Goal: Task Accomplishment & Management: Use online tool/utility

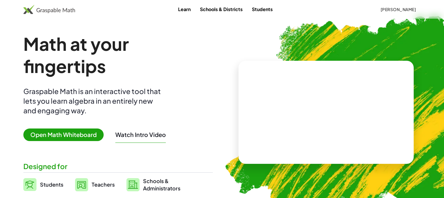
click at [61, 133] on span "Open Math Whiteboard" at bounding box center [63, 134] width 80 height 13
click at [84, 139] on span "Open Math Whiteboard" at bounding box center [63, 134] width 80 height 13
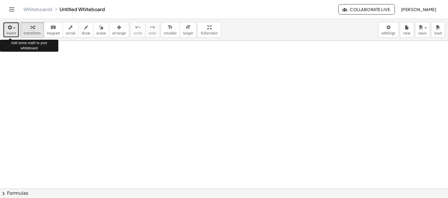
click at [16, 28] on button "insert" at bounding box center [11, 30] width 16 height 16
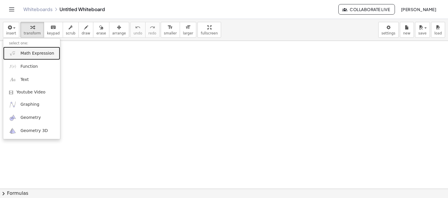
click at [35, 52] on span "Math Expression" at bounding box center [37, 53] width 34 height 6
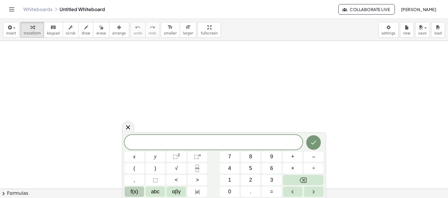
click at [141, 189] on button "f(x)" at bounding box center [135, 191] width 20 height 10
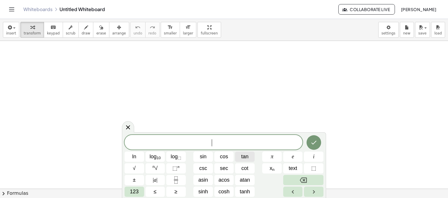
click at [240, 156] on button "tan" at bounding box center [245, 156] width 20 height 10
click at [153, 182] on span "| a |" at bounding box center [155, 180] width 5 height 8
click at [304, 177] on icon "Backspace" at bounding box center [303, 180] width 7 height 7
click at [134, 189] on span "123" at bounding box center [134, 192] width 9 height 8
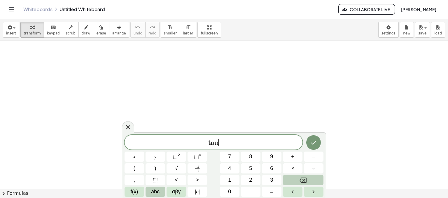
click at [159, 192] on span "abc" at bounding box center [155, 192] width 8 height 8
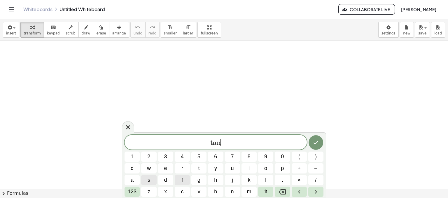
click at [159, 192] on button "x" at bounding box center [165, 191] width 15 height 10
click at [283, 190] on icon "Backspace" at bounding box center [282, 191] width 7 height 7
click at [135, 188] on span "123" at bounding box center [132, 192] width 9 height 8
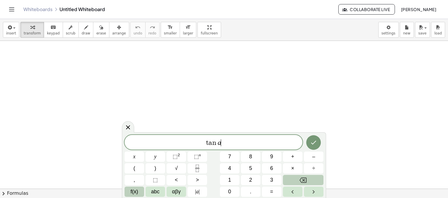
click at [137, 191] on span "f(x)" at bounding box center [135, 192] width 8 height 8
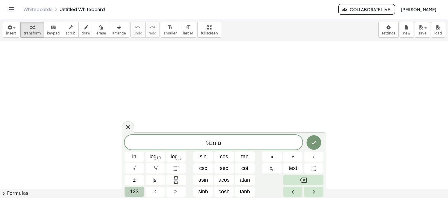
click at [205, 167] on div "t a n a ​ ln log 10 log ⬚ sin cos tan π e i √ n √ ⬚ n csc sec cot x n text ⬚ ± …" at bounding box center [224, 166] width 199 height 62
click at [138, 190] on span "123" at bounding box center [134, 192] width 9 height 8
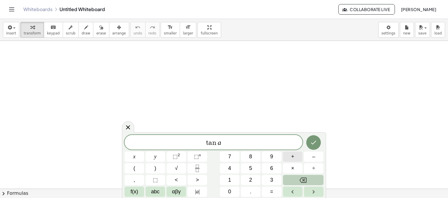
click at [298, 158] on button "+" at bounding box center [293, 156] width 20 height 10
click at [141, 191] on button "f(x)" at bounding box center [135, 191] width 20 height 10
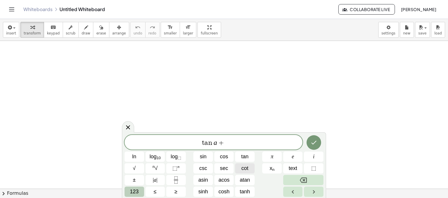
click at [249, 170] on button "cot" at bounding box center [245, 168] width 20 height 10
click at [142, 191] on button "123" at bounding box center [135, 191] width 20 height 10
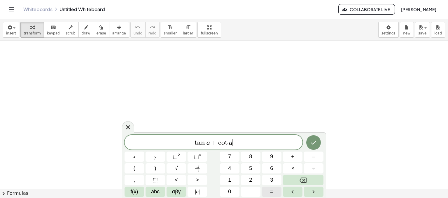
click at [270, 190] on button "=" at bounding box center [272, 191] width 20 height 10
click at [138, 191] on button "f(x)" at bounding box center [135, 191] width 20 height 10
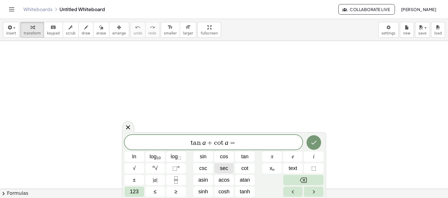
click at [222, 170] on span "sec" at bounding box center [224, 168] width 8 height 8
click at [137, 192] on span "123" at bounding box center [134, 192] width 9 height 8
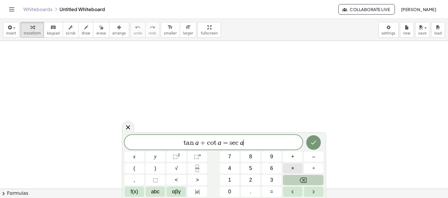
click at [285, 169] on button "×" at bounding box center [293, 168] width 20 height 10
click at [132, 192] on span "f(x)" at bounding box center [135, 192] width 8 height 8
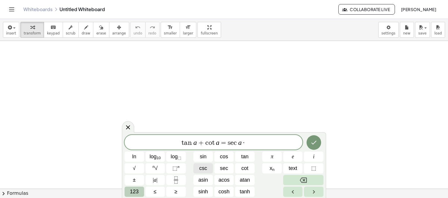
click at [209, 167] on button "csc" at bounding box center [204, 168] width 20 height 10
click at [317, 143] on icon "Done" at bounding box center [314, 142] width 7 height 7
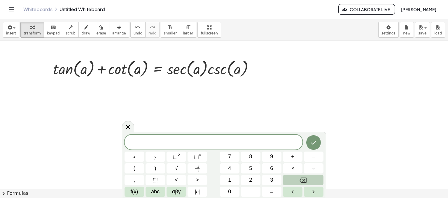
click at [56, 192] on button "chevron_right Formulas" at bounding box center [224, 193] width 448 height 9
click at [0, 0] on div "Difference of Squares + a 2 − b 2 ⇔ · ( + a + b ) · ( + a − b )" at bounding box center [0, 0] width 0 height 0
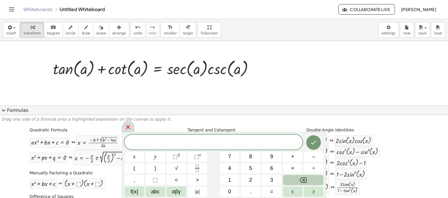
click at [129, 128] on icon at bounding box center [128, 127] width 4 height 4
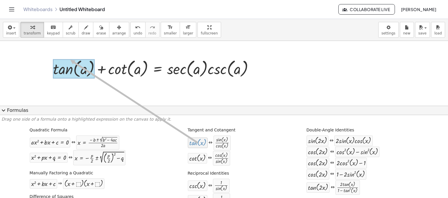
drag, startPoint x: 203, startPoint y: 141, endPoint x: 68, endPoint y: 60, distance: 157.6
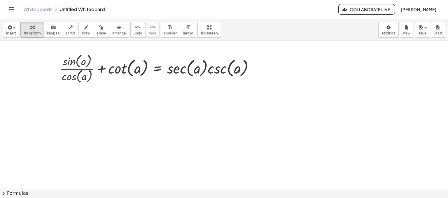
click at [36, 192] on button "chevron_right Formulas" at bounding box center [224, 193] width 448 height 9
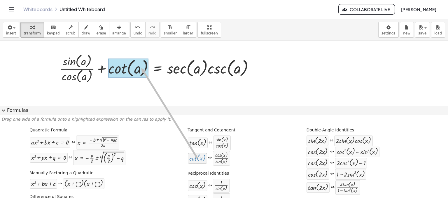
drag, startPoint x: 200, startPoint y: 157, endPoint x: 139, endPoint y: 68, distance: 108.2
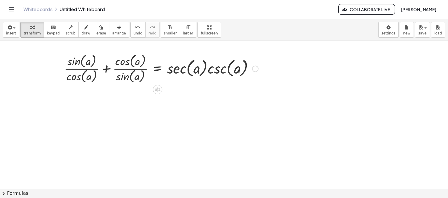
click at [106, 67] on div at bounding box center [161, 68] width 200 height 32
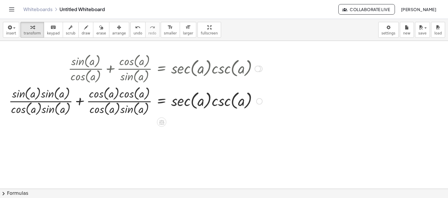
click at [79, 100] on div at bounding box center [135, 100] width 259 height 32
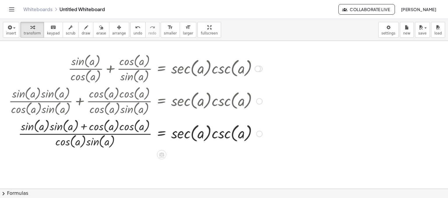
click at [86, 125] on div at bounding box center [135, 133] width 259 height 32
drag, startPoint x: 78, startPoint y: 140, endPoint x: 104, endPoint y: 143, distance: 26.1
click at [104, 143] on div at bounding box center [135, 133] width 259 height 32
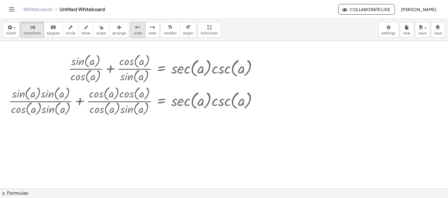
click at [134, 32] on span "undo" at bounding box center [138, 33] width 9 height 4
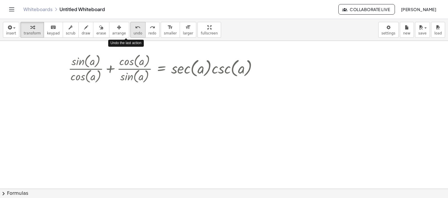
click at [134, 32] on span "undo" at bounding box center [138, 33] width 9 height 4
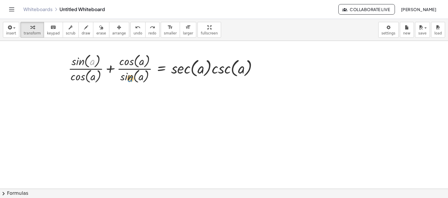
drag, startPoint x: 93, startPoint y: 65, endPoint x: 106, endPoint y: 74, distance: 15.5
click at [107, 75] on div at bounding box center [165, 68] width 200 height 32
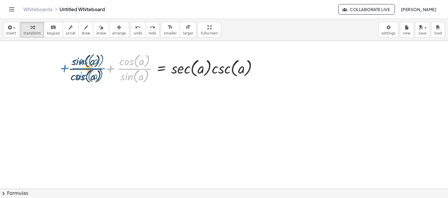
drag, startPoint x: 115, startPoint y: 73, endPoint x: 67, endPoint y: 73, distance: 47.9
click at [67, 73] on div "+ tan ( , a ) + cot ( , a ) = · sec ( , a ) · csc ( , a ) + · sin ( , a ) · cos…" at bounding box center [163, 67] width 207 height 35
drag, startPoint x: 109, startPoint y: 74, endPoint x: 51, endPoint y: 74, distance: 57.5
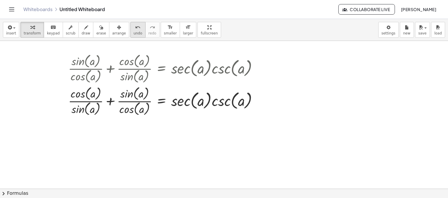
click at [134, 31] on span "undo" at bounding box center [138, 33] width 9 height 4
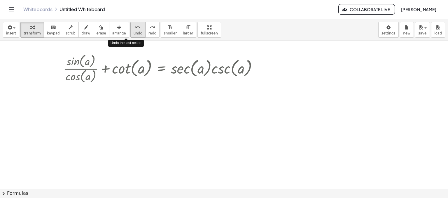
click at [134, 31] on span "undo" at bounding box center [138, 33] width 9 height 4
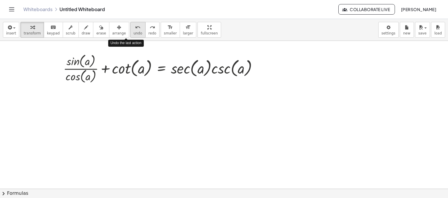
click at [133, 29] on button "undo undo" at bounding box center [137, 30] width 15 height 16
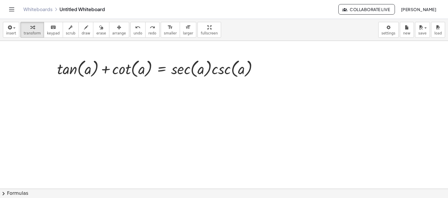
click at [35, 193] on button "chevron_right Formulas" at bounding box center [224, 193] width 448 height 9
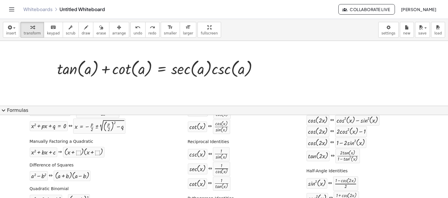
scroll to position [33, 0]
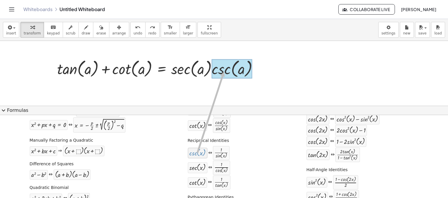
drag, startPoint x: 199, startPoint y: 155, endPoint x: 222, endPoint y: 72, distance: 86.4
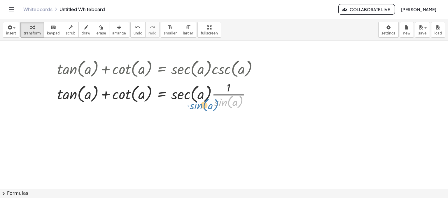
drag, startPoint x: 223, startPoint y: 103, endPoint x: 198, endPoint y: 106, distance: 24.7
click at [198, 106] on div at bounding box center [159, 94] width 211 height 31
click at [109, 192] on button "chevron_right Formulas" at bounding box center [224, 193] width 448 height 9
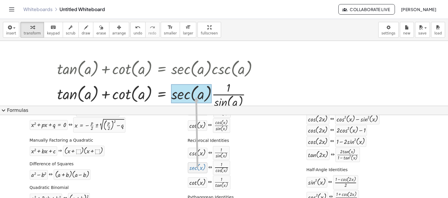
drag, startPoint x: 192, startPoint y: 164, endPoint x: 194, endPoint y: 97, distance: 67.2
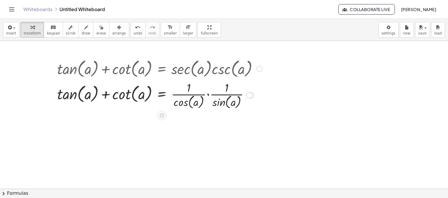
click at [208, 95] on div at bounding box center [159, 94] width 211 height 31
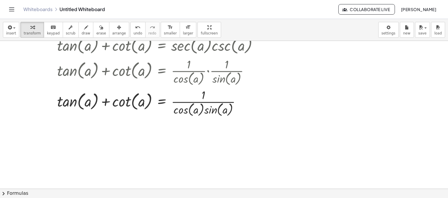
scroll to position [35, 0]
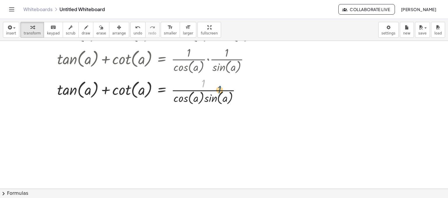
drag, startPoint x: 203, startPoint y: 80, endPoint x: 209, endPoint y: 88, distance: 9.7
click at [209, 88] on div at bounding box center [159, 90] width 211 height 31
click at [136, 191] on button "chevron_right Formulas" at bounding box center [224, 193] width 448 height 9
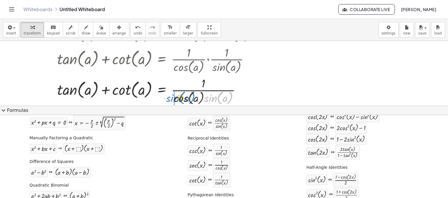
drag, startPoint x: 212, startPoint y: 96, endPoint x: 175, endPoint y: 96, distance: 37.9
click at [175, 96] on div at bounding box center [159, 90] width 211 height 31
drag, startPoint x: 182, startPoint y: 96, endPoint x: 219, endPoint y: 95, distance: 36.5
click at [219, 95] on div at bounding box center [159, 90] width 211 height 31
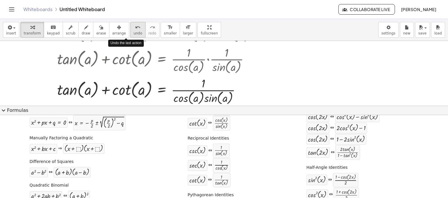
click at [130, 30] on button "undo undo" at bounding box center [137, 30] width 15 height 16
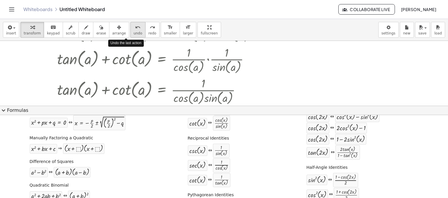
click at [130, 30] on button "undo undo" at bounding box center [137, 30] width 15 height 16
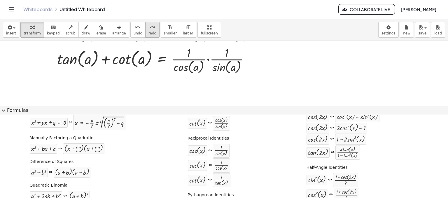
click at [149, 31] on span "redo" at bounding box center [153, 33] width 8 height 4
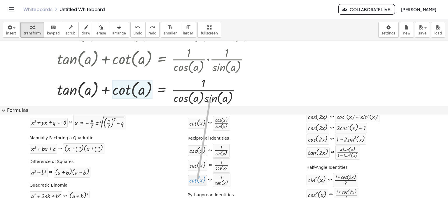
drag, startPoint x: 193, startPoint y: 182, endPoint x: 204, endPoint y: 110, distance: 73.2
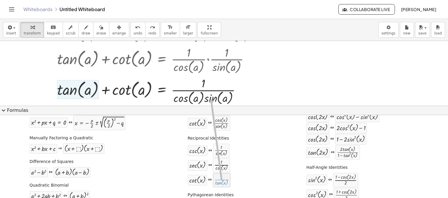
drag, startPoint x: 219, startPoint y: 181, endPoint x: 209, endPoint y: 97, distance: 84.6
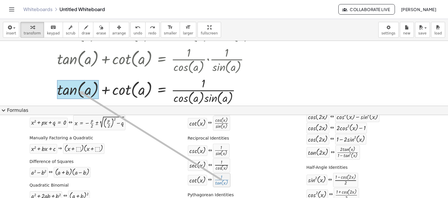
drag, startPoint x: 220, startPoint y: 180, endPoint x: 77, endPoint y: 90, distance: 168.6
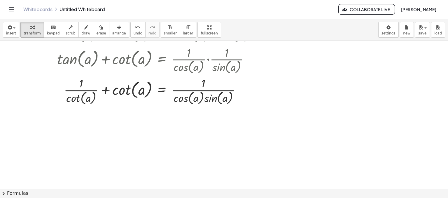
click at [96, 190] on button "chevron_right Formulas" at bounding box center [224, 193] width 448 height 9
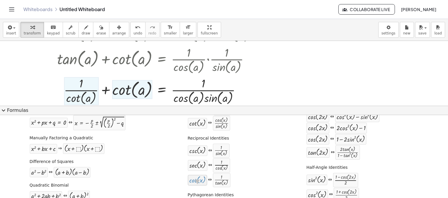
drag, startPoint x: 203, startPoint y: 179, endPoint x: 195, endPoint y: 182, distance: 8.0
drag, startPoint x: 195, startPoint y: 182, endPoint x: 194, endPoint y: 177, distance: 4.9
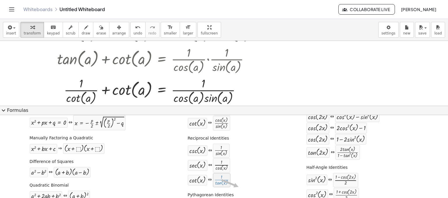
drag, startPoint x: 216, startPoint y: 180, endPoint x: 237, endPoint y: 186, distance: 22.0
click at [237, 186] on div "cot ( , x ) ⇔ · 1 · tan ( , x )" at bounding box center [216, 180] width 57 height 15
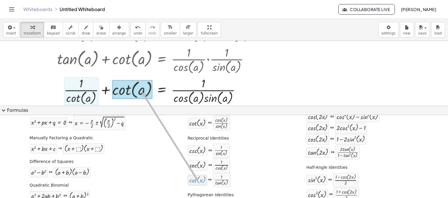
drag, startPoint x: 197, startPoint y: 180, endPoint x: 140, endPoint y: 91, distance: 105.8
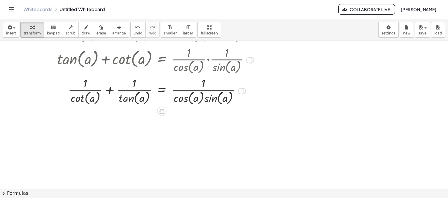
click at [113, 89] on div at bounding box center [159, 90] width 211 height 31
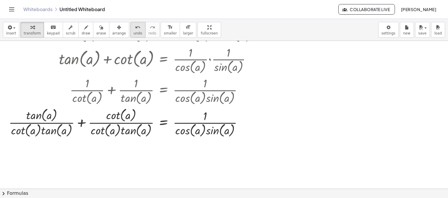
click at [134, 31] on span "undo" at bounding box center [138, 33] width 9 height 4
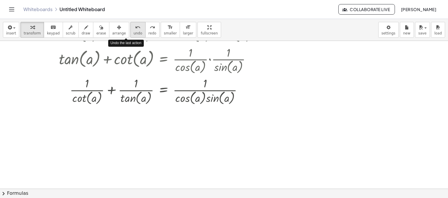
click at [134, 31] on span "undo" at bounding box center [138, 33] width 9 height 4
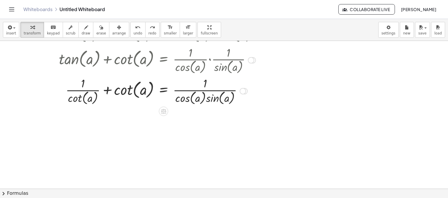
click at [110, 91] on div at bounding box center [161, 90] width 211 height 31
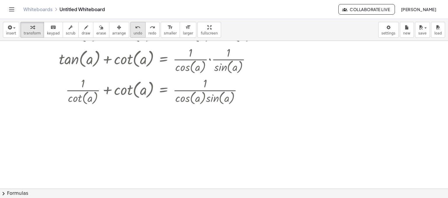
click at [134, 35] on span "undo" at bounding box center [138, 33] width 9 height 4
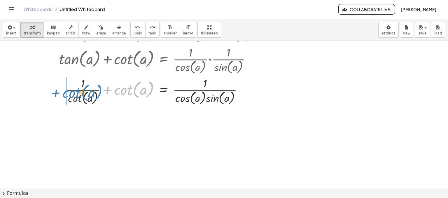
drag, startPoint x: 126, startPoint y: 87, endPoint x: 74, endPoint y: 90, distance: 51.7
click at [74, 90] on div at bounding box center [161, 90] width 211 height 31
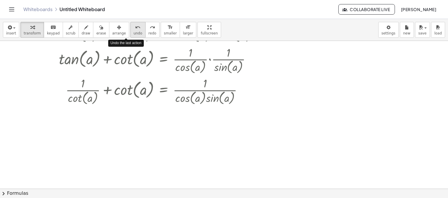
click at [134, 33] on span "undo" at bounding box center [138, 33] width 9 height 4
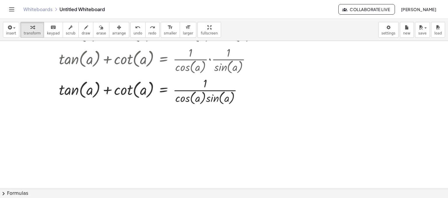
click at [81, 194] on button "chevron_right Formulas" at bounding box center [224, 193] width 448 height 9
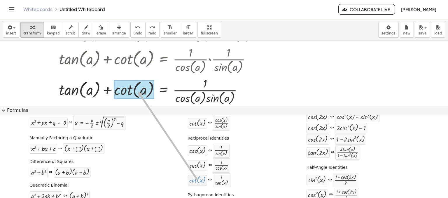
drag, startPoint x: 202, startPoint y: 182, endPoint x: 135, endPoint y: 91, distance: 112.7
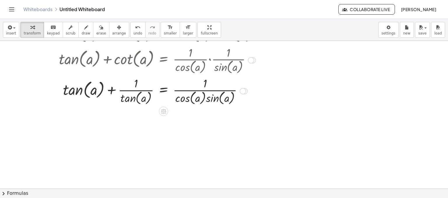
click at [114, 94] on div at bounding box center [161, 90] width 211 height 31
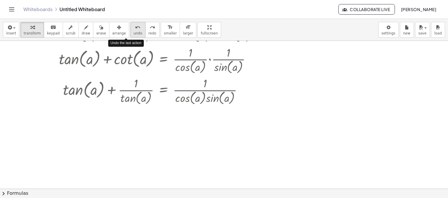
click at [135, 28] on icon "undo" at bounding box center [138, 27] width 6 height 7
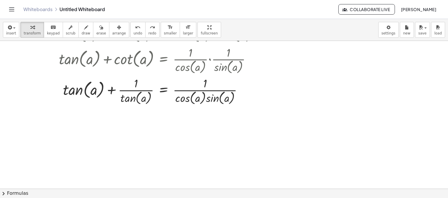
click at [134, 194] on button "chevron_right Formulas" at bounding box center [224, 193] width 448 height 9
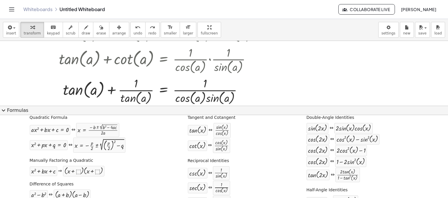
scroll to position [11, 0]
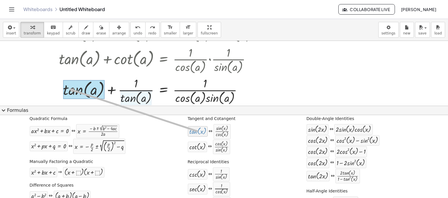
drag, startPoint x: 196, startPoint y: 129, endPoint x: 67, endPoint y: 89, distance: 135.5
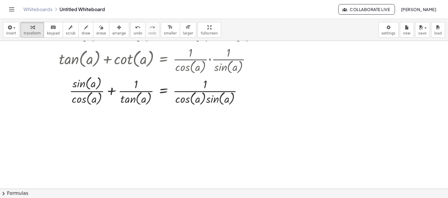
click at [161, 191] on button "chevron_right Formulas" at bounding box center [224, 193] width 448 height 9
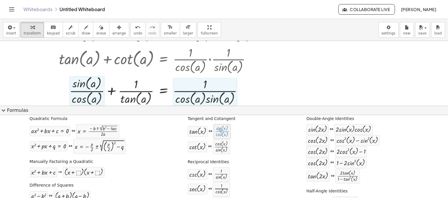
drag, startPoint x: 215, startPoint y: 132, endPoint x: 221, endPoint y: 131, distance: 5.8
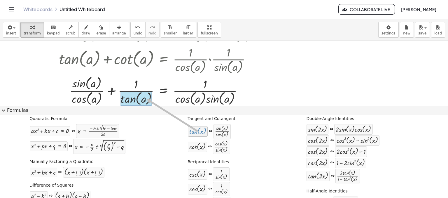
drag, startPoint x: 199, startPoint y: 134, endPoint x: 144, endPoint y: 99, distance: 64.8
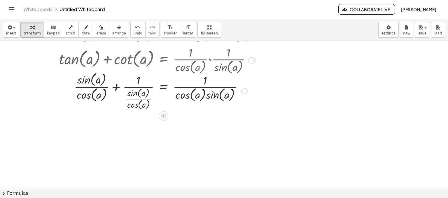
click at [116, 87] on div at bounding box center [161, 90] width 211 height 40
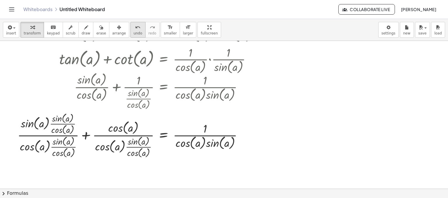
click at [134, 33] on span "undo" at bounding box center [138, 33] width 9 height 4
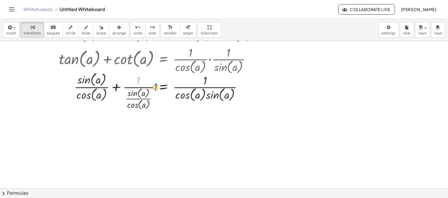
drag, startPoint x: 138, startPoint y: 82, endPoint x: 156, endPoint y: 89, distance: 19.8
click at [156, 89] on div at bounding box center [161, 90] width 211 height 40
drag, startPoint x: 142, startPoint y: 93, endPoint x: 126, endPoint y: 83, distance: 18.9
click at [126, 83] on div at bounding box center [161, 90] width 211 height 40
drag, startPoint x: 128, startPoint y: 97, endPoint x: 125, endPoint y: 89, distance: 8.6
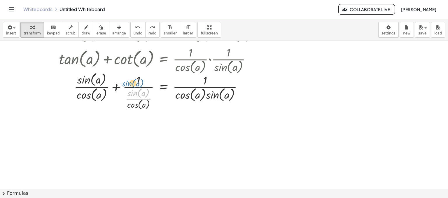
click at [125, 89] on div at bounding box center [161, 90] width 211 height 40
drag, startPoint x: 123, startPoint y: 97, endPoint x: 120, endPoint y: 92, distance: 5.8
click at [120, 92] on div at bounding box center [161, 90] width 211 height 40
click at [119, 102] on div at bounding box center [161, 90] width 211 height 40
drag, startPoint x: 120, startPoint y: 97, endPoint x: 116, endPoint y: 85, distance: 12.8
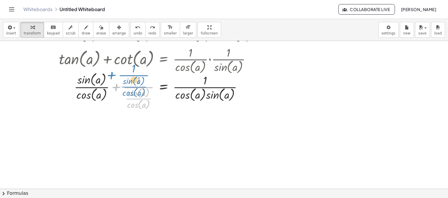
click at [116, 85] on div at bounding box center [161, 90] width 211 height 40
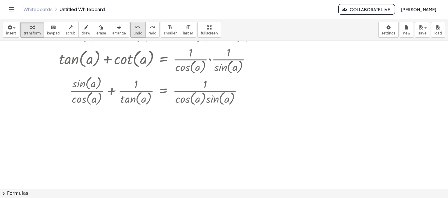
click at [134, 27] on div "undo" at bounding box center [138, 27] width 9 height 7
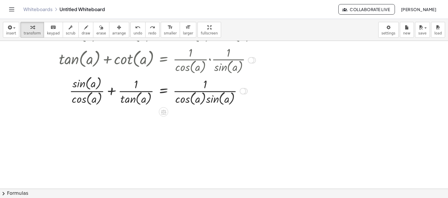
click at [108, 88] on div at bounding box center [161, 90] width 211 height 32
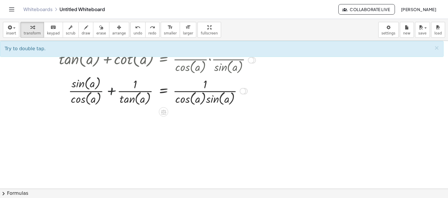
click at [108, 88] on div at bounding box center [161, 90] width 211 height 32
click at [114, 90] on div at bounding box center [161, 90] width 211 height 32
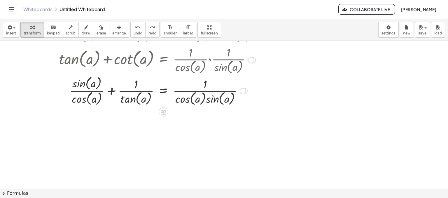
click at [114, 90] on div at bounding box center [161, 90] width 211 height 32
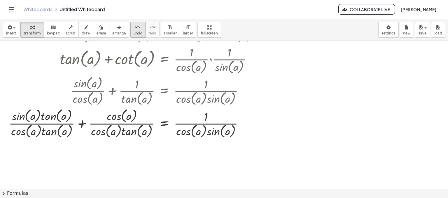
click at [134, 26] on div "undo" at bounding box center [138, 27] width 9 height 7
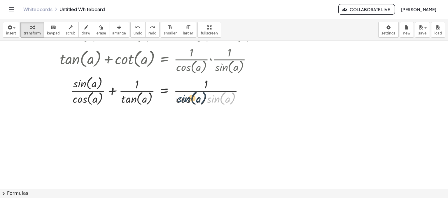
drag, startPoint x: 214, startPoint y: 98, endPoint x: 185, endPoint y: 98, distance: 29.5
click at [185, 98] on div at bounding box center [162, 90] width 211 height 32
click at [119, 191] on button "chevron_right Formulas" at bounding box center [224, 193] width 448 height 9
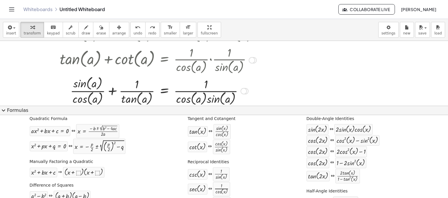
click at [167, 90] on div at bounding box center [162, 90] width 211 height 32
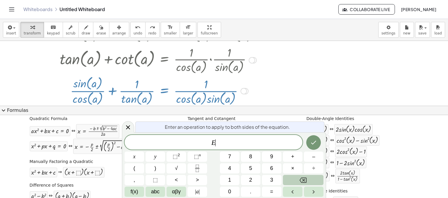
click at [167, 90] on div at bounding box center [162, 90] width 211 height 32
click at [128, 126] on icon at bounding box center [128, 127] width 4 height 4
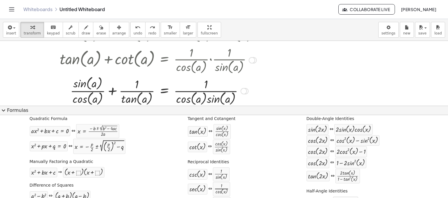
click at [30, 110] on button "expand_more Formulas" at bounding box center [224, 110] width 448 height 9
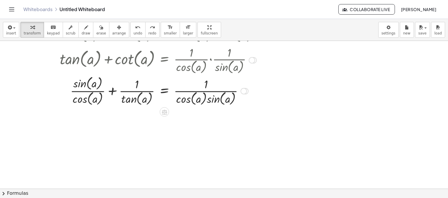
click at [110, 90] on div at bounding box center [162, 90] width 211 height 32
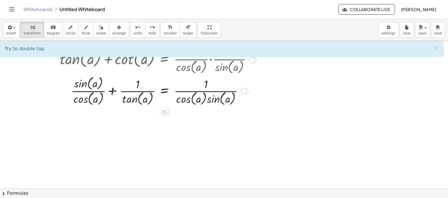
click at [110, 90] on div at bounding box center [162, 90] width 211 height 32
drag, startPoint x: 127, startPoint y: 163, endPoint x: 134, endPoint y: 130, distance: 33.7
click at [130, 154] on div at bounding box center [224, 172] width 448 height 333
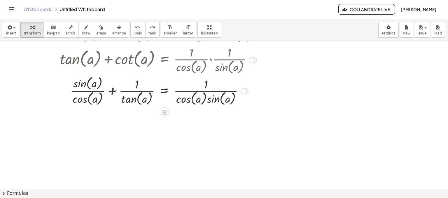
click at [109, 96] on div at bounding box center [162, 90] width 211 height 32
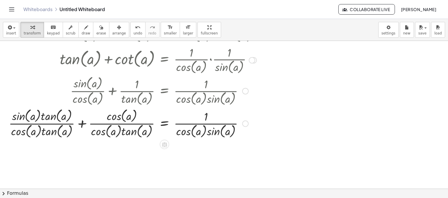
click at [45, 125] on div at bounding box center [137, 123] width 262 height 32
click at [23, 115] on div at bounding box center [137, 123] width 262 height 32
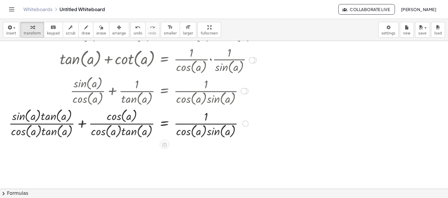
click at [23, 115] on div at bounding box center [137, 123] width 262 height 32
click at [48, 122] on div at bounding box center [137, 123] width 262 height 32
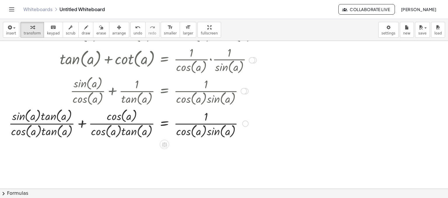
click at [48, 124] on div at bounding box center [137, 123] width 262 height 32
click at [82, 124] on div at bounding box center [137, 123] width 262 height 32
click at [82, 124] on div at bounding box center [157, 123] width 222 height 32
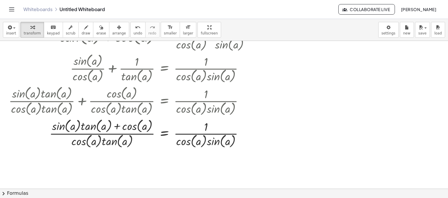
scroll to position [58, 0]
click at [118, 125] on div at bounding box center [137, 132] width 262 height 32
click at [70, 189] on button "chevron_right Formulas" at bounding box center [224, 193] width 448 height 9
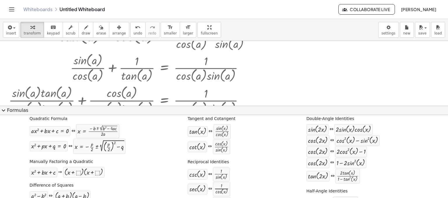
click at [297, 11] on div "Whiteboards Untitled Whiteboard" at bounding box center [180, 9] width 315 height 6
click at [309, 54] on div at bounding box center [224, 149] width 448 height 333
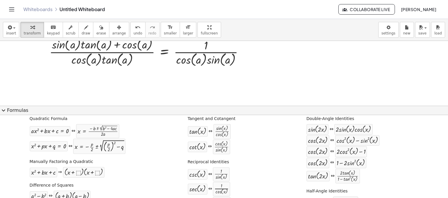
scroll to position [127, 0]
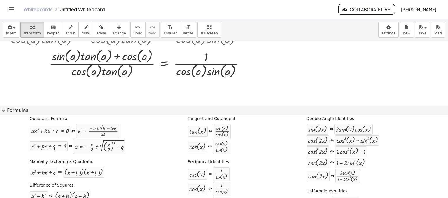
click at [443, 44] on div at bounding box center [224, 11] width 448 height 195
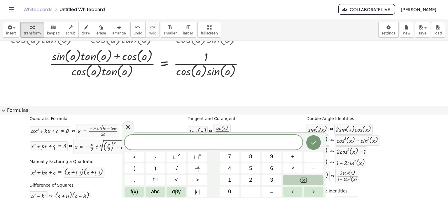
click at [443, 43] on div at bounding box center [224, 11] width 448 height 195
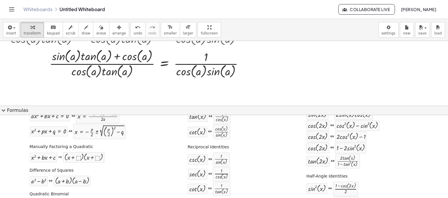
scroll to position [27, 0]
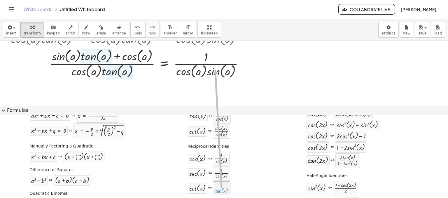
drag, startPoint x: 219, startPoint y: 190, endPoint x: 214, endPoint y: 69, distance: 120.9
drag, startPoint x: 219, startPoint y: 186, endPoint x: 236, endPoint y: 208, distance: 27.4
click at [236, 198] on html "Graspable Math Activities Whiteboards Classes Account v1.30.2 | Privacy policy …" at bounding box center [224, 99] width 448 height 198
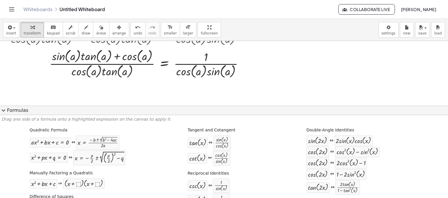
scroll to position [23, 0]
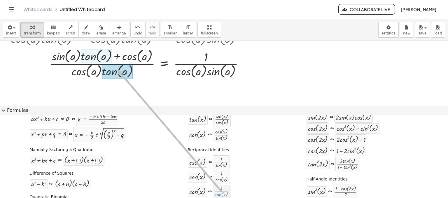
drag, startPoint x: 218, startPoint y: 190, endPoint x: 116, endPoint y: 69, distance: 158.7
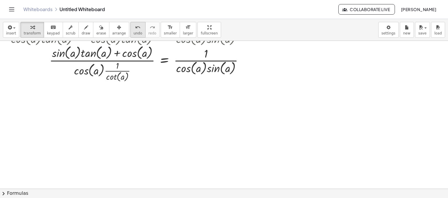
click at [135, 29] on icon "undo" at bounding box center [138, 27] width 6 height 7
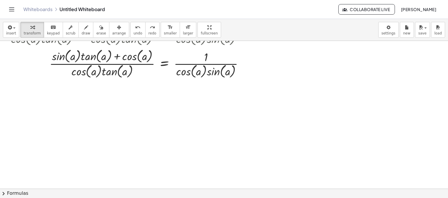
click at [200, 191] on button "chevron_right Formulas" at bounding box center [224, 193] width 448 height 9
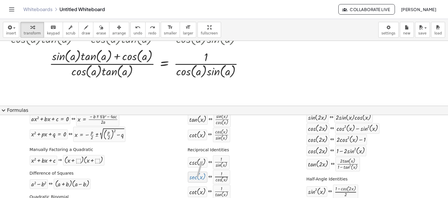
drag, startPoint x: 195, startPoint y: 174, endPoint x: 205, endPoint y: 177, distance: 11.0
click at [205, 177] on div "sec ( , x ) ⇔ · 1 · cos ( , x )" at bounding box center [209, 177] width 43 height 15
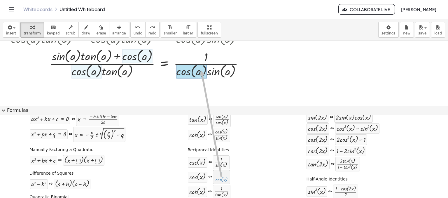
drag, startPoint x: 216, startPoint y: 177, endPoint x: 200, endPoint y: 70, distance: 107.4
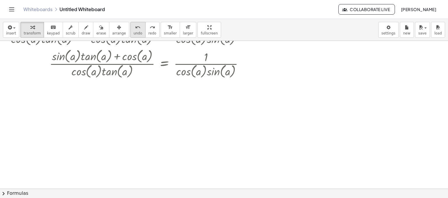
click at [134, 33] on span "undo" at bounding box center [138, 33] width 9 height 4
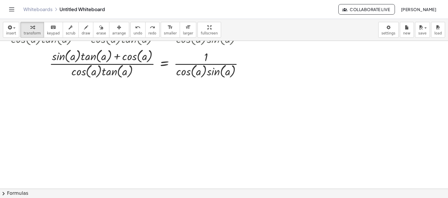
click at [157, 192] on button "chevron_right Formulas" at bounding box center [224, 193] width 448 height 9
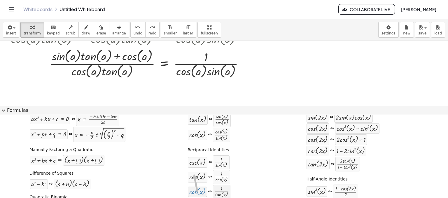
drag, startPoint x: 194, startPoint y: 193, endPoint x: 225, endPoint y: 188, distance: 31.6
drag, startPoint x: 221, startPoint y: 192, endPoint x: 231, endPoint y: 198, distance: 11.7
click at [231, 198] on html "Graspable Math Activities Whiteboards Classes Account v1.30.2 | Privacy policy …" at bounding box center [224, 99] width 448 height 198
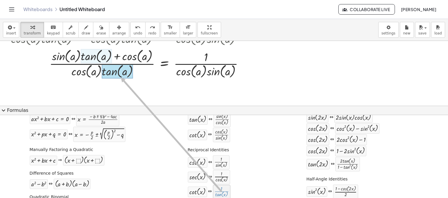
drag, startPoint x: 222, startPoint y: 191, endPoint x: 119, endPoint y: 77, distance: 153.3
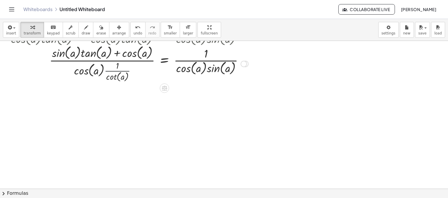
click at [113, 71] on div at bounding box center [137, 63] width 262 height 39
click at [116, 56] on div at bounding box center [137, 63] width 262 height 39
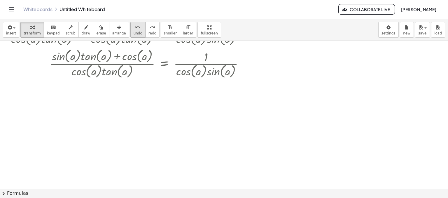
click at [134, 32] on span "undo" at bounding box center [138, 33] width 9 height 4
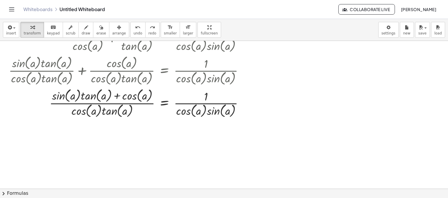
scroll to position [83, 0]
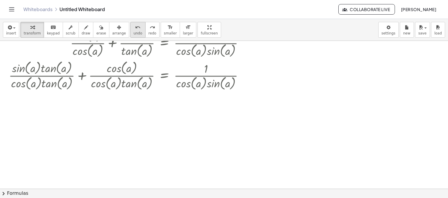
click at [134, 31] on span "undo" at bounding box center [138, 33] width 9 height 4
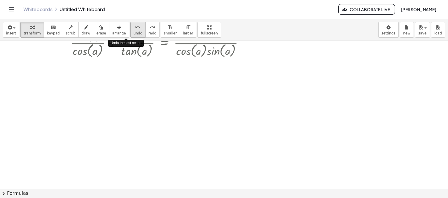
click at [134, 31] on span "undo" at bounding box center [138, 33] width 9 height 4
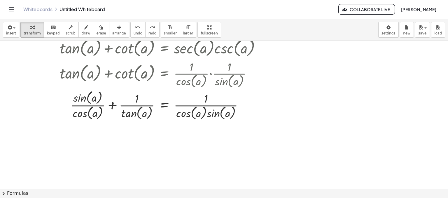
scroll to position [0, 0]
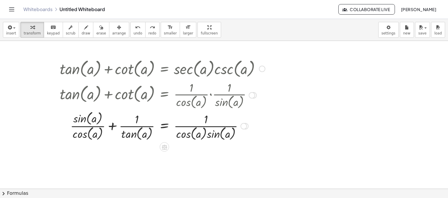
click at [208, 138] on div at bounding box center [162, 125] width 211 height 32
click at [131, 189] on button "chevron_right Formulas" at bounding box center [224, 193] width 448 height 9
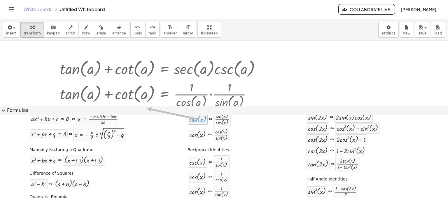
drag, startPoint x: 200, startPoint y: 119, endPoint x: 144, endPoint y: 108, distance: 56.6
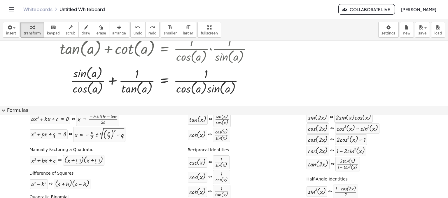
scroll to position [47, 0]
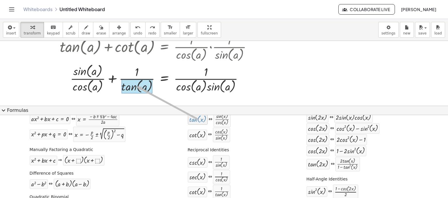
drag, startPoint x: 199, startPoint y: 122, endPoint x: 134, endPoint y: 87, distance: 73.4
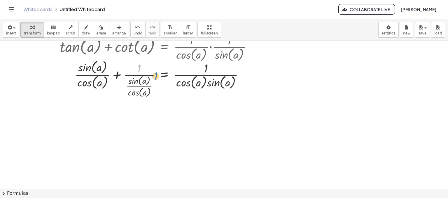
drag, startPoint x: 145, startPoint y: 68, endPoint x: 161, endPoint y: 76, distance: 18.4
click at [161, 76] on div at bounding box center [162, 78] width 211 height 40
click at [110, 71] on div at bounding box center [162, 78] width 211 height 40
click at [117, 74] on div at bounding box center [162, 78] width 211 height 40
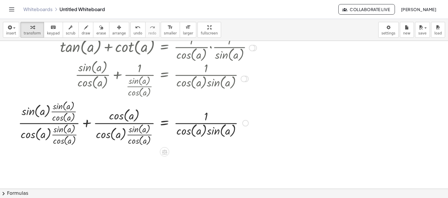
click at [89, 121] on div at bounding box center [141, 122] width 253 height 48
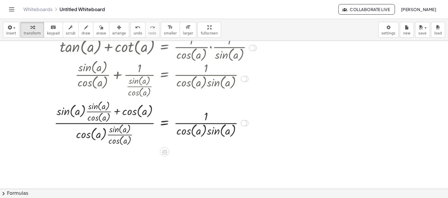
click at [119, 111] on div at bounding box center [159, 122] width 217 height 48
click at [115, 132] on div at bounding box center [159, 122] width 217 height 48
drag, startPoint x: 115, startPoint y: 132, endPoint x: 91, endPoint y: 110, distance: 32.0
click at [111, 131] on div at bounding box center [159, 122] width 217 height 48
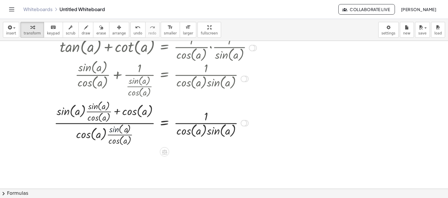
click at [82, 106] on div at bounding box center [159, 122] width 217 height 48
drag, startPoint x: 82, startPoint y: 106, endPoint x: 122, endPoint y: 82, distance: 46.9
click at [165, 22] on div "+ tan ( , a ) + cot ( , a ) = · sec ( , a ) · csc ( , a ) + tan ( , a ) + cot (…" at bounding box center [165, 22] width 0 height 0
click at [118, 110] on div at bounding box center [159, 122] width 217 height 48
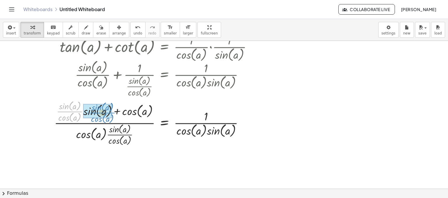
drag, startPoint x: 79, startPoint y: 111, endPoint x: 111, endPoint y: 112, distance: 32.7
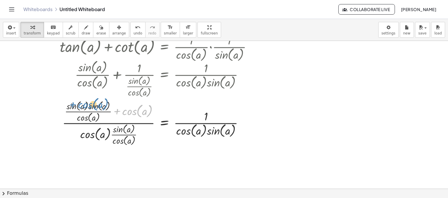
drag, startPoint x: 135, startPoint y: 113, endPoint x: 91, endPoint y: 107, distance: 44.9
click at [91, 107] on div at bounding box center [162, 122] width 211 height 48
click at [123, 109] on div at bounding box center [162, 122] width 211 height 48
click at [117, 111] on div at bounding box center [162, 122] width 211 height 48
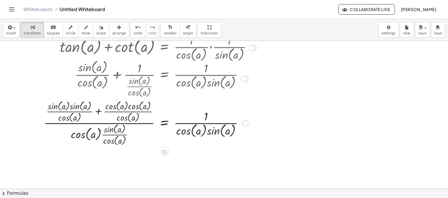
click at [99, 111] on div at bounding box center [154, 122] width 227 height 48
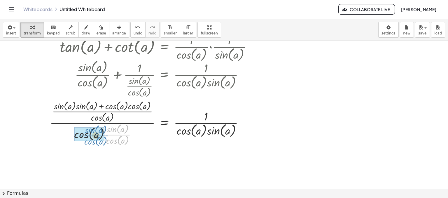
drag, startPoint x: 116, startPoint y: 134, endPoint x: 94, endPoint y: 135, distance: 21.9
click at [102, 123] on div at bounding box center [157, 122] width 221 height 48
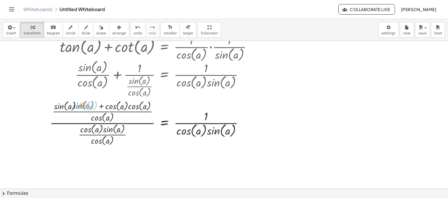
click at [81, 105] on div at bounding box center [157, 122] width 221 height 48
click at [103, 106] on div at bounding box center [157, 122] width 221 height 48
drag, startPoint x: 103, startPoint y: 106, endPoint x: 55, endPoint y: 105, distance: 47.6
click at [55, 105] on div at bounding box center [157, 122] width 221 height 48
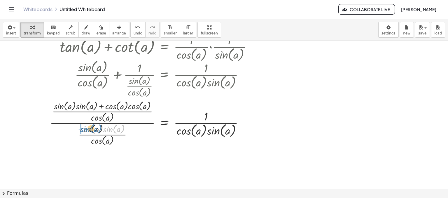
drag, startPoint x: 104, startPoint y: 130, endPoint x: 81, endPoint y: 130, distance: 22.5
drag, startPoint x: 101, startPoint y: 139, endPoint x: 112, endPoint y: 130, distance: 14.1
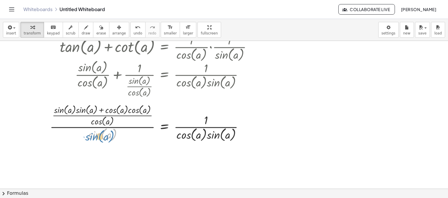
drag, startPoint x: 97, startPoint y: 135, endPoint x: 94, endPoint y: 137, distance: 3.8
click at [94, 137] on div at bounding box center [157, 122] width 221 height 40
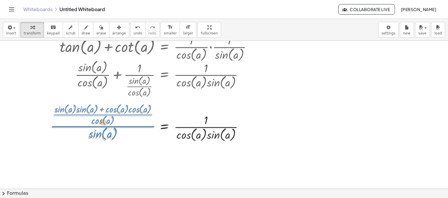
click at [102, 122] on div at bounding box center [157, 122] width 221 height 40
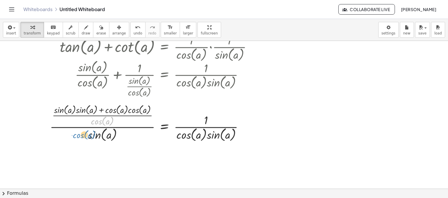
drag, startPoint x: 99, startPoint y: 121, endPoint x: 81, endPoint y: 134, distance: 22.7
click at [81, 134] on div at bounding box center [157, 122] width 221 height 40
drag, startPoint x: 107, startPoint y: 118, endPoint x: 110, endPoint y: 120, distance: 3.5
click at [110, 120] on div at bounding box center [157, 122] width 221 height 40
drag, startPoint x: 96, startPoint y: 121, endPoint x: 87, endPoint y: 138, distance: 19.3
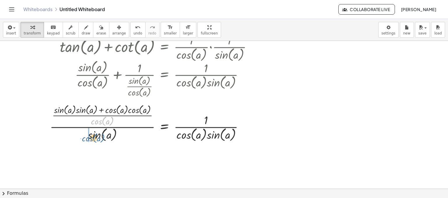
click at [87, 138] on div at bounding box center [157, 122] width 221 height 40
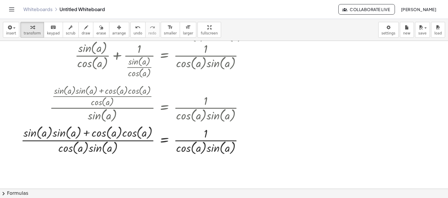
scroll to position [71, 0]
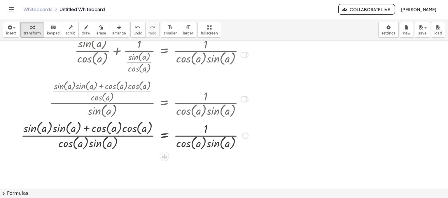
click at [88, 126] on div at bounding box center [143, 135] width 250 height 32
click at [68, 192] on button "chevron_right Formulas" at bounding box center [224, 193] width 448 height 9
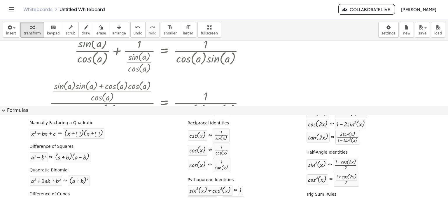
scroll to position [64, 0]
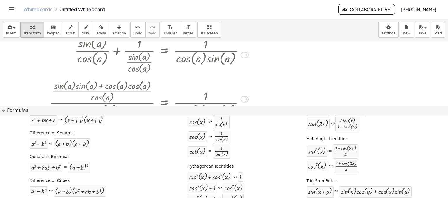
click at [265, 93] on div at bounding box center [143, 99] width 250 height 40
click at [180, 112] on button "expand_more Formulas" at bounding box center [224, 110] width 448 height 9
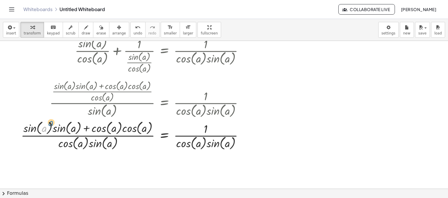
drag, startPoint x: 43, startPoint y: 130, endPoint x: 50, endPoint y: 124, distance: 8.9
click at [50, 124] on div at bounding box center [143, 135] width 250 height 32
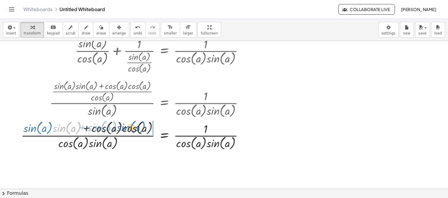
drag, startPoint x: 57, startPoint y: 132, endPoint x: 121, endPoint y: 131, distance: 64.2
click at [121, 131] on div at bounding box center [143, 135] width 250 height 32
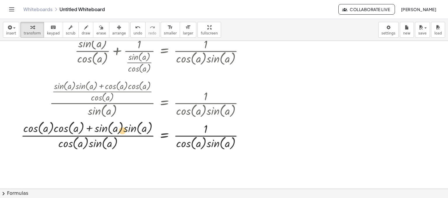
drag, startPoint x: 60, startPoint y: 132, endPoint x: 113, endPoint y: 135, distance: 53.5
click at [113, 135] on div at bounding box center [143, 135] width 250 height 32
drag, startPoint x: 70, startPoint y: 131, endPoint x: 108, endPoint y: 132, distance: 38.0
click at [108, 132] on div at bounding box center [143, 135] width 250 height 32
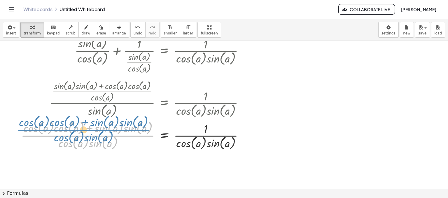
drag, startPoint x: 95, startPoint y: 135, endPoint x: 91, endPoint y: 129, distance: 6.7
click at [91, 129] on div at bounding box center [143, 135] width 250 height 32
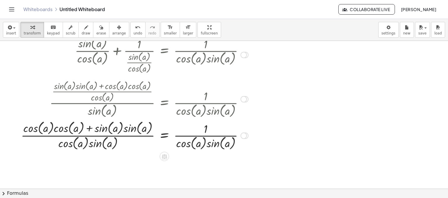
click at [91, 129] on div at bounding box center [143, 135] width 250 height 32
drag, startPoint x: 107, startPoint y: 129, endPoint x: 56, endPoint y: 130, distance: 51.1
click at [56, 130] on div at bounding box center [143, 135] width 250 height 32
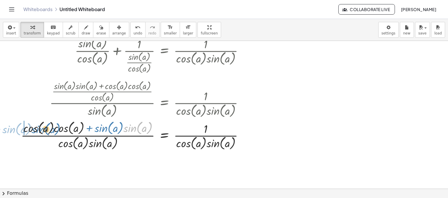
drag, startPoint x: 125, startPoint y: 132, endPoint x: 33, endPoint y: 133, distance: 91.9
click at [33, 133] on div at bounding box center [143, 135] width 250 height 32
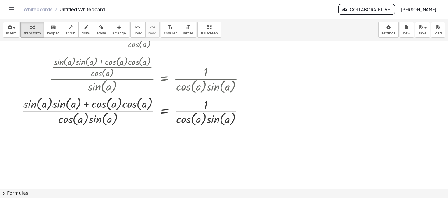
scroll to position [97, 0]
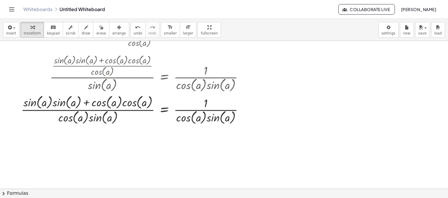
click at [140, 190] on button "chevron_right Formulas" at bounding box center [224, 193] width 448 height 9
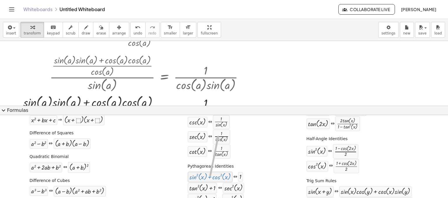
drag, startPoint x: 216, startPoint y: 175, endPoint x: 235, endPoint y: 172, distance: 19.8
drag, startPoint x: 239, startPoint y: 174, endPoint x: 205, endPoint y: 102, distance: 80.3
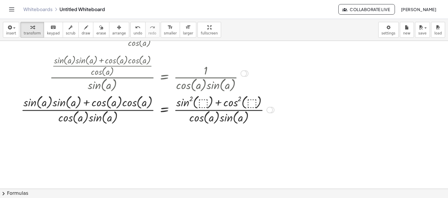
click at [203, 100] on div at bounding box center [147, 109] width 259 height 32
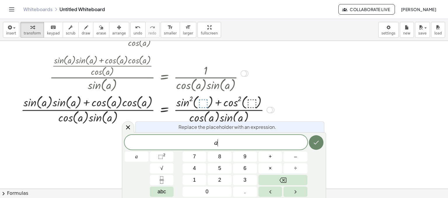
click at [312, 147] on button "Done" at bounding box center [316, 142] width 15 height 15
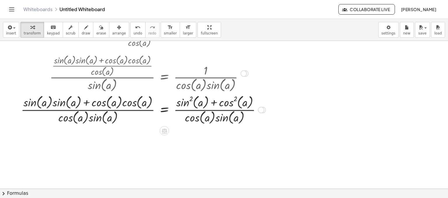
click at [215, 100] on div at bounding box center [143, 109] width 251 height 32
click at [135, 189] on button "chevron_right Formulas" at bounding box center [224, 193] width 448 height 9
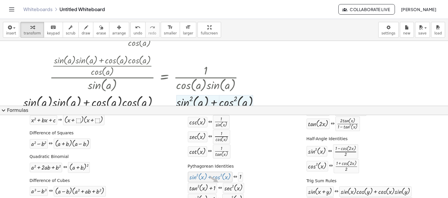
drag, startPoint x: 213, startPoint y: 177, endPoint x: 216, endPoint y: 182, distance: 6.0
click at [216, 182] on div "Pythagorean Identities + sin ( , x ) 2 + cos ( , x ) 2 ⇔ 1 + tan ( , x ) 2 + 1 …" at bounding box center [215, 183] width 59 height 45
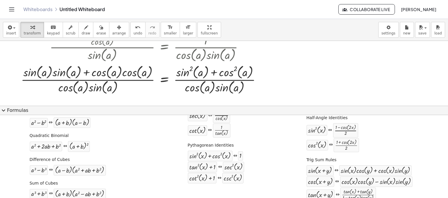
scroll to position [128, 0]
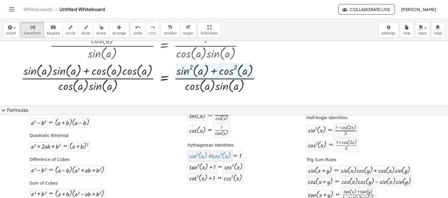
click at [207, 157] on div at bounding box center [209, 156] width 41 height 8
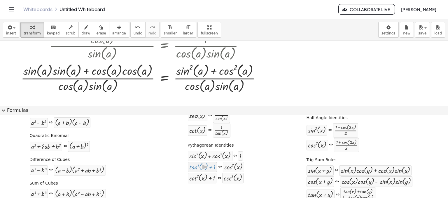
click at [205, 168] on div at bounding box center [202, 167] width 26 height 8
drag, startPoint x: 198, startPoint y: 177, endPoint x: 220, endPoint y: 173, distance: 21.7
click at [220, 173] on div "+ cot ( , x ) 2 + 1 ⇔ csc ( , x ) 2" at bounding box center [216, 177] width 56 height 11
drag, startPoint x: 229, startPoint y: 178, endPoint x: 230, endPoint y: 181, distance: 3.8
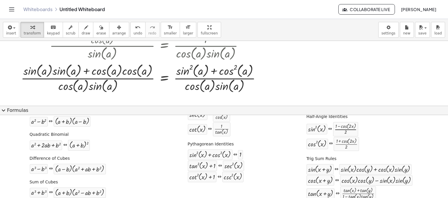
scroll to position [79, 0]
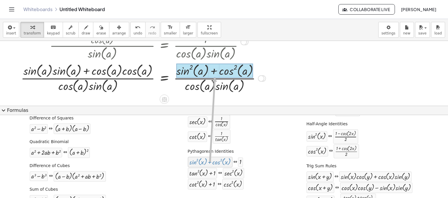
drag, startPoint x: 215, startPoint y: 163, endPoint x: 212, endPoint y: 76, distance: 86.1
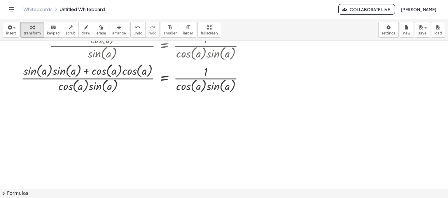
click at [154, 192] on button "chevron_right Formulas" at bounding box center [224, 193] width 448 height 9
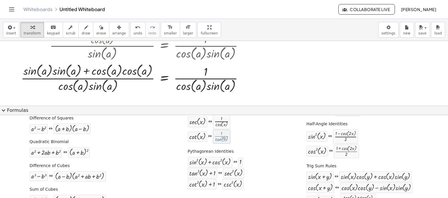
click at [225, 139] on div at bounding box center [222, 136] width 15 height 11
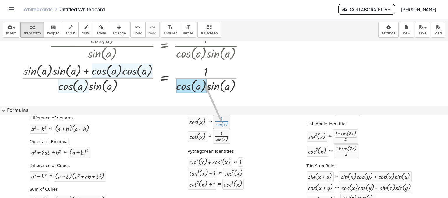
drag, startPoint x: 222, startPoint y: 127, endPoint x: 204, endPoint y: 85, distance: 45.0
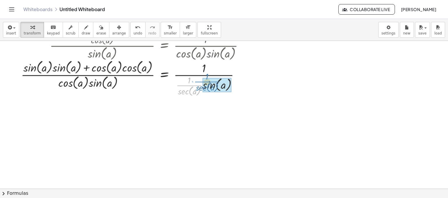
drag, startPoint x: 188, startPoint y: 84, endPoint x: 206, endPoint y: 81, distance: 18.2
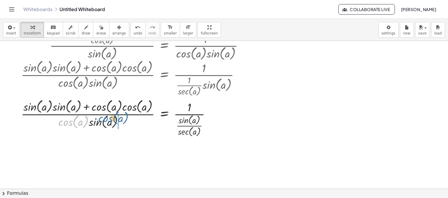
drag, startPoint x: 65, startPoint y: 120, endPoint x: 95, endPoint y: 121, distance: 30.7
click at [95, 121] on div at bounding box center [143, 117] width 250 height 40
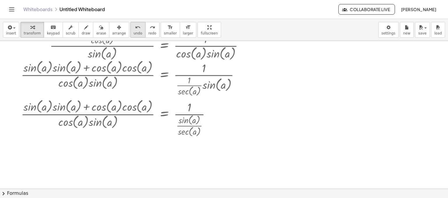
click at [134, 32] on span "undo" at bounding box center [138, 33] width 9 height 4
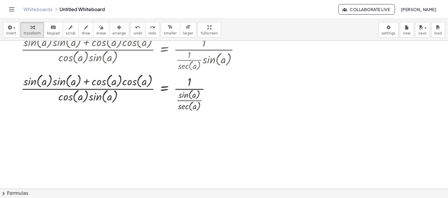
scroll to position [154, 0]
click at [211, 194] on button "chevron_right Formulas" at bounding box center [224, 193] width 448 height 9
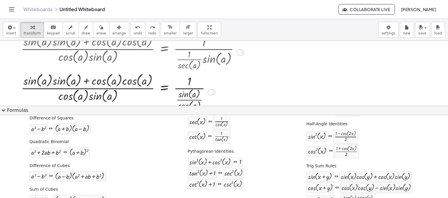
click at [240, 87] on div at bounding box center [143, 92] width 250 height 40
drag, startPoint x: 237, startPoint y: 137, endPoint x: 249, endPoint y: 133, distance: 12.3
click at [249, 133] on div "Quadratic Formula + · a · x 2 + · b · x + c = 0 ⇔ x = · ( − b ± 2 √ ( + b 2 − ·…" at bounding box center [223, 143] width 445 height 193
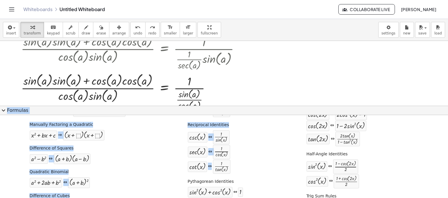
scroll to position [0, 0]
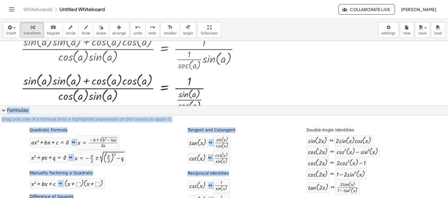
drag, startPoint x: 249, startPoint y: 133, endPoint x: 254, endPoint y: 174, distance: 41.2
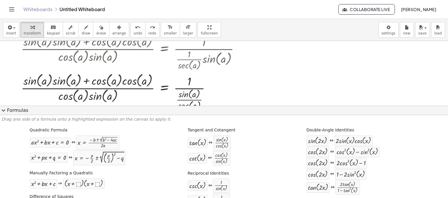
drag, startPoint x: 254, startPoint y: 174, endPoint x: 255, endPoint y: 182, distance: 8.2
drag, startPoint x: 245, startPoint y: 157, endPoint x: 246, endPoint y: 168, distance: 11.2
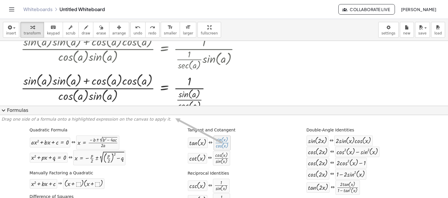
drag, startPoint x: 224, startPoint y: 144, endPoint x: 173, endPoint y: 118, distance: 57.7
drag, startPoint x: 217, startPoint y: 165, endPoint x: 163, endPoint y: 136, distance: 61.6
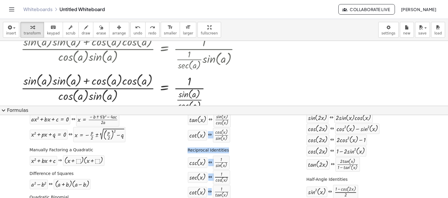
scroll to position [33, 0]
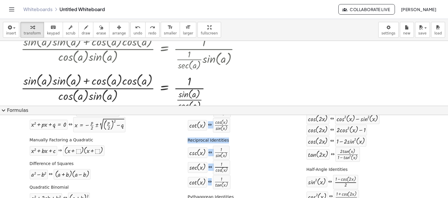
drag, startPoint x: 250, startPoint y: 147, endPoint x: 253, endPoint y: 140, distance: 8.4
click at [253, 140] on div "Quadratic Formula + · a · x 2 + · b · x + c = 0 ⇔ x = · ( − b ± 2 √ ( + b 2 − ·…" at bounding box center [223, 188] width 445 height 193
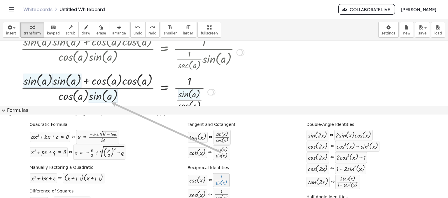
scroll to position [0, 0]
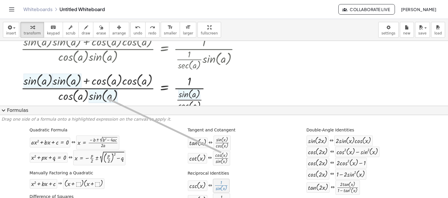
drag, startPoint x: 220, startPoint y: 149, endPoint x: 106, endPoint y: 98, distance: 125.6
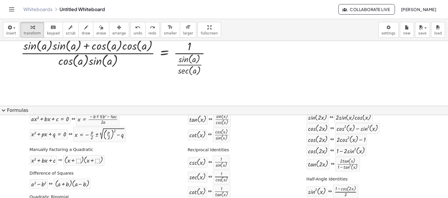
scroll to position [35, 0]
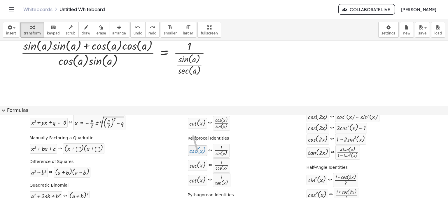
drag, startPoint x: 198, startPoint y: 152, endPoint x: 191, endPoint y: 140, distance: 14.4
drag, startPoint x: 200, startPoint y: 169, endPoint x: 207, endPoint y: 161, distance: 11.2
drag, startPoint x: 197, startPoint y: 164, endPoint x: 193, endPoint y: 66, distance: 98.4
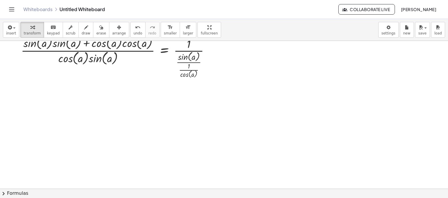
scroll to position [168, 0]
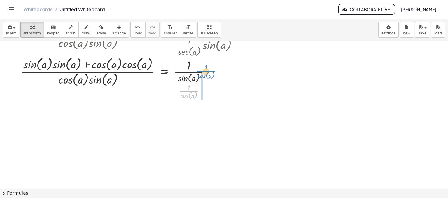
drag, startPoint x: 183, startPoint y: 89, endPoint x: 201, endPoint y: 69, distance: 26.5
click at [201, 69] on div at bounding box center [143, 77] width 250 height 45
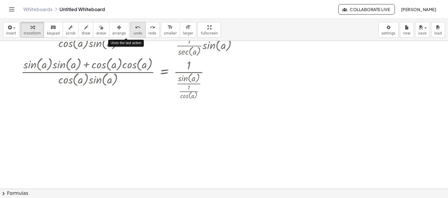
click at [134, 31] on span "undo" at bounding box center [138, 33] width 9 height 4
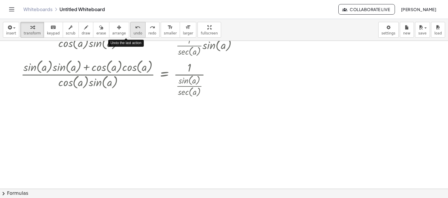
click at [134, 31] on span "undo" at bounding box center [138, 33] width 9 height 4
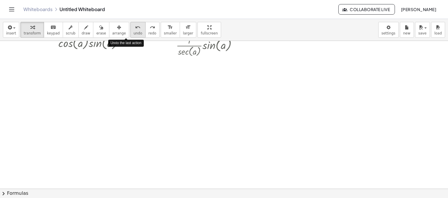
click at [134, 31] on span "undo" at bounding box center [138, 33] width 9 height 4
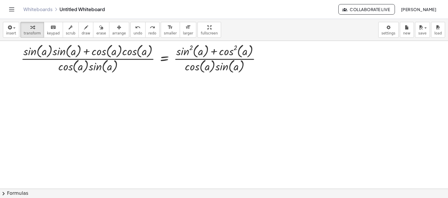
scroll to position [95, 0]
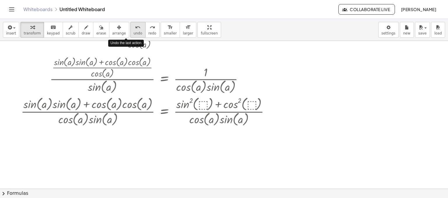
click at [130, 28] on button "undo undo" at bounding box center [137, 30] width 15 height 16
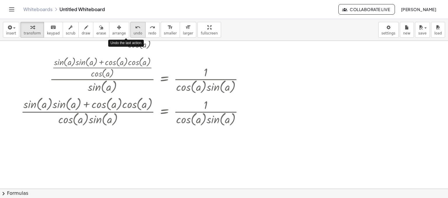
click at [130, 28] on button "undo undo" at bounding box center [137, 30] width 15 height 16
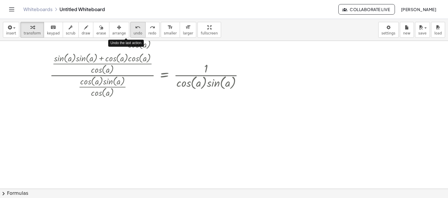
click at [130, 28] on button "undo undo" at bounding box center [137, 30] width 15 height 16
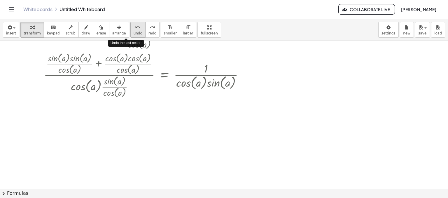
click at [130, 28] on button "undo undo" at bounding box center [137, 30] width 15 height 16
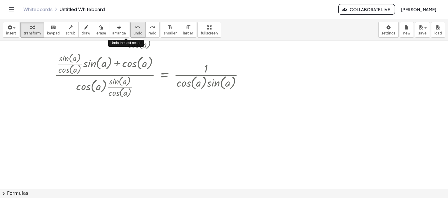
click at [130, 28] on button "undo undo" at bounding box center [137, 30] width 15 height 16
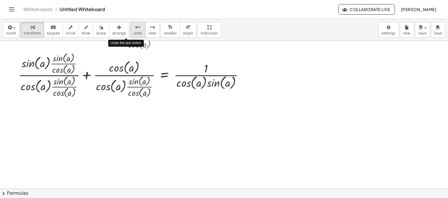
click at [130, 28] on button "undo undo" at bounding box center [137, 30] width 15 height 16
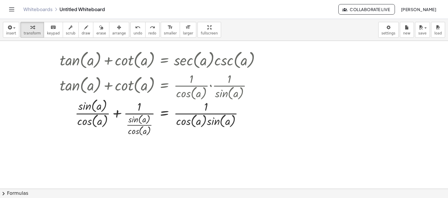
scroll to position [0, 0]
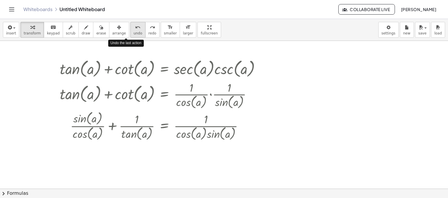
click at [135, 29] on icon "undo" at bounding box center [138, 27] width 6 height 7
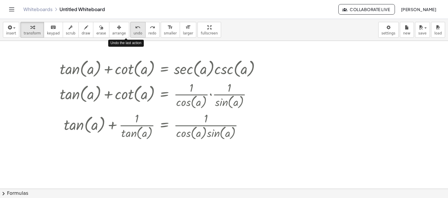
click at [135, 29] on icon "undo" at bounding box center [138, 27] width 6 height 7
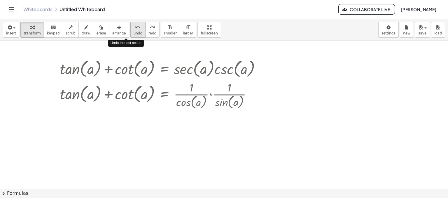
click at [131, 33] on button "undo undo" at bounding box center [137, 30] width 15 height 16
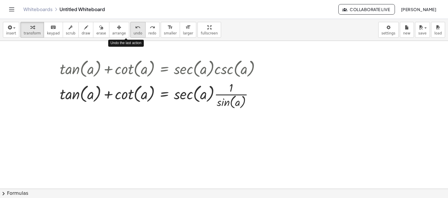
click at [131, 33] on button "undo undo" at bounding box center [137, 30] width 15 height 16
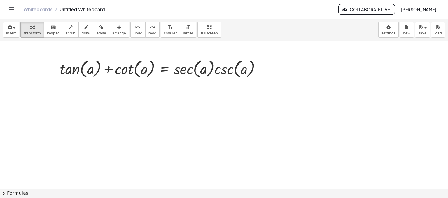
click at [81, 189] on button "chevron_right Formulas" at bounding box center [224, 193] width 448 height 9
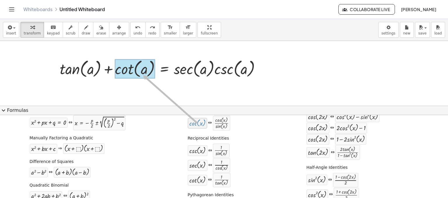
drag, startPoint x: 195, startPoint y: 123, endPoint x: 140, endPoint y: 75, distance: 72.8
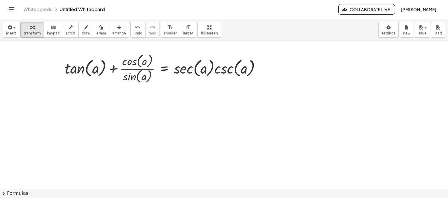
drag, startPoint x: 140, startPoint y: 75, endPoint x: 107, endPoint y: 98, distance: 40.6
click at [107, 98] on div at bounding box center [224, 189] width 448 height 296
click at [117, 67] on div at bounding box center [165, 68] width 206 height 32
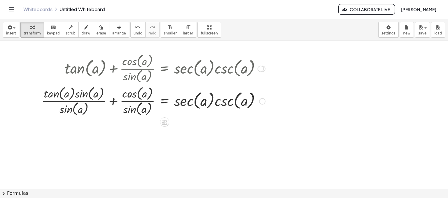
click at [111, 101] on div at bounding box center [154, 100] width 230 height 32
click at [111, 101] on div at bounding box center [157, 100] width 222 height 32
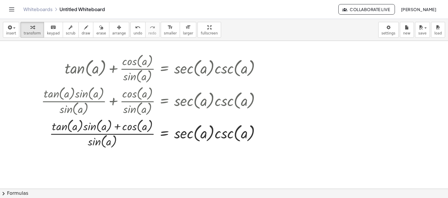
click at [153, 194] on button "chevron_right Formulas" at bounding box center [224, 193] width 448 height 9
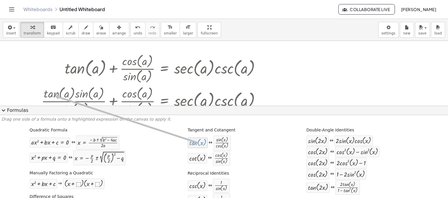
drag, startPoint x: 192, startPoint y: 142, endPoint x: 52, endPoint y: 96, distance: 147.9
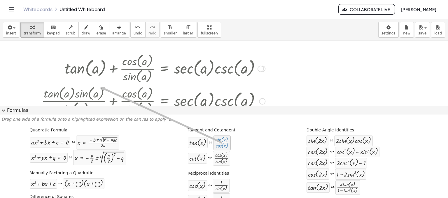
drag, startPoint x: 218, startPoint y: 149, endPoint x: 99, endPoint y: 87, distance: 134.3
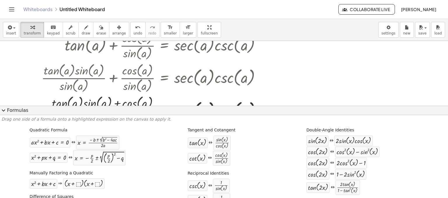
scroll to position [23, 0]
drag, startPoint x: 195, startPoint y: 138, endPoint x: 76, endPoint y: 104, distance: 123.5
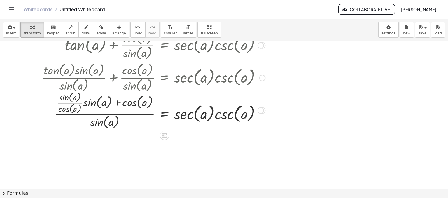
click at [116, 102] on div at bounding box center [154, 110] width 230 height 40
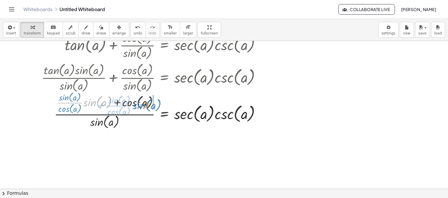
drag, startPoint x: 95, startPoint y: 107, endPoint x: 145, endPoint y: 110, distance: 49.4
click at [145, 110] on div at bounding box center [154, 110] width 230 height 40
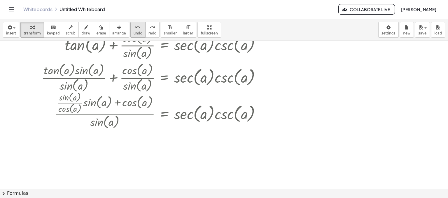
click at [135, 26] on icon "undo" at bounding box center [138, 27] width 6 height 7
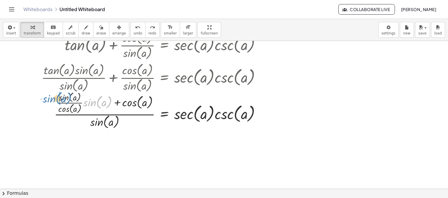
drag, startPoint x: 91, startPoint y: 100, endPoint x: 52, endPoint y: 97, distance: 39.2
click at [52, 97] on div at bounding box center [154, 110] width 230 height 40
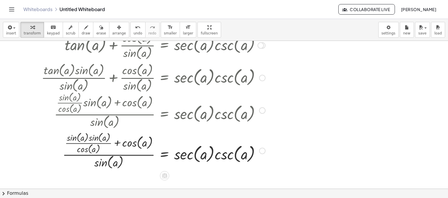
click at [52, 97] on div at bounding box center [149, 110] width 238 height 40
click at [142, 125] on div at bounding box center [149, 110] width 238 height 40
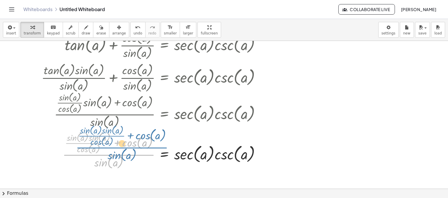
drag, startPoint x: 112, startPoint y: 155, endPoint x: 125, endPoint y: 152, distance: 12.9
click at [125, 152] on div at bounding box center [154, 150] width 230 height 40
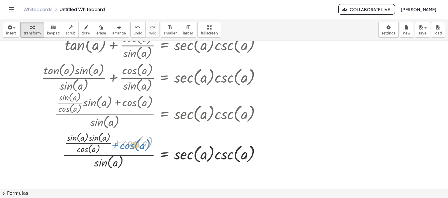
drag, startPoint x: 128, startPoint y: 144, endPoint x: 126, endPoint y: 146, distance: 3.5
click at [126, 146] on div at bounding box center [154, 150] width 230 height 40
click at [118, 143] on div at bounding box center [154, 150] width 230 height 40
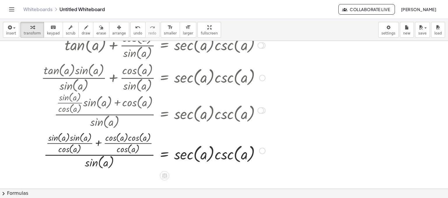
click at [100, 142] on div at bounding box center [154, 150] width 230 height 40
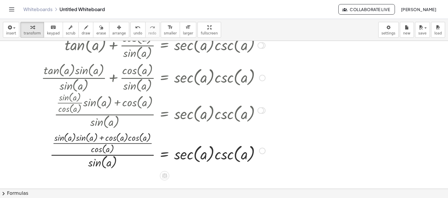
click at [99, 138] on div at bounding box center [154, 150] width 230 height 40
click at [109, 191] on button "chevron_right Formulas" at bounding box center [224, 193] width 448 height 9
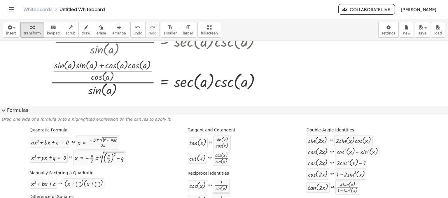
scroll to position [92, 0]
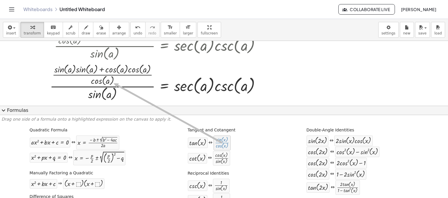
drag, startPoint x: 222, startPoint y: 144, endPoint x: 112, endPoint y: 83, distance: 125.7
drag, startPoint x: 189, startPoint y: 142, endPoint x: 133, endPoint y: 102, distance: 68.7
click at [8, 111] on button "expand_more Formulas" at bounding box center [224, 110] width 448 height 9
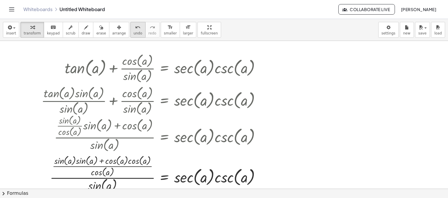
scroll to position [0, 0]
click at [132, 34] on button "undo undo" at bounding box center [137, 30] width 15 height 16
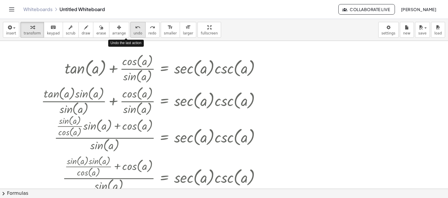
click at [132, 34] on button "undo undo" at bounding box center [137, 30] width 15 height 16
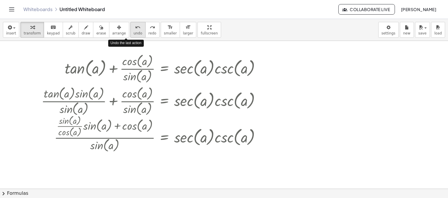
click at [132, 34] on button "undo undo" at bounding box center [137, 30] width 15 height 16
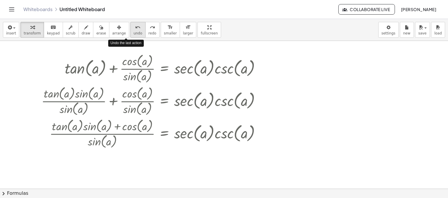
click at [132, 34] on button "undo undo" at bounding box center [137, 30] width 15 height 16
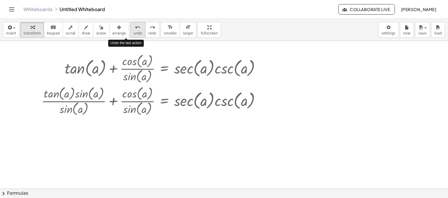
click at [132, 34] on button "undo undo" at bounding box center [137, 30] width 15 height 16
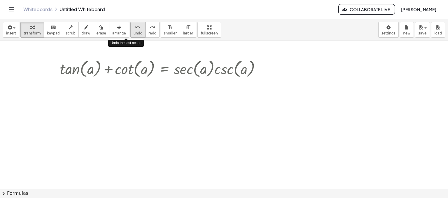
click at [132, 34] on button "undo undo" at bounding box center [137, 30] width 15 height 16
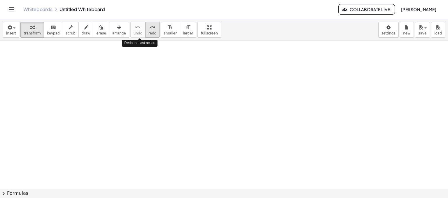
click at [149, 33] on span "redo" at bounding box center [153, 33] width 8 height 4
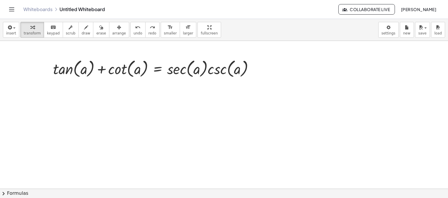
click at [76, 194] on button "chevron_right Formulas" at bounding box center [224, 193] width 448 height 9
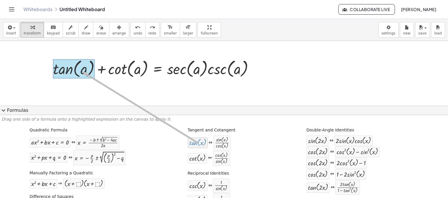
drag, startPoint x: 195, startPoint y: 146, endPoint x: 80, endPoint y: 72, distance: 136.7
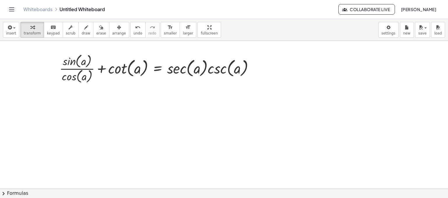
click at [92, 191] on button "chevron_right Formulas" at bounding box center [224, 193] width 448 height 9
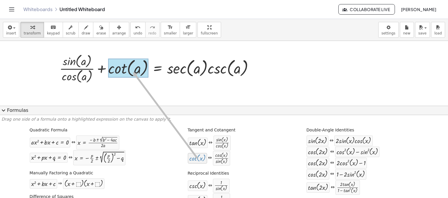
drag, startPoint x: 200, startPoint y: 161, endPoint x: 130, endPoint y: 72, distance: 113.0
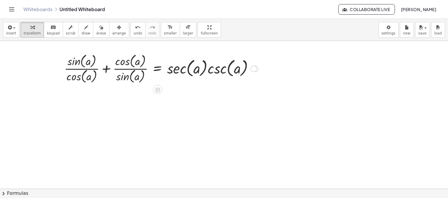
click at [108, 70] on div at bounding box center [161, 68] width 200 height 32
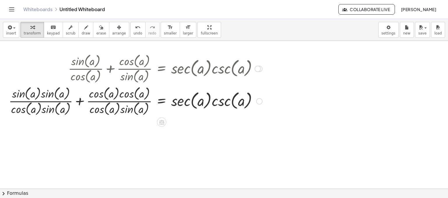
click at [83, 101] on div at bounding box center [135, 100] width 259 height 32
click at [83, 101] on div at bounding box center [140, 100] width 250 height 32
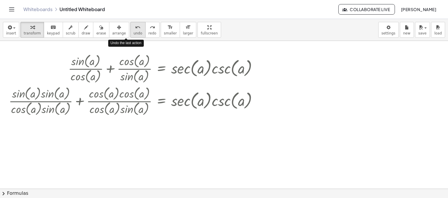
click at [134, 34] on span "undo" at bounding box center [138, 33] width 9 height 4
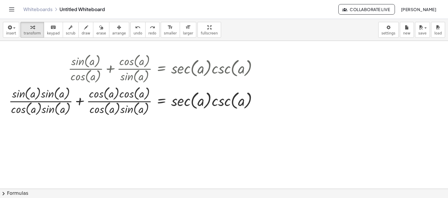
scroll to position [15, 0]
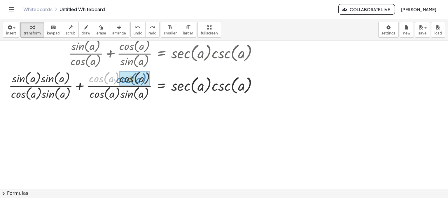
drag, startPoint x: 95, startPoint y: 81, endPoint x: 123, endPoint y: 82, distance: 27.2
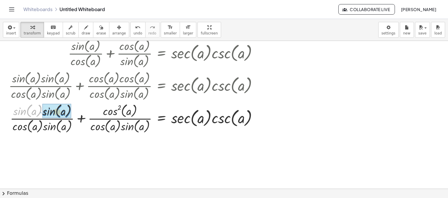
drag, startPoint x: 21, startPoint y: 112, endPoint x: 50, endPoint y: 113, distance: 29.2
click at [82, 118] on div at bounding box center [135, 118] width 259 height 32
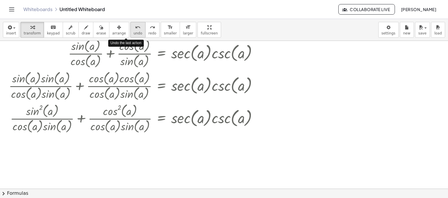
click at [134, 27] on div "undo" at bounding box center [138, 27] width 9 height 7
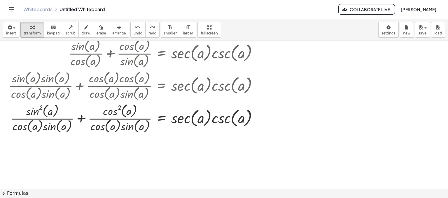
click at [125, 196] on button "chevron_right Formulas" at bounding box center [224, 193] width 448 height 9
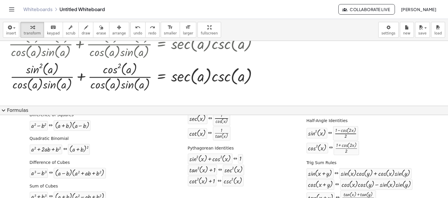
scroll to position [62, 0]
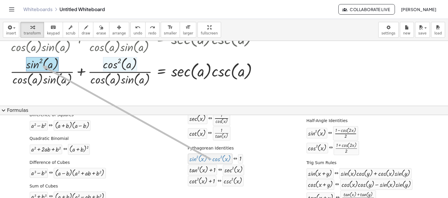
drag, startPoint x: 211, startPoint y: 158, endPoint x: 40, endPoint y: 65, distance: 195.1
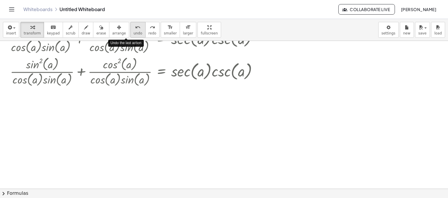
click at [135, 29] on icon "undo" at bounding box center [138, 27] width 6 height 7
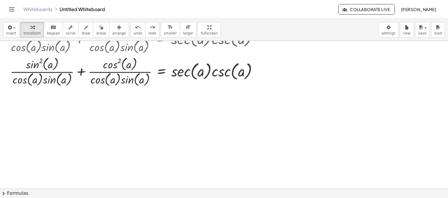
click at [127, 189] on button "chevron_right Formulas" at bounding box center [224, 193] width 448 height 9
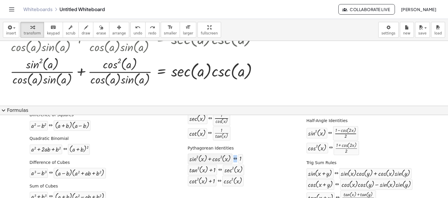
drag, startPoint x: 242, startPoint y: 158, endPoint x: 220, endPoint y: 156, distance: 22.0
click at [220, 156] on div "+ sin ( , x ) 2 + cos ( , x ) 2 ⇔ 1" at bounding box center [216, 158] width 57 height 11
drag, startPoint x: 239, startPoint y: 161, endPoint x: 244, endPoint y: 170, distance: 10.2
click at [244, 170] on div "Quadratic Formula + · a · x 2 + · b · x + c = 0 ⇔ x = · ( − b ± 2 √ ( + b 2 − ·…" at bounding box center [223, 139] width 445 height 193
drag, startPoint x: 51, startPoint y: 68, endPoint x: 49, endPoint y: 61, distance: 6.6
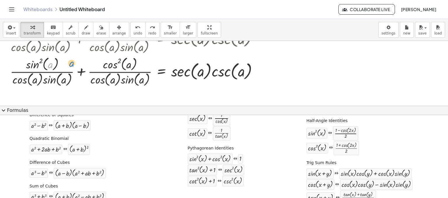
click at [49, 61] on div at bounding box center [105, 71] width 320 height 32
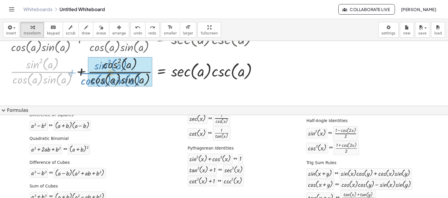
drag, startPoint x: 22, startPoint y: 68, endPoint x: 91, endPoint y: 69, distance: 68.6
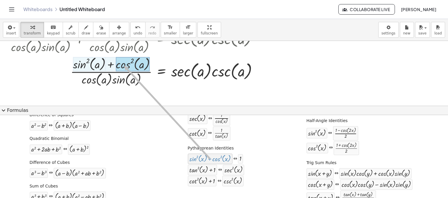
drag, startPoint x: 221, startPoint y: 156, endPoint x: 121, endPoint y: 65, distance: 135.1
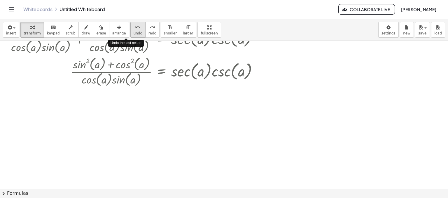
click at [135, 27] on icon "undo" at bounding box center [138, 27] width 6 height 7
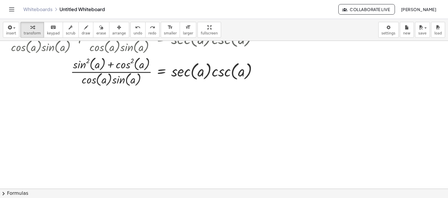
click at [157, 189] on button "chevron_right Formulas" at bounding box center [224, 193] width 448 height 9
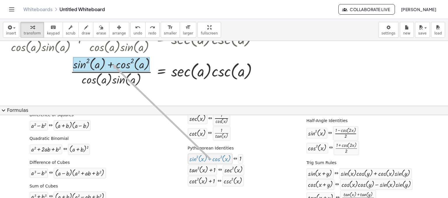
drag, startPoint x: 201, startPoint y: 161, endPoint x: 110, endPoint y: 64, distance: 133.4
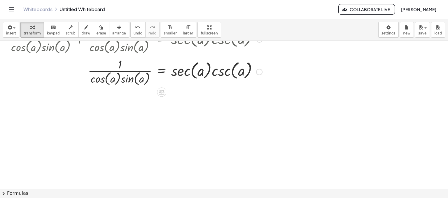
click at [123, 71] on div at bounding box center [135, 71] width 259 height 31
drag, startPoint x: 119, startPoint y: 77, endPoint x: 98, endPoint y: 73, distance: 21.4
click at [98, 73] on div at bounding box center [135, 71] width 259 height 31
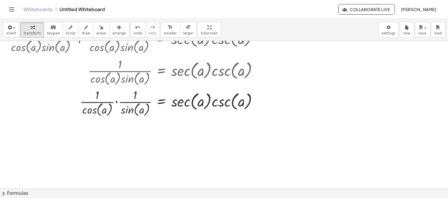
click at [65, 193] on button "chevron_right Formulas" at bounding box center [224, 193] width 448 height 9
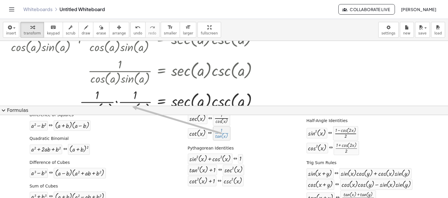
drag, startPoint x: 222, startPoint y: 135, endPoint x: 182, endPoint y: 135, distance: 39.4
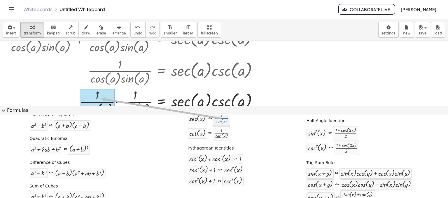
drag, startPoint x: 218, startPoint y: 121, endPoint x: 99, endPoint y: 98, distance: 121.1
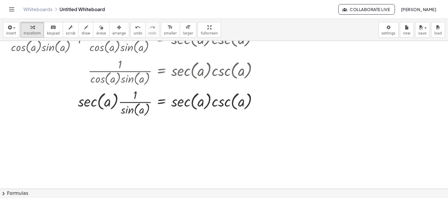
scroll to position [74, 0]
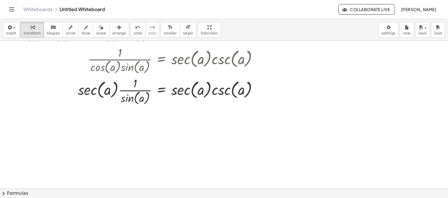
click at [167, 190] on button "chevron_right Formulas" at bounding box center [224, 193] width 448 height 9
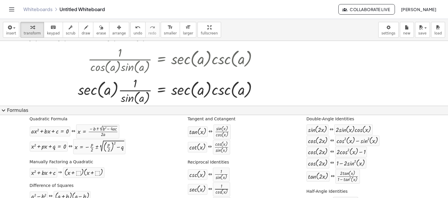
scroll to position [9, 0]
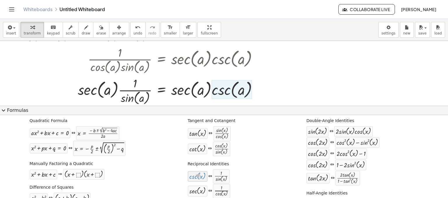
drag, startPoint x: 195, startPoint y: 172, endPoint x: 194, endPoint y: 177, distance: 5.0
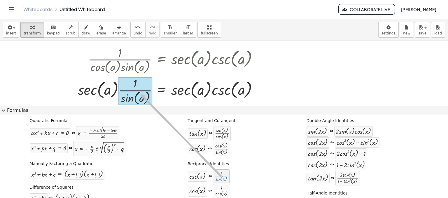
drag, startPoint x: 219, startPoint y: 180, endPoint x: 139, endPoint y: 94, distance: 118.1
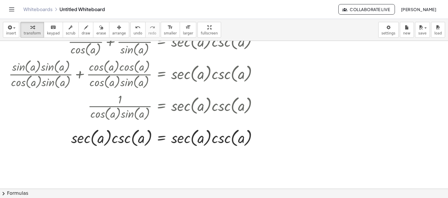
scroll to position [0, 0]
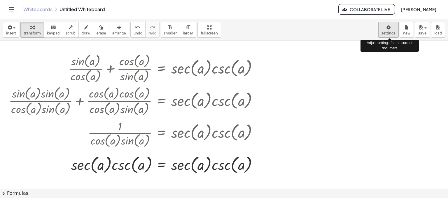
click at [393, 31] on body "Graspable Math Activities Whiteboards Classes Account v1.30.2 | Privacy policy …" at bounding box center [224, 99] width 448 height 198
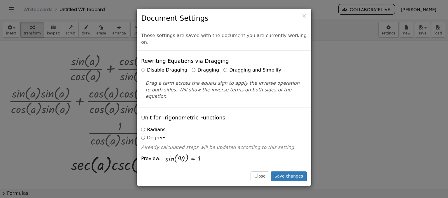
click at [384, 70] on div "× Document Settings These settings are saved with the document you are currentl…" at bounding box center [224, 99] width 448 height 198
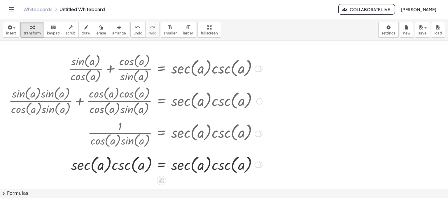
click at [106, 109] on div at bounding box center [135, 100] width 259 height 32
click at [134, 34] on span "undo" at bounding box center [138, 33] width 9 height 4
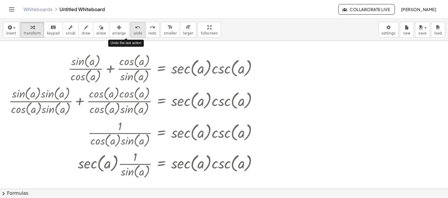
click at [134, 34] on span "undo" at bounding box center [138, 33] width 9 height 4
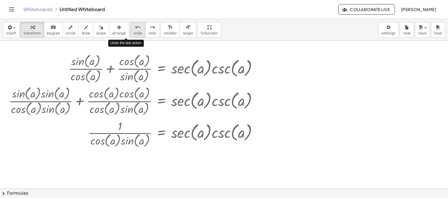
click at [134, 34] on span "undo" at bounding box center [138, 33] width 9 height 4
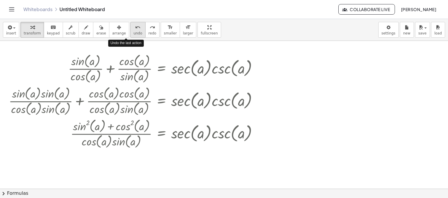
click at [134, 34] on span "undo" at bounding box center [138, 33] width 9 height 4
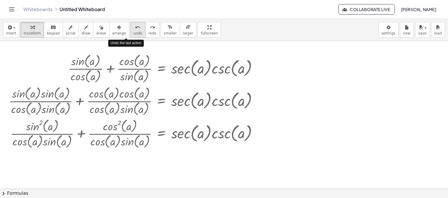
click at [134, 34] on span "undo" at bounding box center [138, 33] width 9 height 4
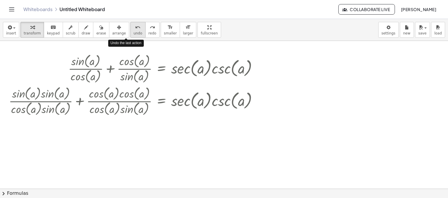
click at [134, 34] on span "undo" at bounding box center [138, 33] width 9 height 4
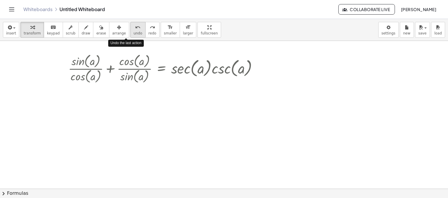
click at [134, 34] on span "undo" at bounding box center [138, 33] width 9 height 4
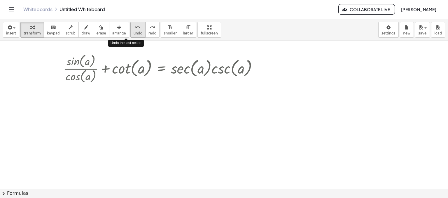
click at [134, 34] on span "undo" at bounding box center [138, 33] width 9 height 4
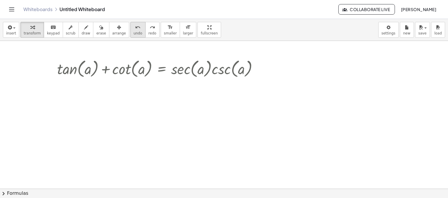
click at [134, 29] on div "undo" at bounding box center [138, 27] width 9 height 7
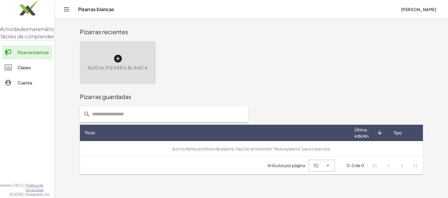
click at [320, 41] on div "Pizarras recientes" at bounding box center [251, 31] width 343 height 19
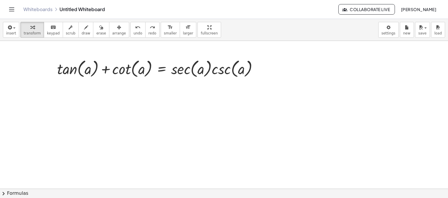
click at [79, 192] on button "chevron_right Formulas" at bounding box center [224, 193] width 448 height 9
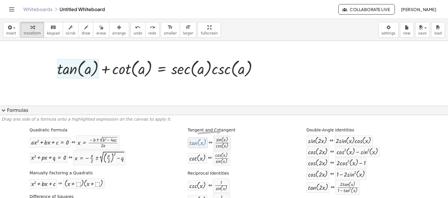
drag, startPoint x: 193, startPoint y: 134, endPoint x: 219, endPoint y: 131, distance: 26.7
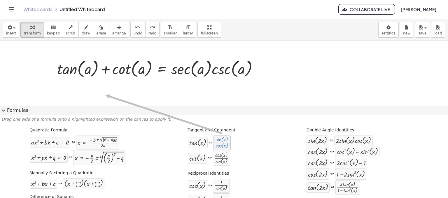
drag, startPoint x: 219, startPoint y: 131, endPoint x: 101, endPoint y: 95, distance: 124.3
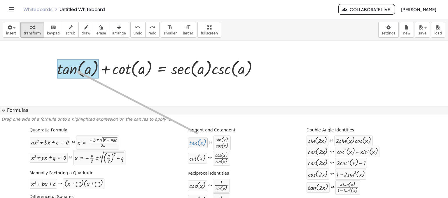
drag, startPoint x: 192, startPoint y: 131, endPoint x: 74, endPoint y: 71, distance: 132.1
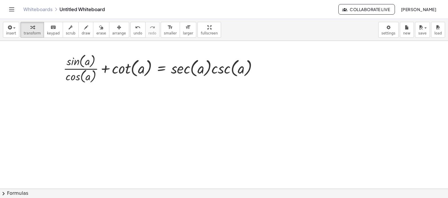
click at [142, 192] on button "chevron_right Formulas" at bounding box center [224, 193] width 448 height 9
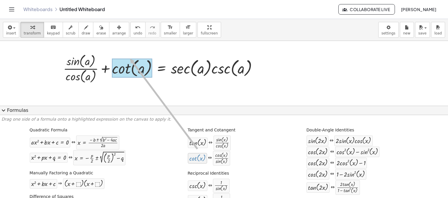
drag, startPoint x: 195, startPoint y: 149, endPoint x: 128, endPoint y: 58, distance: 113.0
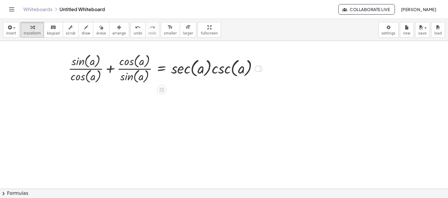
click at [113, 69] on div at bounding box center [165, 68] width 200 height 32
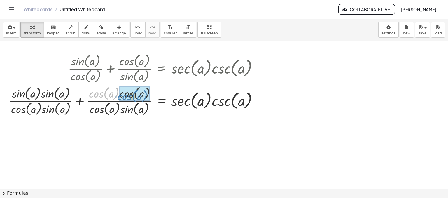
drag, startPoint x: 97, startPoint y: 92, endPoint x: 125, endPoint y: 95, distance: 28.4
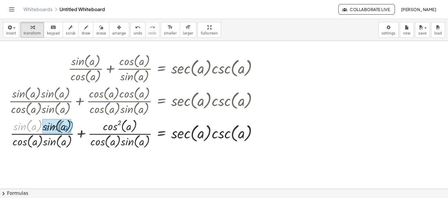
drag, startPoint x: 27, startPoint y: 127, endPoint x: 58, endPoint y: 127, distance: 31.5
click at [81, 133] on div at bounding box center [135, 133] width 259 height 32
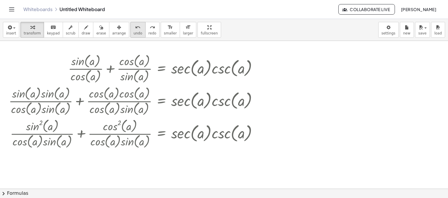
click at [135, 25] on icon "undo" at bounding box center [138, 27] width 6 height 7
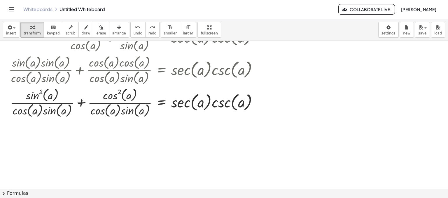
scroll to position [34, 0]
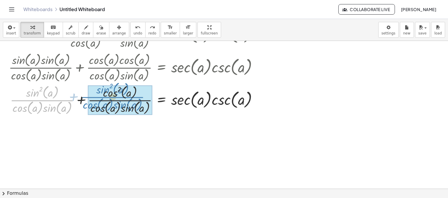
drag, startPoint x: 52, startPoint y: 102, endPoint x: 123, endPoint y: 98, distance: 70.4
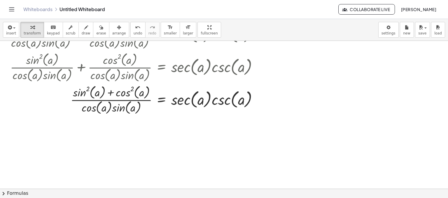
scroll to position [68, 0]
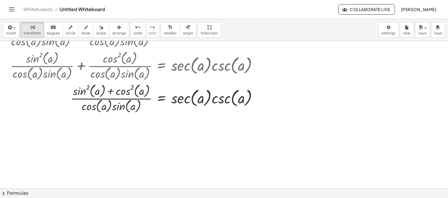
click at [92, 191] on button "chevron_right Formulas" at bounding box center [224, 193] width 448 height 9
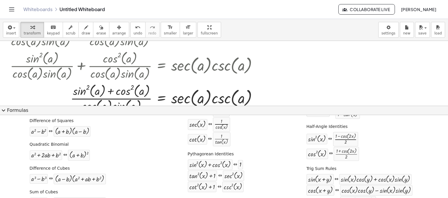
scroll to position [85, 0]
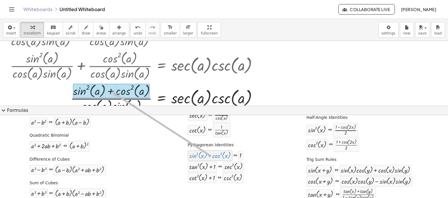
drag, startPoint x: 217, startPoint y: 156, endPoint x: 110, endPoint y: 92, distance: 124.9
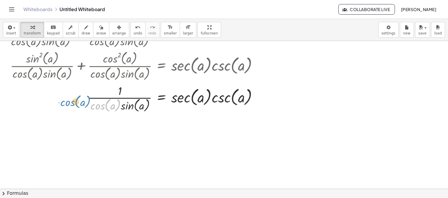
drag, startPoint x: 110, startPoint y: 103, endPoint x: 93, endPoint y: 99, distance: 16.8
click at [86, 98] on div at bounding box center [135, 98] width 259 height 31
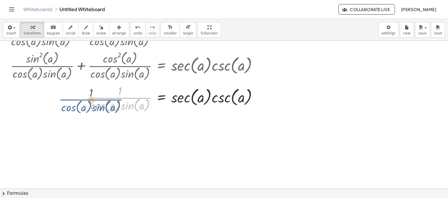
drag, startPoint x: 126, startPoint y: 95, endPoint x: 97, endPoint y: 97, distance: 29.2
click at [97, 97] on div at bounding box center [135, 98] width 259 height 31
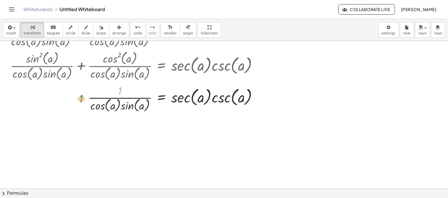
drag, startPoint x: 119, startPoint y: 92, endPoint x: 80, endPoint y: 100, distance: 39.6
click at [80, 100] on div at bounding box center [135, 98] width 259 height 31
drag, startPoint x: 108, startPoint y: 108, endPoint x: 91, endPoint y: 95, distance: 21.5
click at [91, 95] on div at bounding box center [135, 98] width 259 height 31
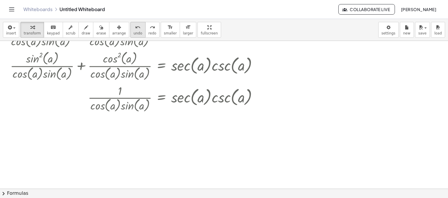
click at [134, 31] on span "undo" at bounding box center [138, 33] width 9 height 4
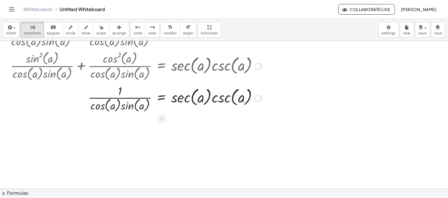
click at [142, 97] on div at bounding box center [121, 98] width 289 height 31
drag, startPoint x: 116, startPoint y: 101, endPoint x: 80, endPoint y: 102, distance: 35.9
click at [80, 102] on div at bounding box center [121, 98] width 289 height 31
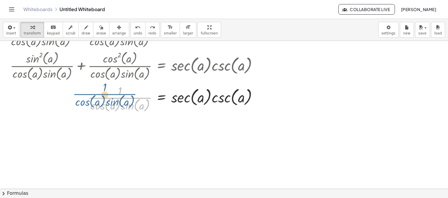
click at [91, 94] on div at bounding box center [121, 98] width 289 height 31
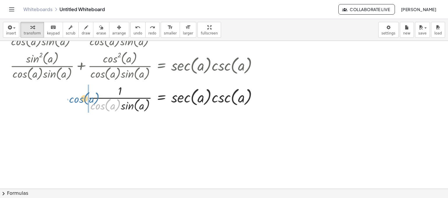
drag, startPoint x: 107, startPoint y: 104, endPoint x: 85, endPoint y: 97, distance: 22.3
click at [85, 97] on div at bounding box center [121, 98] width 289 height 31
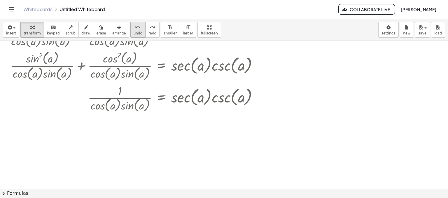
click at [134, 34] on span "undo" at bounding box center [138, 33] width 9 height 4
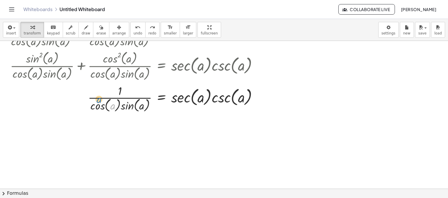
drag, startPoint x: 112, startPoint y: 107, endPoint x: 109, endPoint y: 102, distance: 6.0
click at [109, 102] on div at bounding box center [139, 98] width 251 height 31
drag, startPoint x: 104, startPoint y: 108, endPoint x: 88, endPoint y: 98, distance: 18.6
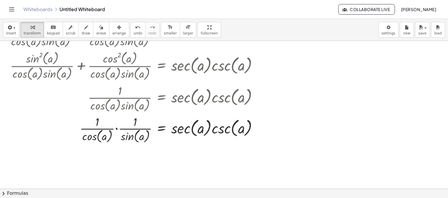
click at [92, 191] on button "chevron_right Formulas" at bounding box center [224, 193] width 448 height 9
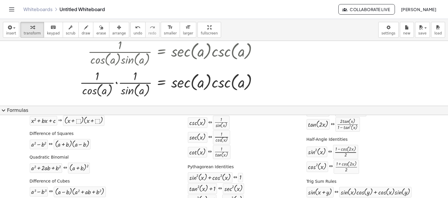
scroll to position [58, 0]
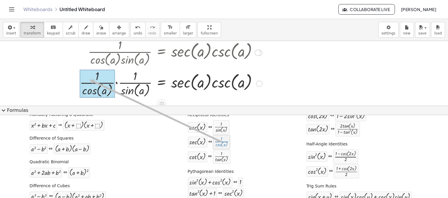
drag, startPoint x: 224, startPoint y: 147, endPoint x: 88, endPoint y: 79, distance: 152.2
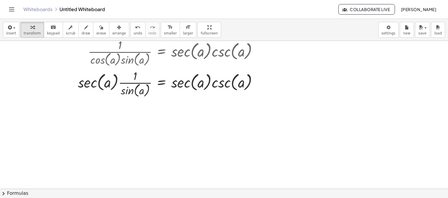
click at [226, 190] on button "chevron_right Formulas" at bounding box center [224, 193] width 448 height 9
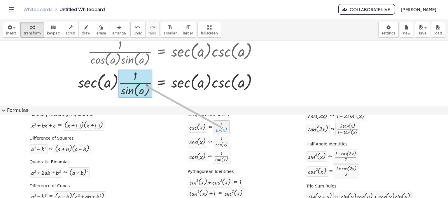
drag, startPoint x: 218, startPoint y: 125, endPoint x: 144, endPoint y: 85, distance: 84.2
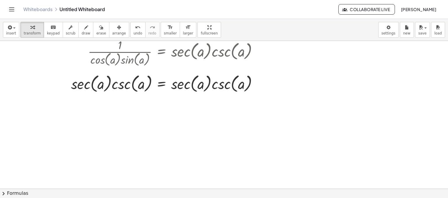
click at [14, 10] on icon "Toggle navigation" at bounding box center [11, 9] width 7 height 7
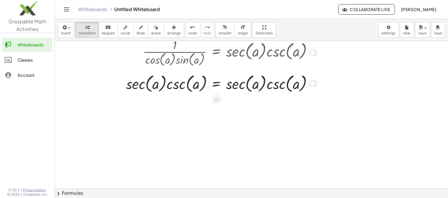
click at [76, 82] on div at bounding box center [190, 83] width 259 height 22
click at [69, 30] on button "insert" at bounding box center [66, 30] width 16 height 16
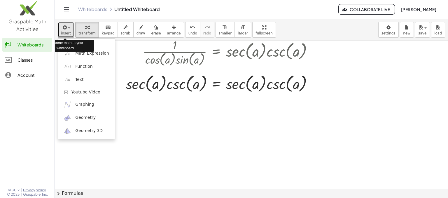
click at [69, 30] on button "insert" at bounding box center [66, 30] width 16 height 16
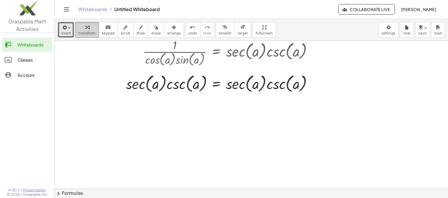
click at [85, 29] on icon "button" at bounding box center [87, 27] width 4 height 7
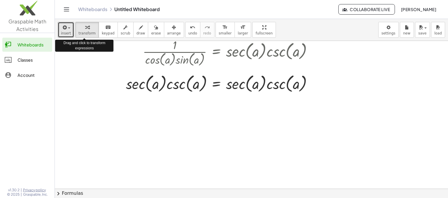
drag, startPoint x: 83, startPoint y: 29, endPoint x: 77, endPoint y: 57, distance: 28.7
click at [77, 57] on div "insert select one: Math Expression Function Text Youtube Video Graphing Geometr…" at bounding box center [251, 108] width 393 height 179
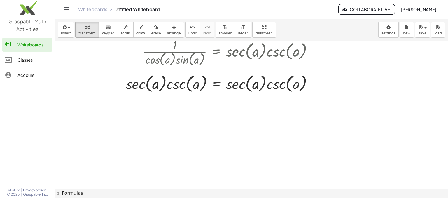
click at [68, 8] on icon "Toggle navigation" at bounding box center [66, 10] width 5 height 4
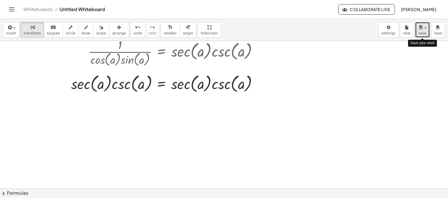
click at [426, 31] on span "save" at bounding box center [423, 33] width 8 height 4
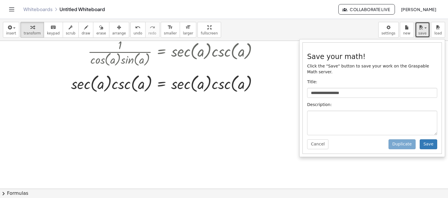
click at [273, 154] on div at bounding box center [224, 74] width 448 height 295
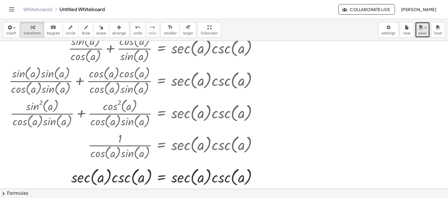
scroll to position [21, 0]
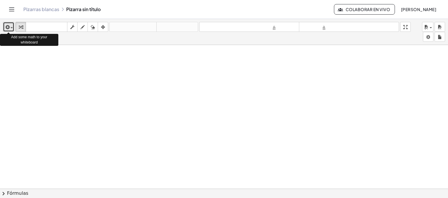
click at [10, 29] on span "button" at bounding box center [10, 28] width 1 height 4
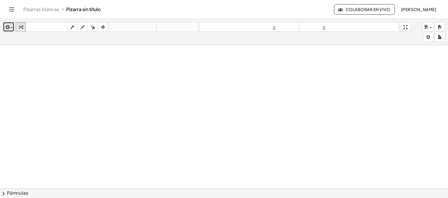
click at [10, 27] on span "button" at bounding box center [10, 28] width 1 height 4
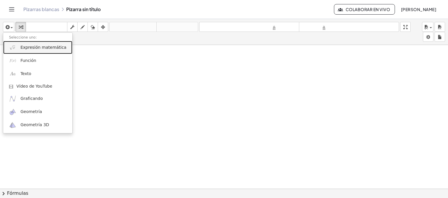
click at [34, 48] on font "Expresión matemática" at bounding box center [43, 47] width 46 height 5
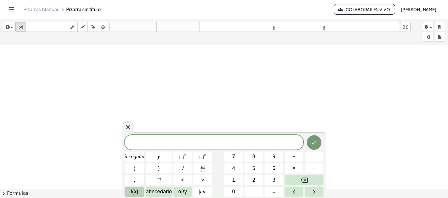
click at [138, 191] on font "f(x)" at bounding box center [135, 192] width 8 height 6
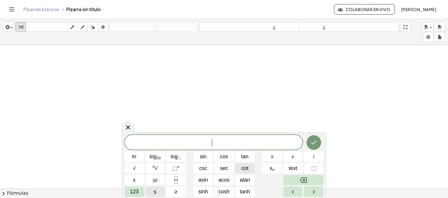
click at [250, 172] on button "cot" at bounding box center [245, 168] width 20 height 10
click at [138, 191] on span "123" at bounding box center [134, 192] width 9 height 8
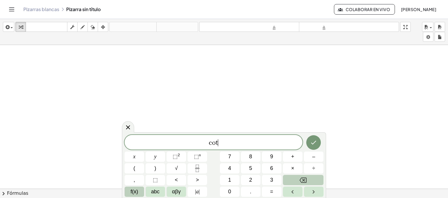
click at [138, 191] on span "f(x)" at bounding box center [135, 192] width 8 height 8
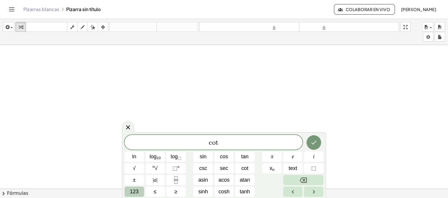
click at [135, 189] on span "123" at bounding box center [134, 192] width 9 height 8
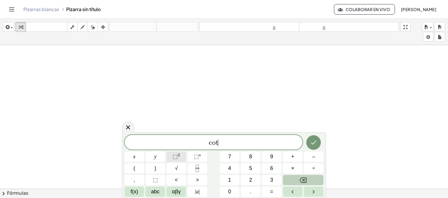
click at [182, 154] on button "⬚ 2" at bounding box center [177, 156] width 20 height 10
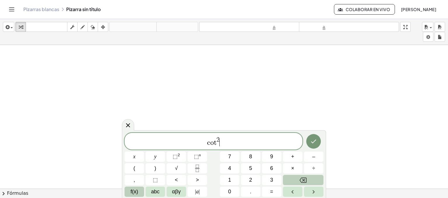
click at [140, 186] on button "f(x)" at bounding box center [135, 191] width 20 height 10
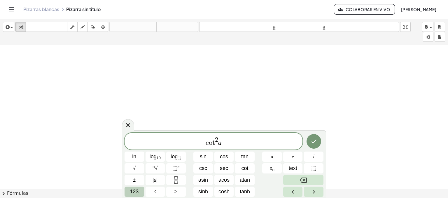
click at [128, 191] on button "123" at bounding box center [135, 191] width 20 height 10
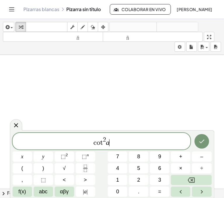
click at [132, 139] on span "c o t 2 a ​" at bounding box center [102, 141] width 178 height 11
click at [184, 157] on button "+" at bounding box center [181, 156] width 20 height 10
click at [113, 181] on button "1" at bounding box center [118, 180] width 20 height 10
click at [155, 189] on button "=" at bounding box center [160, 191] width 20 height 10
click at [86, 167] on icon "Fraction" at bounding box center [85, 168] width 7 height 7
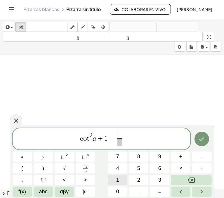
click at [116, 179] on span "1" at bounding box center [117, 180] width 3 height 8
click at [120, 145] on span at bounding box center [119, 142] width 4 height 8
click at [27, 191] on button "f(x)" at bounding box center [23, 191] width 20 height 10
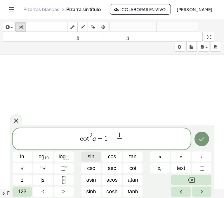
click at [93, 158] on span "sin" at bounding box center [91, 157] width 7 height 8
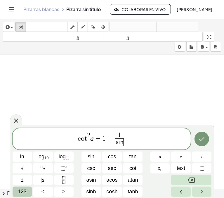
click at [30, 192] on button "123" at bounding box center [23, 191] width 20 height 10
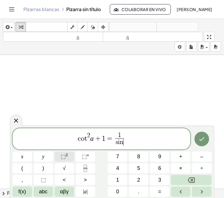
click at [68, 157] on button "⬚ 2" at bounding box center [65, 156] width 20 height 10
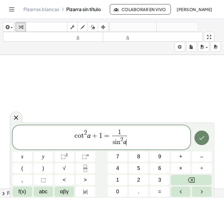
click at [201, 137] on icon "Done" at bounding box center [201, 137] width 7 height 7
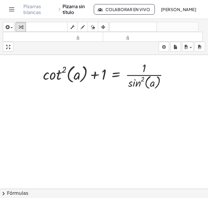
click at [60, 190] on button "chevron_right Fórmulas" at bounding box center [104, 193] width 208 height 9
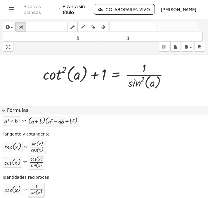
scroll to position [162, 0]
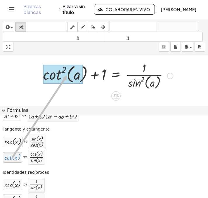
drag, startPoint x: 13, startPoint y: 154, endPoint x: 67, endPoint y: 74, distance: 95.7
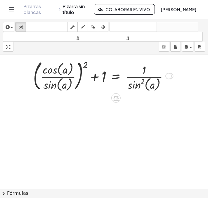
click at [84, 65] on div at bounding box center [103, 75] width 146 height 35
click at [84, 67] on div at bounding box center [103, 75] width 146 height 35
drag, startPoint x: 85, startPoint y: 67, endPoint x: 68, endPoint y: 76, distance: 19.5
click at [68, 76] on div at bounding box center [103, 75] width 146 height 35
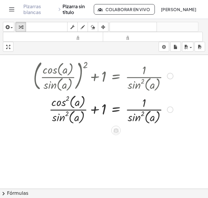
click at [96, 108] on div at bounding box center [103, 109] width 146 height 32
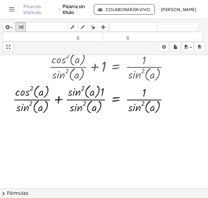
scroll to position [47, 0]
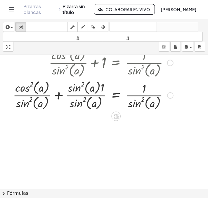
click at [60, 94] on div at bounding box center [93, 95] width 166 height 32
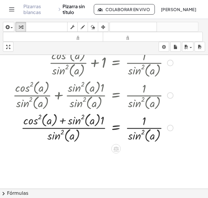
click at [63, 122] on div at bounding box center [93, 127] width 166 height 32
click at [63, 118] on div at bounding box center [93, 127] width 166 height 32
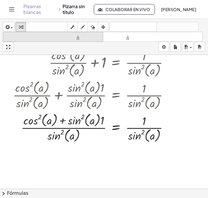
click at [97, 39] on font "tamaño_del_formato" at bounding box center [52, 37] width 97 height 6
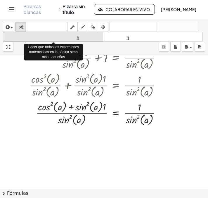
click at [97, 39] on font "tamaño_del_formato" at bounding box center [52, 37] width 97 height 6
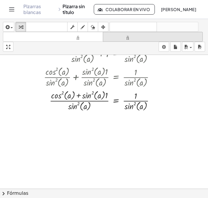
click at [122, 37] on font "tamaño_del_formato" at bounding box center [152, 37] width 97 height 6
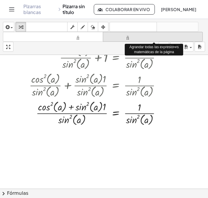
click at [122, 37] on font "tamaño_del_formato" at bounding box center [152, 37] width 97 height 6
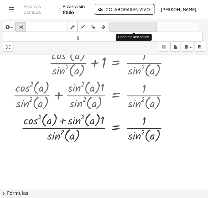
click at [149, 26] on font "deshacer" at bounding box center [133, 27] width 44 height 6
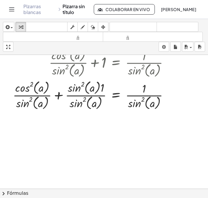
click at [68, 192] on button "chevron_right Fórmulas" at bounding box center [104, 193] width 208 height 9
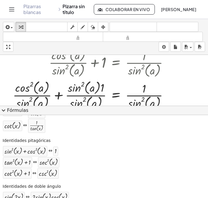
scroll to position [254, 0]
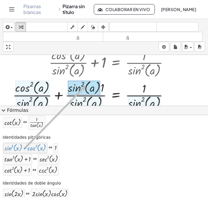
drag, startPoint x: 21, startPoint y: 146, endPoint x: 85, endPoint y: 85, distance: 88.6
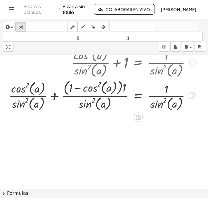
click at [53, 95] on div at bounding box center [102, 95] width 192 height 34
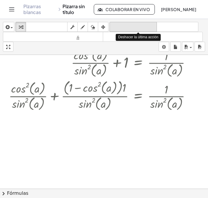
click at [134, 27] on font "deshacer" at bounding box center [133, 27] width 44 height 6
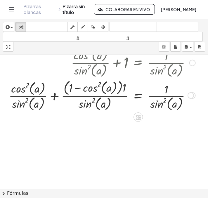
click at [124, 89] on div at bounding box center [102, 95] width 192 height 34
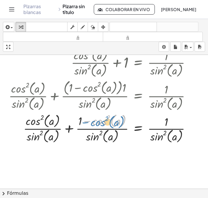
click at [138, 29] on div "+ cot ( , a ) 2 + 1 = · 1 · sin ( , a ) 2 + ( · cos ( , a ) · sin ( , a ) ) 2 +…" at bounding box center [138, 29] width 0 height 0
click at [67, 128] on div at bounding box center [102, 128] width 192 height 32
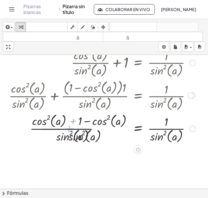
click at [67, 128] on div at bounding box center [102, 128] width 192 height 32
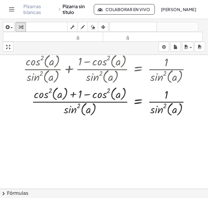
scroll to position [96, 0]
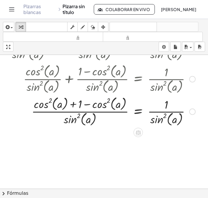
click at [74, 102] on div at bounding box center [102, 111] width 192 height 32
click at [95, 192] on button "chevron_right Fórmulas" at bounding box center [104, 193] width 208 height 9
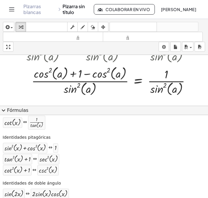
scroll to position [129, 0]
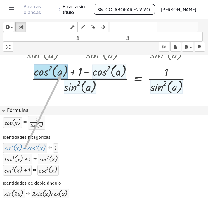
drag, startPoint x: 40, startPoint y: 147, endPoint x: 61, endPoint y: 73, distance: 76.5
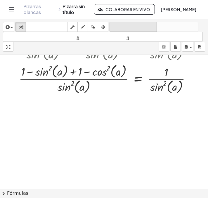
click at [132, 27] on font "deshacer" at bounding box center [133, 27] width 44 height 6
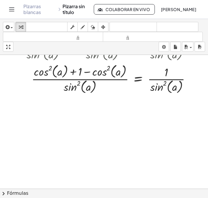
click at [58, 192] on button "chevron_right Fórmulas" at bounding box center [104, 193] width 208 height 9
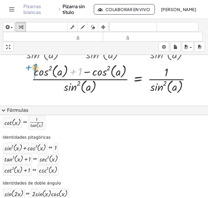
drag, startPoint x: 80, startPoint y: 70, endPoint x: 35, endPoint y: 67, distance: 44.8
click at [35, 67] on div at bounding box center [107, 78] width 179 height 32
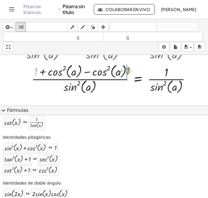
drag, startPoint x: 35, startPoint y: 72, endPoint x: 127, endPoint y: 71, distance: 92.2
click at [127, 71] on div at bounding box center [107, 78] width 179 height 32
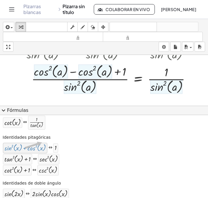
drag, startPoint x: 41, startPoint y: 149, endPoint x: 42, endPoint y: 141, distance: 7.7
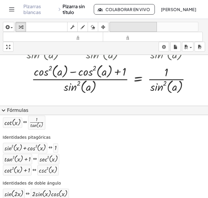
click at [133, 27] on font "deshacer" at bounding box center [133, 27] width 44 height 6
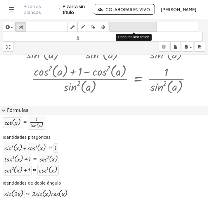
click at [133, 27] on font "deshacer" at bounding box center [133, 27] width 44 height 6
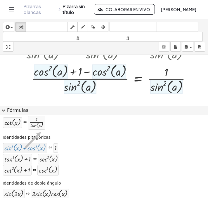
drag, startPoint x: 39, startPoint y: 147, endPoint x: 36, endPoint y: 139, distance: 8.2
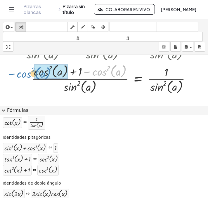
drag, startPoint x: 106, startPoint y: 73, endPoint x: 31, endPoint y: 74, distance: 75.3
click at [31, 74] on div at bounding box center [107, 78] width 179 height 32
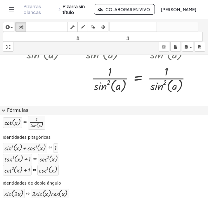
click at [43, 111] on button "expand_more Fórmulas" at bounding box center [104, 110] width 208 height 9
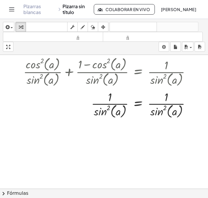
scroll to position [0, 0]
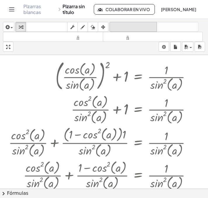
click at [123, 27] on font "deshacer" at bounding box center [133, 27] width 44 height 6
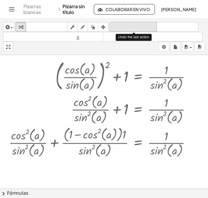
click at [123, 27] on font "deshacer" at bounding box center [133, 27] width 44 height 6
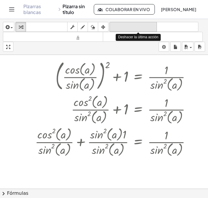
click at [123, 27] on font "deshacer" at bounding box center [133, 27] width 44 height 6
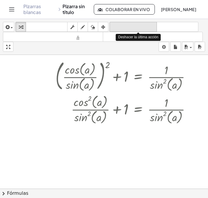
click at [123, 27] on font "deshacer" at bounding box center [133, 27] width 44 height 6
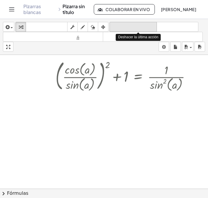
click at [123, 27] on font "deshacer" at bounding box center [133, 27] width 44 height 6
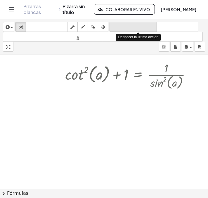
click at [123, 27] on font "deshacer" at bounding box center [133, 27] width 44 height 6
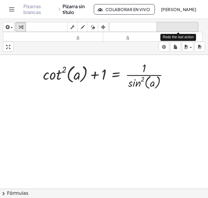
click at [162, 28] on font "rehacer" at bounding box center [177, 27] width 39 height 6
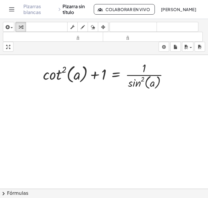
click at [58, 192] on button "chevron_right Fórmulas" at bounding box center [104, 193] width 208 height 9
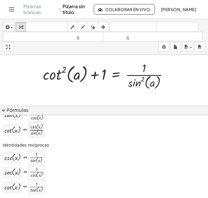
scroll to position [186, 0]
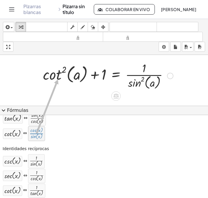
drag, startPoint x: 37, startPoint y: 135, endPoint x: 59, endPoint y: 79, distance: 60.3
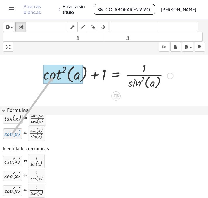
drag, startPoint x: 12, startPoint y: 131, endPoint x: 53, endPoint y: 76, distance: 68.2
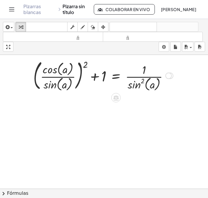
click at [85, 66] on div at bounding box center [103, 75] width 146 height 35
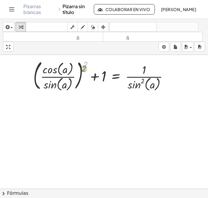
drag, startPoint x: 85, startPoint y: 66, endPoint x: 83, endPoint y: 70, distance: 4.3
click at [83, 70] on div at bounding box center [103, 75] width 146 height 35
click at [85, 66] on div at bounding box center [103, 75] width 146 height 35
drag, startPoint x: 85, startPoint y: 63, endPoint x: 77, endPoint y: 73, distance: 12.2
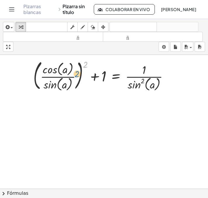
click at [77, 73] on div at bounding box center [103, 75] width 146 height 35
drag, startPoint x: 86, startPoint y: 64, endPoint x: 76, endPoint y: 74, distance: 14.0
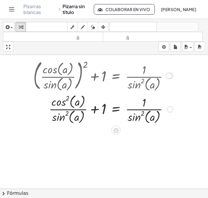
click at [92, 110] on div at bounding box center [103, 109] width 146 height 32
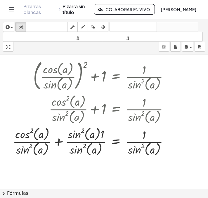
click at [81, 191] on button "chevron_right Fórmulas" at bounding box center [104, 193] width 208 height 9
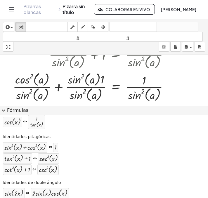
scroll to position [248, 0]
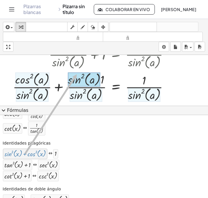
drag, startPoint x: 15, startPoint y: 154, endPoint x: 77, endPoint y: 73, distance: 101.5
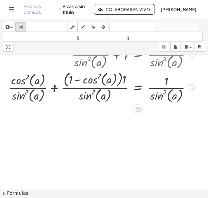
click at [124, 80] on div at bounding box center [102, 86] width 192 height 34
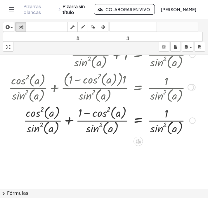
click at [66, 121] on div at bounding box center [102, 120] width 192 height 32
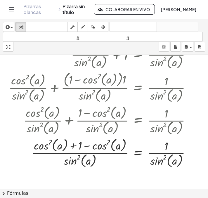
scroll to position [74, 0]
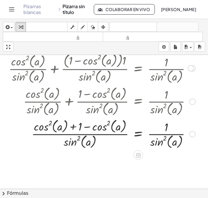
click at [74, 125] on div at bounding box center [102, 133] width 192 height 32
click at [54, 193] on button "chevron_right Fórmulas" at bounding box center [104, 193] width 208 height 9
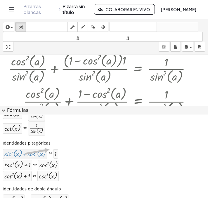
drag, startPoint x: 19, startPoint y: 156, endPoint x: 46, endPoint y: 148, distance: 27.8
click at [46, 150] on div at bounding box center [24, 154] width 41 height 8
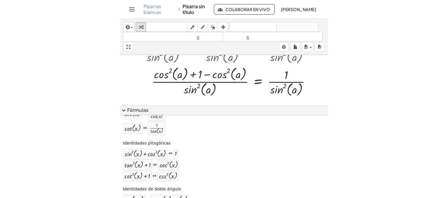
scroll to position [120, 0]
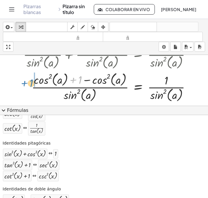
drag, startPoint x: 80, startPoint y: 79, endPoint x: 32, endPoint y: 81, distance: 48.5
click at [32, 81] on div at bounding box center [102, 87] width 192 height 32
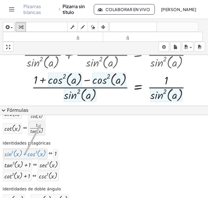
drag, startPoint x: 38, startPoint y: 150, endPoint x: 40, endPoint y: 129, distance: 20.8
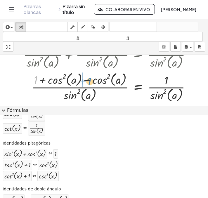
drag, startPoint x: 36, startPoint y: 84, endPoint x: 90, endPoint y: 86, distance: 53.4
click at [90, 86] on div at bounding box center [102, 87] width 192 height 32
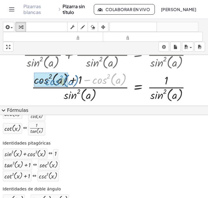
drag, startPoint x: 105, startPoint y: 79, endPoint x: 58, endPoint y: 80, distance: 47.3
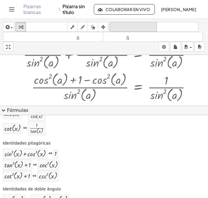
click at [126, 25] on font "deshacer" at bounding box center [133, 27] width 44 height 6
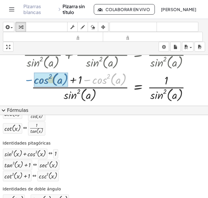
drag, startPoint x: 105, startPoint y: 81, endPoint x: 47, endPoint y: 81, distance: 58.1
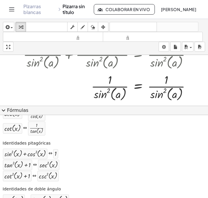
click at [47, 108] on button "expand_more Fórmulas" at bounding box center [104, 110] width 208 height 9
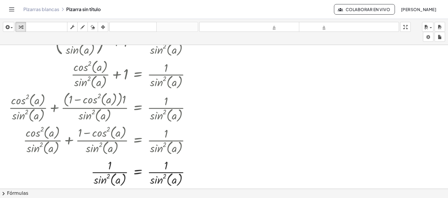
scroll to position [0, 0]
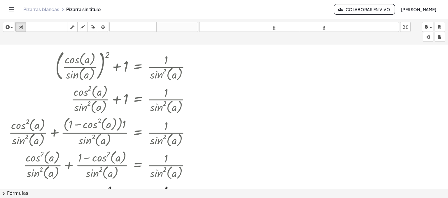
drag, startPoint x: 413, startPoint y: 26, endPoint x: 413, endPoint y: 66, distance: 40.6
click at [413, 66] on div "insertar Seleccione uno: Expresión matemática Función Texto Vídeo de YouTube Gr…" at bounding box center [224, 108] width 448 height 179
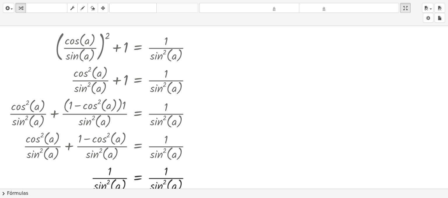
click at [413, 66] on div at bounding box center [224, 188] width 448 height 325
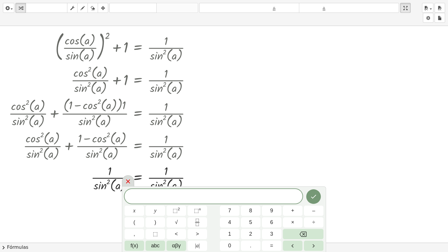
click at [125, 185] on div at bounding box center [128, 180] width 12 height 11
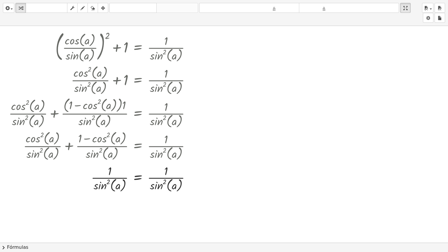
click at [230, 21] on div "insertar Seleccione uno: Expresión matemática Función Texto Vídeo de YouTube Gr…" at bounding box center [224, 13] width 448 height 26
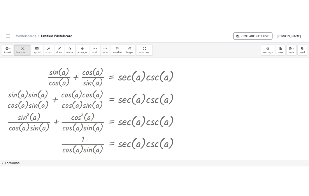
scroll to position [21, 0]
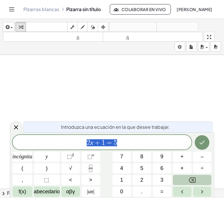
click at [197, 180] on button "Retroceso" at bounding box center [192, 180] width 39 height 10
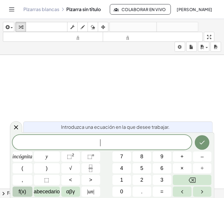
click at [21, 192] on font "f(x)" at bounding box center [23, 192] width 8 height 6
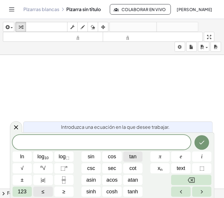
click at [131, 156] on span "tan" at bounding box center [132, 157] width 7 height 8
click at [25, 192] on span "123" at bounding box center [22, 192] width 9 height 8
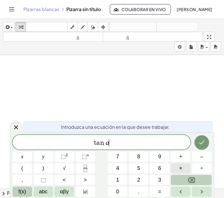
click at [181, 166] on span "×" at bounding box center [180, 168] width 3 height 8
click at [41, 191] on span "abc" at bounding box center [43, 192] width 8 height 8
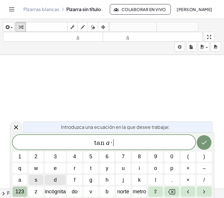
click at [22, 194] on font "123" at bounding box center [19, 192] width 9 height 6
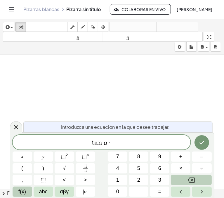
click at [27, 191] on button "f(x)" at bounding box center [23, 191] width 20 height 10
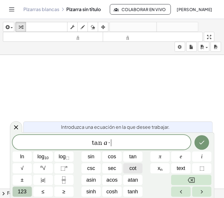
click at [130, 169] on span "cot" at bounding box center [132, 168] width 7 height 8
click at [20, 193] on span "123" at bounding box center [22, 192] width 9 height 8
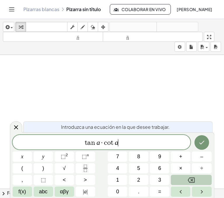
click at [20, 193] on span "f(x)" at bounding box center [22, 192] width 8 height 8
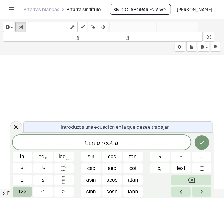
click at [20, 193] on span "123" at bounding box center [22, 192] width 9 height 8
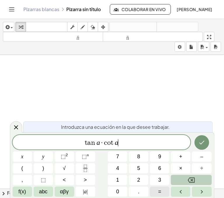
click at [165, 190] on button "=" at bounding box center [160, 191] width 20 height 10
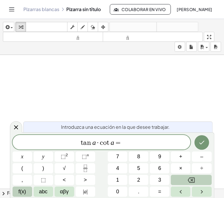
click at [32, 191] on button "f(x)" at bounding box center [23, 191] width 20 height 10
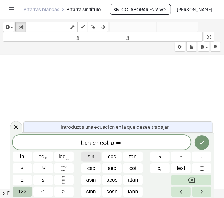
click at [23, 188] on div "t a n a · c o t a = ​ ln log 10 log ⬚ sin cos tan π e i √ n √ ⬚ n csc sec cot x…" at bounding box center [112, 166] width 199 height 62
click at [23, 188] on span "123" at bounding box center [22, 192] width 9 height 8
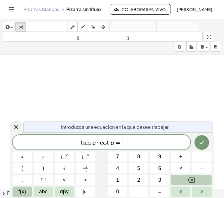
click at [15, 194] on button "f(x)" at bounding box center [23, 191] width 20 height 10
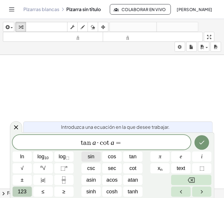
click at [98, 160] on button "sin" at bounding box center [91, 156] width 20 height 10
click at [30, 188] on button "123" at bounding box center [23, 191] width 20 height 10
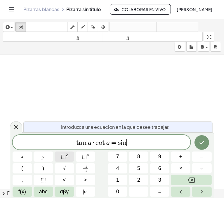
click at [65, 159] on span "⬚ 2" at bounding box center [64, 157] width 7 height 8
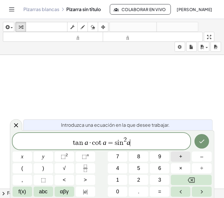
click at [186, 158] on button "+" at bounding box center [181, 156] width 20 height 10
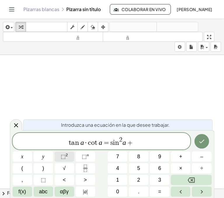
click at [68, 159] on button "⬚ 2" at bounding box center [65, 156] width 20 height 10
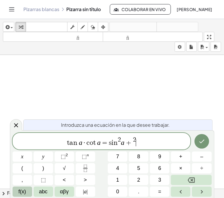
click at [23, 190] on span "f(x)" at bounding box center [22, 192] width 8 height 8
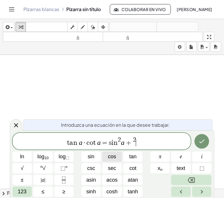
click at [108, 156] on span "cos" at bounding box center [112, 157] width 8 height 8
click at [132, 138] on span "t a n a · c o t a = s i n 2 a + 2 ​ c o s" at bounding box center [102, 141] width 178 height 11
click at [145, 140] on span "t a n a · c o t a = s i n 2 a + c o s ​" at bounding box center [102, 141] width 178 height 11
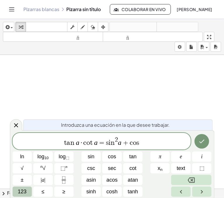
click at [22, 193] on span "123" at bounding box center [22, 192] width 9 height 8
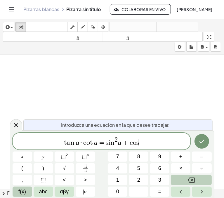
click at [22, 193] on span "f(x)" at bounding box center [22, 192] width 8 height 8
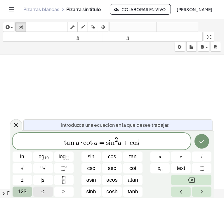
click at [22, 193] on span "123" at bounding box center [22, 192] width 9 height 8
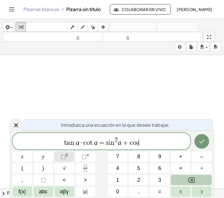
click at [63, 159] on span "⬚" at bounding box center [63, 157] width 5 height 6
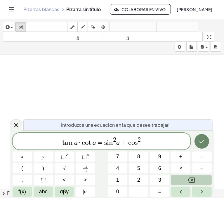
click at [207, 142] on button "Done" at bounding box center [201, 141] width 15 height 15
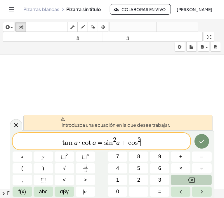
click at [144, 143] on span "t a n a · c o t a = s i n 2 a + c o s 2 ​" at bounding box center [102, 141] width 178 height 11
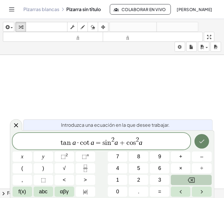
click at [198, 143] on icon "Done" at bounding box center [201, 141] width 7 height 7
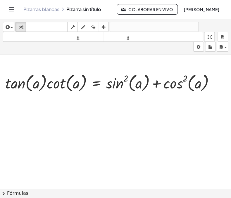
scroll to position [37, 0]
click at [52, 194] on button "chevron_right Fórmulas" at bounding box center [115, 193] width 231 height 9
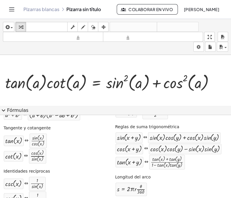
scroll to position [159, 0]
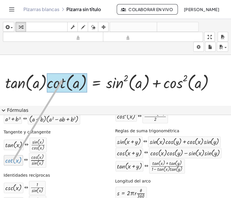
drag, startPoint x: 17, startPoint y: 159, endPoint x: 62, endPoint y: 76, distance: 95.2
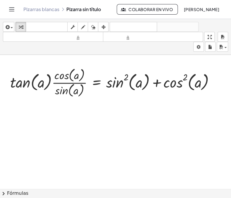
click at [25, 192] on font "Fórmulas" at bounding box center [17, 193] width 21 height 6
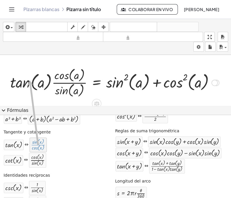
drag, startPoint x: 38, startPoint y: 148, endPoint x: 30, endPoint y: 70, distance: 78.6
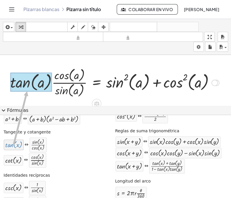
drag, startPoint x: 12, startPoint y: 142, endPoint x: 30, endPoint y: 86, distance: 58.8
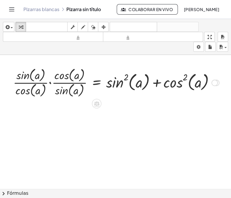
click at [48, 83] on div at bounding box center [115, 82] width 211 height 32
click at [50, 83] on div at bounding box center [115, 82] width 211 height 32
click at [50, 83] on div at bounding box center [121, 82] width 202 height 32
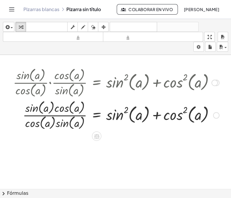
click at [64, 114] on div at bounding box center [115, 114] width 211 height 32
click at [85, 196] on button "chevron_right Fórmulas" at bounding box center [115, 193] width 231 height 9
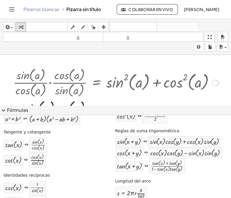
click at [97, 95] on div at bounding box center [115, 82] width 211 height 32
click at [222, 105] on div "· tan ( , a ) · cot ( , a ) = + sin ( , a ) 2 + cos ( , a ) 2 · tan ( , a ) · ·…" at bounding box center [113, 99] width 219 height 68
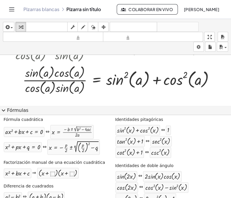
scroll to position [0, 0]
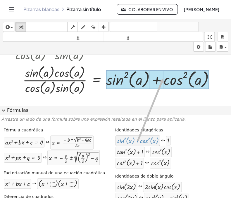
drag, startPoint x: 134, startPoint y: 142, endPoint x: 158, endPoint y: 78, distance: 68.0
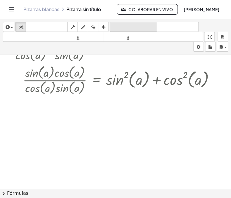
click at [140, 25] on font "deshacer" at bounding box center [133, 27] width 44 height 6
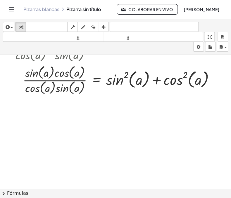
click at [60, 192] on button "chevron_right Fórmulas" at bounding box center [115, 193] width 231 height 9
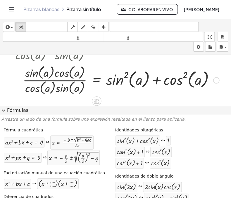
click at [139, 96] on div "· tan ( , a ) · cot ( , a ) = + sin ( , a ) 2 + cos ( , a ) 2 · tan ( , a ) · ·…" at bounding box center [113, 63] width 219 height 68
click at [48, 107] on button "expand_more Fórmulas" at bounding box center [115, 110] width 231 height 9
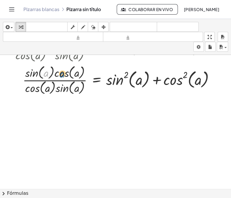
drag, startPoint x: 45, startPoint y: 76, endPoint x: 48, endPoint y: 77, distance: 3.1
click at [48, 77] on div at bounding box center [164, 79] width 309 height 32
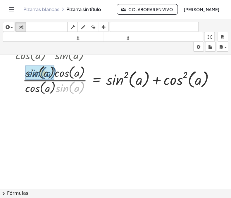
drag, startPoint x: 62, startPoint y: 88, endPoint x: 33, endPoint y: 73, distance: 32.2
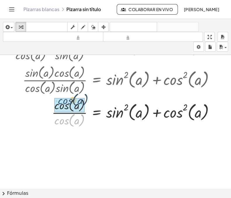
drag, startPoint x: 63, startPoint y: 122, endPoint x: 67, endPoint y: 101, distance: 20.7
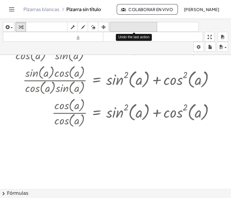
click at [117, 23] on button "deshacer deshacer" at bounding box center [132, 27] width 47 height 10
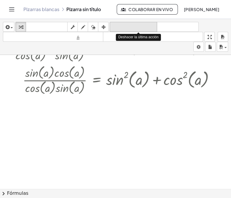
click at [117, 23] on button "deshacer deshacer" at bounding box center [132, 27] width 47 height 10
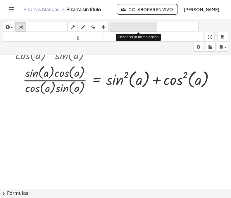
click at [117, 23] on button "deshacer deshacer" at bounding box center [132, 27] width 47 height 10
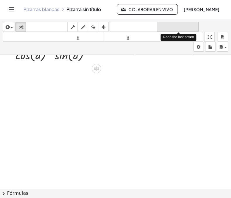
click at [165, 26] on font "rehacer" at bounding box center [177, 27] width 39 height 6
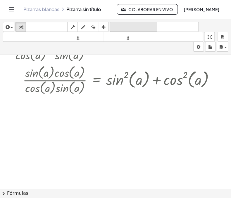
click at [135, 28] on font "deshacer" at bounding box center [133, 27] width 44 height 6
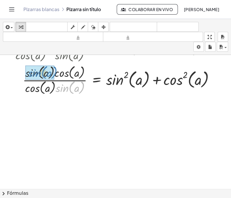
drag, startPoint x: 63, startPoint y: 85, endPoint x: 36, endPoint y: 70, distance: 31.4
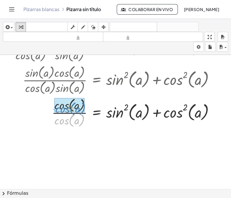
drag, startPoint x: 67, startPoint y: 121, endPoint x: 68, endPoint y: 109, distance: 11.7
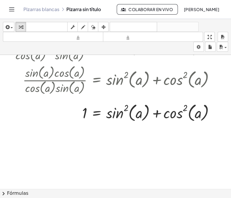
click at [80, 190] on button "chevron_right Fórmulas" at bounding box center [115, 193] width 231 height 9
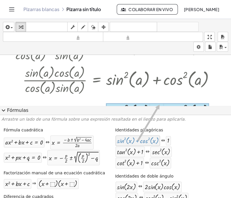
drag, startPoint x: 142, startPoint y: 144, endPoint x: 154, endPoint y: 104, distance: 41.5
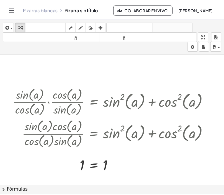
scroll to position [25, 0]
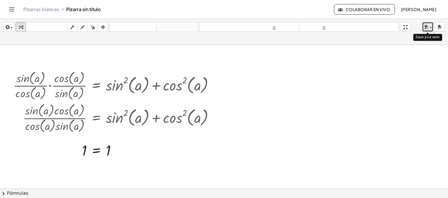
click at [426, 29] on icon "button" at bounding box center [426, 27] width 5 height 7
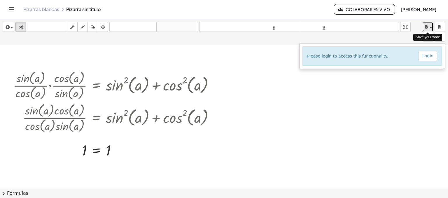
click at [426, 29] on icon "button" at bounding box center [426, 27] width 5 height 7
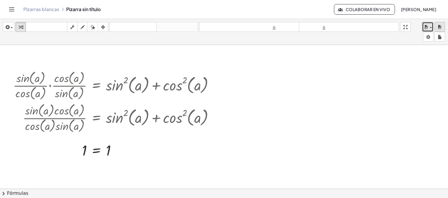
drag, startPoint x: 430, startPoint y: 29, endPoint x: 437, endPoint y: 26, distance: 7.8
click at [437, 26] on div "insertar Seleccione uno: Expresión matemática Función Texto Vídeo de YouTube Gr…" at bounding box center [224, 32] width 448 height 26
click at [93, 69] on div at bounding box center [115, 85] width 211 height 32
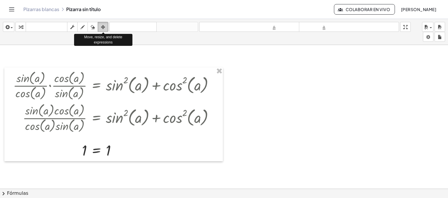
click at [102, 26] on icon "button" at bounding box center [103, 27] width 4 height 7
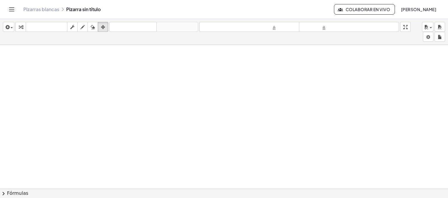
click at [86, 93] on div at bounding box center [224, 163] width 448 height 287
click at [11, 25] on div "button" at bounding box center [8, 26] width 8 height 7
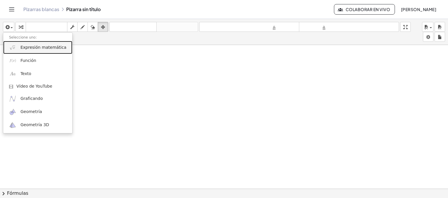
click at [16, 50] on link "Expresión matemática" at bounding box center [37, 47] width 69 height 13
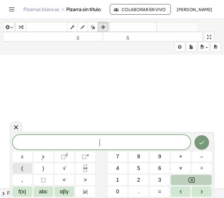
click at [29, 167] on button "(" at bounding box center [23, 168] width 20 height 10
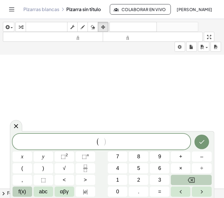
click at [19, 193] on span "f(x)" at bounding box center [22, 192] width 8 height 8
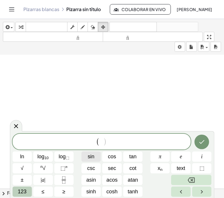
click at [92, 152] on button "sin" at bounding box center [91, 156] width 20 height 10
click at [22, 188] on span "123" at bounding box center [22, 192] width 9 height 8
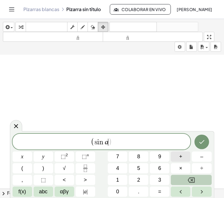
click at [186, 153] on button "+" at bounding box center [181, 156] width 20 height 10
click at [27, 189] on button "f(x)" at bounding box center [23, 191] width 20 height 10
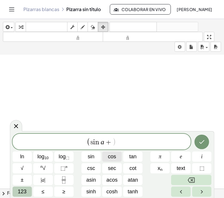
click at [114, 159] on span "cos" at bounding box center [112, 157] width 8 height 8
click at [133, 147] on div "( s i n a + c o s a ​ )" at bounding box center [102, 142] width 178 height 16
click at [21, 188] on span "123" at bounding box center [22, 192] width 9 height 8
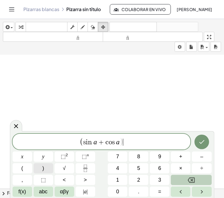
click at [46, 169] on button ")" at bounding box center [44, 168] width 20 height 10
click at [67, 158] on span "⬚ 2" at bounding box center [64, 157] width 7 height 8
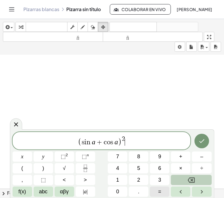
click at [157, 187] on button "=" at bounding box center [160, 191] width 20 height 10
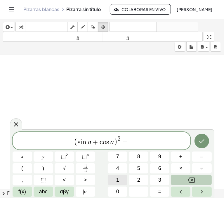
click at [120, 178] on button "1" at bounding box center [118, 180] width 20 height 10
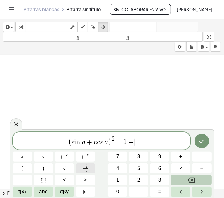
click at [80, 165] on button "Fraction" at bounding box center [86, 168] width 20 height 10
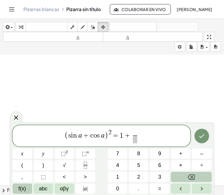
click at [21, 187] on span "f(x)" at bounding box center [22, 189] width 8 height 8
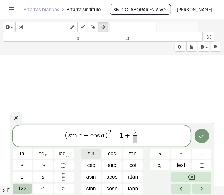
click at [95, 152] on button "sin" at bounding box center [91, 154] width 20 height 10
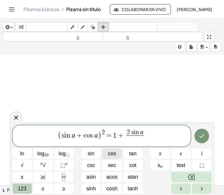
click at [113, 149] on button "cos" at bounding box center [112, 154] width 20 height 10
click at [206, 137] on button "Done" at bounding box center [201, 136] width 15 height 15
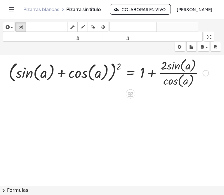
click at [118, 64] on div at bounding box center [109, 72] width 206 height 32
click at [0, 0] on div "×" at bounding box center [0, 0] width 0 height 0
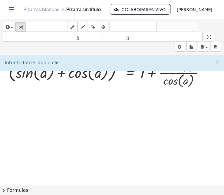
click at [106, 102] on div at bounding box center [112, 161] width 224 height 262
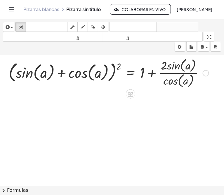
click at [118, 69] on div at bounding box center [109, 72] width 206 height 32
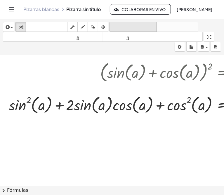
click at [118, 22] on button "deshacer deshacer" at bounding box center [132, 27] width 47 height 10
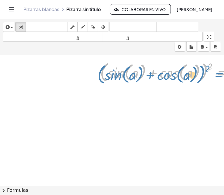
click at [213, 66] on div at bounding box center [200, 72] width 206 height 32
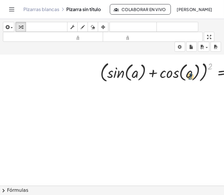
drag, startPoint x: 209, startPoint y: 66, endPoint x: 189, endPoint y: 76, distance: 22.2
click at [189, 76] on div at bounding box center [200, 72] width 206 height 32
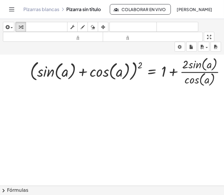
scroll to position [26, 86]
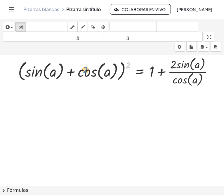
drag, startPoint x: 122, startPoint y: 67, endPoint x: 85, endPoint y: 68, distance: 36.5
click at [85, 68] on div at bounding box center [118, 71] width 206 height 32
click at [117, 69] on div at bounding box center [118, 71] width 206 height 32
drag, startPoint x: 121, startPoint y: 65, endPoint x: 104, endPoint y: 74, distance: 20.0
click at [104, 74] on div at bounding box center [118, 71] width 206 height 32
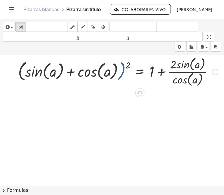
click at [116, 70] on div at bounding box center [118, 71] width 206 height 32
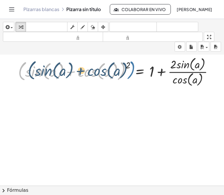
click at [117, 69] on div at bounding box center [118, 71] width 206 height 32
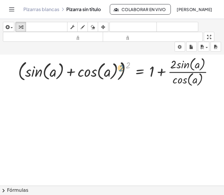
drag, startPoint x: 124, startPoint y: 63, endPoint x: 117, endPoint y: 66, distance: 7.3
click at [117, 66] on div at bounding box center [118, 71] width 206 height 32
click at [122, 65] on div at bounding box center [118, 71] width 206 height 32
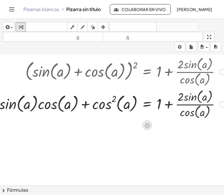
scroll to position [26, 74]
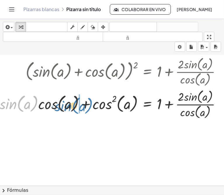
drag, startPoint x: 11, startPoint y: 103, endPoint x: 65, endPoint y: 105, distance: 54.9
click at [65, 105] on div at bounding box center [79, 104] width 297 height 32
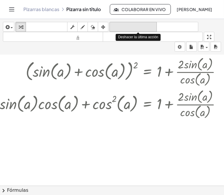
click at [128, 26] on font "deshacer" at bounding box center [133, 27] width 44 height 6
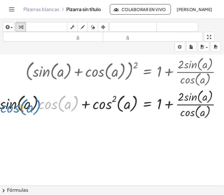
drag, startPoint x: 48, startPoint y: 106, endPoint x: 11, endPoint y: 110, distance: 38.1
click at [11, 110] on div at bounding box center [79, 104] width 297 height 32
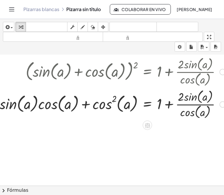
click at [85, 105] on div at bounding box center [79, 104] width 297 height 32
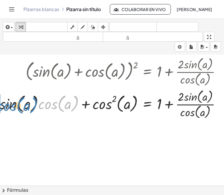
drag, startPoint x: 57, startPoint y: 104, endPoint x: 16, endPoint y: 106, distance: 41.2
click at [16, 106] on div at bounding box center [79, 104] width 297 height 32
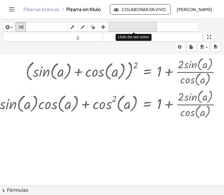
click at [134, 29] on font "deshacer" at bounding box center [133, 27] width 44 height 6
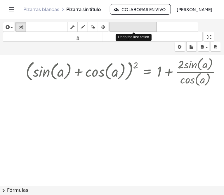
click at [134, 29] on font "deshacer" at bounding box center [133, 27] width 44 height 6
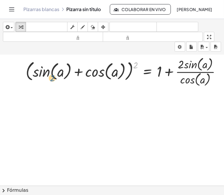
drag, startPoint x: 134, startPoint y: 67, endPoint x: 45, endPoint y: 75, distance: 89.4
click at [45, 75] on div at bounding box center [126, 71] width 206 height 32
drag, startPoint x: 137, startPoint y: 63, endPoint x: 87, endPoint y: 74, distance: 51.5
click at [87, 74] on div at bounding box center [126, 71] width 206 height 32
click at [97, 72] on div at bounding box center [126, 71] width 206 height 32
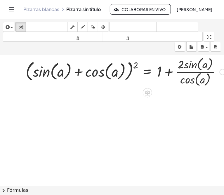
click at [97, 72] on div at bounding box center [126, 71] width 206 height 32
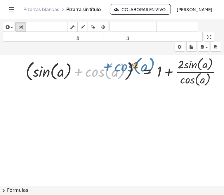
drag, startPoint x: 97, startPoint y: 72, endPoint x: 127, endPoint y: 67, distance: 29.7
click at [127, 67] on div at bounding box center [126, 71] width 206 height 32
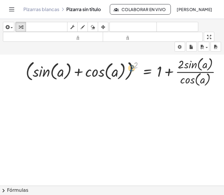
drag, startPoint x: 136, startPoint y: 64, endPoint x: 126, endPoint y: 71, distance: 12.0
click at [126, 71] on div at bounding box center [126, 71] width 206 height 32
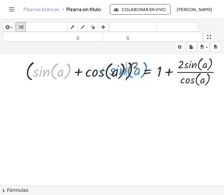
drag, startPoint x: 51, startPoint y: 74, endPoint x: 127, endPoint y: 72, distance: 76.5
click at [127, 72] on div at bounding box center [126, 71] width 206 height 32
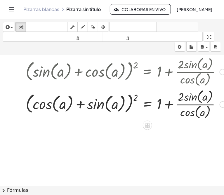
click at [135, 93] on div at bounding box center [126, 104] width 206 height 32
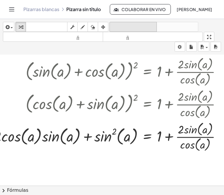
click at [125, 29] on font "deshacer" at bounding box center [133, 27] width 44 height 6
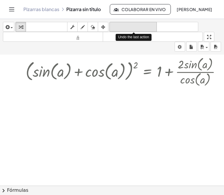
click at [125, 29] on font "deshacer" at bounding box center [133, 27] width 44 height 6
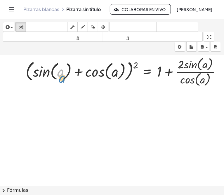
drag, startPoint x: 61, startPoint y: 72, endPoint x: 61, endPoint y: 77, distance: 5.8
click at [61, 77] on div at bounding box center [126, 71] width 206 height 32
drag, startPoint x: 135, startPoint y: 63, endPoint x: 110, endPoint y: 72, distance: 27.0
click at [110, 72] on div at bounding box center [126, 71] width 206 height 32
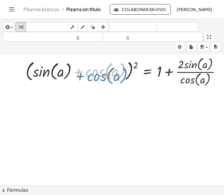
drag, startPoint x: 106, startPoint y: 71, endPoint x: 109, endPoint y: 73, distance: 3.9
click at [109, 73] on div at bounding box center [126, 71] width 206 height 32
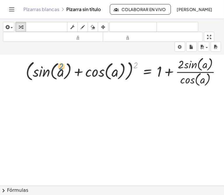
drag, startPoint x: 136, startPoint y: 63, endPoint x: 60, endPoint y: 64, distance: 76.2
click at [60, 64] on div at bounding box center [126, 71] width 206 height 32
click at [83, 70] on div at bounding box center [126, 71] width 206 height 32
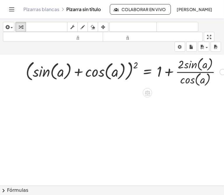
click at [81, 70] on div at bounding box center [126, 71] width 206 height 32
click at [80, 71] on div at bounding box center [126, 71] width 206 height 32
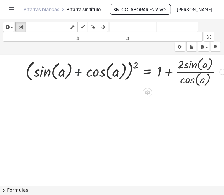
click at [80, 71] on div at bounding box center [126, 71] width 206 height 32
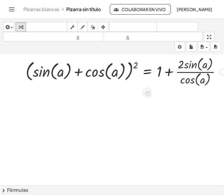
click at [78, 71] on div at bounding box center [126, 71] width 206 height 32
click at [135, 66] on div at bounding box center [126, 71] width 206 height 32
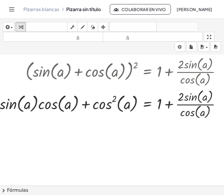
drag, startPoint x: 72, startPoint y: 138, endPoint x: 90, endPoint y: 136, distance: 17.9
click at [90, 136] on div at bounding box center [79, 160] width 306 height 262
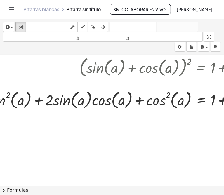
scroll to position [29, 4]
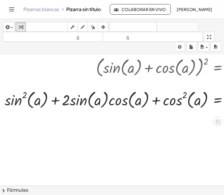
click at [56, 101] on div at bounding box center [150, 100] width 297 height 32
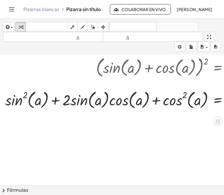
click at [56, 101] on div at bounding box center [150, 100] width 297 height 32
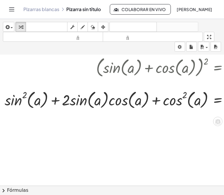
click at [56, 101] on div at bounding box center [150, 100] width 297 height 32
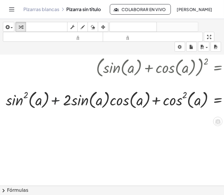
click at [56, 101] on div at bounding box center [150, 100] width 297 height 32
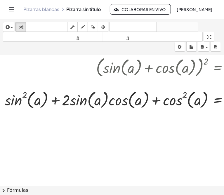
click at [75, 187] on button "chevron_right Fórmulas" at bounding box center [112, 190] width 224 height 9
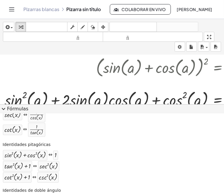
scroll to position [247, 0]
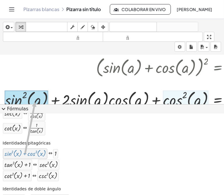
drag, startPoint x: 39, startPoint y: 151, endPoint x: 35, endPoint y: 101, distance: 50.7
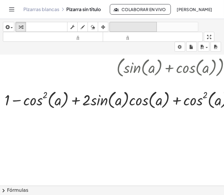
click at [127, 28] on font "deshacer" at bounding box center [133, 27] width 44 height 6
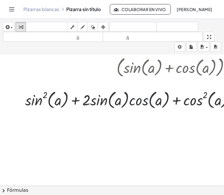
click at [147, 97] on div at bounding box center [170, 100] width 297 height 32
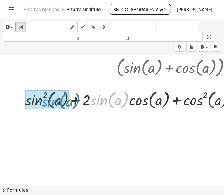
drag, startPoint x: 92, startPoint y: 94, endPoint x: 43, endPoint y: 95, distance: 48.8
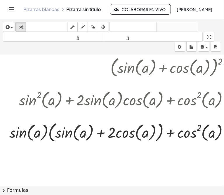
scroll to position [29, 11]
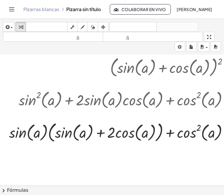
click at [100, 131] on div at bounding box center [159, 132] width 307 height 32
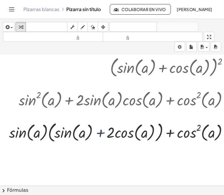
click at [100, 131] on div at bounding box center [159, 132] width 307 height 32
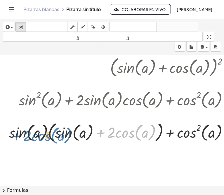
drag, startPoint x: 100, startPoint y: 131, endPoint x: 4, endPoint y: 130, distance: 96.0
click at [4, 130] on div "( + sin ( , a ) + cos ( , a ) ) 2 = + 1 + · 2 · sin ( , a ) · cos ( , a ) + sin…" at bounding box center [157, 100] width 314 height 100
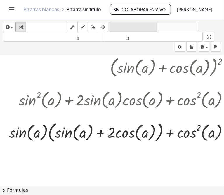
click at [127, 25] on font "deshacer" at bounding box center [133, 27] width 44 height 6
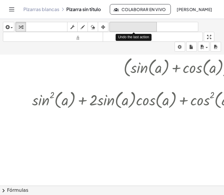
click at [127, 25] on font "deshacer" at bounding box center [133, 27] width 44 height 6
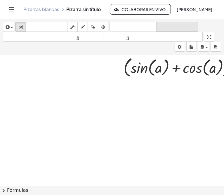
click at [166, 25] on font "rehacer" at bounding box center [177, 27] width 39 height 6
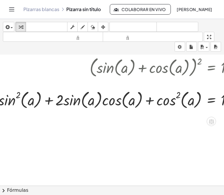
drag, startPoint x: 146, startPoint y: 94, endPoint x: 156, endPoint y: 105, distance: 15.7
click at [156, 105] on div at bounding box center [143, 100] width 297 height 32
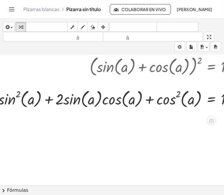
scroll to position [30, 4]
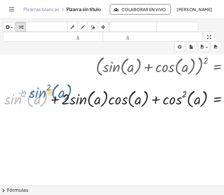
drag, startPoint x: 29, startPoint y: 104, endPoint x: 34, endPoint y: 99, distance: 6.8
click at [34, 99] on div at bounding box center [149, 99] width 297 height 32
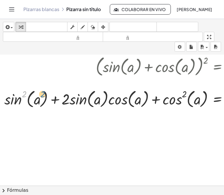
drag, startPoint x: 22, startPoint y: 99, endPoint x: 30, endPoint y: 102, distance: 7.9
click at [30, 102] on div at bounding box center [149, 99] width 297 height 32
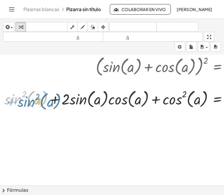
drag, startPoint x: 30, startPoint y: 102, endPoint x: 38, endPoint y: 105, distance: 8.5
click at [38, 105] on div at bounding box center [149, 99] width 297 height 32
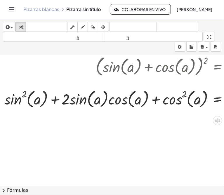
click at [55, 101] on div at bounding box center [149, 99] width 297 height 32
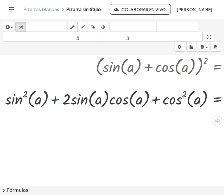
click at [55, 101] on div at bounding box center [149, 99] width 297 height 32
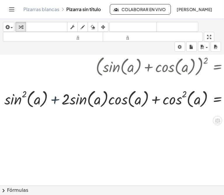
click at [55, 101] on div at bounding box center [149, 99] width 297 height 32
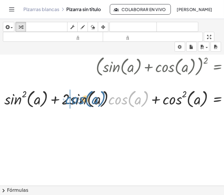
drag, startPoint x: 121, startPoint y: 99, endPoint x: 78, endPoint y: 98, distance: 43.2
click at [78, 98] on div at bounding box center [149, 99] width 297 height 32
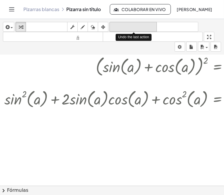
click at [134, 24] on font "deshacer" at bounding box center [133, 27] width 44 height 6
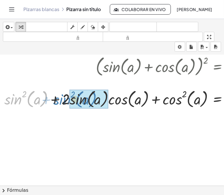
drag, startPoint x: 22, startPoint y: 102, endPoint x: 67, endPoint y: 101, distance: 45.2
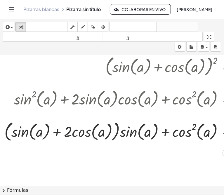
click at [57, 134] on div at bounding box center [154, 132] width 307 height 32
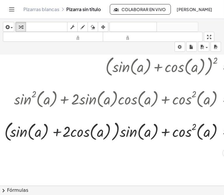
click at [57, 134] on div at bounding box center [154, 132] width 307 height 32
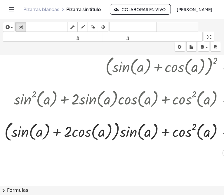
click at [34, 133] on div at bounding box center [154, 132] width 307 height 32
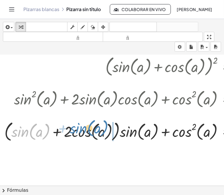
drag, startPoint x: 20, startPoint y: 132, endPoint x: 78, endPoint y: 129, distance: 58.2
click at [78, 129] on div at bounding box center [154, 132] width 307 height 32
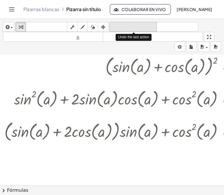
click at [126, 27] on font "deshacer" at bounding box center [133, 27] width 44 height 6
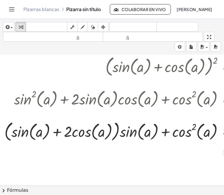
click at [57, 131] on div at bounding box center [154, 132] width 307 height 32
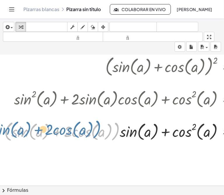
drag, startPoint x: 113, startPoint y: 130, endPoint x: 100, endPoint y: 128, distance: 13.9
click at [100, 128] on div at bounding box center [154, 132] width 307 height 32
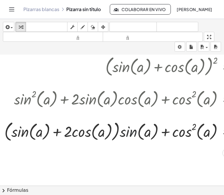
click at [135, 126] on div at bounding box center [154, 132] width 307 height 32
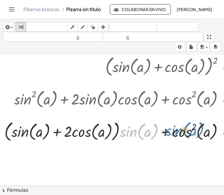
drag, startPoint x: 124, startPoint y: 131, endPoint x: 170, endPoint y: 130, distance: 45.3
click at [170, 130] on div at bounding box center [154, 132] width 307 height 32
drag, startPoint x: 132, startPoint y: 133, endPoint x: 170, endPoint y: 135, distance: 38.0
click at [170, 135] on div at bounding box center [154, 132] width 307 height 32
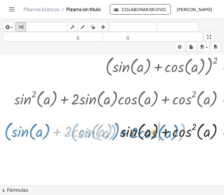
drag, startPoint x: 52, startPoint y: 133, endPoint x: 118, endPoint y: 135, distance: 66.3
click at [118, 135] on div at bounding box center [154, 132] width 307 height 32
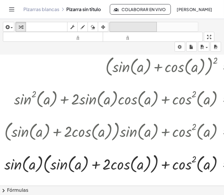
click at [141, 27] on font "deshacer" at bounding box center [133, 27] width 44 height 6
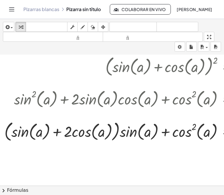
click at [112, 187] on button "chevron_right Fórmulas" at bounding box center [112, 190] width 224 height 9
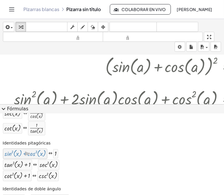
click at [37, 155] on div at bounding box center [24, 154] width 41 height 8
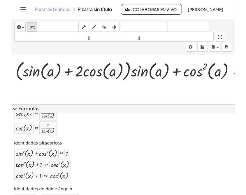
scroll to position [90, 4]
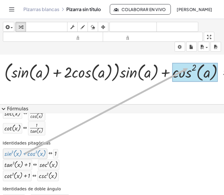
drag, startPoint x: 36, startPoint y: 153, endPoint x: 188, endPoint y: 67, distance: 174.6
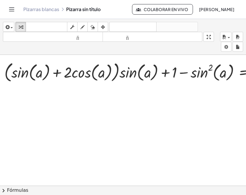
drag, startPoint x: 149, startPoint y: 90, endPoint x: 179, endPoint y: 96, distance: 30.4
click at [179, 96] on div at bounding box center [162, 96] width 332 height 262
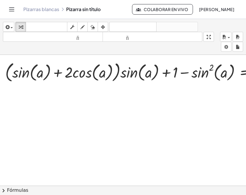
scroll to position [90, 4]
click at [166, 72] on div at bounding box center [163, 72] width 323 height 32
drag, startPoint x: 165, startPoint y: 72, endPoint x: 170, endPoint y: 77, distance: 7.2
click at [170, 77] on div at bounding box center [163, 72] width 323 height 32
click at [61, 73] on div at bounding box center [163, 72] width 323 height 32
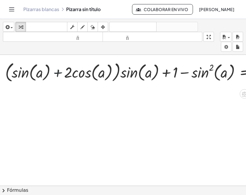
click at [61, 73] on div at bounding box center [163, 72] width 323 height 32
click at [162, 74] on div at bounding box center [163, 72] width 323 height 32
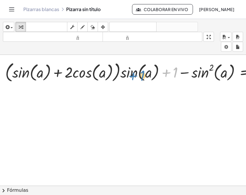
drag, startPoint x: 177, startPoint y: 72, endPoint x: 144, endPoint y: 74, distance: 33.1
click at [144, 74] on div at bounding box center [163, 72] width 323 height 32
drag, startPoint x: 174, startPoint y: 71, endPoint x: 14, endPoint y: 69, distance: 160.2
click at [14, 69] on div at bounding box center [163, 72] width 323 height 32
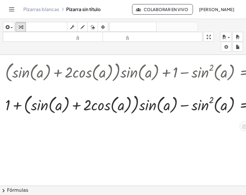
click at [143, 98] on div at bounding box center [163, 105] width 323 height 32
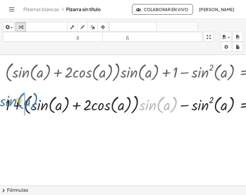
drag, startPoint x: 146, startPoint y: 97, endPoint x: 5, endPoint y: 93, distance: 140.4
click at [5, 93] on div at bounding box center [163, 105] width 323 height 32
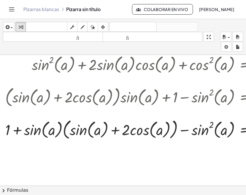
scroll to position [75, 4]
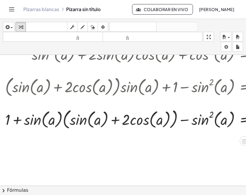
click at [211, 111] on div at bounding box center [163, 119] width 323 height 32
click at [213, 113] on div at bounding box center [163, 119] width 323 height 32
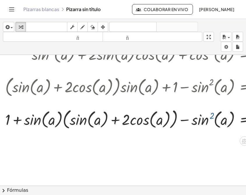
click at [213, 113] on div at bounding box center [163, 119] width 323 height 32
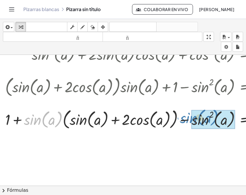
drag, startPoint x: 38, startPoint y: 119, endPoint x: 195, endPoint y: 117, distance: 156.7
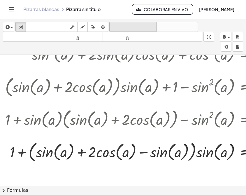
click at [131, 25] on font "deshacer" at bounding box center [133, 27] width 44 height 6
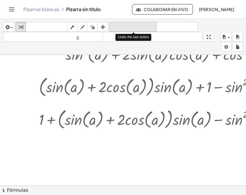
click at [131, 25] on font "deshacer" at bounding box center [133, 27] width 44 height 6
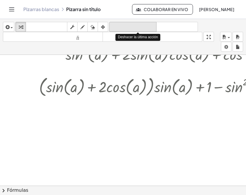
click at [131, 25] on font "deshacer" at bounding box center [133, 27] width 44 height 6
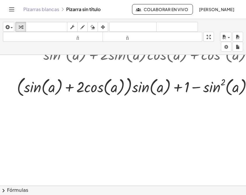
scroll to position [75, 33]
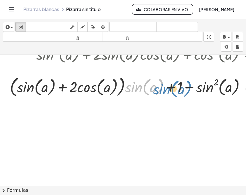
drag, startPoint x: 139, startPoint y: 88, endPoint x: 159, endPoint y: 90, distance: 19.7
click at [159, 90] on div at bounding box center [168, 87] width 323 height 32
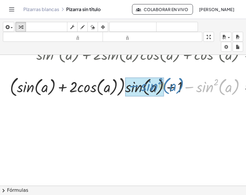
drag, startPoint x: 208, startPoint y: 86, endPoint x: 152, endPoint y: 85, distance: 55.8
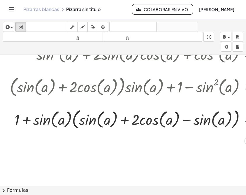
click at [126, 118] on div at bounding box center [168, 119] width 323 height 32
click at [184, 118] on div at bounding box center [168, 119] width 323 height 32
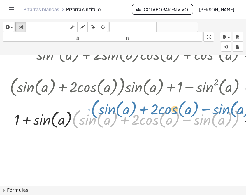
drag, startPoint x: 79, startPoint y: 115, endPoint x: 80, endPoint y: 104, distance: 11.1
click at [80, 104] on div at bounding box center [168, 119] width 323 height 32
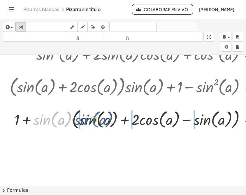
drag, startPoint x: 53, startPoint y: 119, endPoint x: 95, endPoint y: 119, distance: 41.7
click at [95, 119] on div at bounding box center [168, 119] width 323 height 32
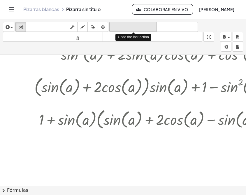
click at [133, 29] on font "deshacer" at bounding box center [133, 27] width 44 height 6
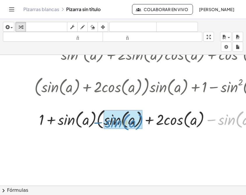
drag, startPoint x: 229, startPoint y: 118, endPoint x: 116, endPoint y: 121, distance: 113.6
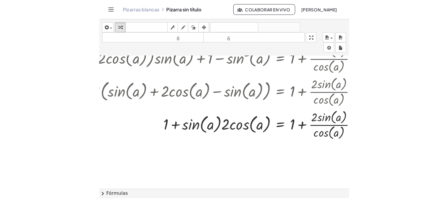
scroll to position [104, 128]
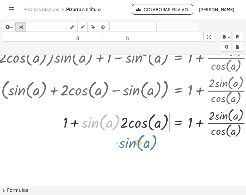
drag, startPoint x: 113, startPoint y: 123, endPoint x: 149, endPoint y: 142, distance: 40.6
click at [149, 142] on div "( + sin ( , a ) + cos ( , a ) ) 2 = + 1 + · 2 · sin ( , a ) · cos ( , a ) + sin…" at bounding box center [67, 81] width 391 height 262
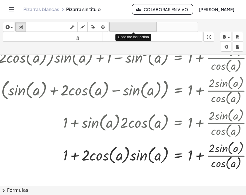
click at [118, 25] on font "deshacer" at bounding box center [133, 27] width 44 height 6
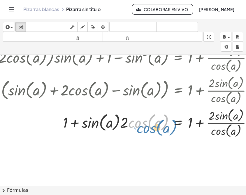
drag, startPoint x: 131, startPoint y: 124, endPoint x: 141, endPoint y: 130, distance: 11.5
click at [141, 130] on div at bounding box center [97, 122] width 323 height 32
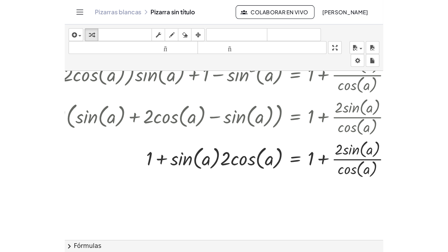
scroll to position [104, 0]
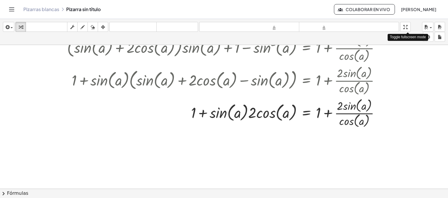
drag, startPoint x: 408, startPoint y: 23, endPoint x: 408, endPoint y: 64, distance: 40.6
click at [408, 64] on div "insertar Seleccione uno: Expresión matemática Función Texto Vídeo de YouTube Gr…" at bounding box center [224, 108] width 448 height 179
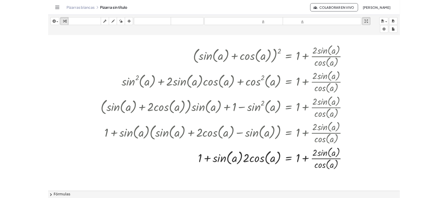
scroll to position [0, 0]
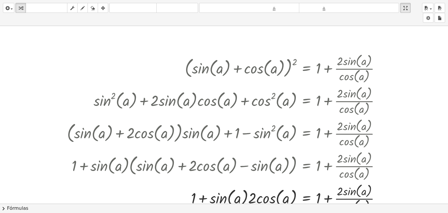
drag, startPoint x: 407, startPoint y: 4, endPoint x: 407, endPoint y: -37, distance: 40.6
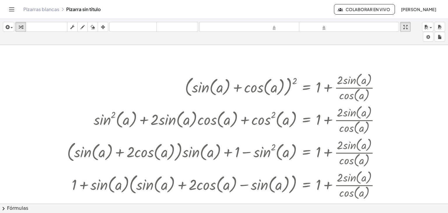
click at [407, 0] on html "Actividades matemáticas fáciles de comprender Pizarras blancas Clases Cuenta ve…" at bounding box center [224, 106] width 448 height 213
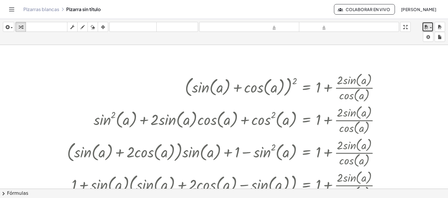
click at [426, 27] on icon "button" at bounding box center [426, 27] width 5 height 7
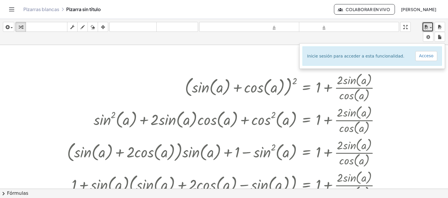
drag, startPoint x: 396, startPoint y: 91, endPoint x: 430, endPoint y: 65, distance: 42.7
click at [430, 65] on div "insertar Seleccione uno: Expresión matemática Función Texto Vídeo de YouTube Gr…" at bounding box center [224, 108] width 448 height 179
click at [286, 70] on div "( + sin ( , a ) + cos ( , a ) ) 2 = + 1 + · 2 · sin ( , a ) · cos ( , a ) + sin…" at bounding box center [223, 151] width 331 height 165
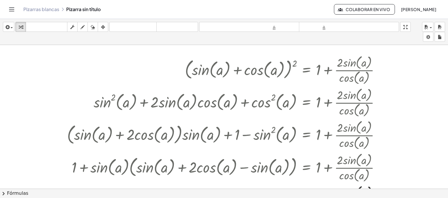
scroll to position [18, 0]
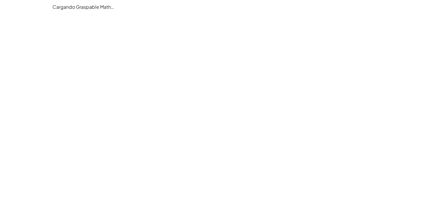
click at [364, 61] on main "Cargando Graspable Math…" at bounding box center [224, 99] width 448 height 198
click at [147, 90] on main "Cargando Graspable Math…" at bounding box center [224, 99] width 448 height 198
click at [149, 36] on main "Cargando Graspable Math…" at bounding box center [224, 99] width 448 height 198
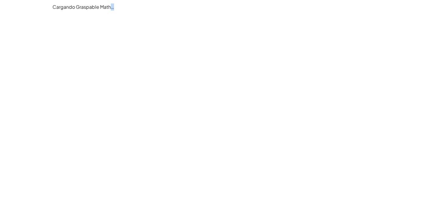
drag, startPoint x: 149, startPoint y: 36, endPoint x: 133, endPoint y: 28, distance: 17.9
click at [133, 28] on main "Cargando Graspable Math…" at bounding box center [224, 99] width 448 height 198
drag, startPoint x: 0, startPoint y: 0, endPoint x: 280, endPoint y: 65, distance: 287.6
click at [280, 65] on div at bounding box center [224, 99] width 448 height 198
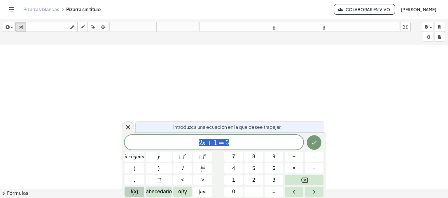
click at [137, 189] on font "f(x)" at bounding box center [135, 192] width 8 height 6
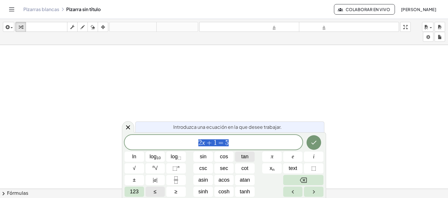
click at [245, 159] on span "tan" at bounding box center [244, 157] width 7 height 8
click at [250, 164] on button "cot" at bounding box center [245, 168] width 20 height 10
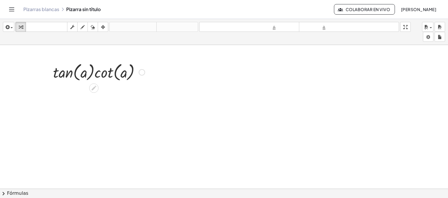
click at [143, 66] on div at bounding box center [99, 72] width 98 height 22
click at [143, 70] on div at bounding box center [142, 72] width 6 height 6
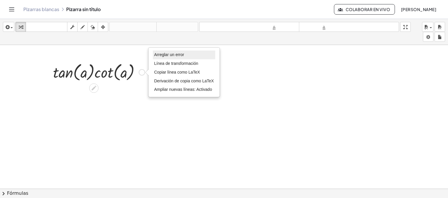
click at [176, 54] on font "Arreglar un error" at bounding box center [169, 54] width 30 height 5
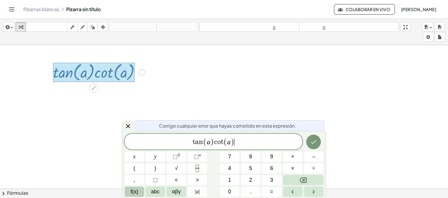
click at [273, 143] on span "t a n ( a ) c o t ( a ) ​" at bounding box center [214, 142] width 178 height 10
click at [268, 192] on button "=" at bounding box center [272, 191] width 20 height 10
click at [141, 191] on button "f(x)" at bounding box center [135, 191] width 20 height 10
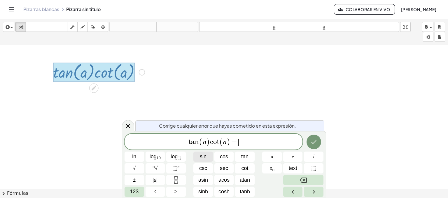
click at [206, 155] on button "sin" at bounding box center [204, 156] width 20 height 10
click at [206, 155] on span "sin" at bounding box center [203, 157] width 7 height 8
click at [306, 184] on button "Backspace" at bounding box center [303, 180] width 40 height 10
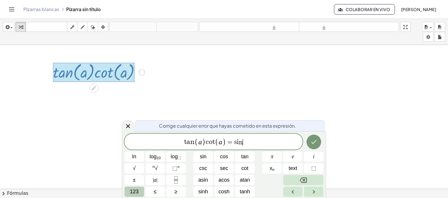
click at [139, 192] on button "123" at bounding box center [135, 191] width 20 height 10
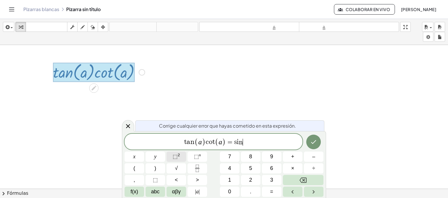
click at [180, 161] on button "⬚ 2" at bounding box center [177, 156] width 20 height 10
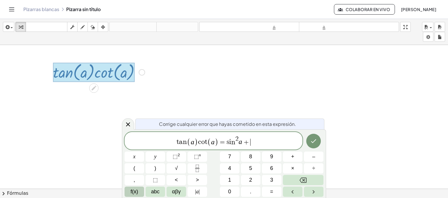
click at [130, 189] on button "f(x)" at bounding box center [135, 191] width 20 height 10
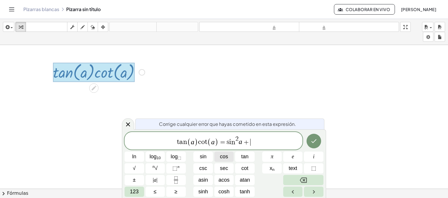
click at [137, 192] on div "t a n ( a ) c o t ( a ) = s i n 2 a + ​ ln log 10 log ⬚ sin cos tan π e i √ n √…" at bounding box center [224, 164] width 199 height 65
click at [137, 192] on span "123" at bounding box center [134, 192] width 9 height 8
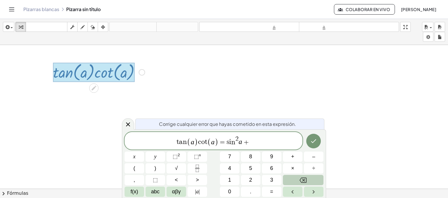
click at [134, 193] on span "f(x)" at bounding box center [135, 192] width 8 height 8
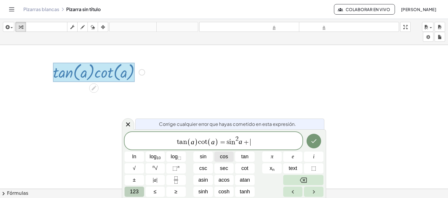
click at [218, 156] on button "cos" at bounding box center [225, 156] width 20 height 10
click at [135, 192] on span "123" at bounding box center [134, 192] width 9 height 8
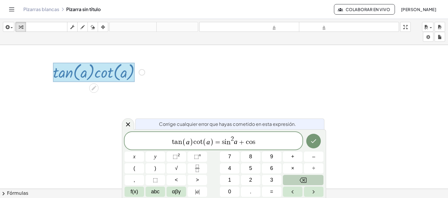
click at [180, 151] on div "t a n ( a ) c o t ( a ) = s i n 2 a + c o s x y ⬚ 2 ⬚ n 7 8 9 + – ( ) √ 4 5 6 ×…" at bounding box center [224, 164] width 199 height 65
click at [179, 153] on sup "2" at bounding box center [179, 155] width 2 height 4
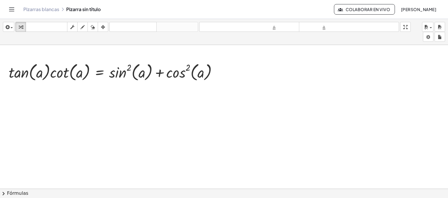
click at [48, 191] on button "chevron_right Fórmulas" at bounding box center [224, 193] width 448 height 9
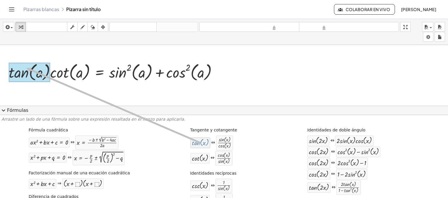
drag, startPoint x: 195, startPoint y: 144, endPoint x: 22, endPoint y: 68, distance: 189.6
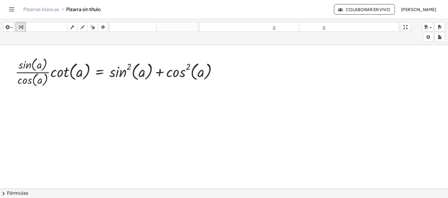
click at [67, 194] on button "chevron_right Fórmulas" at bounding box center [224, 193] width 448 height 9
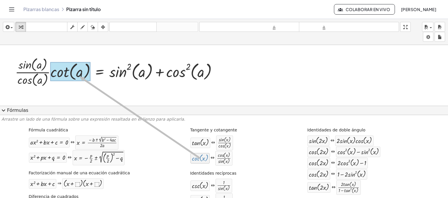
drag, startPoint x: 203, startPoint y: 159, endPoint x: 75, endPoint y: 76, distance: 152.4
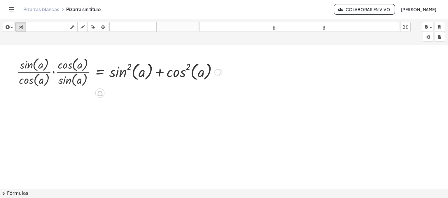
click at [53, 73] on div at bounding box center [119, 71] width 211 height 32
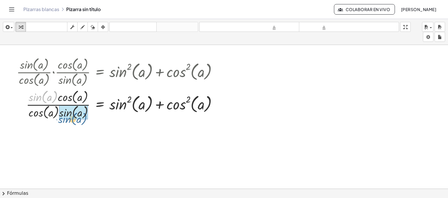
drag, startPoint x: 46, startPoint y: 100, endPoint x: 75, endPoint y: 121, distance: 36.7
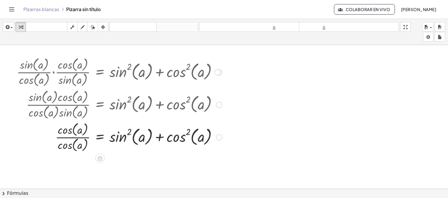
click at [62, 112] on div at bounding box center [105, 104] width 240 height 32
drag, startPoint x: 66, startPoint y: 128, endPoint x: 67, endPoint y: 138, distance: 10.5
click at [76, 192] on button "chevron_right Fórmulas" at bounding box center [224, 193] width 448 height 9
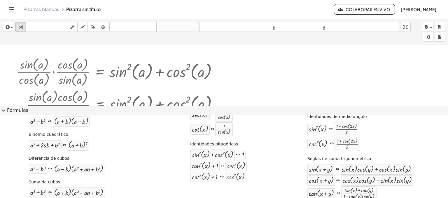
scroll to position [86, 0]
drag, startPoint x: 218, startPoint y: 158, endPoint x: 178, endPoint y: 123, distance: 52.7
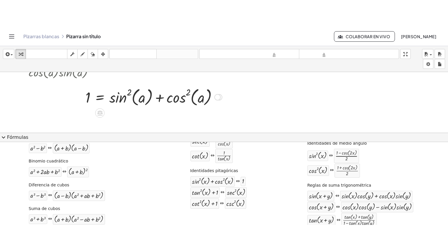
scroll to position [67, 0]
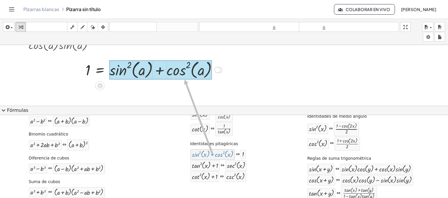
drag, startPoint x: 210, startPoint y: 154, endPoint x: 179, endPoint y: 79, distance: 81.4
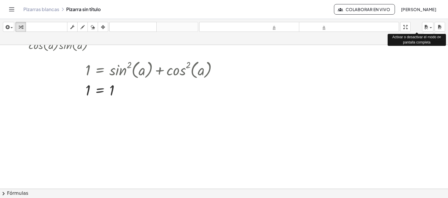
drag, startPoint x: 405, startPoint y: 25, endPoint x: 405, endPoint y: 66, distance: 40.6
click at [405, 66] on div "insertar Seleccione uno: Expresión matemática Función Texto Vídeo de YouTube Gr…" at bounding box center [224, 108] width 448 height 179
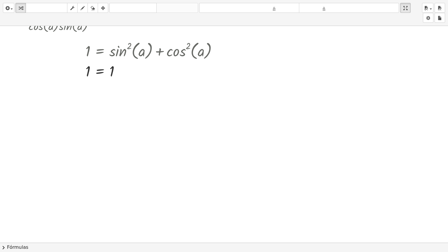
click at [307, 123] on div at bounding box center [224, 176] width 448 height 434
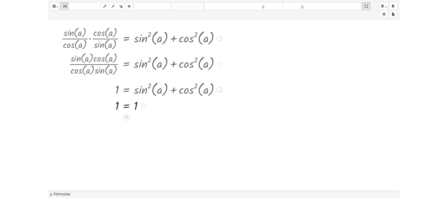
scroll to position [0, 0]
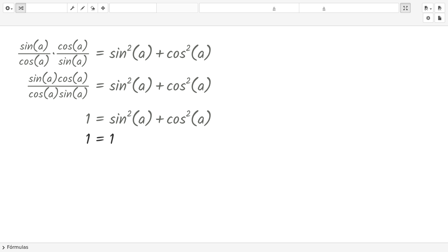
drag, startPoint x: 410, startPoint y: 8, endPoint x: 410, endPoint y: -32, distance: 40.6
click at [410, 0] on html "Actividades matemáticas fáciles de comprender Pizarras blancas Clases Cuenta ve…" at bounding box center [224, 126] width 448 height 252
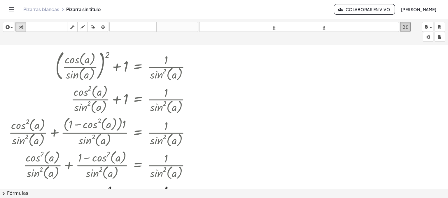
click at [405, 26] on div "button" at bounding box center [406, 26] width 8 height 7
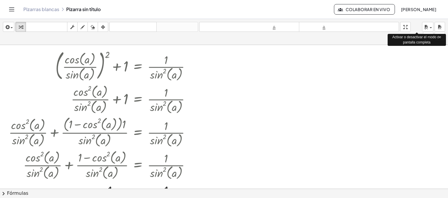
drag, startPoint x: 405, startPoint y: 26, endPoint x: 405, endPoint y: 67, distance: 40.6
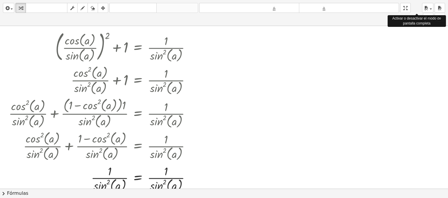
click at [405, 67] on div "insertar Seleccione uno: Expresión matemática Función Texto Vídeo de YouTube Gr…" at bounding box center [224, 99] width 448 height 198
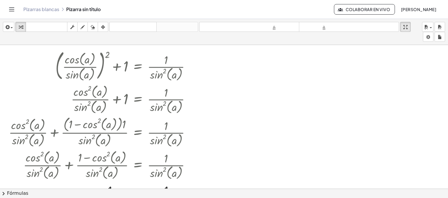
drag, startPoint x: 300, startPoint y: 197, endPoint x: 295, endPoint y: 182, distance: 16.6
click at [295, 182] on div at bounding box center [224, 188] width 448 height 287
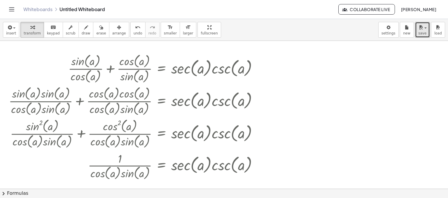
drag, startPoint x: 194, startPoint y: 26, endPoint x: 194, endPoint y: 66, distance: 40.6
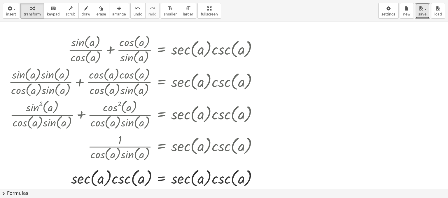
click at [194, 66] on div "**********" at bounding box center [224, 99] width 448 height 198
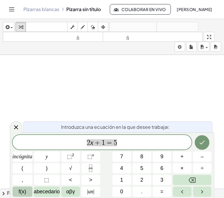
click at [25, 189] on font "f(x)" at bounding box center [23, 192] width 8 height 6
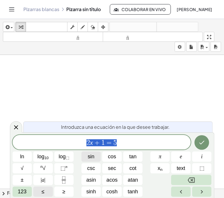
click at [93, 157] on span "sin" at bounding box center [91, 157] width 7 height 8
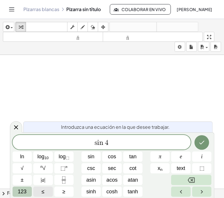
click at [25, 192] on span "123" at bounding box center [22, 192] width 9 height 8
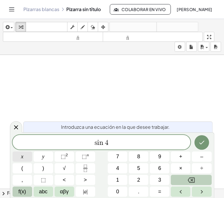
click at [26, 156] on button "x" at bounding box center [23, 156] width 20 height 10
click at [153, 190] on button "=" at bounding box center [160, 191] width 20 height 10
click at [204, 158] on button "–" at bounding box center [202, 156] width 20 height 10
click at [83, 170] on icon "Fraction" at bounding box center [85, 168] width 7 height 7
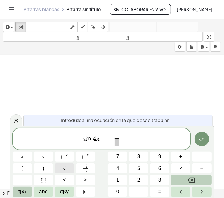
click at [67, 163] on button "√" at bounding box center [65, 168] width 20 height 10
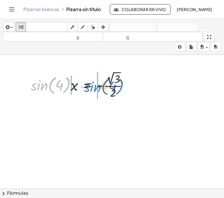
drag, startPoint x: 38, startPoint y: 87, endPoint x: 91, endPoint y: 88, distance: 53.1
click at [91, 88] on div at bounding box center [82, 85] width 108 height 30
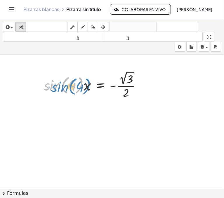
drag, startPoint x: 52, startPoint y: 81, endPoint x: 58, endPoint y: 81, distance: 5.8
click at [58, 81] on div at bounding box center [95, 85] width 108 height 30
click at [48, 88] on div at bounding box center [95, 85] width 108 height 30
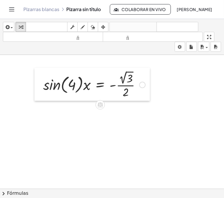
click at [40, 86] on div at bounding box center [38, 84] width 9 height 33
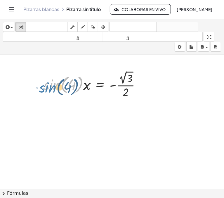
drag, startPoint x: 51, startPoint y: 87, endPoint x: 47, endPoint y: 88, distance: 4.1
click at [47, 88] on div at bounding box center [94, 84] width 108 height 30
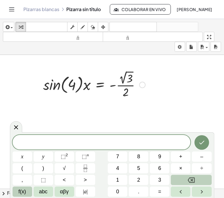
click at [52, 84] on div at bounding box center [94, 84] width 108 height 30
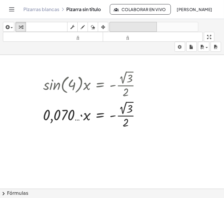
click at [113, 26] on font "deshacer" at bounding box center [133, 27] width 44 height 6
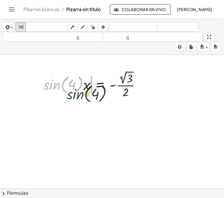
drag, startPoint x: 55, startPoint y: 84, endPoint x: 64, endPoint y: 91, distance: 11.4
click at [64, 91] on div at bounding box center [94, 84] width 108 height 30
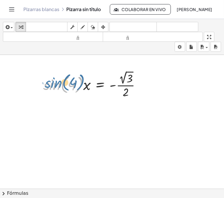
drag, startPoint x: 47, startPoint y: 88, endPoint x: 47, endPoint y: 84, distance: 4.1
click at [47, 84] on div at bounding box center [94, 84] width 108 height 30
drag, startPoint x: 76, startPoint y: 89, endPoint x: 83, endPoint y: 88, distance: 6.8
click at [83, 88] on div at bounding box center [94, 84] width 108 height 30
drag, startPoint x: 87, startPoint y: 88, endPoint x: 73, endPoint y: 88, distance: 13.7
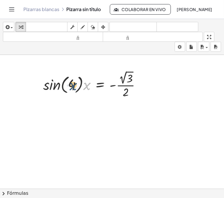
click at [73, 88] on div at bounding box center [94, 84] width 108 height 30
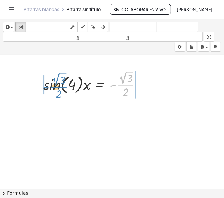
drag, startPoint x: 118, startPoint y: 86, endPoint x: 48, endPoint y: 87, distance: 69.5
click at [48, 87] on div at bounding box center [94, 84] width 108 height 30
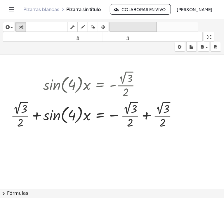
click at [124, 26] on font "deshacer" at bounding box center [133, 27] width 44 height 6
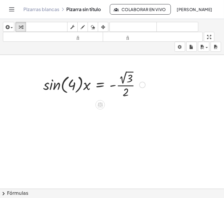
click at [54, 86] on div at bounding box center [94, 84] width 108 height 30
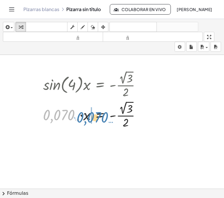
drag, startPoint x: 54, startPoint y: 86, endPoint x: 81, endPoint y: 89, distance: 27.3
click at [100, 85] on div "· sin ( , 4 ) · x = - · 2 √ 3 · 2 · 0,070 … · · x = - · 2 √ 3 · 2 0,070 …" at bounding box center [100, 85] width 0 height 0
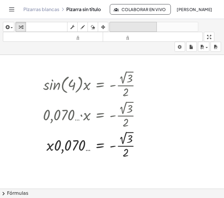
click at [130, 26] on font "deshacer" at bounding box center [133, 27] width 44 height 6
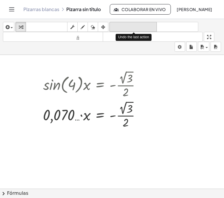
click at [128, 25] on font "deshacer" at bounding box center [133, 27] width 44 height 6
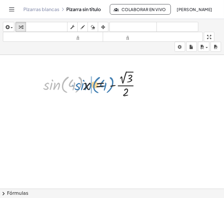
drag, startPoint x: 55, startPoint y: 87, endPoint x: 86, endPoint y: 87, distance: 30.6
click at [86, 87] on div at bounding box center [94, 84] width 108 height 30
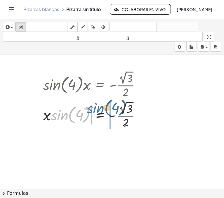
drag, startPoint x: 61, startPoint y: 114, endPoint x: 73, endPoint y: 111, distance: 12.8
click at [73, 111] on div at bounding box center [94, 114] width 108 height 30
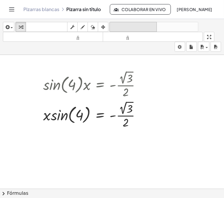
click at [124, 25] on font "deshacer" at bounding box center [133, 27] width 44 height 6
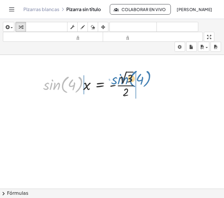
drag, startPoint x: 54, startPoint y: 86, endPoint x: 122, endPoint y: 80, distance: 68.2
click at [122, 80] on div at bounding box center [94, 84] width 108 height 30
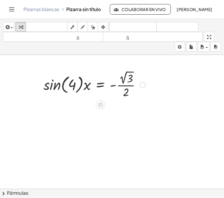
drag, startPoint x: 137, startPoint y: 25, endPoint x: 56, endPoint y: 87, distance: 101.8
click at [56, 87] on div "insertar Seleccione uno: Expresión matemática Función Texto Vídeo de YouTube Gr…" at bounding box center [112, 108] width 224 height 179
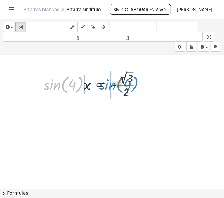
drag, startPoint x: 56, startPoint y: 87, endPoint x: 111, endPoint y: 86, distance: 55.2
click at [111, 86] on div at bounding box center [95, 84] width 108 height 30
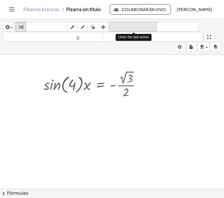
click at [134, 29] on font "deshacer" at bounding box center [133, 27] width 44 height 6
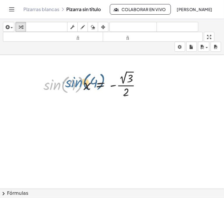
drag, startPoint x: 55, startPoint y: 90, endPoint x: 67, endPoint y: 88, distance: 12.6
click at [67, 88] on div at bounding box center [95, 84] width 108 height 30
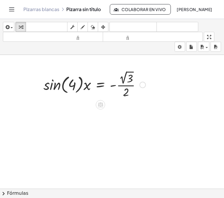
click at [49, 85] on div at bounding box center [95, 84] width 108 height 30
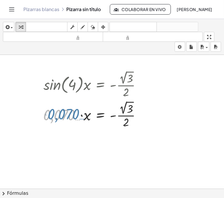
drag, startPoint x: 49, startPoint y: 85, endPoint x: 54, endPoint y: 84, distance: 4.5
click at [100, 85] on div "· sin ( , 4 ) · x = - · 2 √ 3 · 2 · 0,070 … · · x = - · 2 √ 3 · 2 0,070 …" at bounding box center [100, 85] width 0 height 0
click at [125, 21] on div "insertar Seleccione uno: Expresión matemática Función Texto Vídeo de YouTube Gr…" at bounding box center [112, 37] width 224 height 36
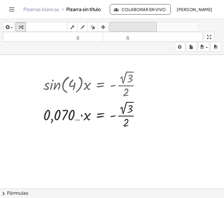
click at [123, 25] on font "deshacer" at bounding box center [133, 27] width 44 height 6
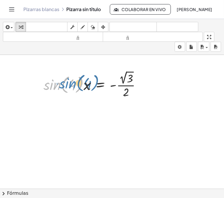
drag, startPoint x: 46, startPoint y: 87, endPoint x: 52, endPoint y: 84, distance: 6.5
click at [52, 84] on div at bounding box center [95, 84] width 108 height 30
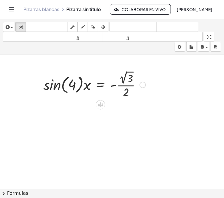
drag, startPoint x: 51, startPoint y: 83, endPoint x: 67, endPoint y: 77, distance: 17.2
drag, startPoint x: 67, startPoint y: 77, endPoint x: 49, endPoint y: 90, distance: 22.4
click at [49, 90] on div at bounding box center [95, 84] width 108 height 30
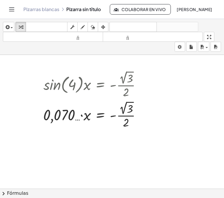
click at [138, 20] on div "insertar Seleccione uno: Expresión matemática Función Texto Vídeo de YouTube Gr…" at bounding box center [112, 37] width 224 height 36
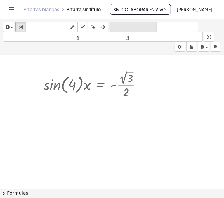
click at [135, 25] on font "deshacer" at bounding box center [133, 27] width 44 height 6
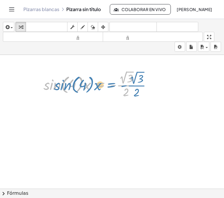
drag, startPoint x: 99, startPoint y: 84, endPoint x: 110, endPoint y: 84, distance: 11.1
click at [110, 84] on div at bounding box center [95, 84] width 108 height 30
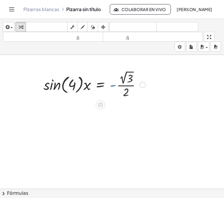
click at [110, 84] on div at bounding box center [95, 84] width 108 height 30
click at [57, 192] on button "chevron_right Fórmulas" at bounding box center [112, 193] width 224 height 9
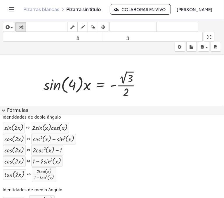
scroll to position [315, 0]
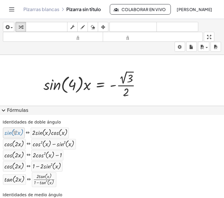
drag, startPoint x: 12, startPoint y: 132, endPoint x: 16, endPoint y: 135, distance: 4.9
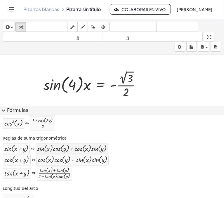
scroll to position [424, 0]
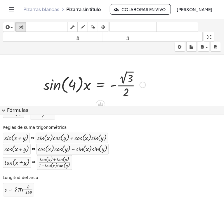
click at [138, 88] on div at bounding box center [95, 84] width 108 height 30
click at [115, 94] on div at bounding box center [95, 84] width 108 height 30
click at [20, 110] on font "Fórmulas" at bounding box center [17, 110] width 21 height 6
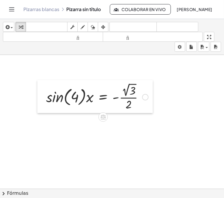
drag, startPoint x: 43, startPoint y: 83, endPoint x: 46, endPoint y: 95, distance: 12.5
click at [46, 95] on div at bounding box center [41, 96] width 9 height 33
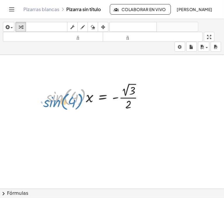
drag, startPoint x: 57, startPoint y: 102, endPoint x: 49, endPoint y: 106, distance: 9.2
click at [49, 106] on div at bounding box center [97, 96] width 108 height 30
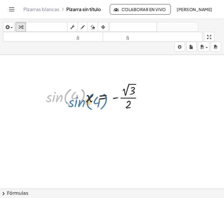
drag, startPoint x: 55, startPoint y: 101, endPoint x: 84, endPoint y: 119, distance: 33.9
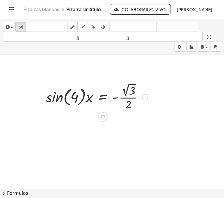
click at [144, 95] on div at bounding box center [145, 97] width 6 height 6
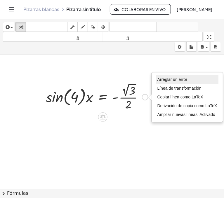
click at [173, 75] on li "Arreglar un error" at bounding box center [187, 79] width 63 height 9
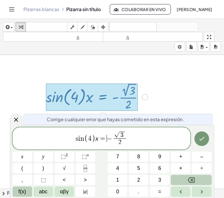
click at [105, 136] on span "=" at bounding box center [102, 138] width 8 height 7
click at [21, 189] on span "f(x)" at bounding box center [22, 192] width 8 height 8
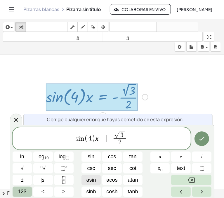
click at [88, 178] on span "asin" at bounding box center [91, 180] width 10 height 8
click at [74, 140] on var "n" at bounding box center [75, 138] width 4 height 7
click at [76, 139] on var "n" at bounding box center [75, 138] width 4 height 7
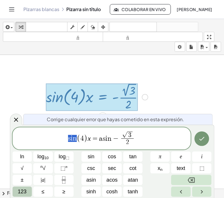
drag, startPoint x: 76, startPoint y: 139, endPoint x: 60, endPoint y: 143, distance: 16.6
click at [83, 140] on span "( 4 ) ​ x = a s i n − √ 3 2 ​" at bounding box center [102, 139] width 178 height 16
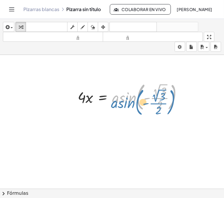
drag, startPoint x: 120, startPoint y: 97, endPoint x: 137, endPoint y: 98, distance: 16.7
click at [137, 98] on div at bounding box center [132, 96] width 115 height 32
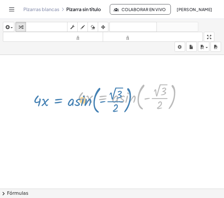
drag, startPoint x: 104, startPoint y: 110, endPoint x: 60, endPoint y: 114, distance: 44.5
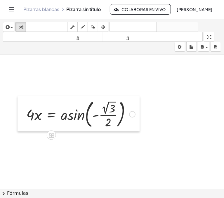
drag, startPoint x: 74, startPoint y: 106, endPoint x: 22, endPoint y: 123, distance: 54.2
click at [22, 123] on div at bounding box center [22, 113] width 9 height 35
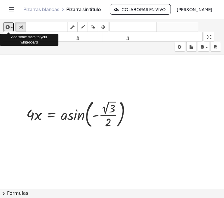
click at [9, 26] on icon "button" at bounding box center [6, 27] width 5 height 7
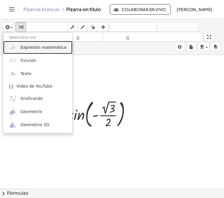
click at [21, 45] on font "Expresión matemática" at bounding box center [43, 47] width 46 height 5
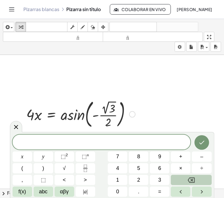
drag, startPoint x: 91, startPoint y: 108, endPoint x: 72, endPoint y: 125, distance: 25.8
click at [75, 115] on div at bounding box center [80, 113] width 115 height 32
drag, startPoint x: 76, startPoint y: 114, endPoint x: 48, endPoint y: 112, distance: 28.7
click at [48, 112] on div at bounding box center [80, 113] width 115 height 32
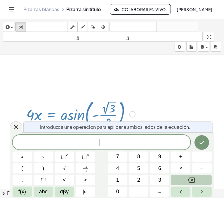
click at [37, 142] on span "​" at bounding box center [102, 143] width 178 height 8
click at [33, 187] on div "​ x y ⬚ 2 ⬚ n 7 8 9 + – ( ) √ 4 5 6 × ÷ , ⬚ < > 1 2 3 f(x) abc αβγ | a | 0 . =" at bounding box center [112, 166] width 199 height 62
click at [23, 191] on span "f(x)" at bounding box center [22, 192] width 8 height 8
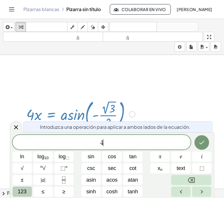
click at [34, 192] on div "4 ​ ln log 10 log ⬚ sin cos tan π e i √ n √ ⬚ n csc sec cot x n text ⬚ ± | a | …" at bounding box center [112, 166] width 199 height 62
click at [21, 188] on span "123" at bounding box center [22, 192] width 9 height 8
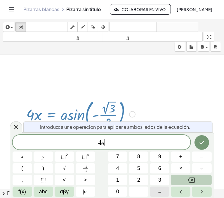
click at [157, 189] on button "=" at bounding box center [160, 191] width 20 height 10
click at [91, 146] on span "​ 4 x =" at bounding box center [102, 143] width 178 height 8
click at [19, 193] on span "f(x)" at bounding box center [22, 192] width 8 height 8
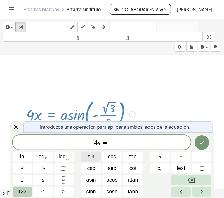
click at [92, 158] on span "sin" at bounding box center [91, 157] width 7 height 8
click at [131, 144] on span "s i n ​ 4 x =" at bounding box center [102, 143] width 178 height 8
click at [58, 180] on button "Fraction" at bounding box center [64, 180] width 20 height 10
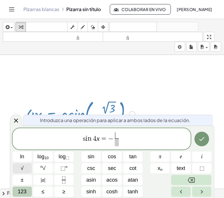
click at [20, 167] on button "√" at bounding box center [23, 168] width 20 height 10
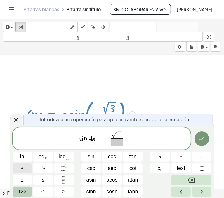
click at [20, 167] on button "√" at bounding box center [23, 168] width 20 height 10
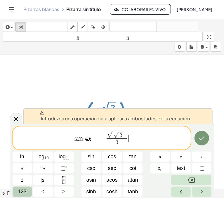
click at [144, 133] on span "s i n 4 x = − √ √ 3 3 ​ ​" at bounding box center [102, 138] width 178 height 17
click at [135, 141] on span "s i n 4 x = − √ √ 3 3 ​ ​" at bounding box center [102, 138] width 178 height 17
click at [107, 139] on span "​ 3" at bounding box center [117, 142] width 21 height 8
click at [111, 135] on span "√" at bounding box center [109, 134] width 5 height 7
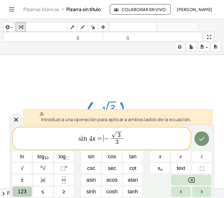
click at [106, 141] on span "−" at bounding box center [107, 138] width 6 height 7
click at [111, 142] on span "​ 3" at bounding box center [117, 142] width 13 height 8
click at [95, 140] on var "x" at bounding box center [93, 138] width 3 height 8
click at [94, 140] on var "x" at bounding box center [93, 138] width 3 height 8
click at [24, 191] on span "123" at bounding box center [22, 192] width 9 height 8
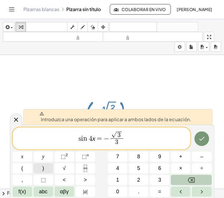
click at [46, 168] on button ")" at bounding box center [44, 168] width 20 height 10
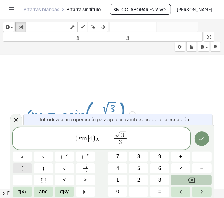
click at [29, 169] on button "(" at bounding box center [23, 168] width 20 height 10
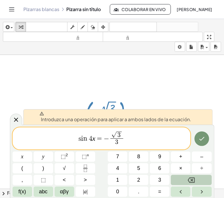
click at [98, 141] on span "=" at bounding box center [99, 138] width 8 height 7
click at [122, 144] on span "3 ​" at bounding box center [116, 142] width 13 height 8
click at [18, 123] on icon at bounding box center [16, 119] width 7 height 7
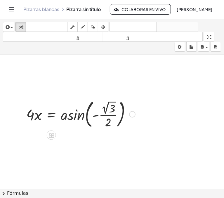
click at [110, 105] on div at bounding box center [80, 113] width 115 height 32
click at [110, 105] on div at bounding box center [87, 114] width 128 height 32
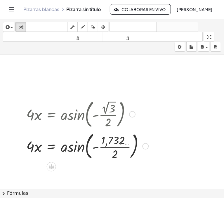
click at [108, 144] on div at bounding box center [87, 146] width 128 height 32
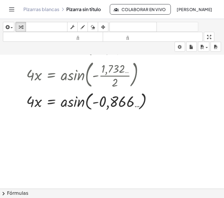
scroll to position [72, 0]
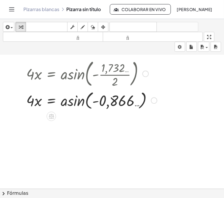
click at [84, 103] on div at bounding box center [91, 100] width 137 height 22
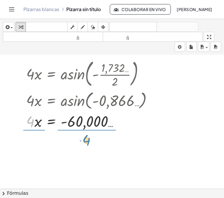
drag, startPoint x: 30, startPoint y: 125, endPoint x: 86, endPoint y: 144, distance: 59.2
click at [86, 144] on div "· 4 · x = asin ( , - · 2 √ 3 · 2 ) · 4 · x = asin ( , - · 1,732 … · 2 ) · 4 · x…" at bounding box center [112, 148] width 224 height 333
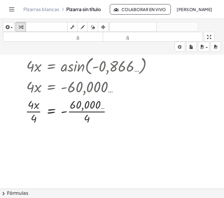
scroll to position [112, 0]
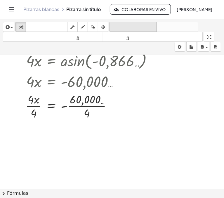
click at [131, 29] on font "deshacer" at bounding box center [133, 27] width 44 height 6
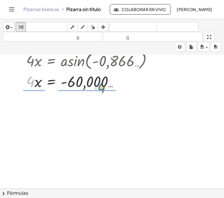
drag, startPoint x: 30, startPoint y: 80, endPoint x: 102, endPoint y: 79, distance: 71.5
click at [102, 79] on div at bounding box center [91, 81] width 137 height 20
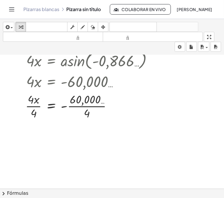
click at [127, 20] on div "insertar Seleccione uno: Expresión matemática Función Texto Vídeo de YouTube Gr…" at bounding box center [112, 37] width 224 height 36
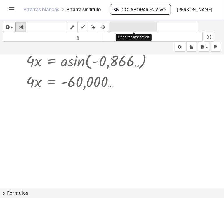
click at [128, 26] on font "deshacer" at bounding box center [133, 27] width 44 height 6
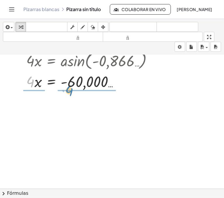
drag, startPoint x: 31, startPoint y: 80, endPoint x: 70, endPoint y: 89, distance: 39.5
click at [70, 89] on div at bounding box center [91, 81] width 137 height 20
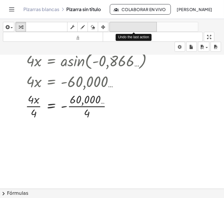
click at [127, 25] on font "deshacer" at bounding box center [133, 27] width 44 height 6
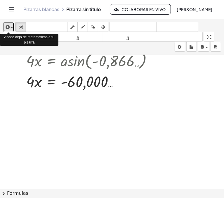
click at [9, 25] on div "button" at bounding box center [8, 26] width 8 height 7
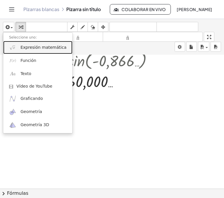
click at [30, 47] on font "Expresión matemática" at bounding box center [43, 47] width 46 height 5
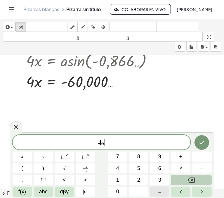
click at [156, 189] on button "=" at bounding box center [160, 191] width 20 height 10
click at [83, 172] on button "Fraction" at bounding box center [86, 168] width 20 height 10
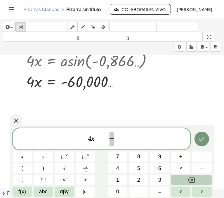
click at [108, 139] on span "4 x = − ​ ​" at bounding box center [102, 139] width 178 height 15
click at [114, 137] on span "​" at bounding box center [111, 139] width 7 height 14
click at [118, 140] on span "​" at bounding box center [111, 142] width 15 height 8
click at [85, 138] on span "4" at bounding box center [84, 138] width 4 height 7
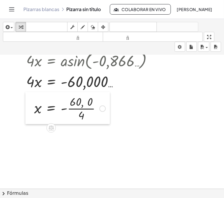
drag, startPoint x: 26, startPoint y: 133, endPoint x: 29, endPoint y: 116, distance: 17.0
click at [29, 116] on div at bounding box center [29, 108] width 9 height 32
click at [85, 102] on div at bounding box center [69, 107] width 77 height 29
click at [106, 107] on div at bounding box center [69, 107] width 77 height 29
click at [103, 108] on div at bounding box center [102, 108] width 6 height 6
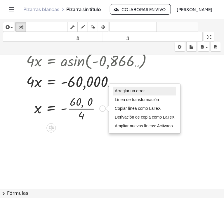
click at [126, 88] on font "Arreglar un error" at bounding box center [130, 90] width 30 height 5
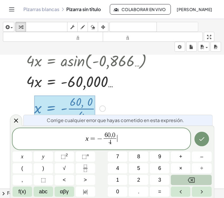
click at [117, 133] on span "6 0 , 0 4 ​" at bounding box center [109, 139] width 15 height 14
click at [114, 135] on span "0" at bounding box center [113, 135] width 3 height 6
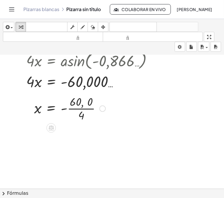
click at [86, 106] on div at bounding box center [69, 107] width 77 height 29
click at [74, 108] on div at bounding box center [69, 107] width 77 height 29
click at [74, 108] on div at bounding box center [78, 108] width 95 height 32
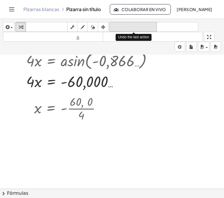
click at [148, 28] on font "deshacer" at bounding box center [133, 27] width 44 height 6
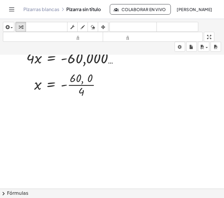
scroll to position [136, 0]
click at [79, 82] on div at bounding box center [69, 83] width 77 height 29
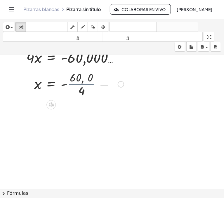
click at [79, 82] on div at bounding box center [78, 84] width 95 height 32
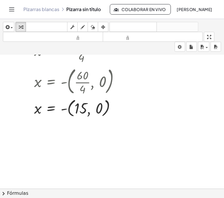
scroll to position [170, 0]
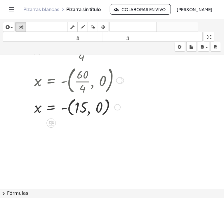
click at [44, 108] on div at bounding box center [78, 107] width 95 height 22
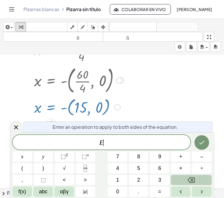
click at [44, 108] on div at bounding box center [78, 107] width 95 height 22
click at [19, 157] on button "x" at bounding box center [23, 156] width 20 height 10
click at [102, 145] on var "x" at bounding box center [103, 143] width 3 height 8
click at [102, 145] on var "x" at bounding box center [101, 143] width 3 height 8
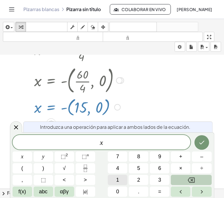
drag, startPoint x: 128, startPoint y: 179, endPoint x: 119, endPoint y: 178, distance: 8.8
click at [119, 178] on div "x x y ⬚ 2 ⬚ n 7 8 9 + – ( ) √ 4 5 6 × ÷ , ⬚ < > 1 2 3 f(x) abc αβγ | a | 0 . =" at bounding box center [112, 166] width 199 height 62
click at [119, 178] on button "1" at bounding box center [118, 180] width 20 height 10
click at [203, 176] on button "Backspace" at bounding box center [191, 180] width 41 height 10
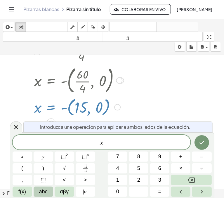
click at [37, 187] on button "abc" at bounding box center [44, 191] width 20 height 10
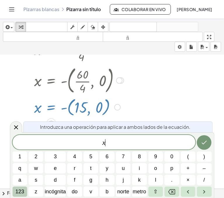
click at [24, 190] on font "123" at bounding box center [19, 192] width 9 height 6
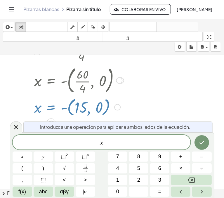
click at [24, 190] on span "f(x)" at bounding box center [22, 192] width 8 height 8
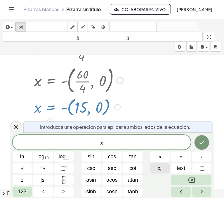
click at [166, 171] on button "x n" at bounding box center [160, 168] width 20 height 10
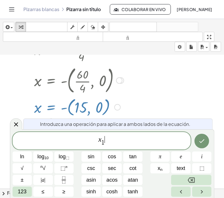
click at [135, 141] on span "x 1 ​ ​" at bounding box center [102, 140] width 178 height 11
click at [142, 198] on html "Actividades matemáticas fáciles de comprender Pizarras blancas Clases Cuenta ve…" at bounding box center [112, 99] width 224 height 198
click at [20, 192] on span "123" at bounding box center [22, 192] width 9 height 8
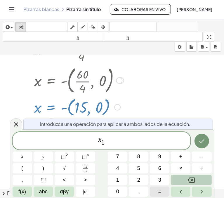
click at [156, 192] on button "=" at bounding box center [160, 191] width 20 height 10
click at [21, 189] on span "f(x)" at bounding box center [22, 192] width 8 height 8
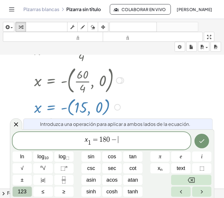
click at [25, 191] on span "123" at bounding box center [22, 192] width 9 height 8
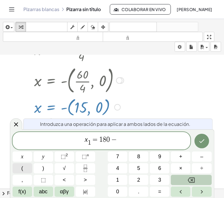
click at [27, 168] on button "(" at bounding box center [23, 168] width 20 height 10
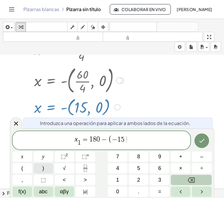
click at [46, 169] on button ")" at bounding box center [44, 168] width 20 height 10
click at [147, 136] on span "x 1 ​ = 1 8 0 − ( − 1 5 ) ​" at bounding box center [102, 141] width 178 height 12
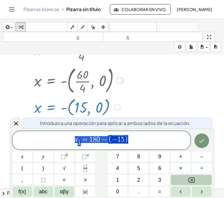
drag, startPoint x: 147, startPoint y: 136, endPoint x: 71, endPoint y: 135, distance: 76.5
click at [71, 135] on span "x 1 ​ = 1 8 0 − ( − 1 5 )" at bounding box center [102, 141] width 178 height 12
click at [71, 135] on span "​ x 1 ​ = 1 8 0 − ( − 1 5 )" at bounding box center [102, 141] width 178 height 12
click at [64, 140] on span "​ x 1 ​ = 1 8 0 − ( − 1 5 )" at bounding box center [102, 141] width 178 height 12
drag, startPoint x: 64, startPoint y: 140, endPoint x: 136, endPoint y: 141, distance: 72.1
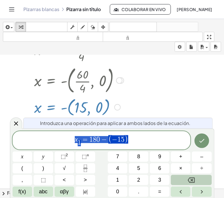
click at [136, 141] on span "x 1 ​ = 1 8 0 − ( − 1 5 )" at bounding box center [102, 141] width 178 height 12
drag, startPoint x: 113, startPoint y: 140, endPoint x: 110, endPoint y: 140, distance: 3.2
click at [71, 139] on span "x 1 ​ = 1 8 0 − ( − 1 5 )" at bounding box center [102, 141] width 178 height 12
drag, startPoint x: 71, startPoint y: 139, endPoint x: 123, endPoint y: 138, distance: 52.0
click at [123, 138] on span "x 1 ​ = 1 8 0 − ( − 1 5 )" at bounding box center [102, 141] width 178 height 12
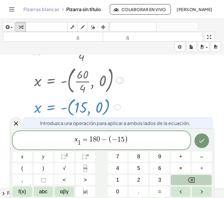
drag, startPoint x: 116, startPoint y: 137, endPoint x: 127, endPoint y: 140, distance: 11.4
click at [127, 140] on span ")" at bounding box center [126, 139] width 4 height 8
click at [202, 145] on button "Done" at bounding box center [201, 140] width 15 height 15
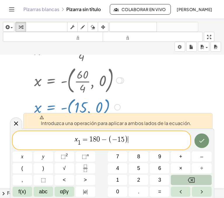
click at [140, 142] on span "x 1 ​ = 1 8 0 − ( − 1 5 ) ​" at bounding box center [102, 141] width 178 height 12
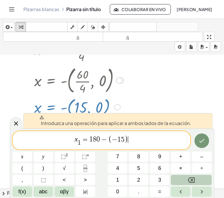
click at [140, 142] on span "x 1 ​ = 1 8 0 − ( − 1 5 ) ​" at bounding box center [102, 141] width 178 height 12
click at [111, 138] on span "(" at bounding box center [110, 139] width 4 height 8
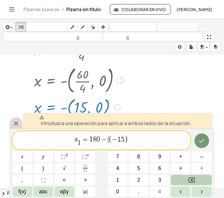
click at [19, 124] on div at bounding box center [16, 122] width 12 height 11
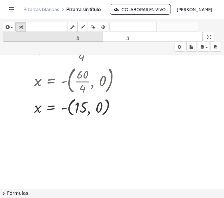
click at [70, 37] on font "tamaño_del_formato" at bounding box center [52, 37] width 97 height 6
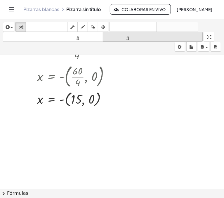
click at [116, 37] on font "tamaño_del_formato" at bounding box center [152, 37] width 97 height 6
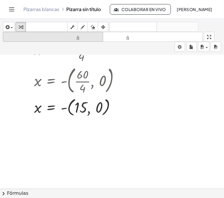
click at [83, 36] on font "tamaño_del_formato" at bounding box center [52, 37] width 97 height 6
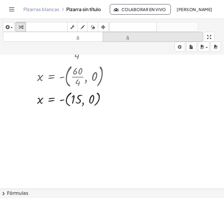
click at [115, 38] on font "tamaño_del_formato" at bounding box center [152, 37] width 97 height 6
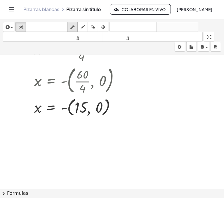
click at [72, 25] on icon "button" at bounding box center [72, 27] width 4 height 7
click at [53, 107] on div at bounding box center [78, 107] width 95 height 22
click at [70, 108] on div at bounding box center [78, 107] width 95 height 22
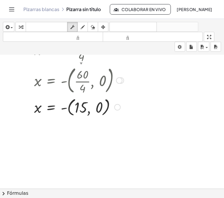
click at [45, 111] on div at bounding box center [78, 107] width 95 height 22
click at [40, 110] on div at bounding box center [78, 107] width 95 height 22
click at [79, 109] on div at bounding box center [78, 107] width 95 height 22
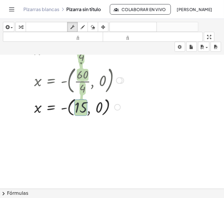
click at [79, 109] on div at bounding box center [78, 107] width 95 height 22
click at [99, 109] on div at bounding box center [78, 107] width 95 height 22
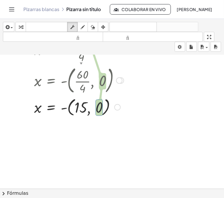
click at [99, 109] on div at bounding box center [78, 107] width 95 height 22
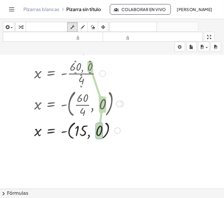
scroll to position [147, 0]
click at [36, 131] on div at bounding box center [78, 130] width 95 height 22
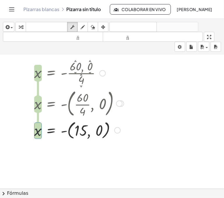
click at [36, 131] on div at bounding box center [78, 130] width 95 height 22
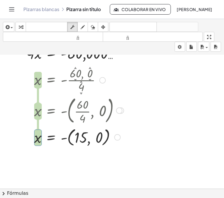
scroll to position [141, 0]
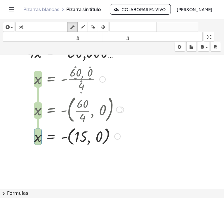
click at [52, 138] on div at bounding box center [78, 136] width 95 height 22
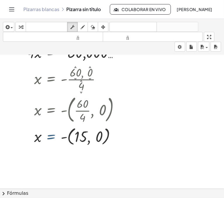
drag, startPoint x: 52, startPoint y: 138, endPoint x: 40, endPoint y: 140, distance: 12.1
click at [40, 140] on div at bounding box center [78, 136] width 95 height 22
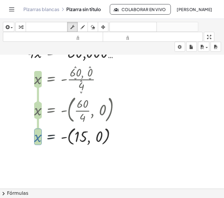
drag, startPoint x: 40, startPoint y: 140, endPoint x: 39, endPoint y: 161, distance: 20.2
click at [39, 161] on div "· 4 ▲ ▼ · x = asin ( , - · 2 ▲ ▼ √ 3 ▲ ▼ · 2 ▲ ▼ ) · 4 · x = asin ( , - · 1,732…" at bounding box center [112, 80] width 224 height 333
click at [39, 161] on div at bounding box center [112, 80] width 224 height 333
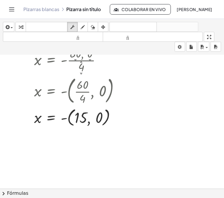
scroll to position [161, 0]
click at [10, 193] on font "Fórmulas" at bounding box center [17, 193] width 21 height 6
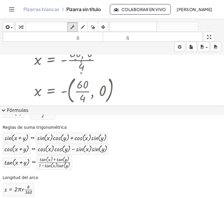
click at [73, 173] on div "Longitud del arco s = · 2 · π · r · · θ · 360" at bounding box center [108, 185] width 215 height 25
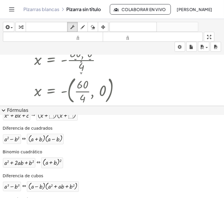
scroll to position [69, 0]
click at [32, 82] on div at bounding box center [29, 86] width 9 height 86
click at [14, 87] on div at bounding box center [112, 60] width 224 height 333
click at [4, 109] on span "expand_more" at bounding box center [3, 110] width 7 height 7
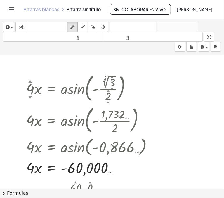
scroll to position [0, 0]
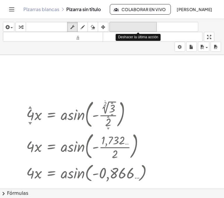
click at [140, 27] on font "deshacer" at bounding box center [133, 27] width 44 height 6
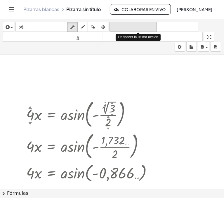
click at [140, 27] on font "deshacer" at bounding box center [133, 27] width 44 height 6
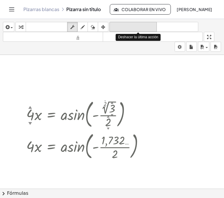
click at [140, 27] on font "deshacer" at bounding box center [133, 27] width 44 height 6
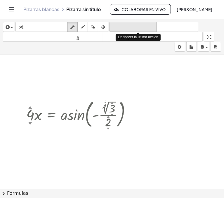
click at [140, 27] on font "deshacer" at bounding box center [133, 27] width 44 height 6
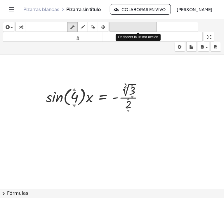
click at [140, 27] on font "deshacer" at bounding box center [133, 27] width 44 height 6
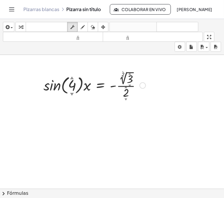
click at [141, 88] on div at bounding box center [95, 85] width 108 height 30
click at [123, 99] on div at bounding box center [95, 85] width 108 height 30
drag, startPoint x: 67, startPoint y: 104, endPoint x: 53, endPoint y: 83, distance: 25.3
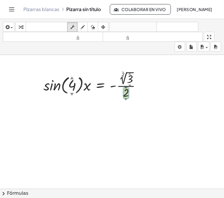
drag, startPoint x: 53, startPoint y: 83, endPoint x: 117, endPoint y: 97, distance: 65.7
click at [117, 97] on div at bounding box center [95, 85] width 108 height 30
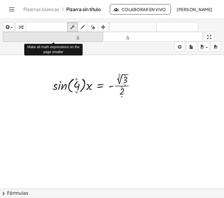
click at [99, 34] on font "tamaño_del_formato" at bounding box center [52, 37] width 97 height 6
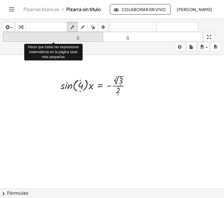
click at [99, 34] on font "tamaño_del_formato" at bounding box center [52, 37] width 97 height 6
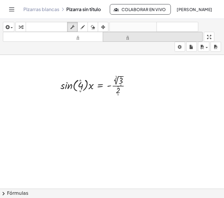
click at [113, 38] on font "tamaño_del_formato" at bounding box center [152, 37] width 97 height 6
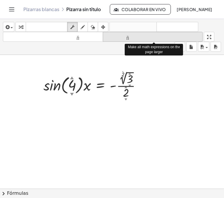
click at [113, 38] on font "tamaño_del_formato" at bounding box center [152, 37] width 97 height 6
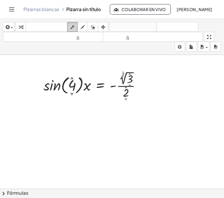
click at [74, 26] on icon "button" at bounding box center [72, 27] width 4 height 7
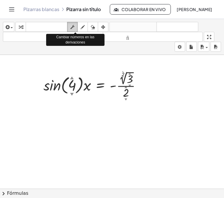
click at [74, 26] on icon "button" at bounding box center [72, 27] width 4 height 7
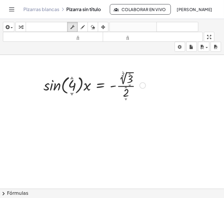
click at [70, 91] on font "▼" at bounding box center [72, 93] width 4 height 4
click at [71, 92] on font "▼" at bounding box center [72, 93] width 4 height 4
click at [61, 93] on div at bounding box center [95, 85] width 108 height 30
click at [60, 84] on div at bounding box center [95, 85] width 108 height 30
drag, startPoint x: 60, startPoint y: 84, endPoint x: 94, endPoint y: 84, distance: 34.4
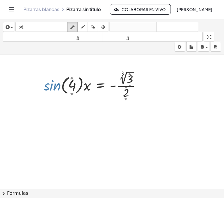
click at [94, 84] on div at bounding box center [95, 85] width 108 height 30
drag, startPoint x: 54, startPoint y: 89, endPoint x: 108, endPoint y: 84, distance: 53.7
click at [108, 84] on div at bounding box center [95, 85] width 108 height 30
drag, startPoint x: 54, startPoint y: 84, endPoint x: 113, endPoint y: 83, distance: 59.0
click at [113, 83] on div at bounding box center [95, 85] width 108 height 30
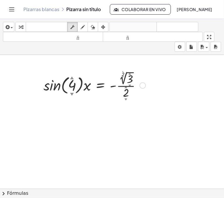
click at [113, 83] on div at bounding box center [95, 85] width 108 height 30
click at [71, 78] on font "▲" at bounding box center [72, 77] width 4 height 4
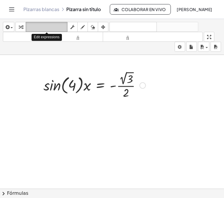
click at [37, 25] on font "teclado" at bounding box center [46, 27] width 39 height 6
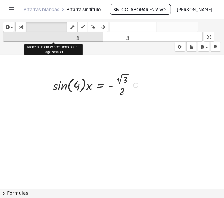
click at [22, 41] on button "tamaño_del_formato menor" at bounding box center [53, 37] width 100 height 10
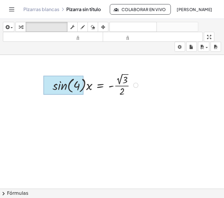
drag, startPoint x: 66, startPoint y: 86, endPoint x: 56, endPoint y: 87, distance: 9.5
click at [100, 85] on div "· sin ( , 4 ) · x = - · 2 √ 3 · 2" at bounding box center [100, 85] width 0 height 0
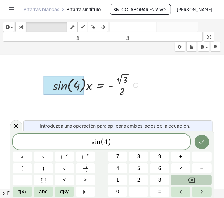
click at [56, 87] on div at bounding box center [63, 85] width 40 height 19
click at [15, 127] on icon at bounding box center [16, 126] width 4 height 4
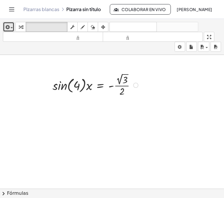
click at [12, 27] on div "button" at bounding box center [8, 26] width 8 height 7
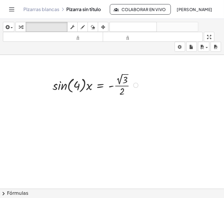
click at [53, 93] on div at bounding box center [96, 85] width 93 height 26
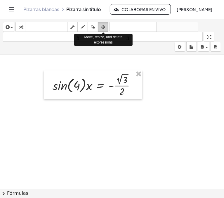
click at [103, 27] on icon "button" at bounding box center [103, 27] width 4 height 7
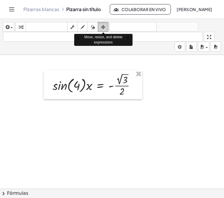
click at [104, 26] on icon "button" at bounding box center [103, 27] width 4 height 7
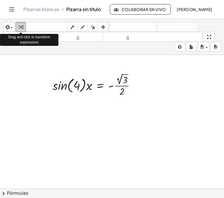
click at [21, 29] on icon "button" at bounding box center [21, 27] width 4 height 7
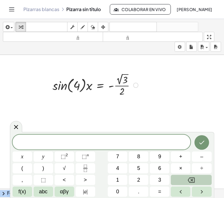
drag, startPoint x: 18, startPoint y: 123, endPoint x: 64, endPoint y: 83, distance: 61.0
click at [64, 83] on body "Actividades matemáticas fáciles de comprender Pizarras blancas Clases Cuenta ve…" at bounding box center [112, 99] width 224 height 198
click at [64, 83] on div at bounding box center [96, 85] width 93 height 26
click at [64, 83] on div at bounding box center [95, 85] width 93 height 26
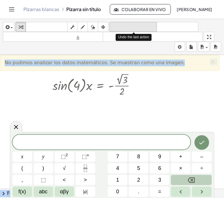
click at [117, 31] on button "deshacer deshacer" at bounding box center [132, 27] width 47 height 10
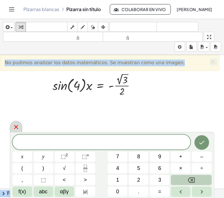
click at [21, 128] on div at bounding box center [16, 126] width 12 height 11
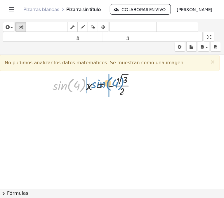
drag, startPoint x: 63, startPoint y: 83, endPoint x: 102, endPoint y: 81, distance: 38.6
click at [102, 81] on div at bounding box center [96, 85] width 93 height 26
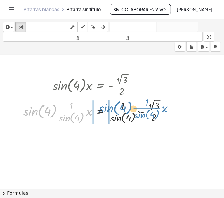
drag, startPoint x: 74, startPoint y: 111, endPoint x: 150, endPoint y: 108, distance: 75.9
click at [150, 108] on div at bounding box center [97, 110] width 154 height 27
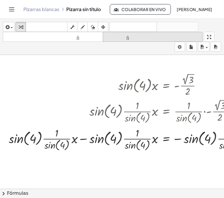
drag, startPoint x: 150, startPoint y: 108, endPoint x: 144, endPoint y: 33, distance: 75.5
click at [144, 33] on div "insertar Seleccione uno: Expresión matemática Función Texto Vídeo de YouTube Gr…" at bounding box center [112, 108] width 224 height 179
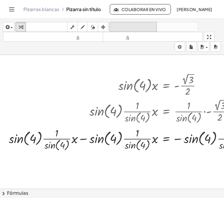
click at [144, 30] on icon "deshacer" at bounding box center [133, 27] width 44 height 7
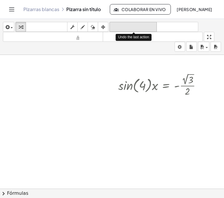
click at [144, 30] on icon "deshacer" at bounding box center [133, 27] width 44 height 7
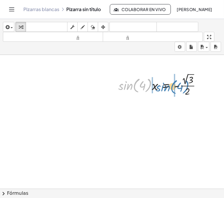
drag, startPoint x: 128, startPoint y: 85, endPoint x: 166, endPoint y: 87, distance: 37.4
click at [166, 87] on div at bounding box center [161, 85] width 93 height 26
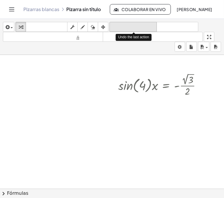
click at [131, 26] on font "deshacer" at bounding box center [133, 27] width 44 height 6
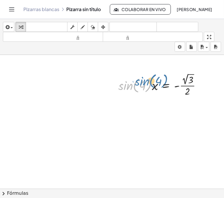
drag, startPoint x: 125, startPoint y: 88, endPoint x: 133, endPoint y: 87, distance: 8.5
click at [133, 87] on div at bounding box center [161, 85] width 93 height 26
drag, startPoint x: 121, startPoint y: 86, endPoint x: 126, endPoint y: 85, distance: 5.6
click at [126, 85] on div at bounding box center [161, 85] width 93 height 26
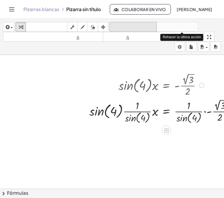
drag, startPoint x: 165, startPoint y: 22, endPoint x: 140, endPoint y: 28, distance: 25.5
click at [140, 28] on div "deshacer deshacer rehacer rehacer" at bounding box center [153, 27] width 89 height 10
click at [140, 28] on font "deshacer" at bounding box center [133, 27] width 44 height 6
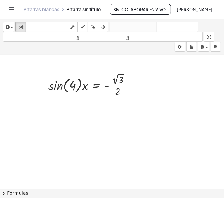
scroll to position [0, 70]
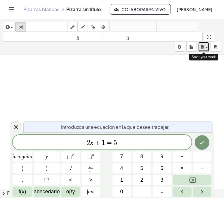
click at [208, 46] on div "button" at bounding box center [203, 46] width 8 height 7
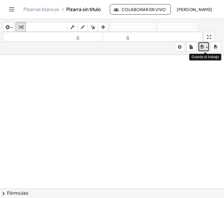
click at [205, 46] on div "button" at bounding box center [203, 46] width 8 height 7
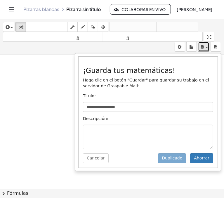
drag, startPoint x: 67, startPoint y: 89, endPoint x: 149, endPoint y: 69, distance: 84.0
click at [149, 69] on div "**********" at bounding box center [112, 108] width 224 height 179
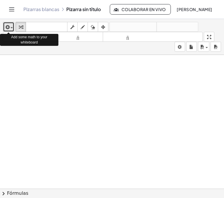
click at [11, 27] on div "button" at bounding box center [8, 26] width 8 height 7
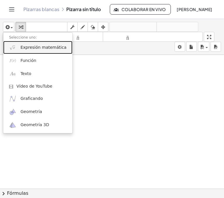
click at [40, 48] on font "Expresión matemática" at bounding box center [43, 47] width 46 height 5
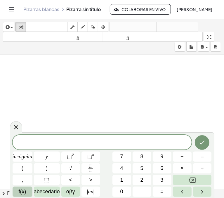
click at [22, 195] on span "f(x)" at bounding box center [23, 192] width 8 height 8
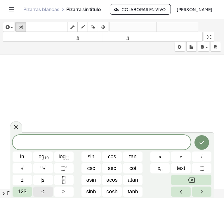
click at [22, 195] on span "123" at bounding box center [22, 192] width 9 height 8
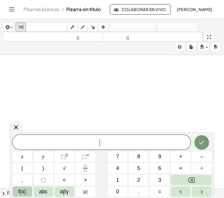
click at [22, 195] on span "f(x)" at bounding box center [22, 192] width 8 height 8
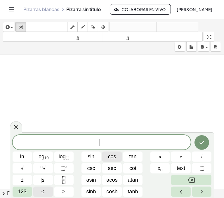
click at [118, 154] on button "cos" at bounding box center [112, 156] width 20 height 10
click at [20, 193] on span "123" at bounding box center [22, 192] width 9 height 8
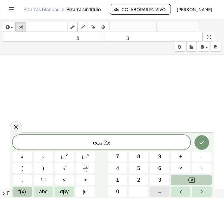
click at [159, 188] on span "=" at bounding box center [159, 192] width 3 height 8
click at [87, 171] on icon "Fraction" at bounding box center [85, 168] width 7 height 7
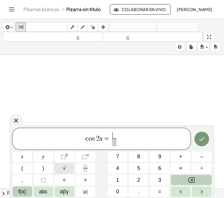
click at [67, 164] on button "√" at bounding box center [65, 168] width 20 height 10
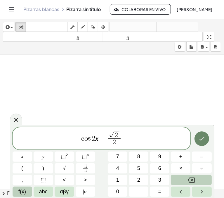
click at [202, 139] on icon "Done" at bounding box center [201, 138] width 7 height 7
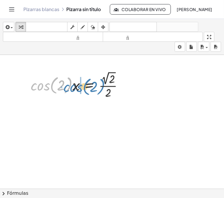
click at [45, 85] on div at bounding box center [79, 85] width 103 height 30
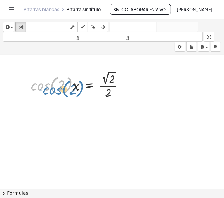
drag, startPoint x: 37, startPoint y: 85, endPoint x: 41, endPoint y: 87, distance: 3.9
click at [41, 87] on div at bounding box center [79, 85] width 103 height 30
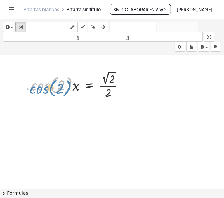
click at [41, 89] on div at bounding box center [79, 85] width 103 height 30
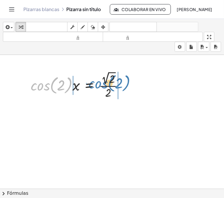
drag, startPoint x: 39, startPoint y: 89, endPoint x: 96, endPoint y: 87, distance: 57.8
click at [96, 87] on div at bounding box center [79, 85] width 103 height 30
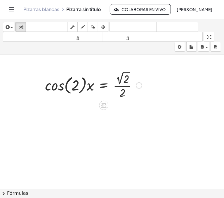
drag, startPoint x: 128, startPoint y: 25, endPoint x: 57, endPoint y: 83, distance: 90.7
click at [57, 83] on div "**********" at bounding box center [112, 108] width 224 height 179
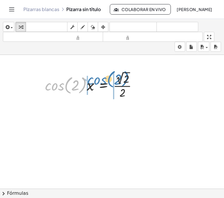
drag, startPoint x: 57, startPoint y: 83, endPoint x: 90, endPoint y: 79, distance: 32.7
click at [90, 79] on div at bounding box center [93, 85] width 103 height 30
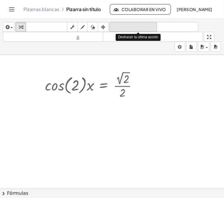
click at [131, 28] on font "deshacer" at bounding box center [133, 27] width 44 height 6
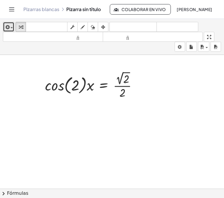
click at [10, 29] on span "button" at bounding box center [10, 28] width 1 height 4
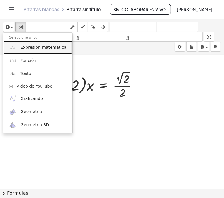
click at [50, 48] on font "Expresión matemática" at bounding box center [43, 47] width 46 height 5
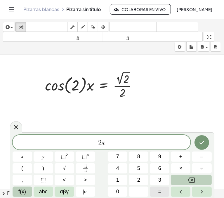
click at [168, 193] on button "=" at bounding box center [160, 191] width 20 height 10
click at [26, 189] on button "f(x)" at bounding box center [23, 191] width 20 height 10
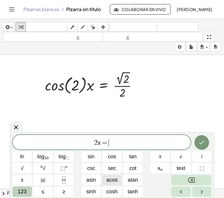
click at [113, 178] on span "acos" at bounding box center [111, 180] width 11 height 8
click at [19, 193] on span "123" at bounding box center [22, 192] width 9 height 8
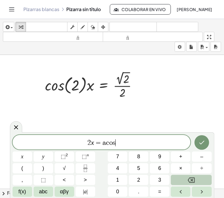
click at [19, 193] on span "f(x)" at bounding box center [22, 192] width 8 height 8
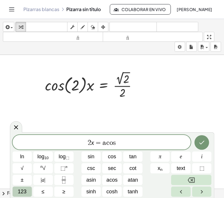
click at [22, 187] on button "123" at bounding box center [23, 191] width 20 height 10
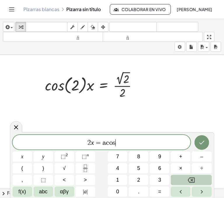
click at [22, 187] on button "f(x)" at bounding box center [23, 191] width 20 height 10
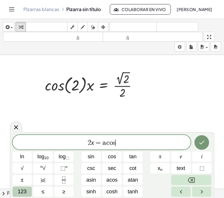
click at [28, 191] on button "123" at bounding box center [23, 191] width 20 height 10
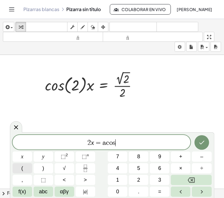
click at [22, 169] on span "(" at bounding box center [22, 168] width 2 height 8
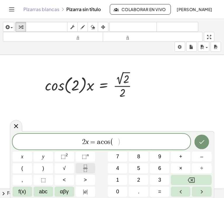
click at [78, 168] on button "Fraction" at bounding box center [86, 168] width 20 height 10
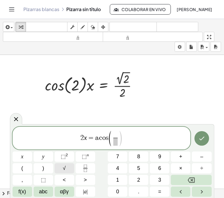
click at [102, 173] on div "2 x = a c o s ( ​ ​ ) x y ⬚ 2 ⬚ n 7 8 9 + – ( ) √ 4 5 6 × ÷ , ⬚ < > 1 2 3 f(x) …" at bounding box center [112, 162] width 199 height 70
click at [69, 168] on button "√" at bounding box center [65, 168] width 20 height 10
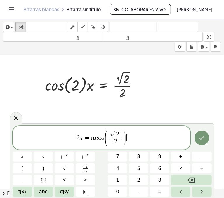
click at [135, 138] on span "2 x = a c o s ( √ 2 2 ​ ) ​" at bounding box center [102, 138] width 178 height 18
click at [49, 166] on button ")" at bounding box center [44, 168] width 20 height 10
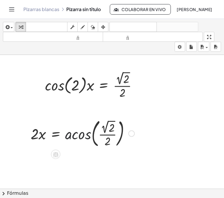
click at [68, 137] on div at bounding box center [83, 133] width 110 height 32
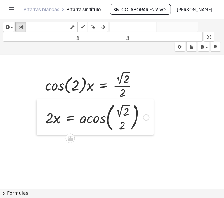
drag, startPoint x: 29, startPoint y: 142, endPoint x: 44, endPoint y: 126, distance: 21.7
click at [44, 126] on div at bounding box center [40, 116] width 9 height 35
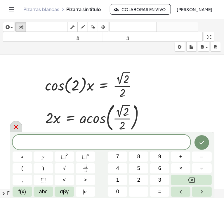
click at [16, 130] on icon at bounding box center [16, 126] width 7 height 7
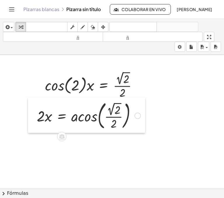
drag, startPoint x: 43, startPoint y: 127, endPoint x: 34, endPoint y: 125, distance: 8.4
click at [34, 125] on div at bounding box center [32, 114] width 9 height 35
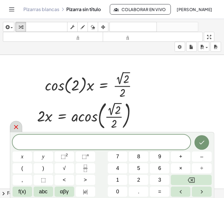
click at [18, 129] on icon at bounding box center [16, 126] width 7 height 7
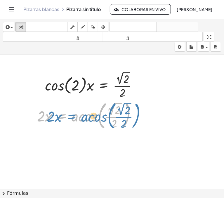
drag, startPoint x: 55, startPoint y: 122, endPoint x: 64, endPoint y: 122, distance: 9.3
click at [64, 122] on div at bounding box center [89, 115] width 110 height 32
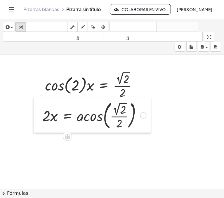
drag, startPoint x: 35, startPoint y: 126, endPoint x: 40, endPoint y: 126, distance: 5.3
click at [40, 126] on div at bounding box center [38, 114] width 9 height 35
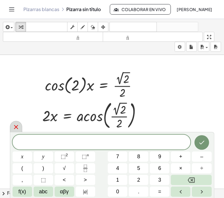
click at [19, 128] on icon at bounding box center [16, 126] width 7 height 7
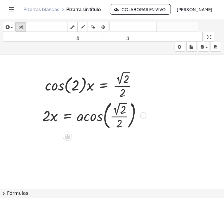
click at [109, 117] on div at bounding box center [94, 115] width 110 height 32
click at [102, 115] on div at bounding box center [94, 115] width 110 height 32
click at [95, 117] on div at bounding box center [94, 115] width 110 height 32
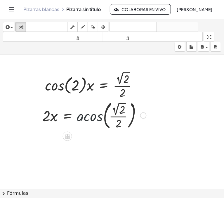
click at [95, 117] on div at bounding box center [94, 115] width 110 height 32
click at [82, 120] on div at bounding box center [94, 115] width 110 height 32
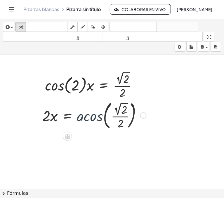
click at [82, 120] on div at bounding box center [94, 115] width 110 height 32
click at [93, 108] on div at bounding box center [94, 115] width 110 height 32
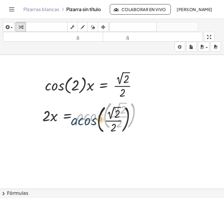
drag, startPoint x: 93, startPoint y: 108, endPoint x: 78, endPoint y: 120, distance: 19.1
click at [78, 120] on div at bounding box center [94, 115] width 110 height 32
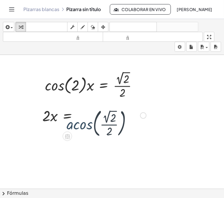
click at [78, 120] on div at bounding box center [94, 115] width 110 height 32
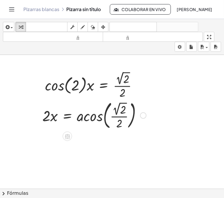
click at [96, 117] on div at bounding box center [94, 115] width 110 height 32
click at [96, 118] on div at bounding box center [94, 115] width 110 height 32
click at [119, 109] on div at bounding box center [94, 115] width 110 height 32
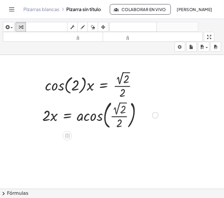
click at [119, 109] on div at bounding box center [100, 115] width 122 height 32
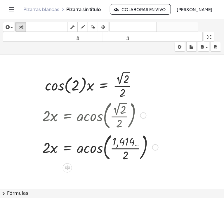
click at [125, 147] on div at bounding box center [100, 147] width 122 height 32
click at [125, 147] on div at bounding box center [102, 147] width 127 height 22
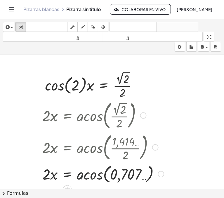
click at [100, 176] on div at bounding box center [102, 173] width 127 height 22
click at [100, 176] on div at bounding box center [100, 173] width 122 height 20
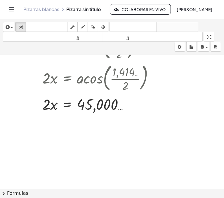
scroll to position [70, 0]
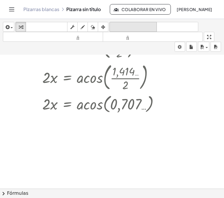
click at [141, 25] on font "deshacer" at bounding box center [133, 27] width 44 height 6
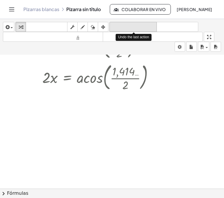
click at [141, 25] on font "deshacer" at bounding box center [133, 27] width 44 height 6
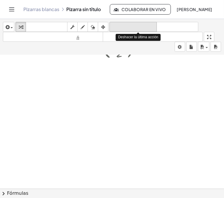
click at [141, 25] on font "deshacer" at bounding box center [133, 27] width 44 height 6
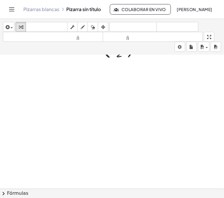
drag, startPoint x: 194, startPoint y: 108, endPoint x: 203, endPoint y: 146, distance: 39.6
click at [203, 146] on div at bounding box center [112, 151] width 224 height 333
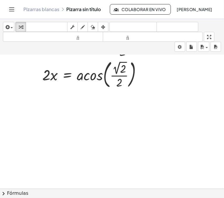
scroll to position [25, 0]
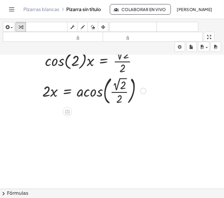
click at [119, 86] on div at bounding box center [94, 90] width 110 height 32
click at [120, 94] on div at bounding box center [100, 91] width 122 height 32
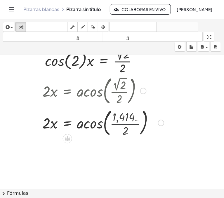
click at [120, 94] on div at bounding box center [102, 90] width 127 height 32
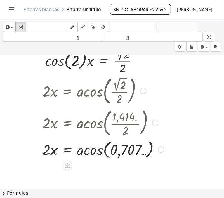
click at [100, 150] on div at bounding box center [102, 149] width 127 height 22
click at [100, 150] on div at bounding box center [100, 149] width 122 height 20
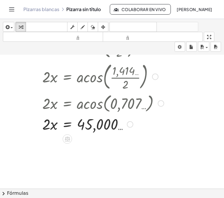
scroll to position [71, 0]
click at [46, 130] on div at bounding box center [102, 124] width 127 height 20
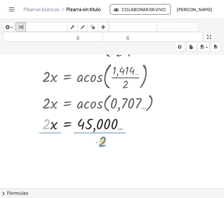
drag, startPoint x: 46, startPoint y: 130, endPoint x: 102, endPoint y: 147, distance: 58.7
click at [102, 147] on div "· cos ( , 2 ) · x = · 2 √ 2 · 2 · 2 · x = acos ( , · 2 √ 2 · 2 ) · 2 · x = acos…" at bounding box center [112, 117] width 224 height 267
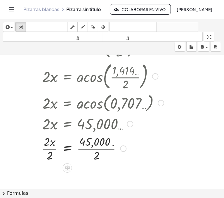
click at [95, 142] on div at bounding box center [103, 147] width 128 height 29
click at [98, 150] on div at bounding box center [103, 147] width 128 height 29
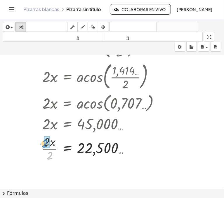
drag, startPoint x: 52, startPoint y: 161, endPoint x: 47, endPoint y: 148, distance: 13.0
click at [47, 148] on div at bounding box center [103, 147] width 128 height 29
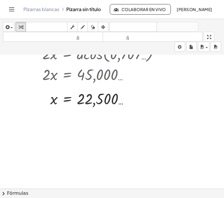
scroll to position [123, 0]
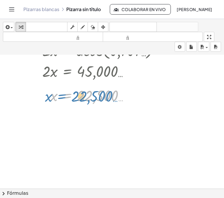
drag, startPoint x: 62, startPoint y: 99, endPoint x: 56, endPoint y: 99, distance: 5.6
click at [56, 99] on div at bounding box center [102, 95] width 127 height 19
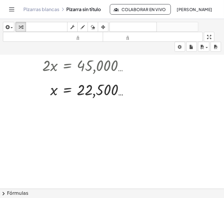
scroll to position [152, 0]
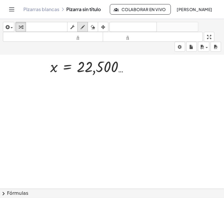
click at [81, 28] on icon "button" at bounding box center [83, 27] width 4 height 7
drag, startPoint x: 18, startPoint y: 140, endPoint x: 15, endPoint y: 137, distance: 3.6
click at [15, 137] on div at bounding box center [112, 104] width 224 height 402
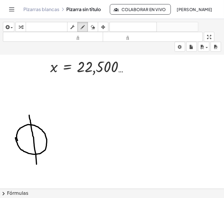
drag, startPoint x: 29, startPoint y: 115, endPoint x: 36, endPoint y: 164, distance: 49.6
click at [36, 164] on div at bounding box center [112, 104] width 224 height 402
drag, startPoint x: 9, startPoint y: 141, endPoint x: 52, endPoint y: 138, distance: 43.0
click at [52, 138] on div at bounding box center [112, 104] width 224 height 402
click at [34, 136] on div at bounding box center [112, 104] width 224 height 402
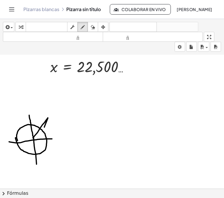
drag, startPoint x: 33, startPoint y: 137, endPoint x: 40, endPoint y: 149, distance: 13.0
click at [39, 140] on div at bounding box center [112, 104] width 224 height 402
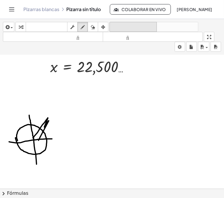
click at [117, 25] on font "deshacer" at bounding box center [133, 27] width 44 height 6
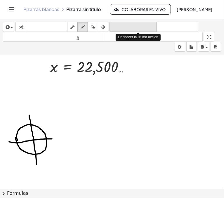
click at [117, 25] on font "deshacer" at bounding box center [133, 27] width 44 height 6
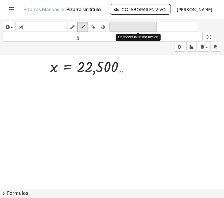
click at [117, 25] on font "deshacer" at bounding box center [133, 27] width 44 height 6
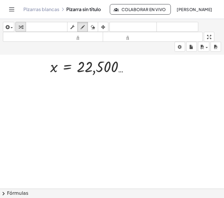
click at [25, 29] on button "transformar" at bounding box center [20, 27] width 11 height 10
click at [31, 104] on div at bounding box center [112, 104] width 224 height 402
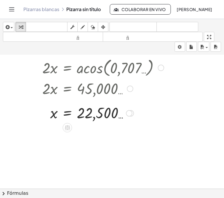
scroll to position [110, 0]
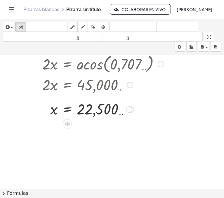
click at [57, 110] on div at bounding box center [102, 108] width 127 height 19
click at [132, 108] on div at bounding box center [129, 109] width 6 height 6
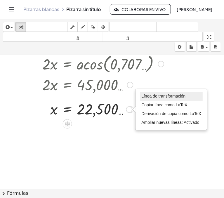
click at [156, 93] on li "Línea de transformación" at bounding box center [171, 96] width 63 height 9
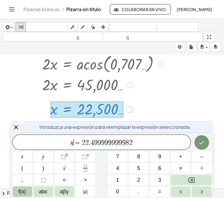
click at [25, 193] on span "f(x)" at bounding box center [22, 192] width 8 height 8
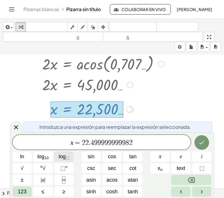
click at [69, 159] on span "log ⬚" at bounding box center [64, 157] width 11 height 8
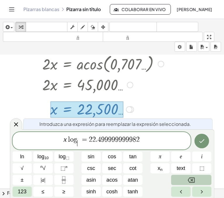
click at [185, 177] on button "Backspace" at bounding box center [191, 180] width 40 height 10
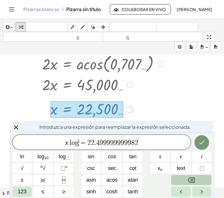
click at [185, 177] on button "Backspace" at bounding box center [191, 180] width 40 height 10
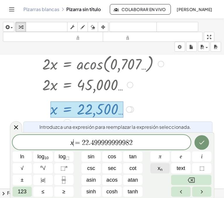
click at [164, 170] on button "x n" at bounding box center [160, 168] width 20 height 10
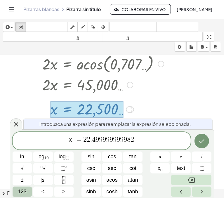
click at [17, 191] on button "123" at bounding box center [23, 191] width 20 height 10
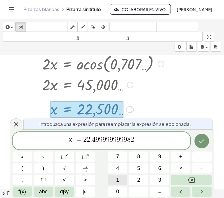
click at [119, 182] on button "1" at bounding box center [118, 180] width 20 height 10
click at [198, 146] on button "Done" at bounding box center [201, 141] width 15 height 15
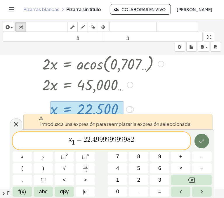
click at [201, 144] on icon "Done" at bounding box center [201, 140] width 7 height 7
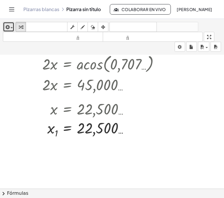
click at [13, 29] on button "insertar" at bounding box center [8, 27] width 11 height 10
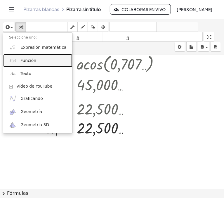
click at [40, 62] on link "Función" at bounding box center [37, 60] width 69 height 13
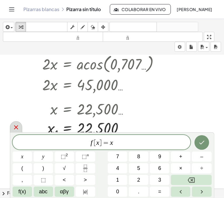
click at [14, 127] on icon at bounding box center [16, 127] width 7 height 7
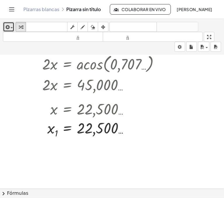
drag, startPoint x: 8, startPoint y: 28, endPoint x: 12, endPoint y: 23, distance: 6.7
click at [12, 23] on div "button" at bounding box center [8, 26] width 8 height 7
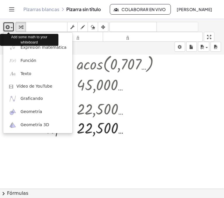
click at [12, 23] on div "button" at bounding box center [8, 26] width 8 height 7
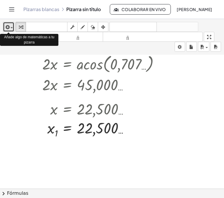
click at [12, 23] on div "button" at bounding box center [8, 26] width 8 height 7
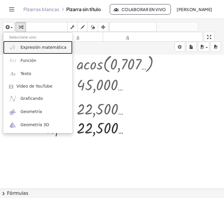
click at [21, 49] on font "Expresión matemática" at bounding box center [43, 47] width 46 height 5
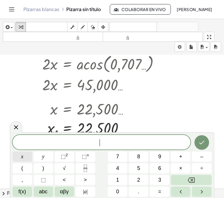
click at [26, 156] on button "x" at bounding box center [23, 156] width 20 height 10
click at [23, 187] on button "f(x)" at bounding box center [23, 191] width 20 height 10
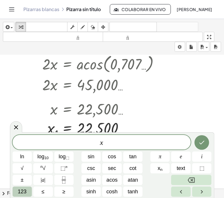
click at [21, 193] on span "123" at bounding box center [22, 192] width 9 height 8
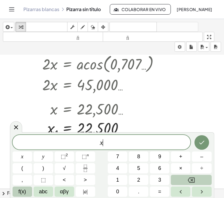
click at [16, 190] on button "f(x)" at bounding box center [23, 191] width 20 height 10
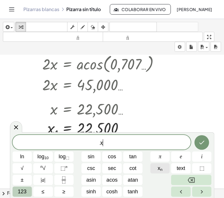
click at [155, 165] on button "x n" at bounding box center [160, 168] width 20 height 10
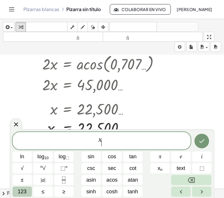
click at [66, 175] on div "x ​ ​ ln log 10 log ⬚ sin cos tan π e i √ n √ ⬚ n csc sec cot x n text ⬚ ± | a …" at bounding box center [112, 164] width 199 height 65
click at [21, 191] on span "123" at bounding box center [22, 192] width 9 height 8
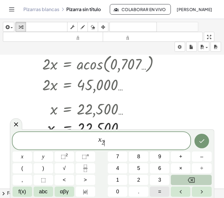
click at [153, 187] on button "=" at bounding box center [160, 191] width 20 height 10
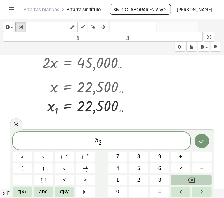
scroll to position [133, 0]
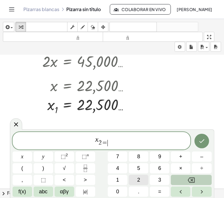
click at [140, 177] on button "2" at bounding box center [139, 180] width 20 height 10
click at [140, 186] on button "." at bounding box center [139, 191] width 20 height 10
click at [143, 166] on button "5" at bounding box center [139, 168] width 20 height 10
click at [114, 191] on button "0" at bounding box center [118, 191] width 20 height 10
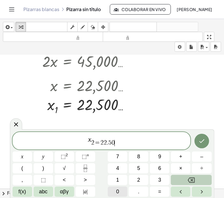
click at [114, 191] on button "0" at bounding box center [118, 191] width 20 height 10
click at [190, 177] on icon "Backspace" at bounding box center [191, 180] width 7 height 7
click at [183, 175] on button "Backspace" at bounding box center [191, 180] width 41 height 10
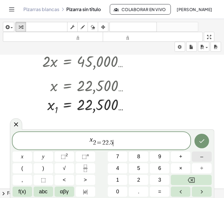
click at [196, 158] on button "–" at bounding box center [202, 156] width 20 height 10
click at [155, 180] on button "3" at bounding box center [160, 180] width 20 height 10
click at [114, 191] on div "x 2 = 2 2 . 5 − 3 ​ ​ x y ⬚ 2 ⬚ n 7 8 9 + – ( ) √ 4 5 6 × ÷ , ⬚ < > 1 2 3 f(x) …" at bounding box center [112, 164] width 199 height 65
click at [114, 191] on button "0" at bounding box center [118, 191] width 20 height 10
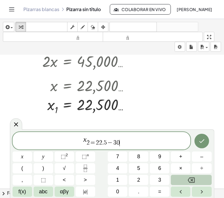
click at [172, 182] on button "Backspace" at bounding box center [191, 180] width 41 height 10
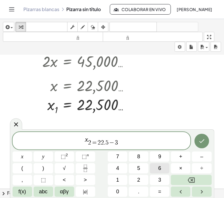
click at [158, 168] on button "6" at bounding box center [160, 168] width 20 height 10
click at [121, 187] on button "0" at bounding box center [118, 191] width 20 height 10
click at [201, 143] on icon "Done" at bounding box center [201, 141] width 5 height 4
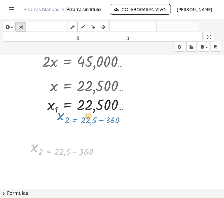
drag, startPoint x: 62, startPoint y: 149, endPoint x: 83, endPoint y: 125, distance: 32.2
click at [83, 125] on div "· cos ( , 2 ) · x = · 2 √ 2 · 2 · 2 · x = acos ( , · 2 √ 2 · 2 ) · 2 · x = acos…" at bounding box center [112, 122] width 224 height 402
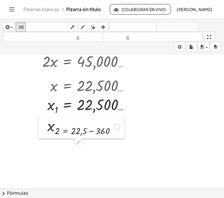
drag, startPoint x: 27, startPoint y: 157, endPoint x: 43, endPoint y: 136, distance: 26.6
click at [43, 136] on div at bounding box center [43, 127] width 9 height 24
click at [84, 133] on div at bounding box center [83, 126] width 79 height 21
click at [90, 129] on div at bounding box center [83, 126] width 79 height 21
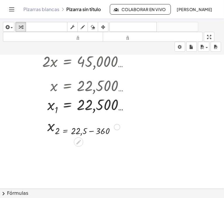
click at [90, 129] on div at bounding box center [83, 126] width 79 height 21
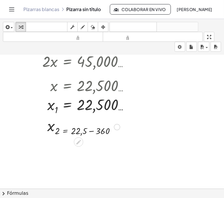
click at [72, 133] on div at bounding box center [83, 126] width 79 height 21
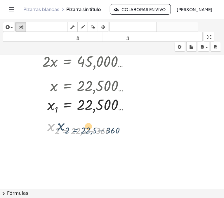
drag, startPoint x: 72, startPoint y: 133, endPoint x: 105, endPoint y: 130, distance: 33.1
click at [105, 130] on div at bounding box center [83, 126] width 79 height 21
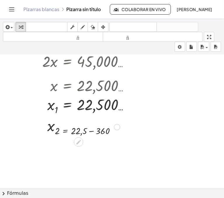
click at [93, 133] on div at bounding box center [83, 126] width 79 height 21
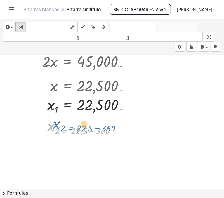
drag, startPoint x: 93, startPoint y: 133, endPoint x: 99, endPoint y: 130, distance: 6.4
click at [99, 130] on div at bounding box center [83, 126] width 79 height 21
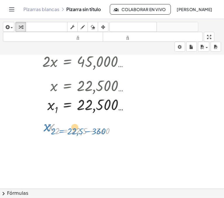
click at [98, 130] on div at bounding box center [83, 126] width 79 height 21
click at [77, 130] on div at bounding box center [83, 126] width 79 height 21
click at [90, 130] on div at bounding box center [83, 126] width 79 height 21
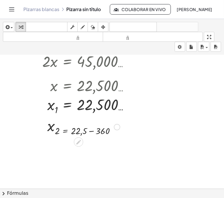
click at [90, 130] on div at bounding box center [83, 126] width 79 height 21
click at [120, 126] on div at bounding box center [83, 126] width 79 height 21
click at [119, 127] on div at bounding box center [117, 127] width 6 height 6
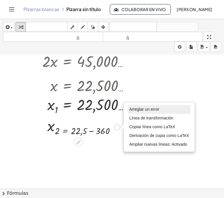
click at [151, 107] on font "Arreglar un error" at bounding box center [144, 109] width 30 height 5
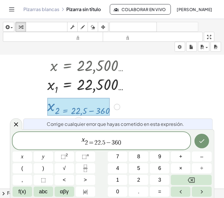
scroll to position [154, 0]
click at [125, 145] on span "x 2 = 2 2 . 5 − 3 6 0 ​ ​" at bounding box center [102, 140] width 178 height 11
drag, startPoint x: 125, startPoint y: 145, endPoint x: 134, endPoint y: 139, distance: 10.9
click at [134, 139] on span "x 2 = 2 2 . 5 − 3 6 0 ​ ​" at bounding box center [102, 140] width 178 height 11
click at [101, 144] on span "=" at bounding box center [99, 143] width 6 height 6
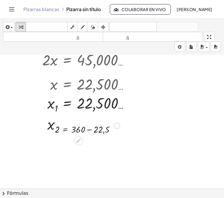
scroll to position [133, 0]
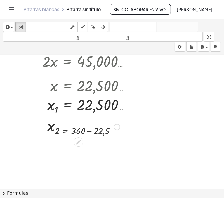
click at [86, 132] on div at bounding box center [83, 126] width 79 height 21
click at [88, 132] on div at bounding box center [83, 126] width 79 height 21
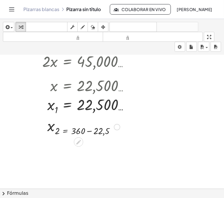
click at [88, 131] on div at bounding box center [83, 126] width 79 height 21
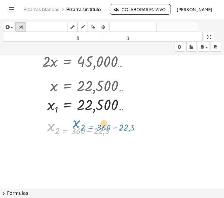
drag, startPoint x: 85, startPoint y: 131, endPoint x: 91, endPoint y: 132, distance: 6.5
click at [91, 132] on div at bounding box center [83, 126] width 79 height 21
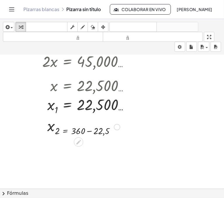
click at [51, 128] on div at bounding box center [83, 126] width 79 height 21
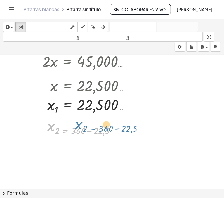
drag, startPoint x: 58, startPoint y: 130, endPoint x: 66, endPoint y: 131, distance: 7.9
click at [86, 128] on div at bounding box center [83, 126] width 79 height 21
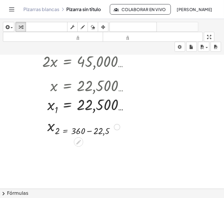
click at [81, 130] on div at bounding box center [83, 126] width 79 height 21
click at [87, 130] on div at bounding box center [83, 126] width 79 height 21
click at [94, 130] on div at bounding box center [83, 126] width 79 height 21
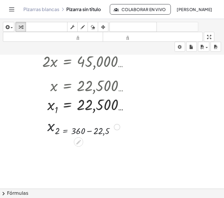
click at [94, 130] on div at bounding box center [83, 126] width 79 height 21
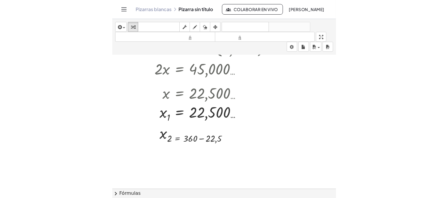
scroll to position [168, 0]
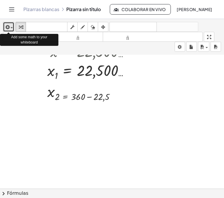
click at [5, 29] on icon "button" at bounding box center [6, 27] width 5 height 7
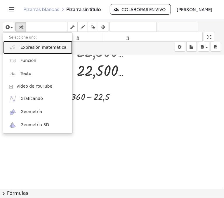
click at [13, 44] on img at bounding box center [12, 47] width 7 height 7
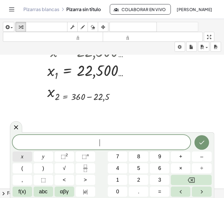
click at [23, 156] on button "x" at bounding box center [23, 156] width 20 height 10
click at [21, 192] on span "f(x)" at bounding box center [22, 192] width 8 height 8
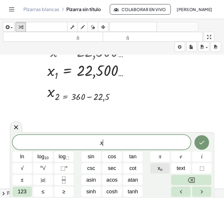
click at [152, 165] on button "x n" at bounding box center [160, 168] width 20 height 10
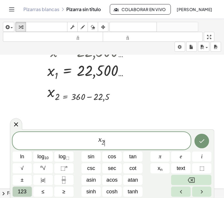
click at [23, 193] on span "123" at bounding box center [22, 192] width 9 height 8
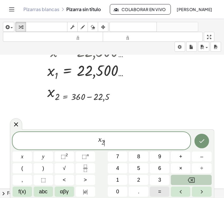
click at [160, 191] on span "=" at bounding box center [159, 192] width 3 height 8
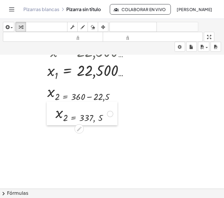
drag, startPoint x: 25, startPoint y: 144, endPoint x: 49, endPoint y: 124, distance: 31.9
click at [49, 124] on div at bounding box center [51, 114] width 9 height 24
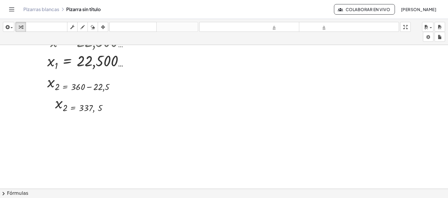
click at [229, 149] on div at bounding box center [224, 78] width 448 height 402
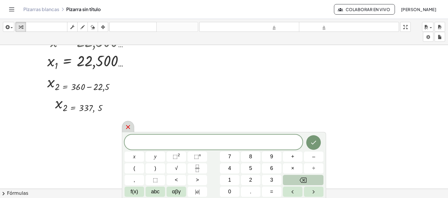
click at [130, 131] on div at bounding box center [128, 126] width 12 height 11
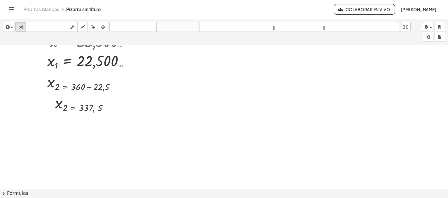
click at [156, 117] on div at bounding box center [224, 78] width 448 height 402
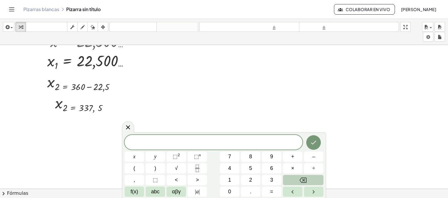
click at [156, 117] on div at bounding box center [224, 78] width 448 height 402
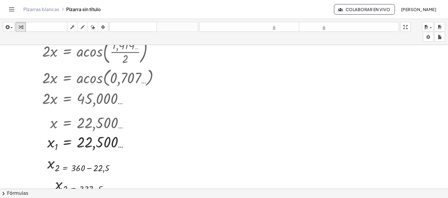
scroll to position [114, 0]
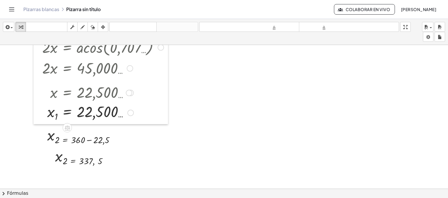
click at [37, 123] on div at bounding box center [38, 48] width 9 height 154
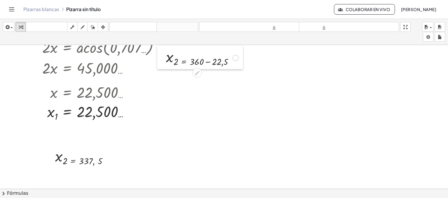
drag, startPoint x: 46, startPoint y: 142, endPoint x: 165, endPoint y: 63, distance: 142.2
click at [165, 63] on div at bounding box center [161, 58] width 9 height 24
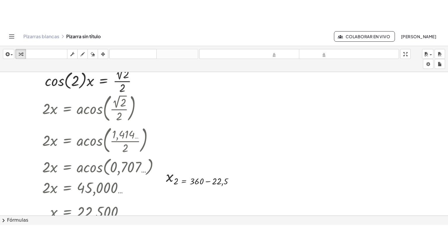
scroll to position [23, 0]
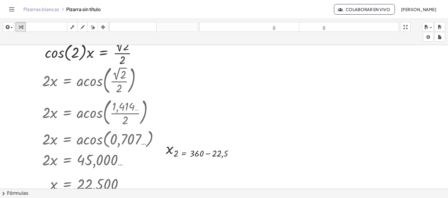
drag, startPoint x: 410, startPoint y: 27, endPoint x: 410, endPoint y: 67, distance: 40.6
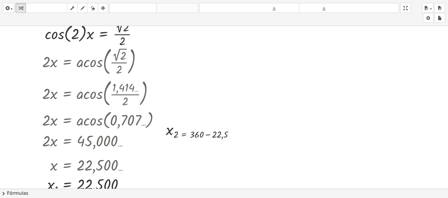
click at [410, 67] on div "**********" at bounding box center [224, 99] width 448 height 198
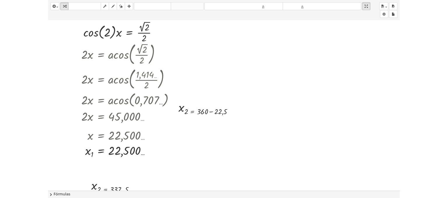
scroll to position [17, 0]
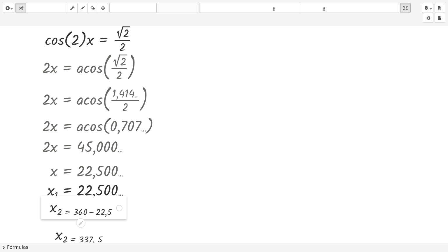
drag, startPoint x: 164, startPoint y: 142, endPoint x: 47, endPoint y: 214, distance: 136.8
click at [47, 198] on div at bounding box center [45, 208] width 9 height 24
click at [47, 198] on div at bounding box center [45, 210] width 9 height 24
drag, startPoint x: 53, startPoint y: 239, endPoint x: 50, endPoint y: 234, distance: 5.5
click at [50, 198] on div at bounding box center [47, 231] width 9 height 24
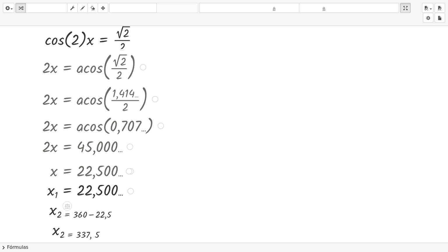
click at [145, 198] on div "· 2 · x = acos ( , · 2 √ 2 · 2 ) · 2 · x = acos ( , · 1,414 … · 2 ) · 2 · x = a…" at bounding box center [101, 126] width 135 height 154
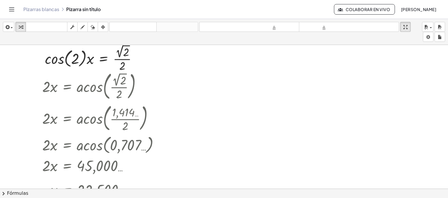
click at [406, 26] on icon "button" at bounding box center [406, 27] width 4 height 7
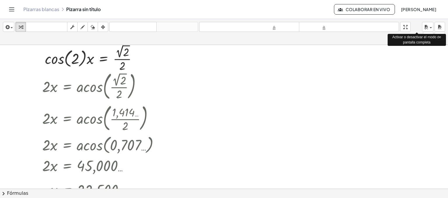
drag, startPoint x: 406, startPoint y: 26, endPoint x: 406, endPoint y: 66, distance: 40.6
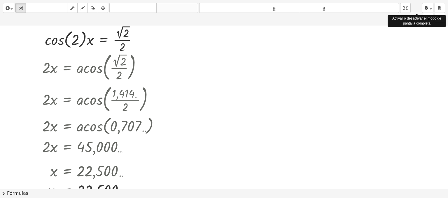
click at [406, 66] on div "**********" at bounding box center [224, 99] width 448 height 198
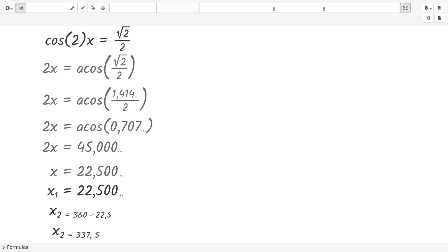
click at [181, 138] on div at bounding box center [224, 226] width 448 height 434
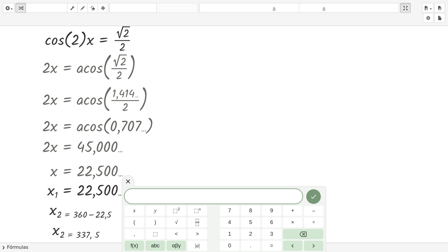
click at [194, 110] on div at bounding box center [224, 226] width 448 height 434
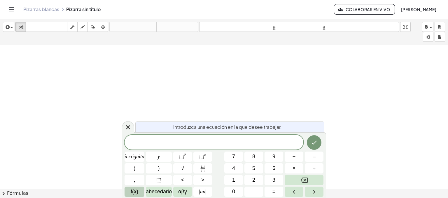
click at [135, 189] on font "f(x)" at bounding box center [135, 192] width 8 height 6
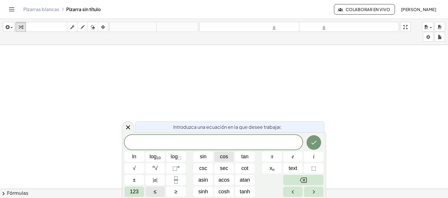
click at [223, 154] on span "cos" at bounding box center [224, 157] width 8 height 8
click at [138, 187] on button "123" at bounding box center [135, 191] width 20 height 10
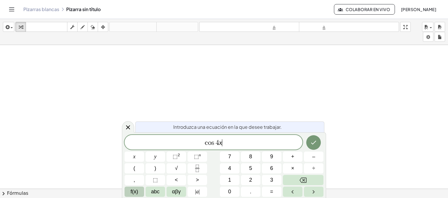
click at [138, 187] on button "f(x)" at bounding box center [135, 191] width 20 height 10
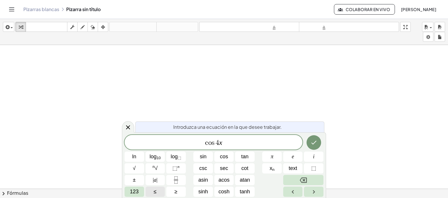
click at [138, 187] on button "123" at bounding box center [135, 191] width 20 height 10
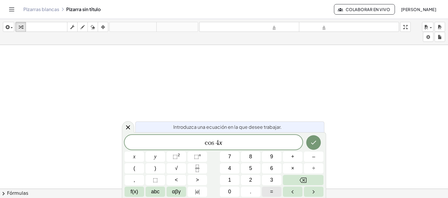
click at [270, 190] on span "=" at bounding box center [271, 192] width 3 height 8
click at [309, 157] on button "–" at bounding box center [314, 156] width 20 height 10
click at [197, 171] on icon "Fraction" at bounding box center [197, 168] width 7 height 7
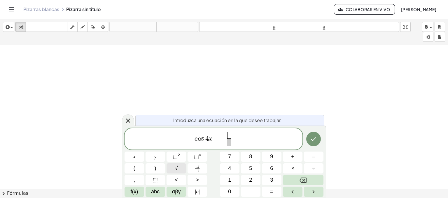
click at [184, 167] on button "√" at bounding box center [177, 168] width 20 height 10
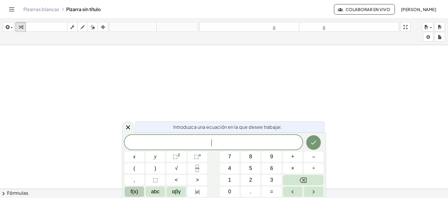
click at [133, 195] on span "f(x)" at bounding box center [135, 192] width 8 height 8
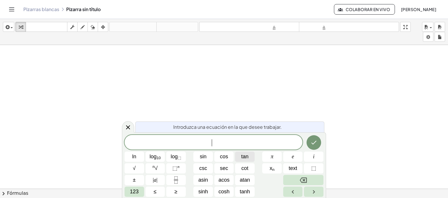
click at [243, 158] on span "tan" at bounding box center [244, 157] width 7 height 8
click at [135, 189] on span "123" at bounding box center [134, 192] width 9 height 8
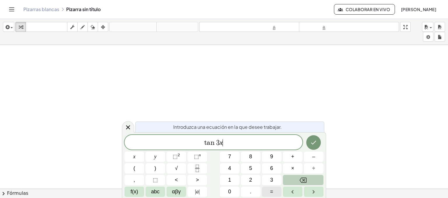
click at [276, 189] on button "=" at bounding box center [272, 191] width 20 height 10
click at [316, 140] on icon "Done" at bounding box center [313, 142] width 7 height 7
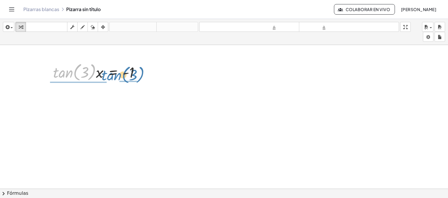
drag, startPoint x: 65, startPoint y: 79, endPoint x: 114, endPoint y: 81, distance: 49.7
click at [114, 81] on div at bounding box center [98, 72] width 97 height 22
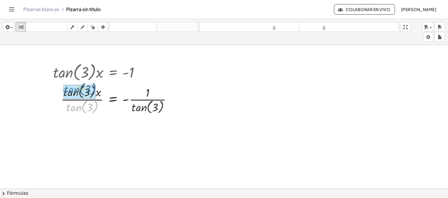
drag, startPoint x: 78, startPoint y: 109, endPoint x: 76, endPoint y: 90, distance: 18.2
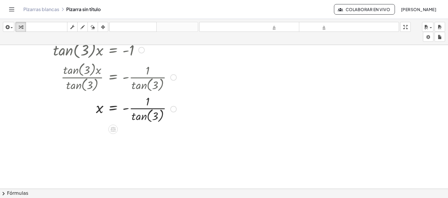
scroll to position [45, 0]
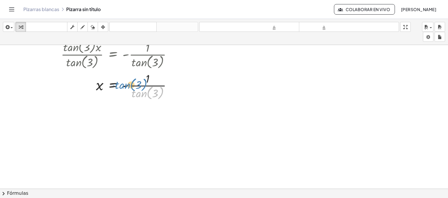
drag, startPoint x: 139, startPoint y: 98, endPoint x: 122, endPoint y: 90, distance: 18.5
click at [122, 90] on div at bounding box center [114, 85] width 129 height 31
drag, startPoint x: 122, startPoint y: 90, endPoint x: 139, endPoint y: 91, distance: 17.0
click at [139, 91] on div at bounding box center [114, 85] width 129 height 31
drag, startPoint x: 140, startPoint y: 91, endPoint x: 128, endPoint y: 79, distance: 17.0
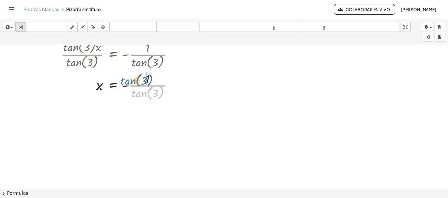
click at [128, 79] on div at bounding box center [114, 85] width 129 height 31
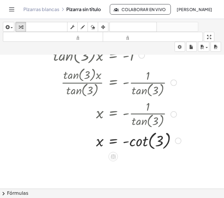
scroll to position [27, 0]
click at [139, 140] on div at bounding box center [117, 140] width 134 height 22
click at [139, 140] on div at bounding box center [117, 139] width 134 height 19
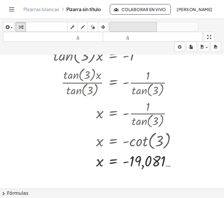
click at [129, 27] on font "deshacer" at bounding box center [133, 27] width 44 height 6
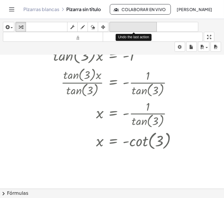
click at [129, 27] on font "deshacer" at bounding box center [133, 27] width 44 height 6
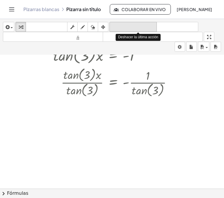
click at [129, 27] on font "deshacer" at bounding box center [133, 27] width 44 height 6
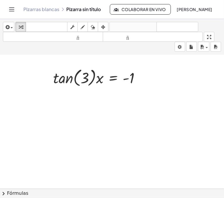
scroll to position [0, 0]
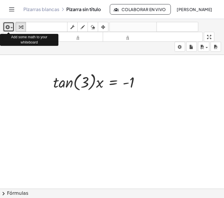
click at [12, 28] on span "button" at bounding box center [12, 27] width 2 height 1
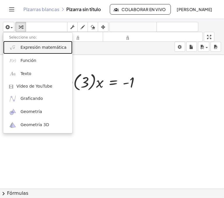
click at [35, 46] on font "Expresión matemática" at bounding box center [43, 47] width 46 height 5
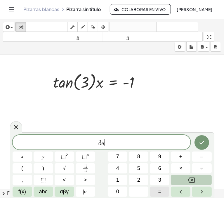
click at [162, 188] on button "=" at bounding box center [160, 191] width 20 height 10
click at [22, 189] on span "f(x)" at bounding box center [22, 192] width 8 height 8
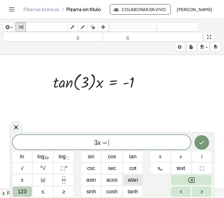
click at [133, 180] on span "atan" at bounding box center [133, 180] width 10 height 8
click at [203, 143] on icon "Done" at bounding box center [201, 142] width 7 height 7
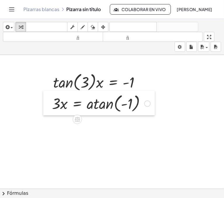
drag, startPoint x: 27, startPoint y: 125, endPoint x: 49, endPoint y: 107, distance: 28.0
click at [49, 107] on div at bounding box center [47, 102] width 9 height 25
click at [37, 140] on div at bounding box center [112, 188] width 224 height 267
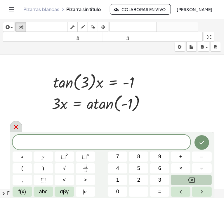
click at [19, 128] on icon at bounding box center [16, 126] width 7 height 7
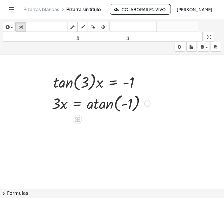
click at [128, 103] on div at bounding box center [101, 103] width 104 height 22
click at [106, 102] on div at bounding box center [101, 103] width 104 height 22
click at [106, 102] on div at bounding box center [85, 103] width 73 height 20
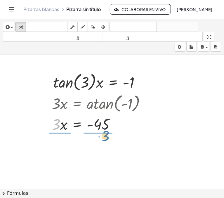
drag, startPoint x: 58, startPoint y: 125, endPoint x: 105, endPoint y: 137, distance: 48.6
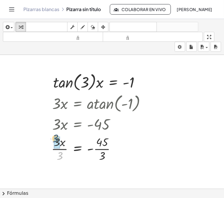
drag, startPoint x: 62, startPoint y: 156, endPoint x: 57, endPoint y: 138, distance: 18.3
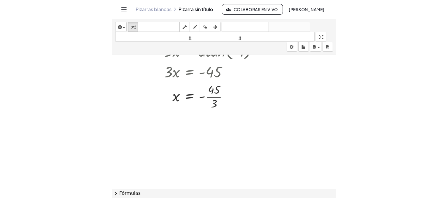
scroll to position [52, 0]
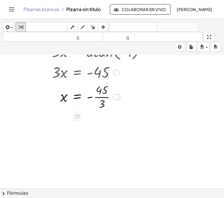
click at [103, 97] on div at bounding box center [101, 96] width 104 height 29
click at [103, 97] on div at bounding box center [101, 96] width 104 height 19
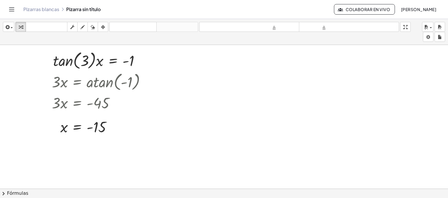
scroll to position [23, 0]
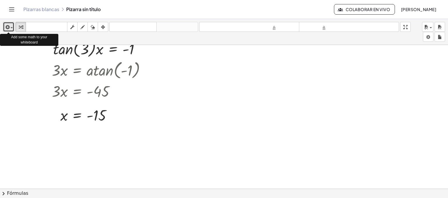
click at [10, 27] on span "button" at bounding box center [10, 28] width 1 height 4
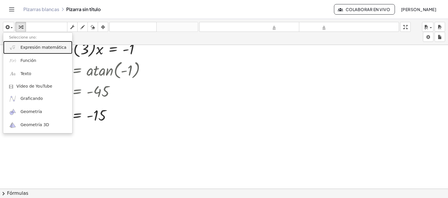
click at [42, 46] on font "Expresión matemática" at bounding box center [43, 47] width 46 height 5
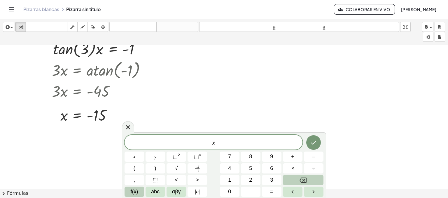
click at [139, 190] on button "f(x)" at bounding box center [135, 191] width 20 height 10
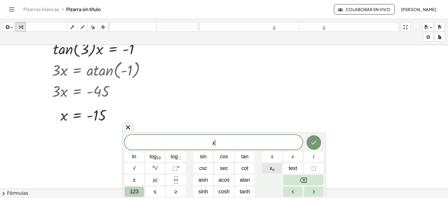
click at [271, 165] on span "x n" at bounding box center [272, 168] width 5 height 8
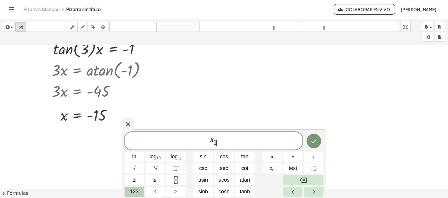
click at [139, 193] on button "123" at bounding box center [135, 191] width 20 height 10
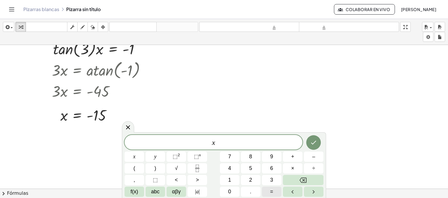
click at [278, 191] on button "=" at bounding box center [272, 191] width 20 height 10
click at [232, 179] on button "1" at bounding box center [230, 180] width 20 height 10
click at [305, 177] on icon "Backspace" at bounding box center [303, 180] width 7 height 7
click at [137, 165] on button "(" at bounding box center [135, 168] width 20 height 10
click at [158, 168] on button ")" at bounding box center [156, 168] width 20 height 10
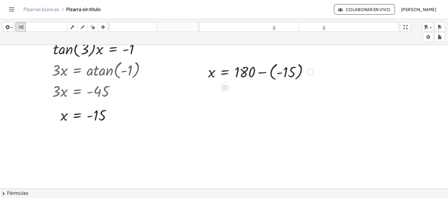
click at [267, 73] on div at bounding box center [260, 71] width 111 height 21
click at [267, 73] on div at bounding box center [250, 72] width 90 height 20
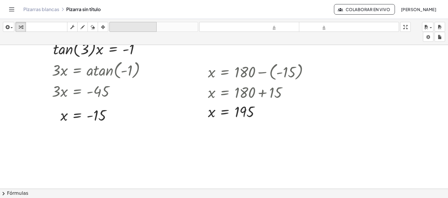
click at [150, 29] on font "deshacer" at bounding box center [133, 27] width 44 height 6
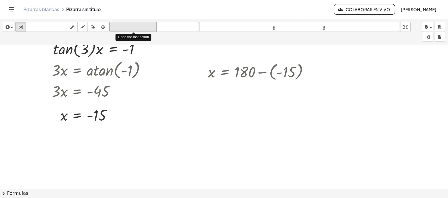
click at [150, 29] on font "deshacer" at bounding box center [133, 27] width 44 height 6
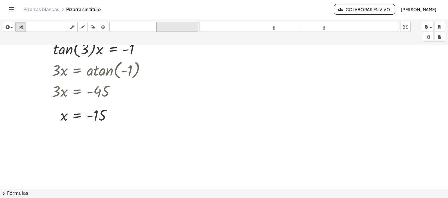
click at [175, 30] on icon "rehacer" at bounding box center [177, 27] width 39 height 7
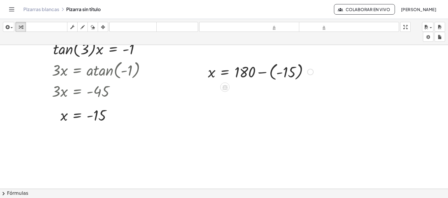
click at [312, 69] on div at bounding box center [310, 72] width 6 height 6
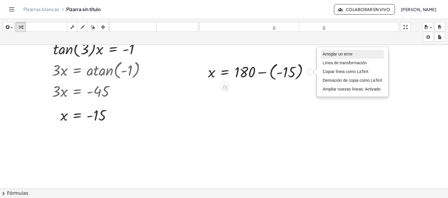
click at [336, 53] on font "Arreglar un error" at bounding box center [338, 54] width 30 height 5
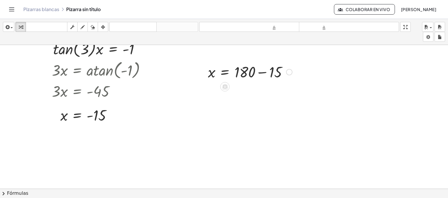
click at [259, 72] on div at bounding box center [250, 72] width 90 height 20
click at [225, 72] on div "x = + 180 − 15 165 Arreglar un error Línea de transformación Copiar línea como …" at bounding box center [225, 72] width 0 height 0
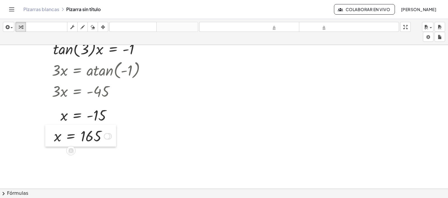
drag, startPoint x: 204, startPoint y: 77, endPoint x: 50, endPoint y: 141, distance: 166.9
click at [50, 141] on div at bounding box center [49, 136] width 9 height 22
drag, startPoint x: 72, startPoint y: 137, endPoint x: 67, endPoint y: 142, distance: 6.6
drag, startPoint x: 67, startPoint y: 142, endPoint x: 48, endPoint y: 143, distance: 19.0
click at [56, 146] on div "· tan ( , 3 ) · x = - 1 · 3 · x = atan ( , - 1 ) · 3 · x = - 45 · 3 · x · 3 = -…" at bounding box center [224, 165] width 448 height 287
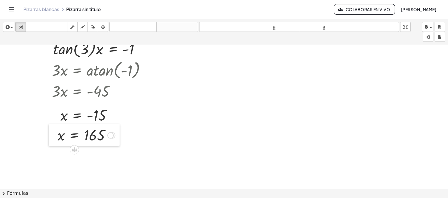
drag, startPoint x: 48, startPoint y: 143, endPoint x: 51, endPoint y: 142, distance: 3.6
click at [51, 142] on div at bounding box center [53, 135] width 9 height 22
click at [9, 30] on icon "button" at bounding box center [6, 27] width 5 height 7
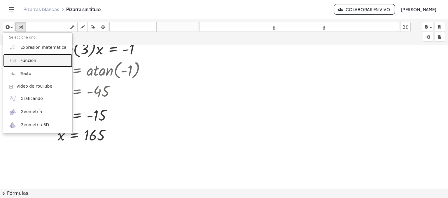
click at [33, 64] on link "Función" at bounding box center [37, 60] width 69 height 13
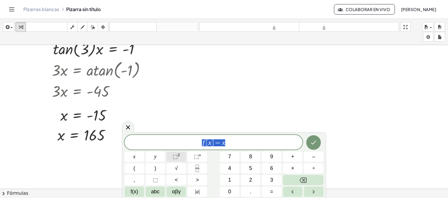
drag, startPoint x: 224, startPoint y: 148, endPoint x: 174, endPoint y: 156, distance: 50.9
click at [174, 156] on div "****** f [ x ] = x x y ⬚ 2 ⬚ n 7 8 9 + – ( ) √ 4 5 6 × ÷ , ⬚ < > 1 2 3 f(x) abc…" at bounding box center [224, 166] width 199 height 62
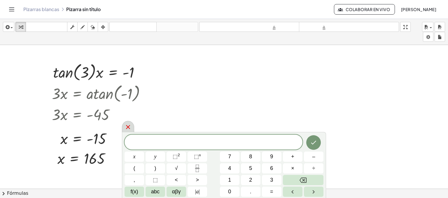
click at [133, 125] on div at bounding box center [128, 126] width 12 height 11
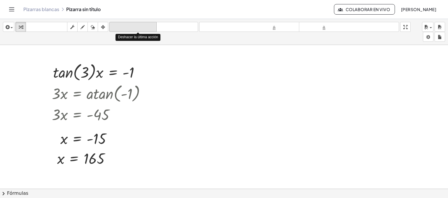
click at [141, 27] on font "deshacer" at bounding box center [133, 27] width 44 height 6
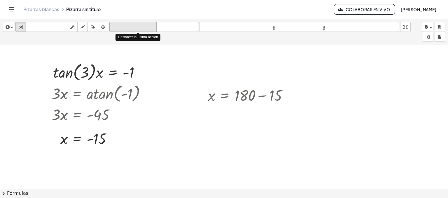
click at [141, 27] on font "deshacer" at bounding box center [133, 27] width 44 height 6
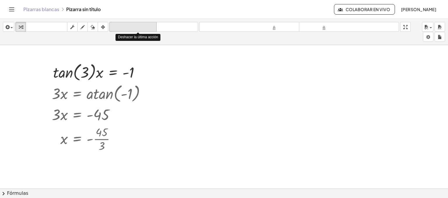
click at [141, 27] on font "deshacer" at bounding box center [133, 27] width 44 height 6
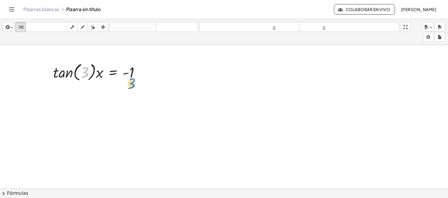
drag, startPoint x: 88, startPoint y: 77, endPoint x: 135, endPoint y: 88, distance: 48.0
click at [135, 88] on div "3 · tan ( , 3 ) · x = - 1" at bounding box center [224, 188] width 448 height 287
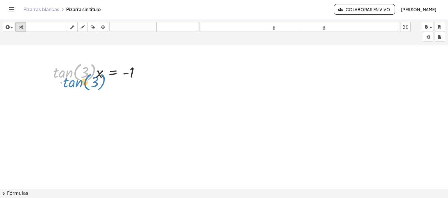
drag, startPoint x: 78, startPoint y: 71, endPoint x: 74, endPoint y: 75, distance: 6.0
click at [74, 75] on div at bounding box center [98, 72] width 97 height 22
drag, startPoint x: 76, startPoint y: 76, endPoint x: 71, endPoint y: 77, distance: 4.8
click at [71, 77] on div at bounding box center [98, 72] width 97 height 22
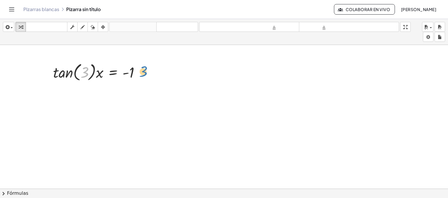
drag, startPoint x: 87, startPoint y: 69, endPoint x: 146, endPoint y: 69, distance: 58.7
click at [146, 69] on div at bounding box center [98, 72] width 97 height 22
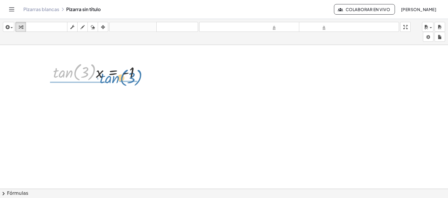
drag, startPoint x: 94, startPoint y: 69, endPoint x: 141, endPoint y: 74, distance: 47.3
click at [141, 74] on div at bounding box center [98, 72] width 97 height 22
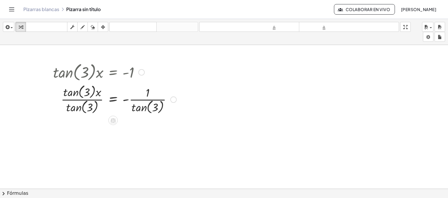
click at [90, 97] on div at bounding box center [114, 99] width 129 height 32
drag, startPoint x: 90, startPoint y: 97, endPoint x: 90, endPoint y: 112, distance: 14.6
click at [90, 112] on div at bounding box center [114, 99] width 129 height 32
drag, startPoint x: 70, startPoint y: 91, endPoint x: 75, endPoint y: 107, distance: 16.6
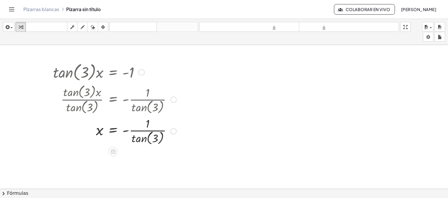
click at [152, 133] on div at bounding box center [114, 130] width 129 height 31
drag, startPoint x: 141, startPoint y: 134, endPoint x: 139, endPoint y: 140, distance: 6.0
click at [139, 140] on div at bounding box center [114, 130] width 129 height 31
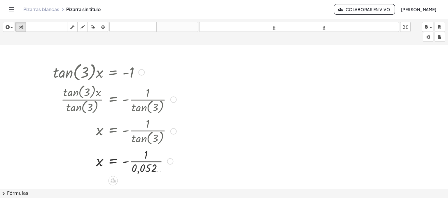
click at [145, 132] on div at bounding box center [116, 130] width 133 height 31
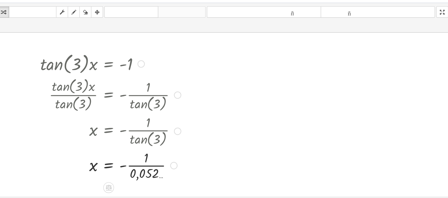
click at [145, 156] on div at bounding box center [114, 160] width 129 height 29
click at [145, 160] on div at bounding box center [114, 160] width 129 height 29
click at [145, 160] on div at bounding box center [117, 160] width 134 height 19
click at [143, 163] on div at bounding box center [117, 160] width 134 height 19
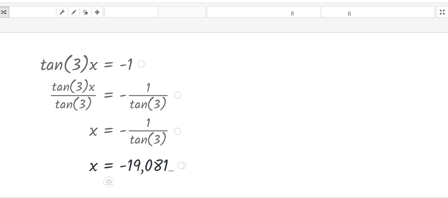
click at [143, 163] on div at bounding box center [117, 160] width 134 height 19
click at [169, 166] on div at bounding box center [117, 160] width 134 height 19
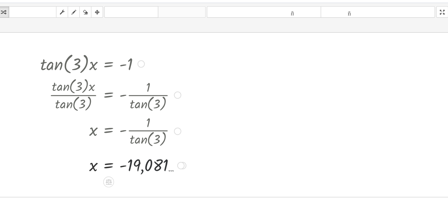
click at [169, 166] on div at bounding box center [117, 160] width 134 height 19
click at [179, 161] on div at bounding box center [176, 161] width 6 height 6
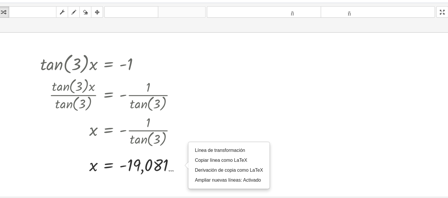
click at [161, 172] on div at bounding box center [224, 188] width 448 height 287
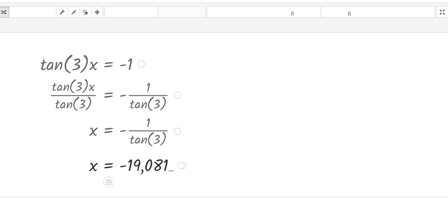
click at [175, 162] on div "Línea de transformación Copiar línea como LaTeX Derivación de copia como LaTeX …" at bounding box center [176, 161] width 6 height 6
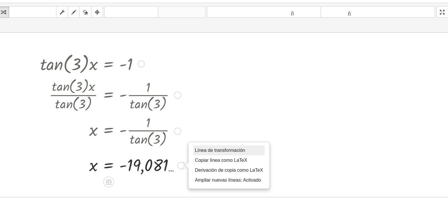
click at [192, 146] on font "Línea de transformación" at bounding box center [211, 147] width 44 height 5
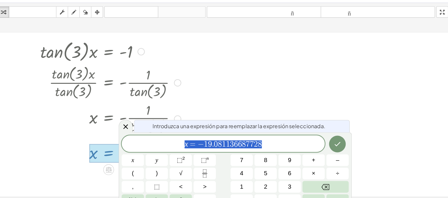
scroll to position [11, 0]
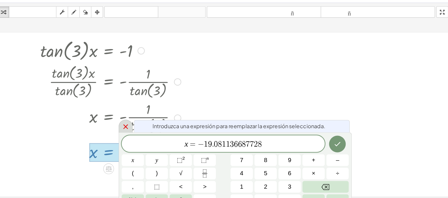
click at [128, 127] on icon at bounding box center [128, 127] width 4 height 4
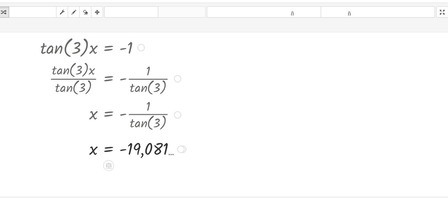
scroll to position [0, 0]
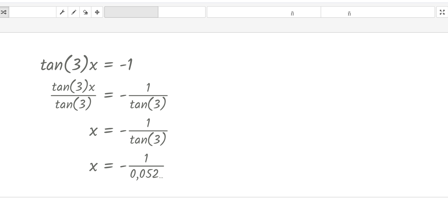
click at [145, 28] on font "deshacer" at bounding box center [133, 27] width 44 height 6
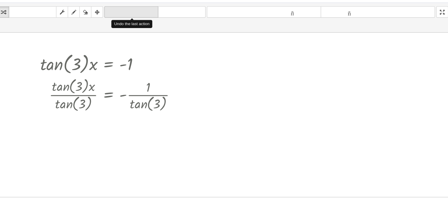
click at [145, 28] on font "deshacer" at bounding box center [133, 27] width 44 height 6
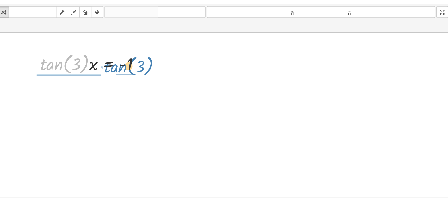
drag, startPoint x: 69, startPoint y: 74, endPoint x: 126, endPoint y: 76, distance: 57.2
click at [126, 76] on div at bounding box center [98, 72] width 97 height 22
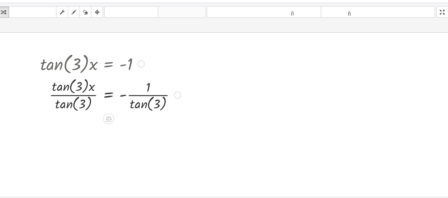
click at [113, 100] on div at bounding box center [114, 99] width 129 height 32
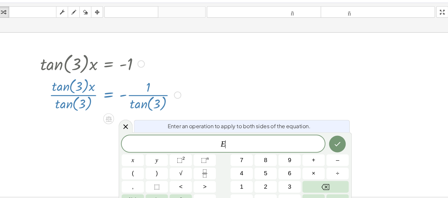
click at [113, 100] on div at bounding box center [114, 99] width 129 height 32
drag, startPoint x: 113, startPoint y: 100, endPoint x: 129, endPoint y: 126, distance: 30.8
click at [129, 126] on body "Actividades matemáticas fáciles de comprender Pizarras blancas Clases Cuenta ve…" at bounding box center [224, 99] width 448 height 198
click at [128, 127] on icon at bounding box center [128, 127] width 4 height 4
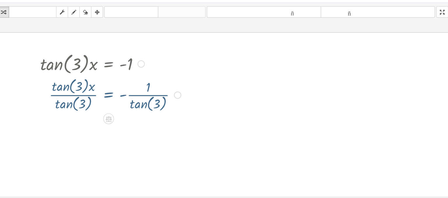
click at [128, 127] on div at bounding box center [224, 188] width 448 height 287
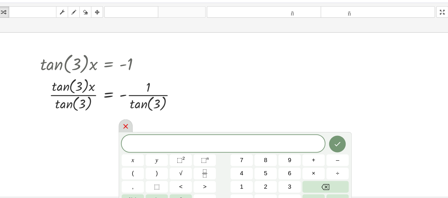
click at [127, 127] on icon at bounding box center [128, 126] width 7 height 7
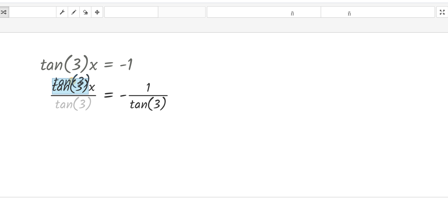
drag, startPoint x: 81, startPoint y: 104, endPoint x: 80, endPoint y: 83, distance: 21.1
click at [80, 83] on div at bounding box center [114, 99] width 129 height 32
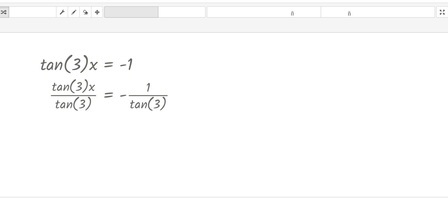
click at [135, 31] on button "deshacer deshacer" at bounding box center [132, 27] width 47 height 10
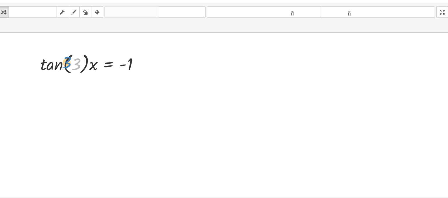
drag, startPoint x: 83, startPoint y: 73, endPoint x: 74, endPoint y: 71, distance: 10.1
click at [74, 71] on div at bounding box center [98, 72] width 97 height 22
drag, startPoint x: 131, startPoint y: 74, endPoint x: 140, endPoint y: 75, distance: 8.6
click at [140, 75] on div at bounding box center [98, 72] width 97 height 22
drag, startPoint x: 102, startPoint y: 86, endPoint x: 93, endPoint y: 92, distance: 9.7
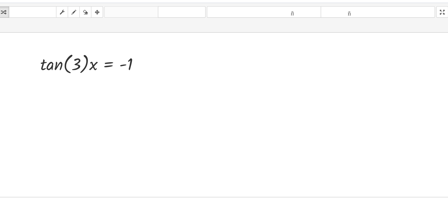
click at [93, 92] on div at bounding box center [224, 188] width 448 height 287
click at [24, 29] on div "button" at bounding box center [21, 26] width 8 height 7
click at [68, 38] on div "insertar Seleccione uno: Expresión matemática Función Texto Vídeo de YouTube Gr…" at bounding box center [224, 32] width 448 height 26
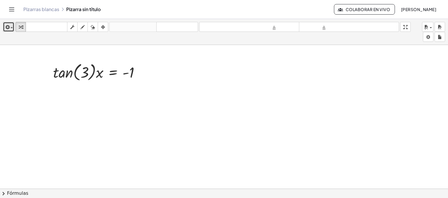
click at [11, 26] on div "button" at bounding box center [8, 26] width 8 height 7
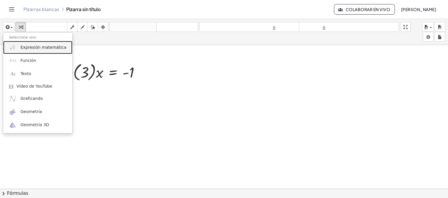
click at [23, 46] on font "Expresión matemática" at bounding box center [43, 47] width 46 height 5
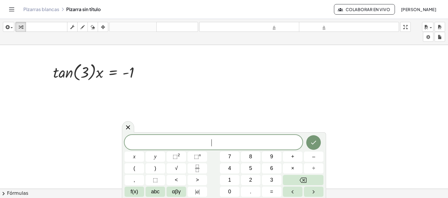
click at [23, 46] on div at bounding box center [224, 188] width 448 height 287
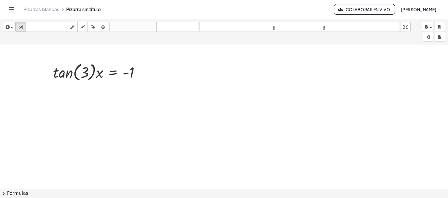
click at [23, 46] on div at bounding box center [224, 188] width 448 height 287
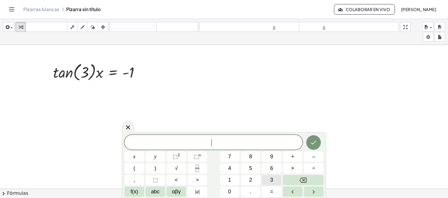
click at [273, 178] on button "3" at bounding box center [272, 180] width 20 height 10
click at [271, 188] on span "=" at bounding box center [271, 192] width 3 height 8
click at [136, 190] on span "f(x)" at bounding box center [135, 192] width 8 height 8
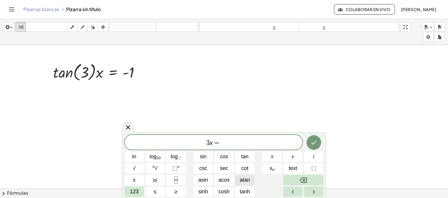
click at [250, 180] on button "atan" at bounding box center [245, 180] width 20 height 10
click at [315, 146] on button "Done" at bounding box center [314, 142] width 15 height 15
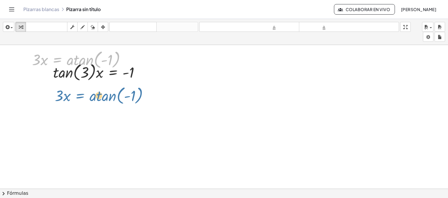
drag, startPoint x: 59, startPoint y: 59, endPoint x: 82, endPoint y: 95, distance: 43.4
click at [82, 95] on div "· tan ( , 3 ) · x = - 1 · 3 · x = atan ( , - 1 ) · 3 · x = atan ( , - 1 )" at bounding box center [224, 188] width 448 height 287
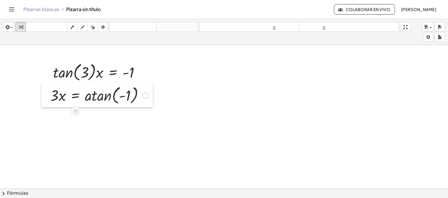
drag, startPoint x: 28, startPoint y: 66, endPoint x: 46, endPoint y: 101, distance: 39.9
click at [46, 101] on div at bounding box center [45, 94] width 9 height 25
click at [61, 95] on div at bounding box center [99, 95] width 104 height 22
click at [117, 100] on div at bounding box center [99, 95] width 104 height 22
click at [150, 25] on font "deshacer" at bounding box center [133, 27] width 44 height 6
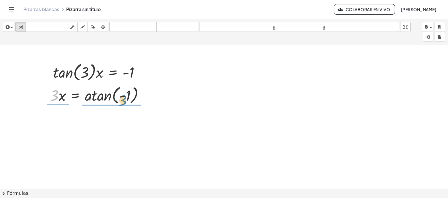
drag, startPoint x: 55, startPoint y: 99, endPoint x: 124, endPoint y: 104, distance: 68.5
click at [124, 104] on div at bounding box center [99, 95] width 104 height 22
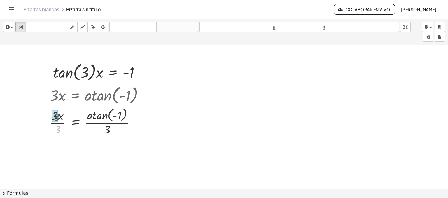
drag, startPoint x: 58, startPoint y: 130, endPoint x: 57, endPoint y: 118, distance: 12.3
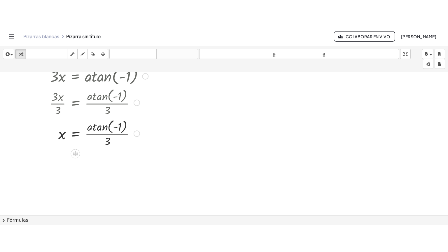
scroll to position [47, 0]
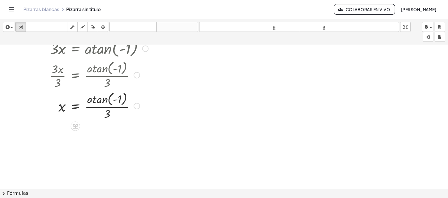
click at [98, 100] on div at bounding box center [98, 105] width 105 height 31
click at [98, 100] on div at bounding box center [98, 105] width 105 height 29
click at [96, 139] on div at bounding box center [98, 135] width 105 height 29
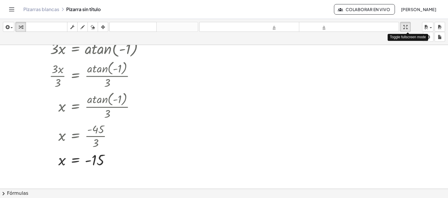
drag, startPoint x: 410, startPoint y: 26, endPoint x: 410, endPoint y: 67, distance: 40.6
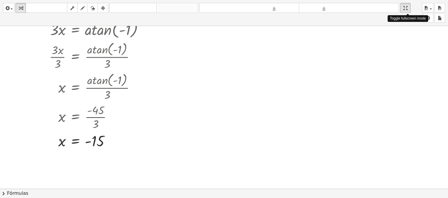
click at [410, 67] on div "insertar Seleccione uno: Expresión matemática Función Texto Vídeo de YouTube Gr…" at bounding box center [224, 99] width 448 height 198
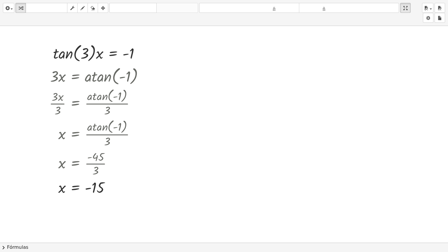
scroll to position [0, 0]
click at [117, 198] on div at bounding box center [224, 243] width 448 height 434
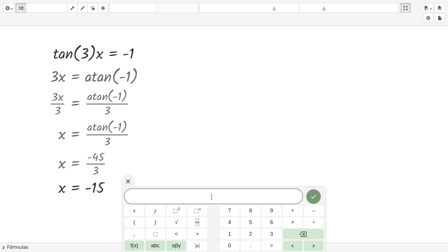
click at [117, 198] on div at bounding box center [224, 243] width 448 height 434
click at [269, 198] on button "=" at bounding box center [272, 246] width 20 height 10
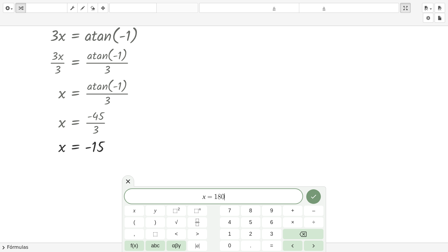
scroll to position [42, 0]
click at [205, 198] on span "x ​ = 1 8 0" at bounding box center [214, 197] width 178 height 8
click at [133, 198] on span "f(x)" at bounding box center [135, 246] width 8 height 8
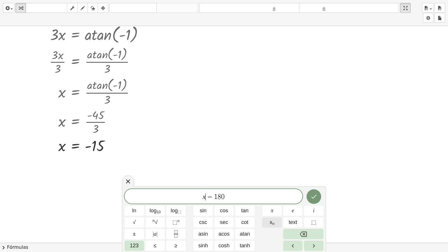
click at [270, 198] on span "x n" at bounding box center [272, 223] width 5 height 8
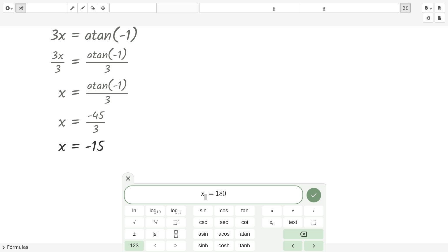
click at [240, 191] on span "x ​ = 1 8 0 ​" at bounding box center [214, 195] width 178 height 11
click at [241, 198] on span "x ​ = 1 8 0 ​" at bounding box center [214, 195] width 178 height 11
click at [208, 198] on span "x ​ ​ = 1 8 0" at bounding box center [214, 195] width 178 height 11
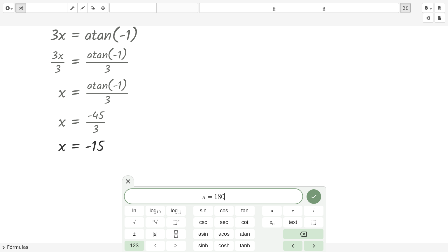
click at [231, 198] on span "x = 1 8 0 ​" at bounding box center [214, 197] width 178 height 8
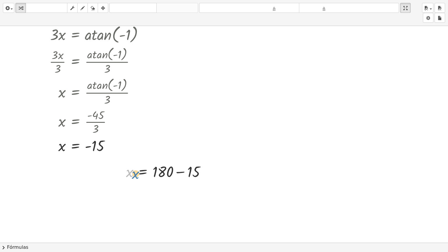
drag, startPoint x: 127, startPoint y: 178, endPoint x: 133, endPoint y: 180, distance: 6.4
click at [133, 180] on div at bounding box center [168, 171] width 90 height 20
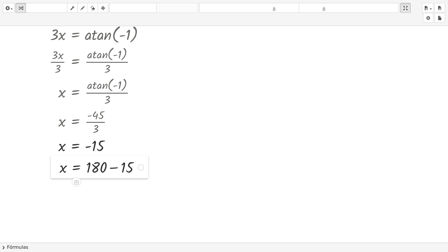
drag, startPoint x: 121, startPoint y: 179, endPoint x: 55, endPoint y: 175, distance: 66.7
click at [55, 175] on div at bounding box center [55, 167] width 9 height 23
click at [114, 167] on div at bounding box center [102, 167] width 90 height 20
click at [76, 168] on div "x = + 180 − 15 165" at bounding box center [76, 168] width 0 height 0
click at [84, 197] on div at bounding box center [224, 201] width 448 height 434
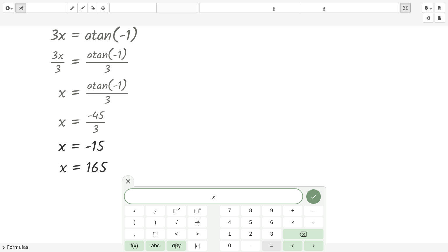
click at [276, 198] on button "=" at bounding box center [272, 246] width 20 height 10
click at [268, 198] on button "3" at bounding box center [272, 234] width 20 height 10
click at [269, 198] on button "6" at bounding box center [272, 222] width 20 height 10
click at [229, 198] on span "0" at bounding box center [229, 246] width 3 height 8
click at [315, 198] on span "–" at bounding box center [313, 211] width 3 height 8
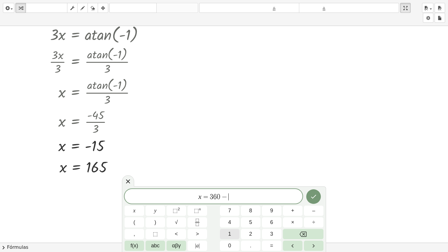
click at [233, 198] on button "1" at bounding box center [230, 234] width 20 height 10
click at [255, 198] on button "5" at bounding box center [251, 222] width 20 height 10
click at [316, 198] on icon "Done" at bounding box center [313, 196] width 7 height 7
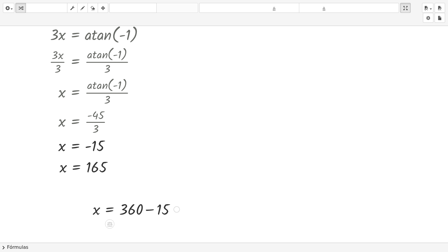
click at [149, 198] on div at bounding box center [136, 209] width 93 height 20
click at [110, 198] on div "x = + 360 − 15 345" at bounding box center [110, 210] width 0 height 0
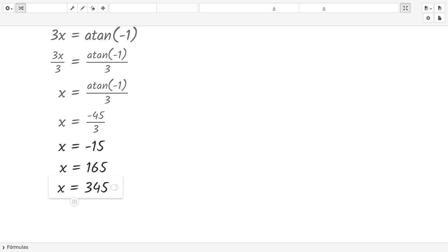
drag, startPoint x: 89, startPoint y: 219, endPoint x: 54, endPoint y: 198, distance: 41.5
click at [54, 198] on div at bounding box center [53, 187] width 9 height 22
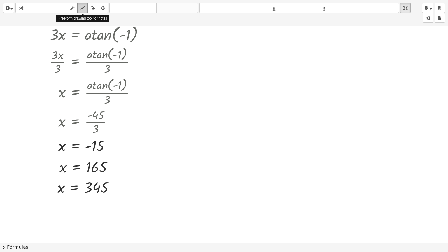
click at [84, 6] on icon "button" at bounding box center [83, 8] width 4 height 7
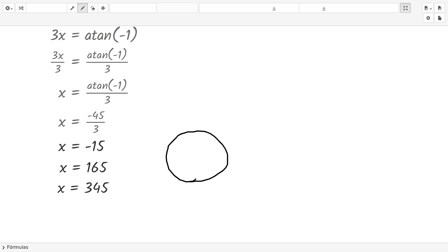
drag, startPoint x: 196, startPoint y: 179, endPoint x: 190, endPoint y: 182, distance: 6.7
click at [190, 182] on div at bounding box center [224, 201] width 448 height 434
drag, startPoint x: 193, startPoint y: 115, endPoint x: 198, endPoint y: 200, distance: 84.8
click at [198, 198] on div at bounding box center [224, 201] width 448 height 434
drag, startPoint x: 155, startPoint y: 156, endPoint x: 244, endPoint y: 155, distance: 89.0
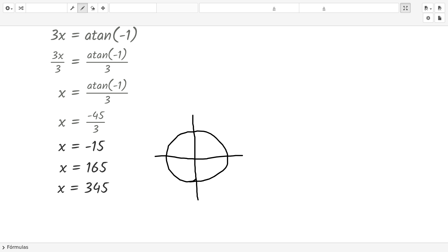
click at [244, 155] on div at bounding box center [224, 201] width 448 height 434
drag, startPoint x: 181, startPoint y: 145, endPoint x: 190, endPoint y: 143, distance: 9.2
click at [190, 143] on div at bounding box center [224, 201] width 448 height 434
drag, startPoint x: 201, startPoint y: 167, endPoint x: 214, endPoint y: 167, distance: 13.4
click at [214, 167] on div at bounding box center [224, 201] width 448 height 434
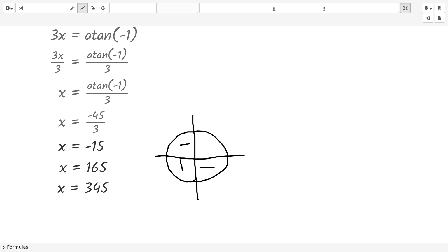
drag, startPoint x: 183, startPoint y: 170, endPoint x: 180, endPoint y: 159, distance: 11.0
click at [180, 159] on div at bounding box center [224, 201] width 448 height 434
drag, startPoint x: 174, startPoint y: 164, endPoint x: 187, endPoint y: 164, distance: 13.4
click at [187, 164] on div at bounding box center [224, 201] width 448 height 434
drag, startPoint x: 207, startPoint y: 152, endPoint x: 207, endPoint y: 138, distance: 13.7
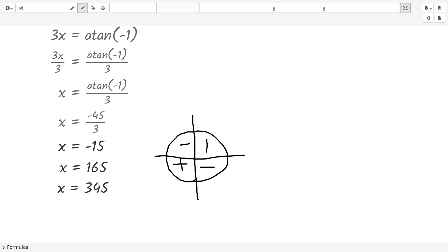
click at [207, 138] on div at bounding box center [224, 201] width 448 height 434
drag, startPoint x: 203, startPoint y: 145, endPoint x: 213, endPoint y: 145, distance: 9.9
click at [213, 145] on div at bounding box center [224, 201] width 448 height 434
click at [195, 157] on div at bounding box center [224, 201] width 448 height 434
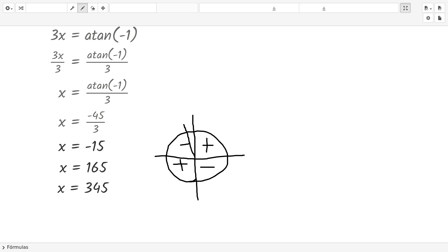
drag, startPoint x: 195, startPoint y: 157, endPoint x: 183, endPoint y: 121, distance: 37.9
click at [183, 121] on div at bounding box center [224, 201] width 448 height 434
drag, startPoint x: 195, startPoint y: 159, endPoint x: 247, endPoint y: 167, distance: 52.3
click at [247, 167] on div at bounding box center [224, 201] width 448 height 434
drag, startPoint x: 229, startPoint y: 177, endPoint x: 229, endPoint y: 168, distance: 9.6
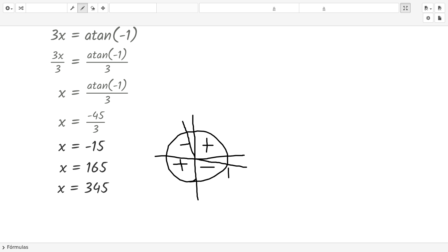
click at [229, 168] on div at bounding box center [224, 201] width 448 height 434
drag, startPoint x: 239, startPoint y: 170, endPoint x: 232, endPoint y: 177, distance: 9.7
click at [232, 177] on div at bounding box center [224, 201] width 448 height 434
drag, startPoint x: 165, startPoint y: 114, endPoint x: 163, endPoint y: 104, distance: 10.3
click at [163, 104] on div at bounding box center [224, 201] width 448 height 434
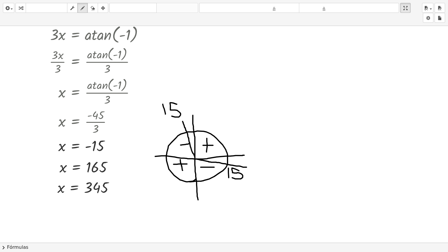
drag, startPoint x: 177, startPoint y: 104, endPoint x: 172, endPoint y: 116, distance: 13.1
click at [172, 116] on div at bounding box center [224, 201] width 448 height 434
drag, startPoint x: 203, startPoint y: 97, endPoint x: 199, endPoint y: 101, distance: 5.4
click at [199, 101] on div at bounding box center [224, 201] width 448 height 434
click at [199, 100] on div at bounding box center [224, 201] width 448 height 434
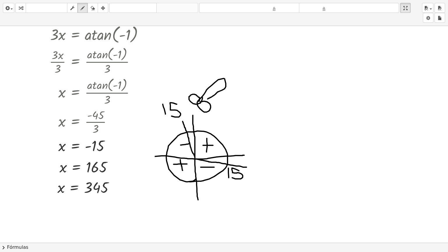
drag, startPoint x: 199, startPoint y: 100, endPoint x: 208, endPoint y: 99, distance: 9.2
click at [208, 99] on div at bounding box center [224, 201] width 448 height 434
drag, startPoint x: 215, startPoint y: 83, endPoint x: 221, endPoint y: 88, distance: 7.2
click at [221, 88] on div at bounding box center [224, 201] width 448 height 434
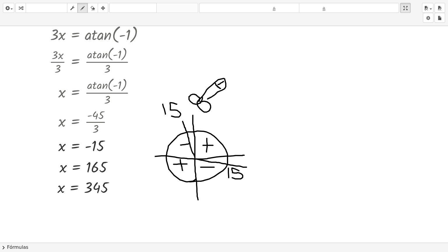
drag, startPoint x: 218, startPoint y: 84, endPoint x: 224, endPoint y: 81, distance: 6.2
click at [224, 81] on div at bounding box center [224, 201] width 448 height 434
click at [95, 8] on div "button" at bounding box center [93, 7] width 8 height 7
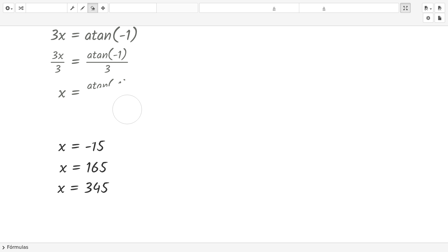
drag, startPoint x: 193, startPoint y: 85, endPoint x: 127, endPoint y: 109, distance: 69.6
click at [127, 109] on div at bounding box center [224, 201] width 448 height 434
click at [161, 160] on div at bounding box center [224, 201] width 448 height 434
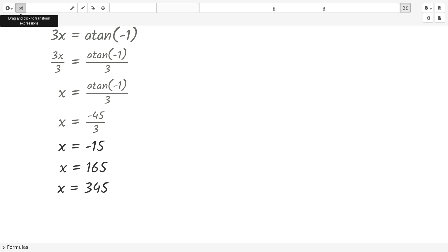
click at [22, 9] on icon "button" at bounding box center [21, 8] width 4 height 7
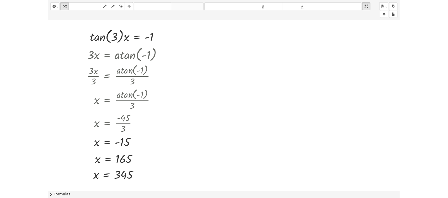
scroll to position [6, 0]
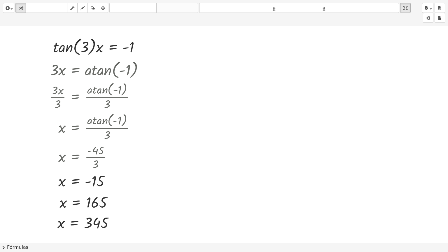
drag, startPoint x: 231, startPoint y: 18, endPoint x: 223, endPoint y: 19, distance: 7.9
click at [223, 19] on div "insertar Seleccione uno: Expresión matemática Función Texto Vídeo de YouTube Gr…" at bounding box center [224, 13] width 448 height 26
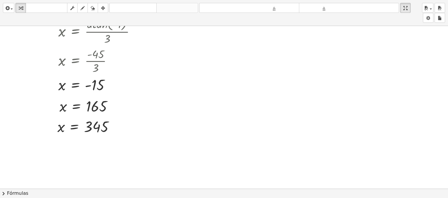
scroll to position [102, 0]
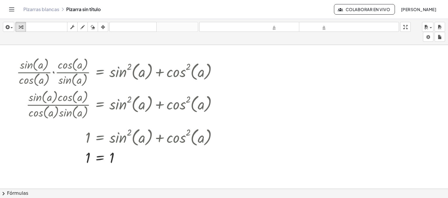
drag, startPoint x: 372, startPoint y: 11, endPoint x: 12, endPoint y: 7, distance: 360.8
click at [12, 7] on div "Pizarras blancas Pizarra sin título Colaborar en vivo [PERSON_NAME]" at bounding box center [224, 9] width 434 height 19
click at [12, 8] on icon "Cambiar navegación" at bounding box center [11, 10] width 5 height 4
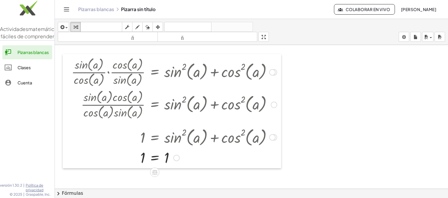
click at [63, 59] on div at bounding box center [67, 111] width 9 height 114
click at [91, 156] on div at bounding box center [174, 157] width 211 height 19
click at [72, 147] on div at bounding box center [223, 136] width 309 height 22
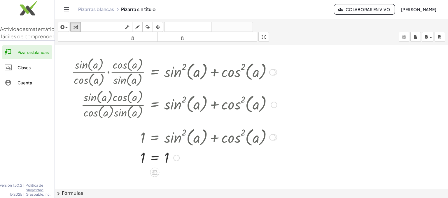
click at [72, 147] on div at bounding box center [223, 136] width 309 height 22
click at [68, 9] on icon "Cambiar navegación" at bounding box center [66, 9] width 7 height 7
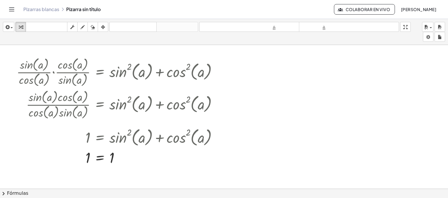
drag, startPoint x: 427, startPoint y: 0, endPoint x: 276, endPoint y: 152, distance: 214.4
drag, startPoint x: 168, startPoint y: 1, endPoint x: 123, endPoint y: 79, distance: 89.9
click at [123, 79] on div at bounding box center [119, 71] width 211 height 32
drag, startPoint x: 290, startPoint y: 136, endPoint x: 211, endPoint y: -30, distance: 184.5
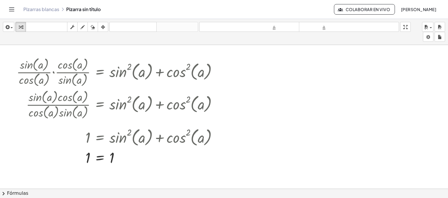
click at [211, 0] on html "Actividades matemáticas fáciles de comprender Pizarras blancas Clases Cuenta ve…" at bounding box center [224, 99] width 448 height 198
drag, startPoint x: 211, startPoint y: -30, endPoint x: 112, endPoint y: 103, distance: 165.7
click at [112, 103] on div at bounding box center [105, 104] width 240 height 32
drag, startPoint x: 138, startPoint y: 2, endPoint x: 313, endPoint y: 54, distance: 182.6
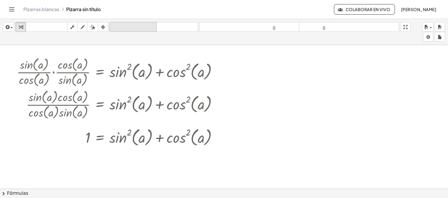
drag, startPoint x: 59, startPoint y: 0, endPoint x: 149, endPoint y: 24, distance: 92.9
click at [149, 24] on icon "deshacer" at bounding box center [133, 27] width 44 height 7
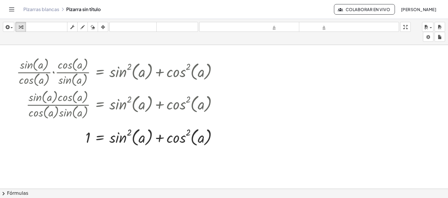
click at [7, 8] on button "Cambiar navegación" at bounding box center [11, 9] width 9 height 9
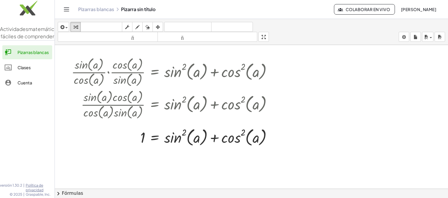
click at [38, 71] on link "Clases" at bounding box center [27, 67] width 50 height 14
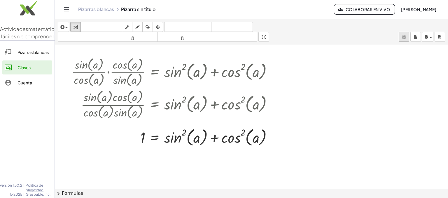
click at [405, 38] on body "Actividades matemáticas fáciles de comprender Pizarras blancas Clases Cuenta ve…" at bounding box center [224, 99] width 448 height 198
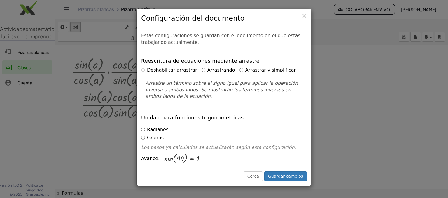
click at [360, 113] on div "× Configuración del documento Estas configuraciones se guardan con el documento…" at bounding box center [224, 99] width 448 height 198
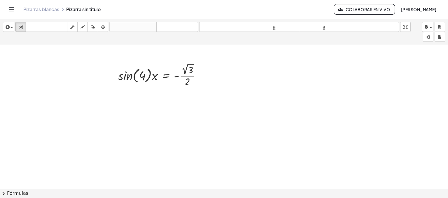
click at [139, 77] on div at bounding box center [161, 75] width 93 height 26
drag, startPoint x: 139, startPoint y: 77, endPoint x: 172, endPoint y: 76, distance: 33.6
click at [172, 76] on div at bounding box center [161, 75] width 93 height 26
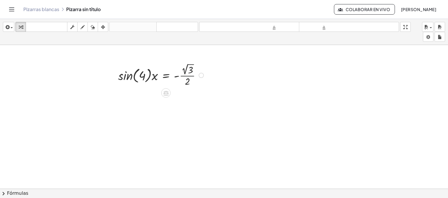
click at [186, 76] on div at bounding box center [161, 75] width 93 height 26
click at [191, 72] on div at bounding box center [161, 75] width 93 height 26
click at [191, 72] on div at bounding box center [167, 74] width 104 height 25
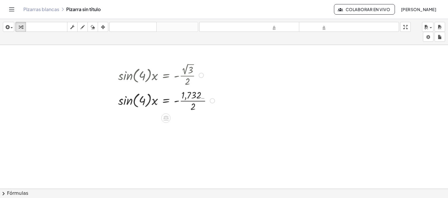
click at [192, 99] on div at bounding box center [167, 100] width 104 height 25
click at [192, 99] on div at bounding box center [170, 100] width 111 height 19
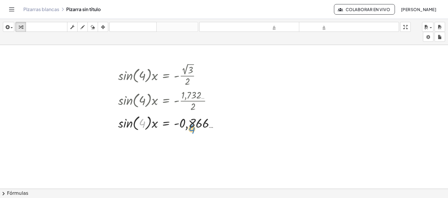
drag, startPoint x: 142, startPoint y: 123, endPoint x: 193, endPoint y: 129, distance: 50.5
click at [193, 129] on div at bounding box center [170, 122] width 111 height 19
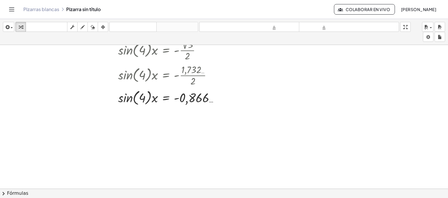
scroll to position [26, 0]
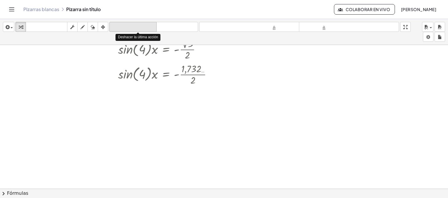
click at [149, 27] on font "deshacer" at bounding box center [133, 27] width 44 height 6
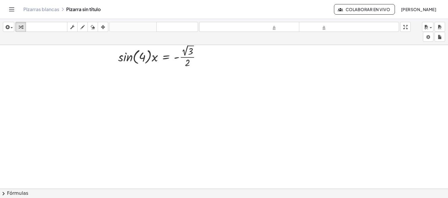
scroll to position [0, 0]
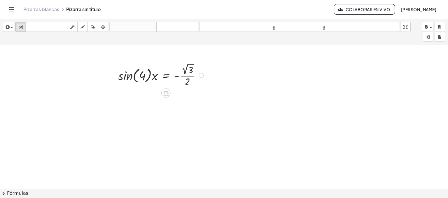
click at [189, 83] on div at bounding box center [161, 75] width 93 height 26
click at [187, 82] on div at bounding box center [161, 75] width 93 height 26
click at [182, 76] on div at bounding box center [161, 75] width 93 height 26
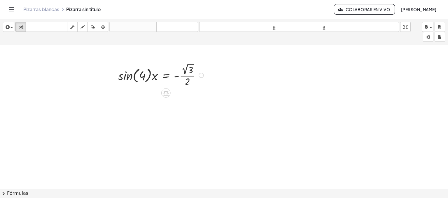
click at [175, 75] on div at bounding box center [161, 75] width 93 height 26
click at [190, 68] on div at bounding box center [161, 75] width 93 height 26
click at [190, 68] on div at bounding box center [167, 74] width 104 height 25
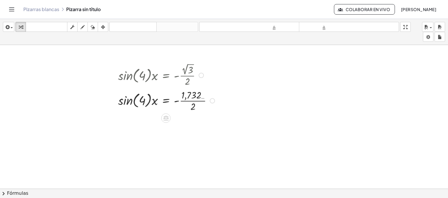
click at [193, 103] on div at bounding box center [167, 100] width 104 height 25
click at [193, 103] on div at bounding box center [170, 100] width 111 height 19
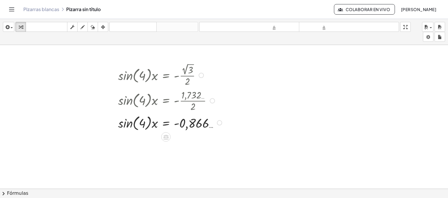
click at [145, 128] on div at bounding box center [170, 122] width 111 height 19
drag, startPoint x: 145, startPoint y: 128, endPoint x: 192, endPoint y: 133, distance: 46.7
click at [192, 133] on div "· sin ( , 4 ) · x = - · 2 √ 3 · 2 · sin ( , 4 ) · x = - · 1,732 … · 2 4 · sin (…" at bounding box center [224, 188] width 448 height 287
drag, startPoint x: 131, startPoint y: 125, endPoint x: 198, endPoint y: 132, distance: 67.1
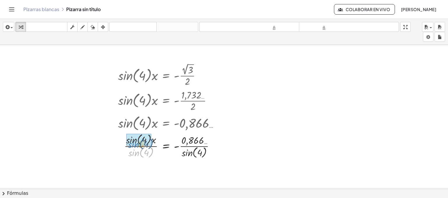
drag, startPoint x: 133, startPoint y: 151, endPoint x: 133, endPoint y: 142, distance: 8.8
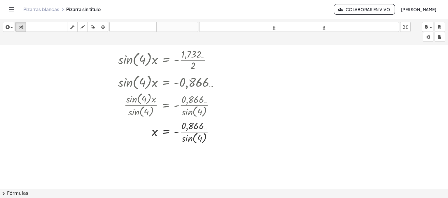
scroll to position [64, 0]
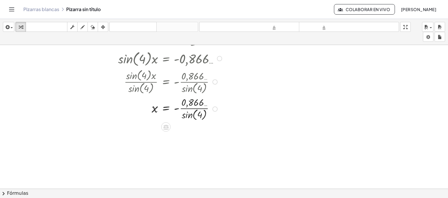
click at [196, 107] on div at bounding box center [170, 108] width 111 height 26
click at [188, 108] on div at bounding box center [170, 108] width 111 height 26
drag, startPoint x: 185, startPoint y: 116, endPoint x: 176, endPoint y: 107, distance: 13.2
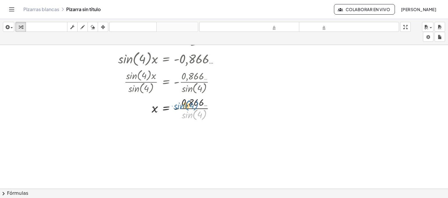
click at [176, 107] on div at bounding box center [170, 108] width 111 height 26
drag, startPoint x: 183, startPoint y: 112, endPoint x: 177, endPoint y: 98, distance: 15.6
click at [177, 98] on div at bounding box center [170, 108] width 111 height 26
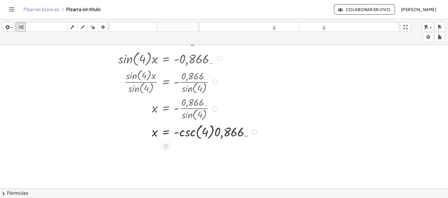
click at [197, 129] on div at bounding box center [188, 131] width 147 height 19
click at [214, 136] on div at bounding box center [188, 131] width 147 height 19
click at [223, 135] on div at bounding box center [188, 131] width 147 height 19
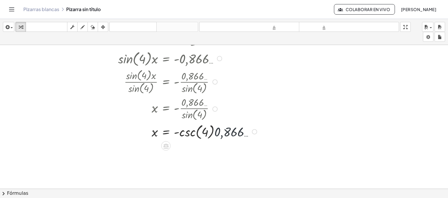
click at [223, 135] on div at bounding box center [188, 131] width 147 height 19
drag, startPoint x: 196, startPoint y: 133, endPoint x: 238, endPoint y: 132, distance: 42.3
click at [238, 132] on div at bounding box center [188, 131] width 147 height 19
click at [137, 29] on font "deshacer" at bounding box center [133, 27] width 44 height 6
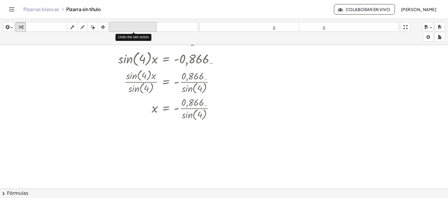
click at [137, 29] on font "deshacer" at bounding box center [133, 27] width 44 height 6
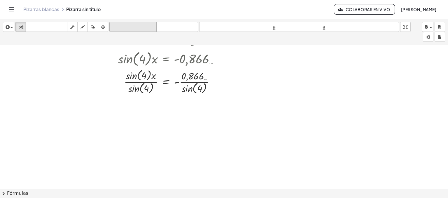
click at [137, 27] on font "deshacer" at bounding box center [133, 27] width 44 height 6
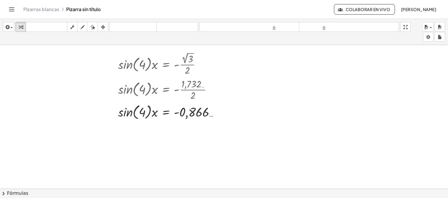
scroll to position [0, 0]
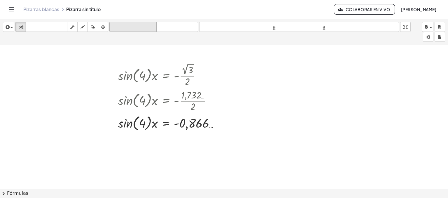
click at [143, 26] on font "deshacer" at bounding box center [133, 27] width 44 height 6
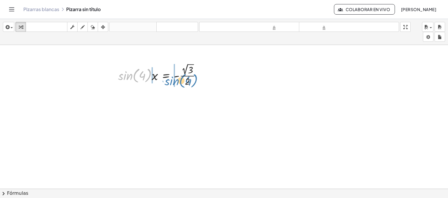
drag, startPoint x: 147, startPoint y: 76, endPoint x: 195, endPoint y: 82, distance: 48.2
click at [195, 82] on div at bounding box center [161, 75] width 93 height 26
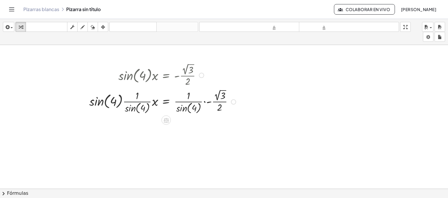
click at [133, 100] on div at bounding box center [163, 101] width 154 height 27
drag, startPoint x: 114, startPoint y: 100, endPoint x: 150, endPoint y: 111, distance: 37.3
click at [150, 111] on div at bounding box center [163, 101] width 154 height 27
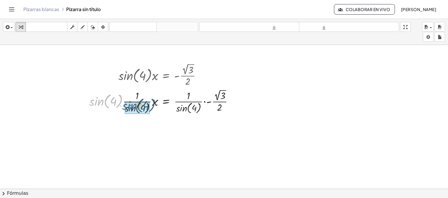
drag, startPoint x: 97, startPoint y: 102, endPoint x: 131, endPoint y: 106, distance: 33.5
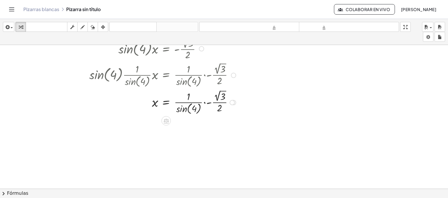
scroll to position [27, 0]
drag, startPoint x: 185, startPoint y: 106, endPoint x: 190, endPoint y: 95, distance: 11.6
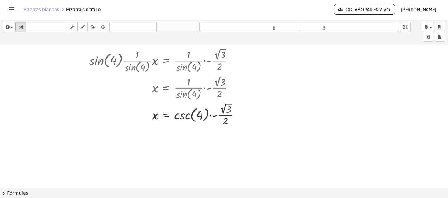
scroll to position [54, 0]
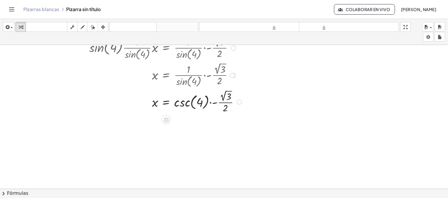
click at [213, 104] on div at bounding box center [166, 101] width 160 height 26
click at [213, 104] on div at bounding box center [164, 101] width 157 height 26
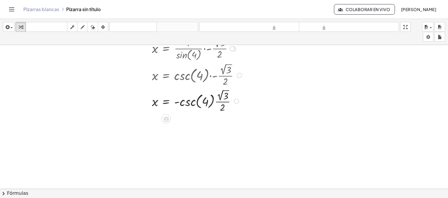
scroll to position [81, 0]
drag, startPoint x: 224, startPoint y: 97, endPoint x: 219, endPoint y: 103, distance: 7.9
click at [218, 104] on div at bounding box center [166, 101] width 160 height 26
click at [189, 103] on div at bounding box center [166, 101] width 160 height 26
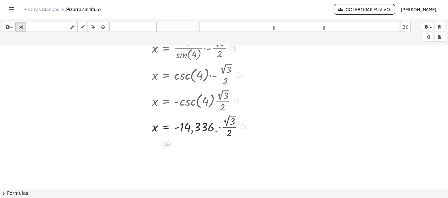
click at [220, 126] on div at bounding box center [168, 126] width 164 height 26
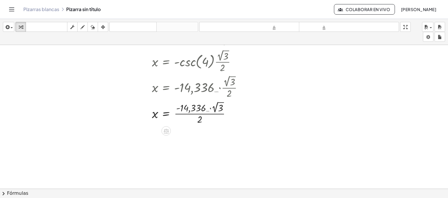
scroll to position [120, 0]
click at [219, 107] on div at bounding box center [168, 113] width 164 height 26
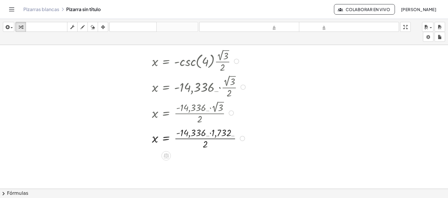
click at [207, 137] on div at bounding box center [168, 137] width 164 height 25
click at [206, 143] on div at bounding box center [168, 137] width 164 height 25
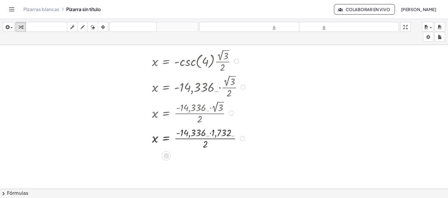
click at [206, 143] on div at bounding box center [168, 137] width 164 height 25
click at [202, 130] on div at bounding box center [168, 137] width 164 height 25
drag, startPoint x: 202, startPoint y: 130, endPoint x: 226, endPoint y: 132, distance: 24.6
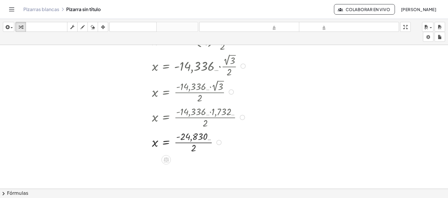
scroll to position [145, 0]
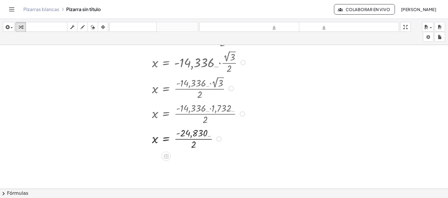
click at [193, 145] on div at bounding box center [168, 138] width 164 height 25
click at [193, 145] on div at bounding box center [168, 138] width 164 height 17
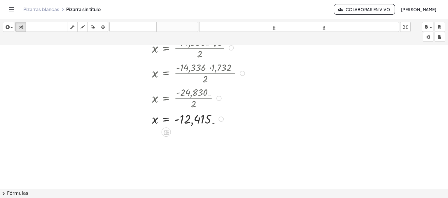
scroll to position [186, 0]
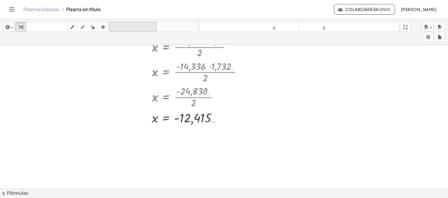
click at [147, 28] on font "deshacer" at bounding box center [133, 27] width 44 height 6
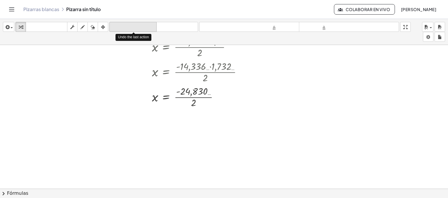
click at [141, 25] on font "deshacer" at bounding box center [133, 27] width 44 height 6
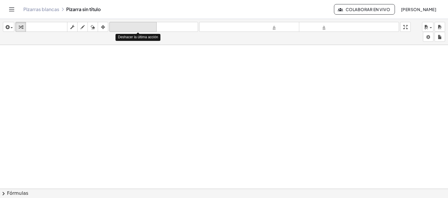
click at [141, 25] on font "deshacer" at bounding box center [133, 27] width 44 height 6
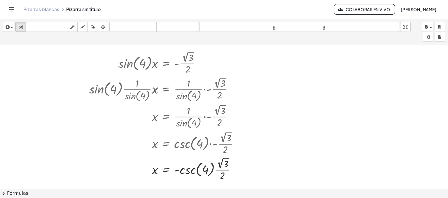
scroll to position [12, 0]
click at [141, 28] on font "deshacer" at bounding box center [133, 27] width 44 height 6
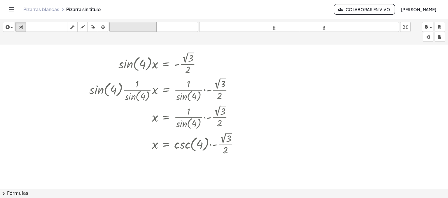
click at [141, 28] on font "deshacer" at bounding box center [133, 27] width 44 height 6
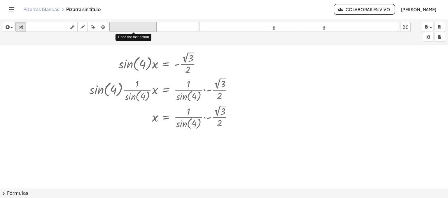
click at [141, 28] on font "deshacer" at bounding box center [133, 27] width 44 height 6
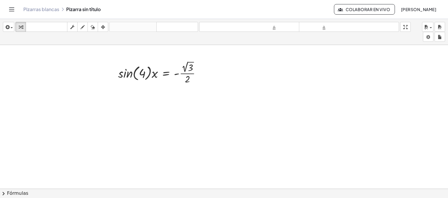
scroll to position [1, 0]
click at [21, 25] on icon "button" at bounding box center [21, 27] width 4 height 7
click at [81, 95] on div at bounding box center [224, 188] width 448 height 288
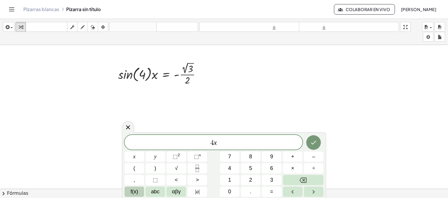
click at [133, 191] on span "f(x)" at bounding box center [135, 192] width 8 height 8
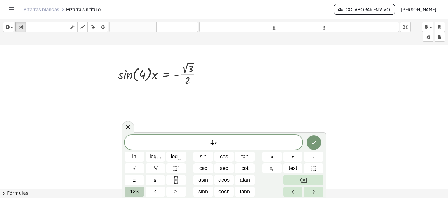
click at [135, 191] on span "123" at bounding box center [134, 192] width 9 height 8
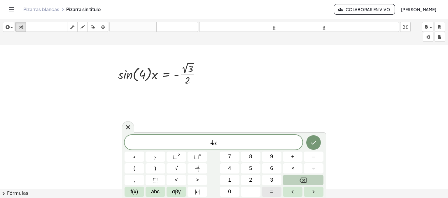
click at [273, 192] on button "=" at bounding box center [272, 191] width 20 height 10
click at [137, 189] on span "f(x)" at bounding box center [135, 192] width 8 height 8
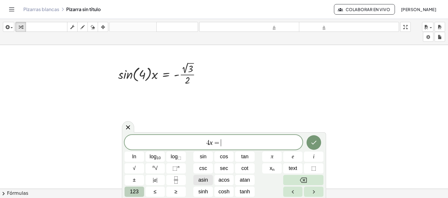
click at [207, 179] on span "asin" at bounding box center [203, 180] width 10 height 8
click at [139, 189] on button "123" at bounding box center [135, 191] width 20 height 10
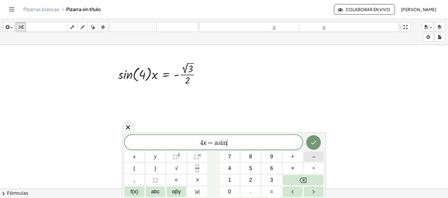
click at [318, 160] on button "–" at bounding box center [314, 156] width 20 height 10
click at [198, 164] on button "Fraction" at bounding box center [198, 168] width 20 height 10
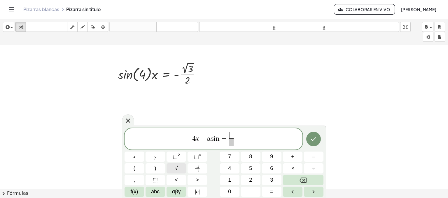
click at [177, 167] on span "√" at bounding box center [176, 168] width 3 height 8
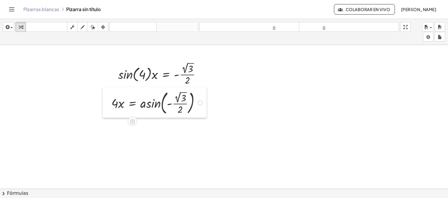
drag, startPoint x: 82, startPoint y: 121, endPoint x: 103, endPoint y: 112, distance: 23.2
click at [103, 112] on div at bounding box center [107, 102] width 9 height 31
click at [178, 99] on div at bounding box center [158, 102] width 99 height 28
click at [178, 99] on div at bounding box center [164, 102] width 110 height 27
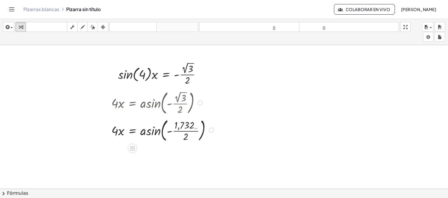
click at [186, 106] on div at bounding box center [164, 102] width 110 height 28
click at [187, 135] on div at bounding box center [164, 129] width 110 height 27
click at [187, 135] on div at bounding box center [167, 129] width 117 height 19
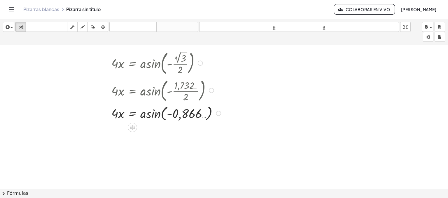
scroll to position [41, 0]
click at [154, 115] on div at bounding box center [167, 112] width 117 height 19
click at [154, 115] on div at bounding box center [164, 112] width 110 height 17
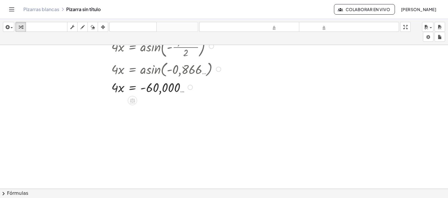
scroll to position [97, 0]
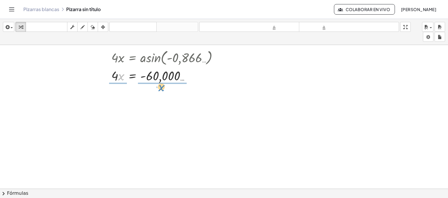
drag, startPoint x: 118, startPoint y: 76, endPoint x: 160, endPoint y: 87, distance: 42.9
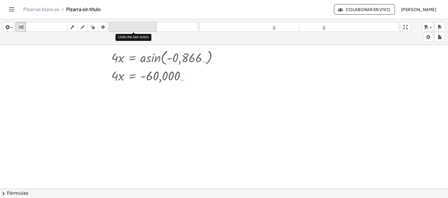
click at [137, 24] on icon "deshacer" at bounding box center [133, 27] width 44 height 7
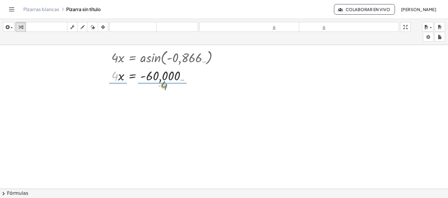
drag, startPoint x: 114, startPoint y: 74, endPoint x: 163, endPoint y: 83, distance: 50.3
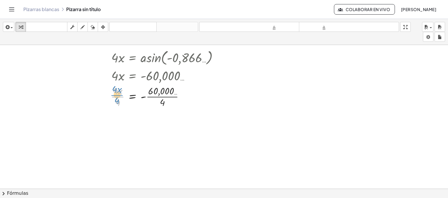
click at [119, 97] on div at bounding box center [167, 95] width 118 height 25
drag, startPoint x: 120, startPoint y: 103, endPoint x: 117, endPoint y: 93, distance: 10.8
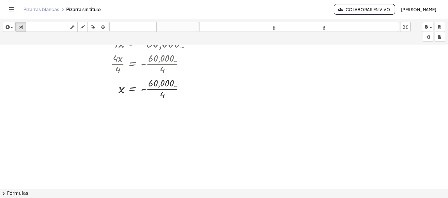
scroll to position [140, 0]
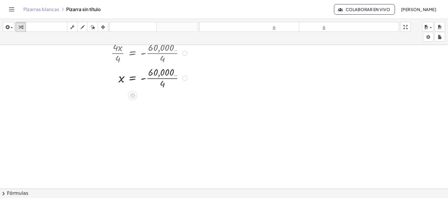
click at [162, 76] on div at bounding box center [167, 77] width 118 height 25
click at [162, 76] on div at bounding box center [167, 77] width 118 height 17
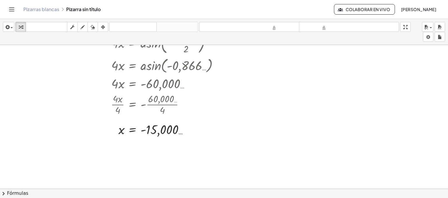
scroll to position [128, 0]
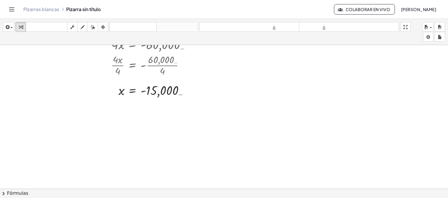
click at [145, 125] on div at bounding box center [224, 61] width 448 height 288
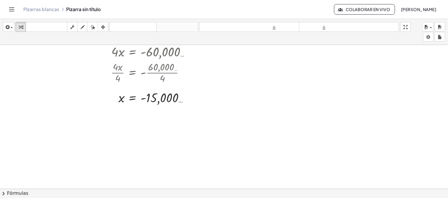
scroll to position [120, 0]
click at [125, 126] on div at bounding box center [224, 69] width 448 height 288
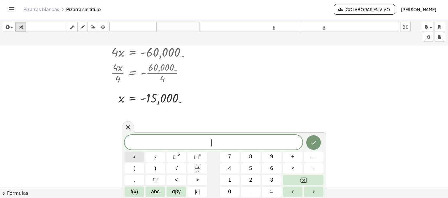
click at [133, 154] on span "x" at bounding box center [134, 157] width 2 height 8
click at [271, 191] on span "=" at bounding box center [271, 192] width 3 height 8
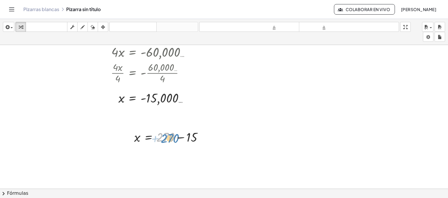
drag, startPoint x: 168, startPoint y: 137, endPoint x: 175, endPoint y: 139, distance: 7.6
click at [175, 139] on div at bounding box center [170, 136] width 79 height 17
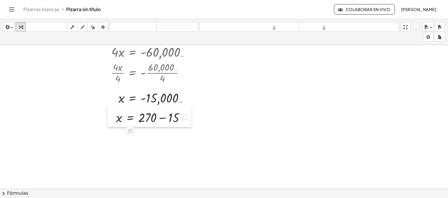
drag, startPoint x: 127, startPoint y: 142, endPoint x: 109, endPoint y: 122, distance: 26.6
click at [109, 122] on div at bounding box center [111, 117] width 9 height 20
click at [147, 118] on div at bounding box center [152, 116] width 79 height 17
drag, startPoint x: 147, startPoint y: 118, endPoint x: 158, endPoint y: 119, distance: 11.4
click at [158, 119] on div at bounding box center [152, 116] width 79 height 17
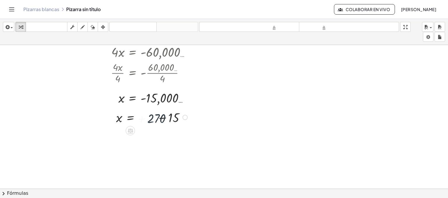
click at [158, 119] on div at bounding box center [152, 116] width 79 height 17
click at [159, 119] on div at bounding box center [142, 117] width 58 height 17
drag, startPoint x: 127, startPoint y: 119, endPoint x: 147, endPoint y: 122, distance: 20.6
click at [147, 122] on div at bounding box center [152, 116] width 79 height 17
click at [124, 154] on div at bounding box center [224, 69] width 448 height 288
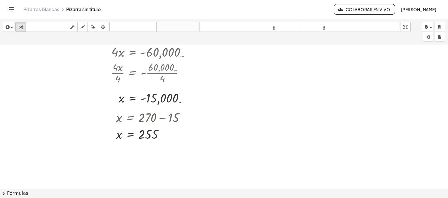
click at [124, 154] on div at bounding box center [224, 69] width 448 height 288
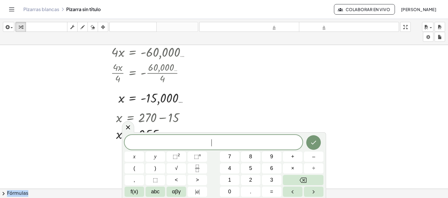
click at [124, 154] on div "​ x y ⬚ 2 ⬚ n 7 8 9 + – ( ) √ 4 5 6 × ÷ , ⬚ < > 1 2 3 f(x) abc αβγ | a | 0 . =" at bounding box center [224, 165] width 204 height 66
click at [253, 181] on button "2" at bounding box center [251, 180] width 20 height 10
click at [294, 179] on button "Backspace" at bounding box center [303, 180] width 41 height 10
click at [275, 190] on button "=" at bounding box center [272, 191] width 20 height 10
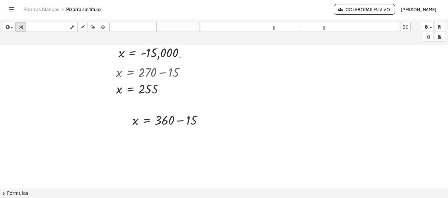
scroll to position [172, 0]
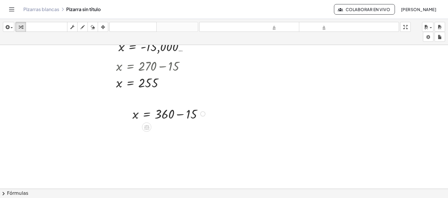
click at [186, 114] on div at bounding box center [170, 113] width 81 height 17
click at [186, 114] on div at bounding box center [159, 113] width 59 height 17
drag, startPoint x: 152, startPoint y: 130, endPoint x: 134, endPoint y: 100, distance: 35.8
click at [151, 122] on div at bounding box center [170, 130] width 81 height 17
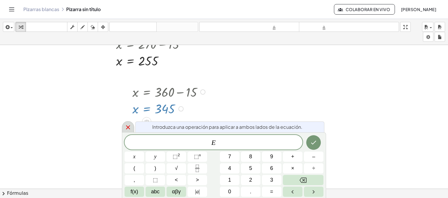
click at [124, 123] on div at bounding box center [128, 126] width 12 height 11
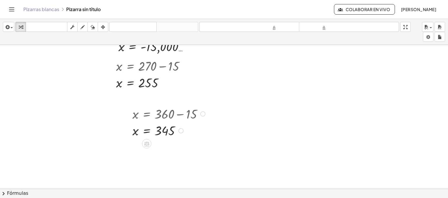
drag, startPoint x: 122, startPoint y: 123, endPoint x: 130, endPoint y: 117, distance: 9.6
click at [130, 117] on div "· sin ( , 4 ) · x = - · 2 √ 3 · 2 · 4 · x = asin ( , - · 2 √ 3 · 2 ) · 4 · x = …" at bounding box center [224, 88] width 448 height 431
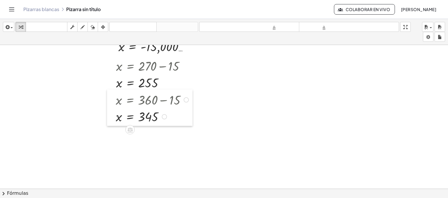
drag, startPoint x: 130, startPoint y: 117, endPoint x: 113, endPoint y: 103, distance: 21.7
click at [113, 103] on div at bounding box center [111, 107] width 9 height 36
drag, startPoint x: 408, startPoint y: 27, endPoint x: 408, endPoint y: 68, distance: 40.6
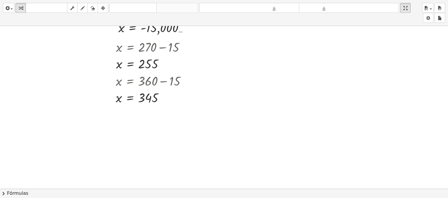
click at [408, 68] on div "insertar Seleccione uno: Expresión matemática Función Texto Vídeo de YouTube Gr…" at bounding box center [224, 99] width 448 height 198
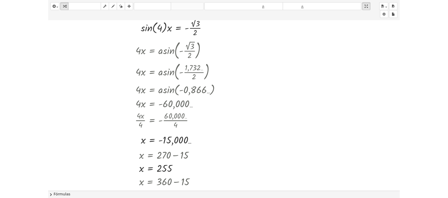
scroll to position [18, 0]
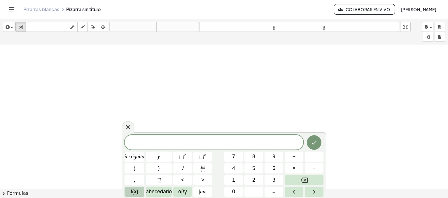
click at [132, 187] on button "f(x)" at bounding box center [135, 191] width 20 height 10
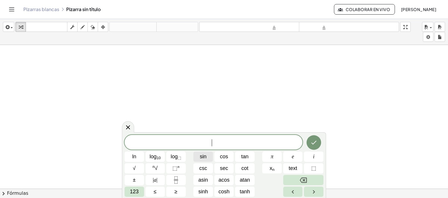
click at [206, 156] on span "sin" at bounding box center [203, 157] width 7 height 8
click at [176, 182] on div "s i n ​ ln log 10 log ⬚ sin cos tan π e i √ n √ ⬚ n csc sec cot x n text ⬚ ± | …" at bounding box center [224, 166] width 199 height 62
click at [176, 182] on icon "Fraction" at bounding box center [175, 179] width 7 height 7
click at [210, 161] on button "sin" at bounding box center [204, 156] width 20 height 10
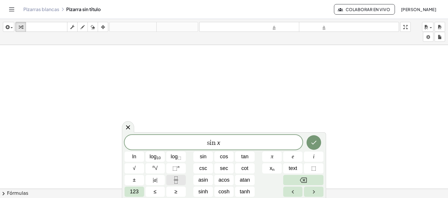
click at [178, 178] on icon "Fraction" at bounding box center [175, 179] width 7 height 7
drag, startPoint x: 221, startPoint y: 145, endPoint x: 216, endPoint y: 145, distance: 4.7
click at [216, 145] on span "s i n x" at bounding box center [214, 143] width 178 height 8
click at [216, 145] on var "n" at bounding box center [215, 142] width 6 height 7
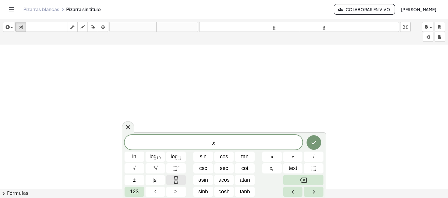
click at [182, 183] on button "Fraction" at bounding box center [176, 180] width 20 height 10
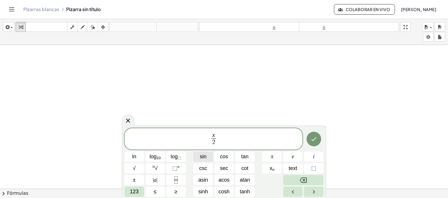
click at [202, 158] on span "sin" at bounding box center [203, 157] width 7 height 8
click at [139, 189] on button "123" at bounding box center [135, 191] width 20 height 10
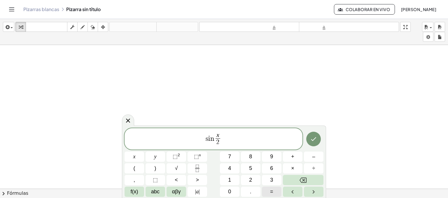
click at [270, 189] on button "=" at bounding box center [272, 191] width 20 height 10
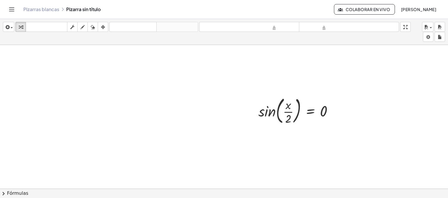
scroll to position [95, 0]
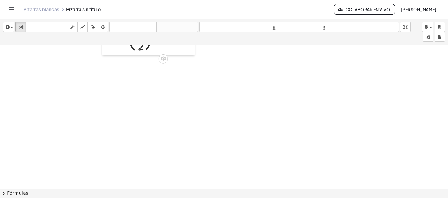
drag, startPoint x: 255, startPoint y: 122, endPoint x: 107, endPoint y: 53, distance: 163.1
click at [107, 53] on div at bounding box center [106, 38] width 9 height 34
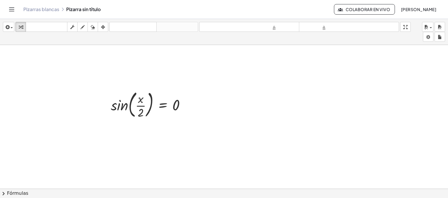
scroll to position [0, 0]
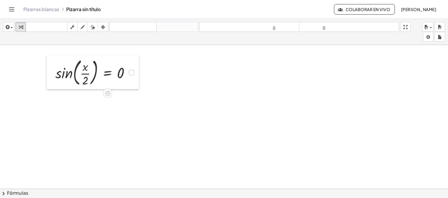
drag, startPoint x: 108, startPoint y: 142, endPoint x: 53, endPoint y: 81, distance: 82.4
click at [53, 81] on div at bounding box center [51, 72] width 9 height 34
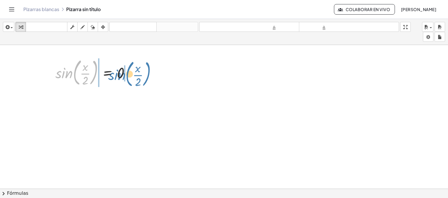
drag, startPoint x: 91, startPoint y: 76, endPoint x: 144, endPoint y: 78, distance: 52.8
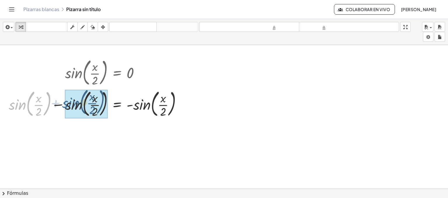
drag, startPoint x: 23, startPoint y: 109, endPoint x: 77, endPoint y: 108, distance: 53.7
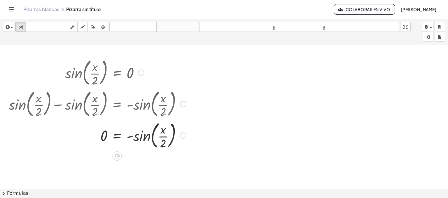
scroll to position [19, 0]
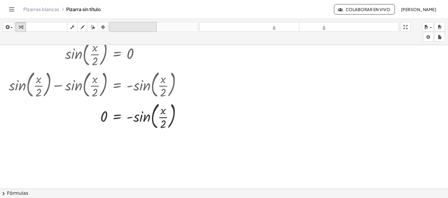
click at [127, 28] on font "deshacer" at bounding box center [133, 27] width 44 height 6
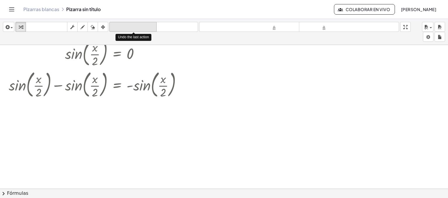
click at [127, 28] on font "deshacer" at bounding box center [133, 27] width 44 height 6
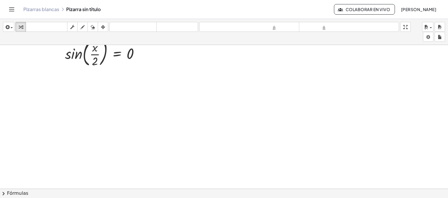
scroll to position [0, 0]
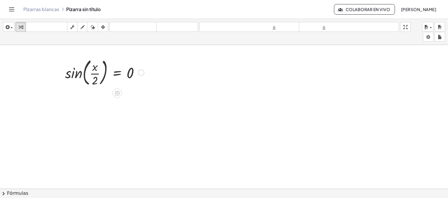
click at [77, 76] on div at bounding box center [104, 72] width 85 height 32
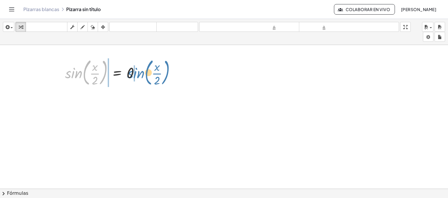
drag, startPoint x: 77, startPoint y: 76, endPoint x: 140, endPoint y: 76, distance: 63.0
click at [140, 76] on div at bounding box center [104, 72] width 85 height 32
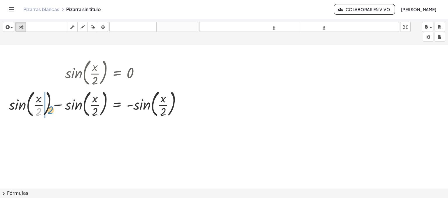
drag, startPoint x: 42, startPoint y: 116, endPoint x: 50, endPoint y: 115, distance: 8.5
click at [50, 115] on div at bounding box center [97, 104] width 183 height 32
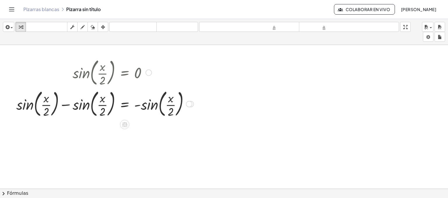
drag, startPoint x: 112, startPoint y: 23, endPoint x: 23, endPoint y: 103, distance: 119.2
click at [23, 103] on div "insertar Seleccione uno: Expresión matemática Función Texto Vídeo de YouTube Gr…" at bounding box center [224, 108] width 448 height 179
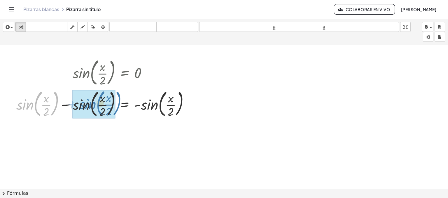
drag, startPoint x: 23, startPoint y: 103, endPoint x: 86, endPoint y: 103, distance: 62.5
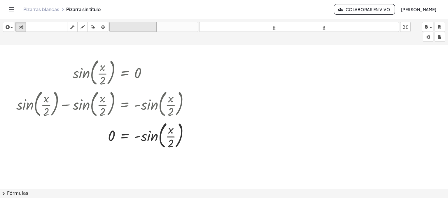
click at [142, 28] on font "deshacer" at bounding box center [133, 27] width 44 height 6
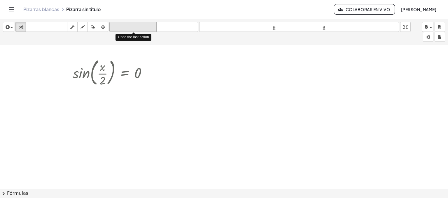
click at [142, 28] on font "deshacer" at bounding box center [133, 27] width 44 height 6
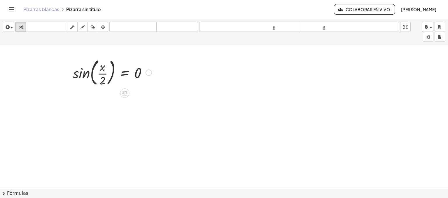
click at [107, 69] on div at bounding box center [112, 72] width 85 height 32
click at [103, 72] on div at bounding box center [112, 72] width 85 height 32
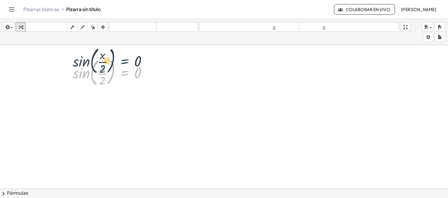
drag, startPoint x: 118, startPoint y: 72, endPoint x: 118, endPoint y: 60, distance: 12.0
click at [118, 60] on div at bounding box center [112, 72] width 85 height 32
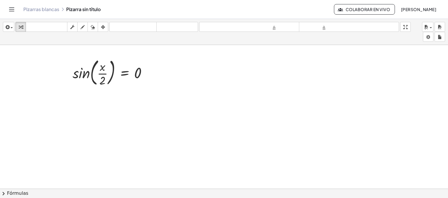
click at [97, 118] on div at bounding box center [224, 188] width 448 height 287
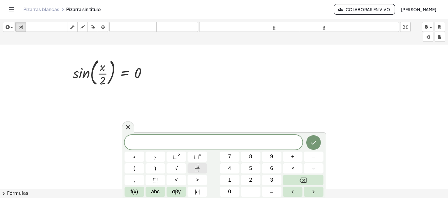
click at [196, 172] on icon "Fraction" at bounding box center [197, 170] width 3 height 3
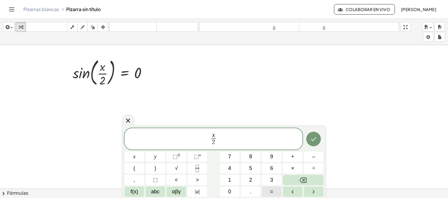
click at [267, 193] on button "=" at bounding box center [272, 191] width 20 height 10
click at [144, 186] on div "x 2 ​ = ​ x y ⬚ 2 ⬚ n 7 8 9 + – ( ) √ 4 5 6 × ÷ , ⬚ < > 1 2 3 f(x) abc αβγ | a …" at bounding box center [224, 162] width 199 height 69
click at [144, 186] on div "x 2 ​ = x y ⬚ 2 ⬚ n 7 8 9 + – ( ) √ 4 5 6 × ÷ , ⬚ < > 1 2 3 f(x) abc αβγ | a | …" at bounding box center [224, 162] width 199 height 69
click at [131, 189] on span "f(x)" at bounding box center [135, 192] width 8 height 8
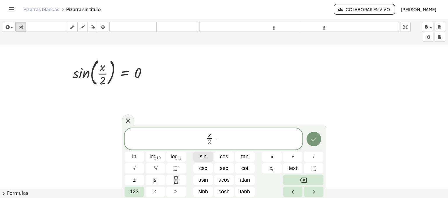
click at [207, 158] on button "sin" at bounding box center [204, 156] width 20 height 10
click at [311, 143] on button "Done" at bounding box center [314, 139] width 15 height 15
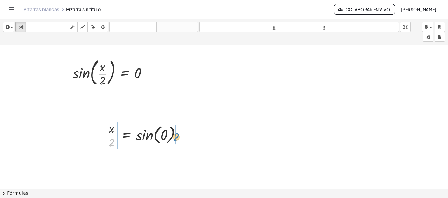
drag, startPoint x: 111, startPoint y: 143, endPoint x: 177, endPoint y: 137, distance: 66.2
click at [177, 137] on div at bounding box center [145, 134] width 85 height 29
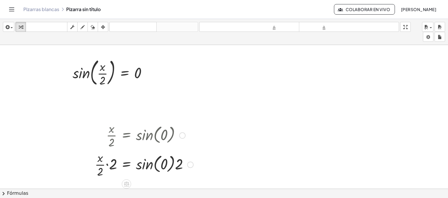
scroll to position [51, 0]
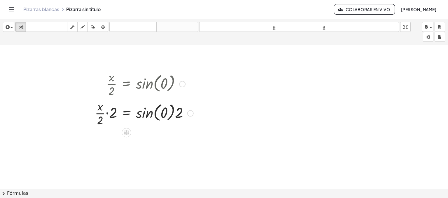
click at [107, 117] on div at bounding box center [144, 112] width 104 height 29
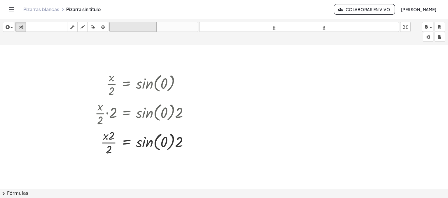
click at [145, 27] on font "deshacer" at bounding box center [133, 27] width 44 height 6
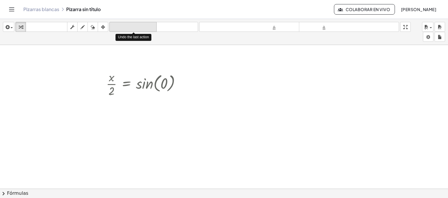
click at [145, 27] on font "deshacer" at bounding box center [133, 27] width 44 height 6
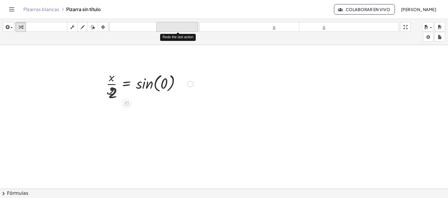
click at [179, 25] on font "rehacer" at bounding box center [177, 27] width 39 height 6
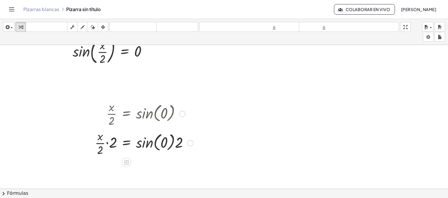
scroll to position [25, 0]
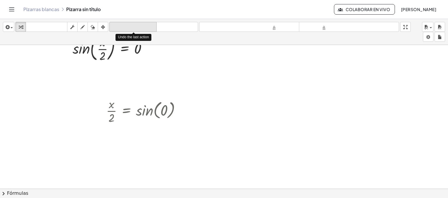
click at [135, 29] on font "deshacer" at bounding box center [133, 27] width 44 height 6
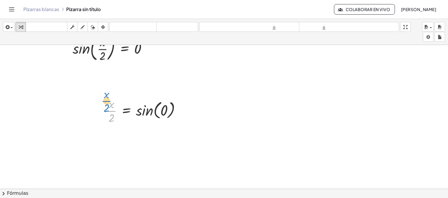
drag, startPoint x: 115, startPoint y: 109, endPoint x: 109, endPoint y: 100, distance: 11.1
click at [109, 100] on div at bounding box center [145, 110] width 85 height 29
drag, startPoint x: 109, startPoint y: 117, endPoint x: 171, endPoint y: 110, distance: 62.8
click at [171, 110] on div at bounding box center [145, 110] width 85 height 29
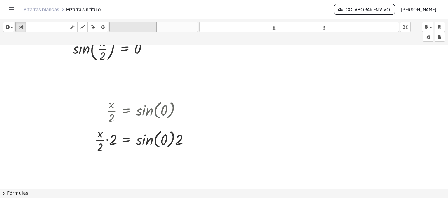
click at [149, 28] on font "deshacer" at bounding box center [133, 27] width 44 height 6
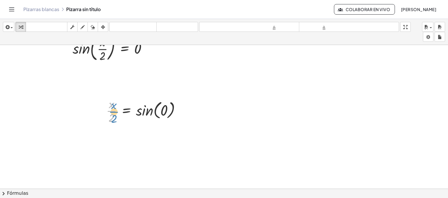
click at [112, 115] on div at bounding box center [145, 110] width 85 height 29
drag, startPoint x: 112, startPoint y: 117, endPoint x: 142, endPoint y: 107, distance: 31.9
click at [142, 107] on div at bounding box center [145, 110] width 85 height 29
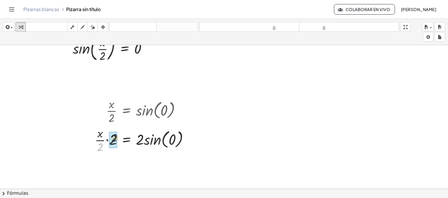
drag, startPoint x: 100, startPoint y: 144, endPoint x: 116, endPoint y: 134, distance: 18.1
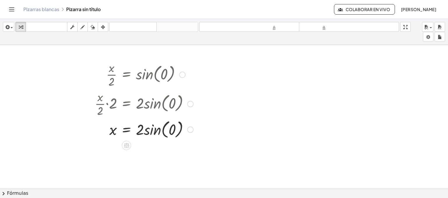
scroll to position [61, 0]
click at [145, 130] on div at bounding box center [144, 129] width 104 height 22
click at [145, 130] on div at bounding box center [144, 129] width 104 height 20
click at [145, 149] on div at bounding box center [144, 150] width 104 height 20
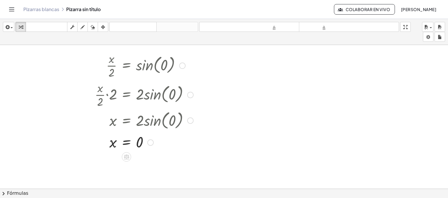
scroll to position [86, 0]
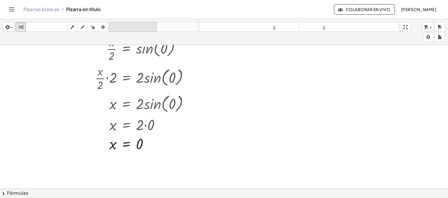
click at [140, 25] on font "deshacer" at bounding box center [133, 27] width 44 height 6
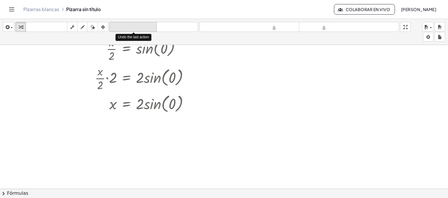
click at [140, 25] on font "deshacer" at bounding box center [133, 27] width 44 height 6
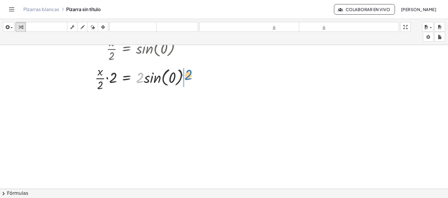
drag, startPoint x: 140, startPoint y: 77, endPoint x: 188, endPoint y: 74, distance: 48.5
click at [188, 74] on div at bounding box center [144, 77] width 104 height 29
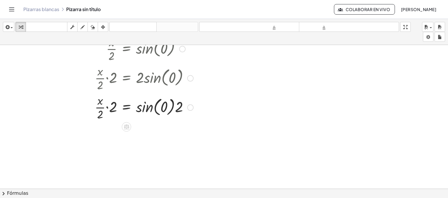
click at [150, 81] on div at bounding box center [144, 77] width 104 height 29
click at [152, 106] on div at bounding box center [144, 106] width 104 height 29
drag, startPoint x: 147, startPoint y: 28, endPoint x: 183, endPoint y: 102, distance: 82.0
click at [183, 102] on div "insertar Seleccione uno: Expresión matemática Función Texto Vídeo de YouTube Gr…" at bounding box center [224, 108] width 448 height 179
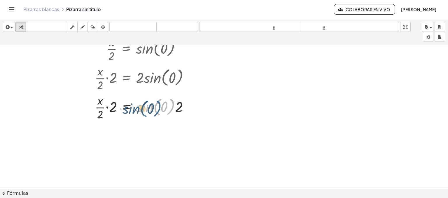
drag, startPoint x: 175, startPoint y: 106, endPoint x: 168, endPoint y: 107, distance: 6.9
click at [168, 107] on div at bounding box center [158, 106] width 133 height 29
drag, startPoint x: 178, startPoint y: 109, endPoint x: 162, endPoint y: 110, distance: 15.5
click at [162, 110] on div at bounding box center [158, 106] width 133 height 29
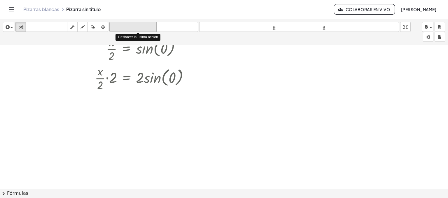
click at [148, 27] on font "deshacer" at bounding box center [133, 27] width 44 height 6
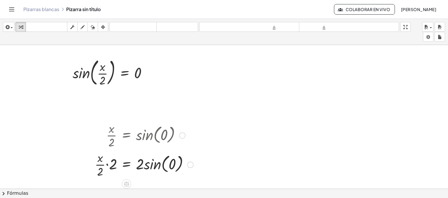
scroll to position [0, 0]
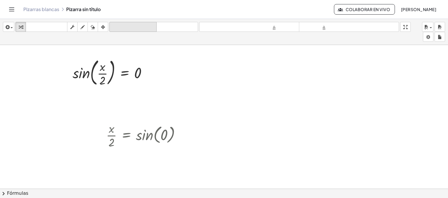
click at [137, 25] on font "deshacer" at bounding box center [133, 27] width 44 height 6
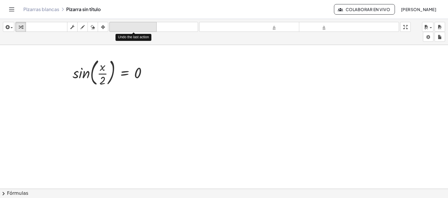
click at [137, 25] on font "deshacer" at bounding box center [133, 27] width 44 height 6
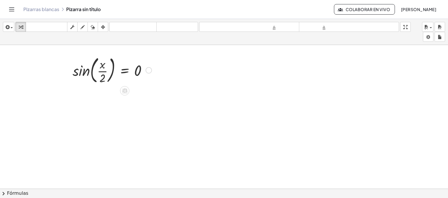
scroll to position [2, 0]
drag, startPoint x: 102, startPoint y: 73, endPoint x: 133, endPoint y: 74, distance: 31.3
click at [133, 74] on div at bounding box center [112, 70] width 85 height 32
click at [102, 76] on div at bounding box center [112, 70] width 85 height 32
drag, startPoint x: 102, startPoint y: 76, endPoint x: 99, endPoint y: 64, distance: 12.8
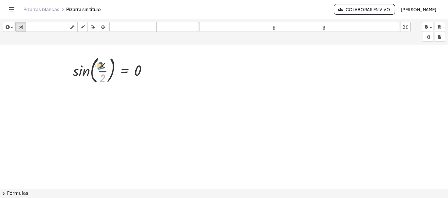
click at [99, 64] on div at bounding box center [112, 70] width 85 height 32
drag, startPoint x: 100, startPoint y: 75, endPoint x: 110, endPoint y: 72, distance: 10.6
click at [110, 72] on div at bounding box center [112, 70] width 85 height 32
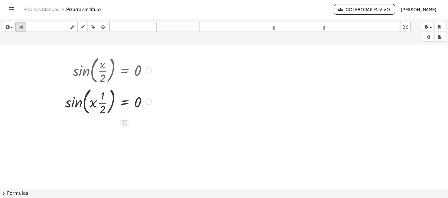
click at [101, 100] on div at bounding box center [108, 101] width 93 height 32
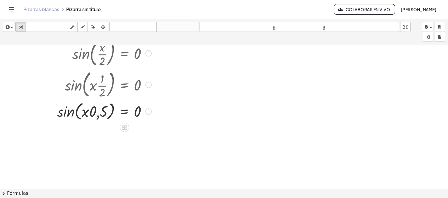
scroll to position [20, 0]
click at [97, 112] on div at bounding box center [104, 111] width 100 height 22
drag, startPoint x: 97, startPoint y: 112, endPoint x: 87, endPoint y: 113, distance: 9.9
click at [87, 113] on div at bounding box center [104, 111] width 100 height 22
click at [69, 114] on div at bounding box center [104, 111] width 100 height 22
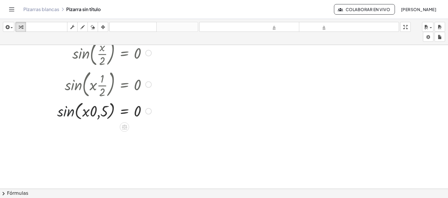
click at [69, 114] on div at bounding box center [104, 111] width 100 height 22
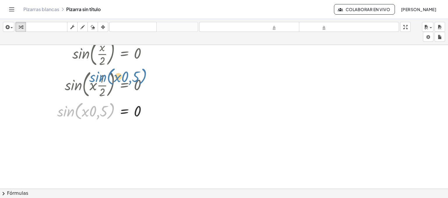
drag, startPoint x: 69, startPoint y: 114, endPoint x: 80, endPoint y: 98, distance: 19.5
click at [125, 53] on div "sin ( , · x · 2 ) = 0 sin ( , · x · · 1 · 2 ) = 0 sin ( , · x · 0,5 ) sin ( , x…" at bounding box center [125, 53] width 0 height 0
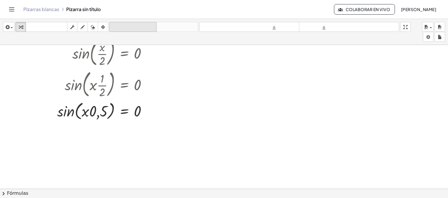
click at [125, 29] on font "deshacer" at bounding box center [133, 27] width 44 height 6
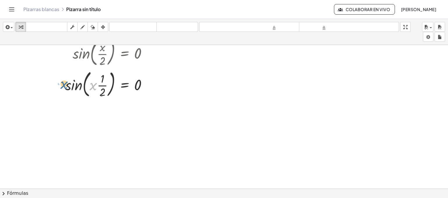
drag, startPoint x: 91, startPoint y: 89, endPoint x: 59, endPoint y: 88, distance: 32.1
click at [59, 88] on div "sin ( , · x · 2 ) = 0 · x sin ( , · x · · 1 · 2 ) = 0" at bounding box center [106, 68] width 100 height 66
drag, startPoint x: 99, startPoint y: 91, endPoint x: 101, endPoint y: 80, distance: 11.3
click at [101, 80] on div at bounding box center [108, 84] width 93 height 32
click at [74, 90] on div at bounding box center [108, 84] width 93 height 32
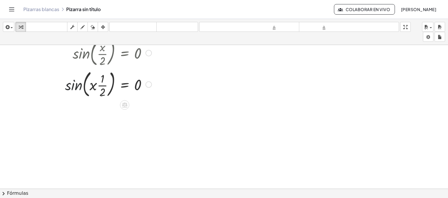
click at [74, 90] on div at bounding box center [108, 84] width 93 height 32
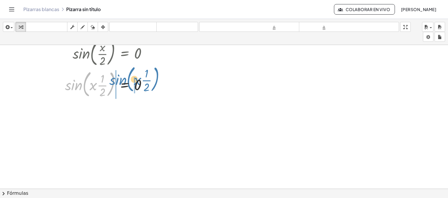
drag, startPoint x: 74, startPoint y: 90, endPoint x: 119, endPoint y: 84, distance: 45.9
click at [119, 84] on div at bounding box center [108, 84] width 93 height 32
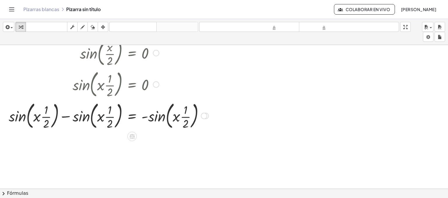
click at [112, 119] on div at bounding box center [109, 116] width 206 height 32
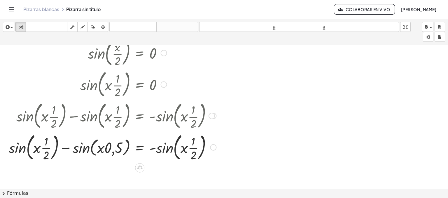
click at [49, 142] on div at bounding box center [112, 147] width 213 height 32
click at [188, 148] on div at bounding box center [112, 147] width 213 height 32
drag, startPoint x: 47, startPoint y: 143, endPoint x: 58, endPoint y: 151, distance: 14.1
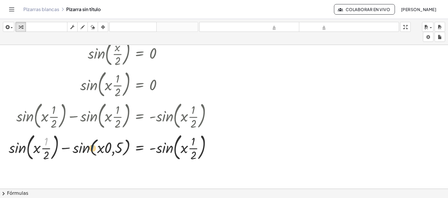
click at [58, 151] on div at bounding box center [112, 147] width 213 height 32
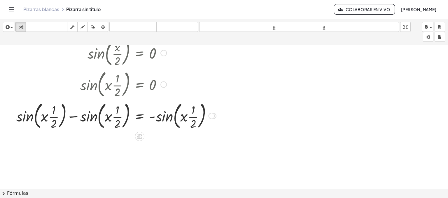
drag, startPoint x: 137, startPoint y: 29, endPoint x: 20, endPoint y: 129, distance: 153.4
click at [20, 129] on div "insertar Seleccione uno: Expresión matemática Función Texto Vídeo de YouTube Gr…" at bounding box center [224, 108] width 448 height 179
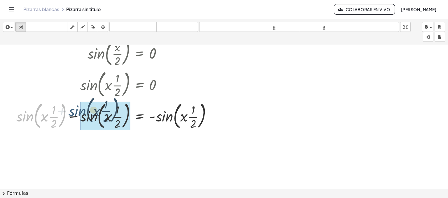
drag, startPoint x: 22, startPoint y: 125, endPoint x: 75, endPoint y: 119, distance: 53.4
click at [75, 119] on div at bounding box center [116, 116] width 206 height 32
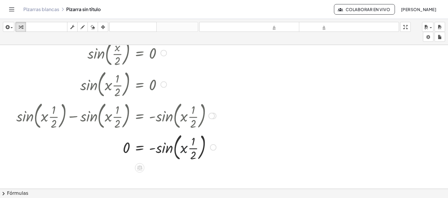
click at [181, 154] on div at bounding box center [116, 147] width 206 height 32
click at [132, 26] on font "deshacer" at bounding box center [133, 27] width 44 height 6
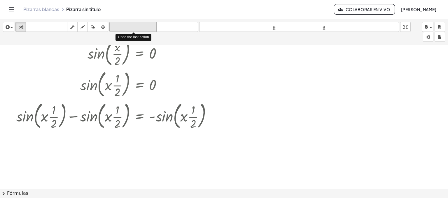
click at [132, 26] on font "deshacer" at bounding box center [133, 27] width 44 height 6
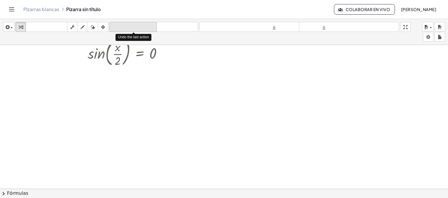
click at [132, 26] on font "deshacer" at bounding box center [133, 27] width 44 height 6
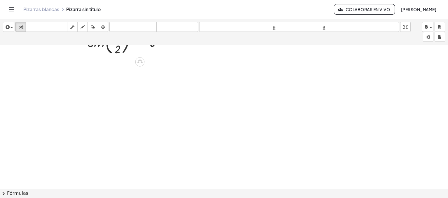
scroll to position [0, 0]
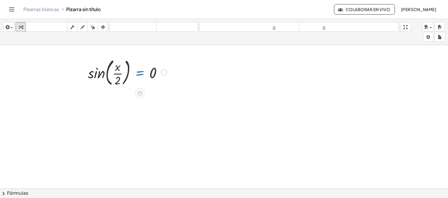
click at [139, 72] on div at bounding box center [127, 72] width 85 height 32
click at [118, 67] on div at bounding box center [127, 72] width 85 height 32
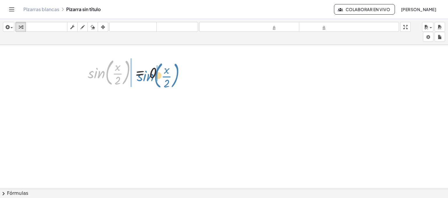
drag, startPoint x: 100, startPoint y: 70, endPoint x: 149, endPoint y: 73, distance: 49.1
click at [149, 73] on div at bounding box center [127, 72] width 85 height 32
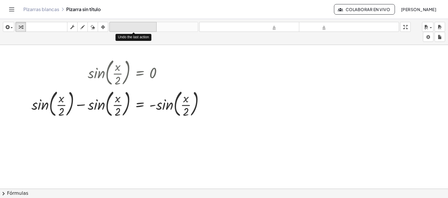
click at [154, 27] on font "deshacer" at bounding box center [133, 27] width 44 height 6
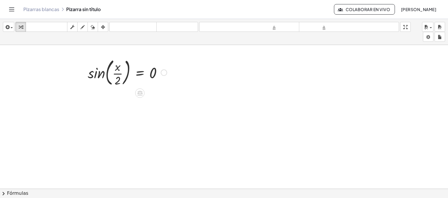
click at [130, 76] on div at bounding box center [127, 72] width 85 height 32
click at [130, 104] on div at bounding box center [224, 188] width 448 height 287
click at [121, 124] on div at bounding box center [224, 188] width 448 height 287
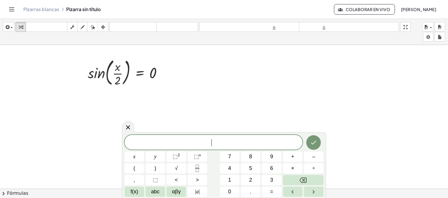
click at [121, 124] on div at bounding box center [224, 188] width 448 height 287
click at [192, 168] on button "Fraction" at bounding box center [198, 168] width 20 height 10
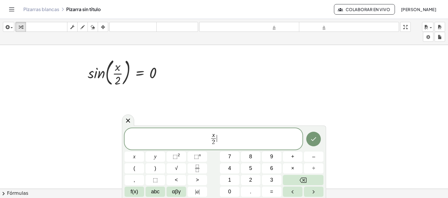
click at [241, 142] on span "x 2 ​ ​" at bounding box center [214, 139] width 178 height 15
click at [273, 189] on span "=" at bounding box center [271, 192] width 3 height 8
click at [141, 189] on button "f(x)" at bounding box center [135, 191] width 20 height 10
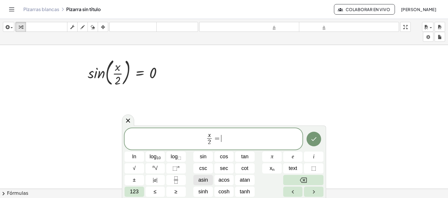
click at [204, 181] on span "asin" at bounding box center [203, 180] width 10 height 8
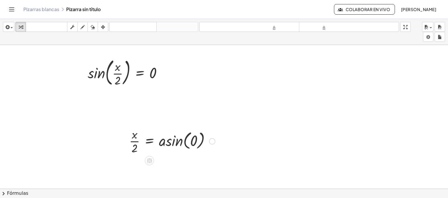
click at [175, 142] on div at bounding box center [172, 140] width 92 height 29
click at [149, 141] on div "· x · 2 = asin ( , 0 ) 0" at bounding box center [149, 141] width 0 height 0
click at [175, 142] on div "Transform line Copy line as LaTeX Copy derivation as LaTeX Expand new lines: On" at bounding box center [172, 141] width 6 height 6
drag, startPoint x: 138, startPoint y: 147, endPoint x: 173, endPoint y: 138, distance: 36.2
click at [173, 138] on div at bounding box center [152, 140] width 53 height 29
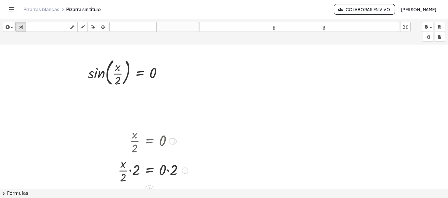
click at [170, 169] on div at bounding box center [153, 169] width 76 height 29
click at [170, 169] on div "Línea de transformación Copiar línea como LaTeX Derivación de copia como LaTeX …" at bounding box center [172, 170] width 6 height 6
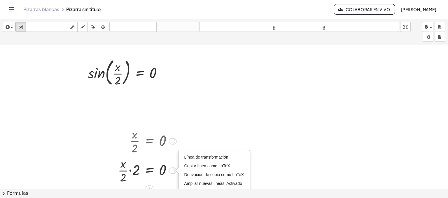
click at [131, 170] on div at bounding box center [147, 169] width 65 height 29
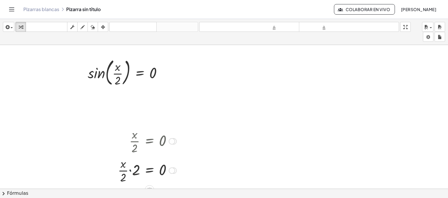
click at [131, 170] on div at bounding box center [150, 169] width 59 height 29
click at [133, 167] on div at bounding box center [150, 169] width 59 height 29
click at [132, 169] on div at bounding box center [150, 169] width 59 height 29
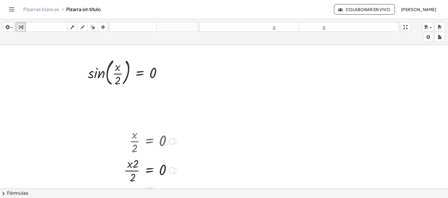
click at [132, 169] on div at bounding box center [150, 169] width 59 height 29
drag, startPoint x: 132, startPoint y: 169, endPoint x: 132, endPoint y: 165, distance: 3.3
click at [132, 165] on div at bounding box center [150, 169] width 59 height 29
drag, startPoint x: 132, startPoint y: 165, endPoint x: 135, endPoint y: 175, distance: 9.5
click at [135, 175] on div at bounding box center [150, 169] width 59 height 29
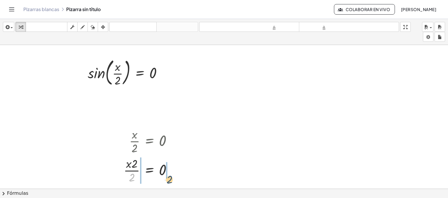
drag, startPoint x: 134, startPoint y: 177, endPoint x: 172, endPoint y: 179, distance: 38.3
click at [172, 179] on div at bounding box center [150, 169] width 59 height 29
drag, startPoint x: 124, startPoint y: 161, endPoint x: 187, endPoint y: 173, distance: 64.1
click at [187, 173] on div at bounding box center [150, 169] width 82 height 29
drag, startPoint x: 124, startPoint y: 163, endPoint x: 168, endPoint y: 161, distance: 44.4
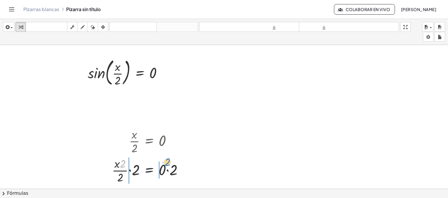
click at [168, 161] on div at bounding box center [150, 169] width 82 height 29
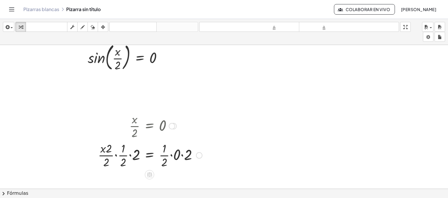
scroll to position [18, 0]
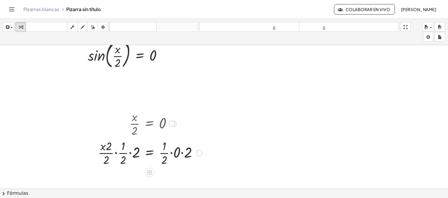
click at [132, 153] on div at bounding box center [150, 152] width 110 height 29
click at [132, 153] on div at bounding box center [156, 152] width 99 height 29
click at [131, 152] on div at bounding box center [158, 152] width 93 height 29
click at [172, 153] on div at bounding box center [158, 152] width 93 height 29
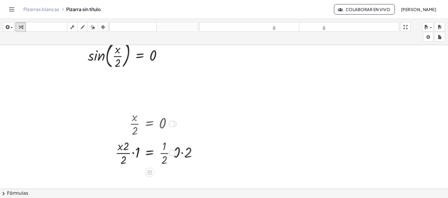
click at [172, 153] on div "Línea de transformación Copiar línea como LaTeX Derivación de copia como LaTeX …" at bounding box center [172, 153] width 6 height 6
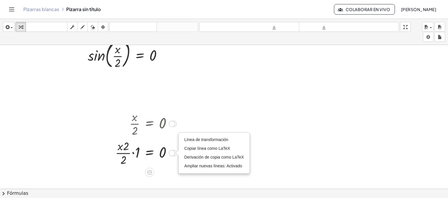
click at [172, 153] on div "Línea de transformación Copiar línea como LaTeX Derivación de copia como LaTeX …" at bounding box center [172, 153] width 6 height 6
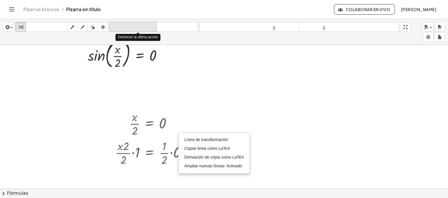
click at [125, 25] on font "deshacer" at bounding box center [133, 27] width 44 height 6
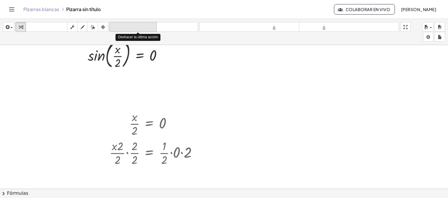
click at [125, 25] on font "deshacer" at bounding box center [133, 27] width 44 height 6
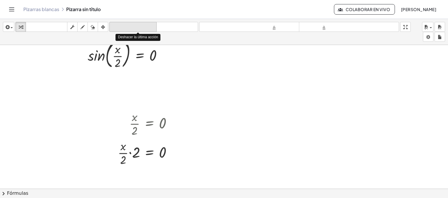
click at [125, 25] on font "deshacer" at bounding box center [133, 27] width 44 height 6
click at [145, 22] on button "deshacer deshacer" at bounding box center [132, 27] width 47 height 10
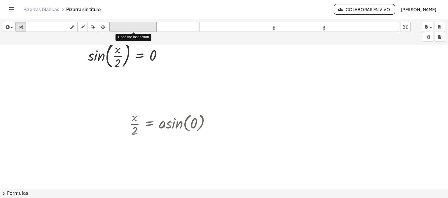
click at [128, 31] on button "deshacer deshacer" at bounding box center [132, 27] width 47 height 10
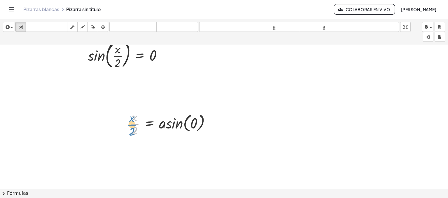
drag, startPoint x: 136, startPoint y: 121, endPoint x: 131, endPoint y: 122, distance: 5.2
click at [131, 122] on div at bounding box center [172, 123] width 92 height 29
drag, startPoint x: 136, startPoint y: 129, endPoint x: 196, endPoint y: 122, distance: 60.5
click at [196, 122] on div at bounding box center [172, 123] width 92 height 29
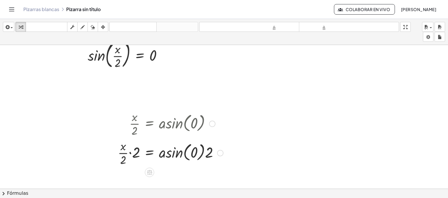
click at [130, 150] on div at bounding box center [170, 152] width 111 height 29
click at [130, 150] on div at bounding box center [173, 152] width 105 height 29
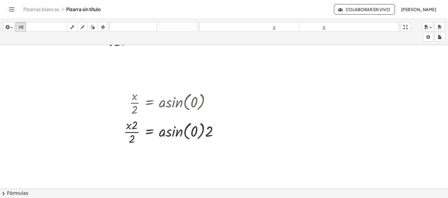
scroll to position [39, 0]
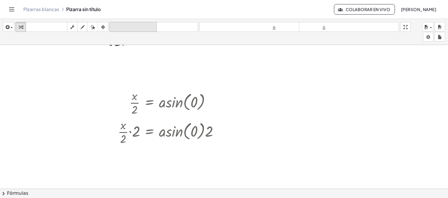
click at [143, 24] on icon "deshacer" at bounding box center [133, 27] width 44 height 7
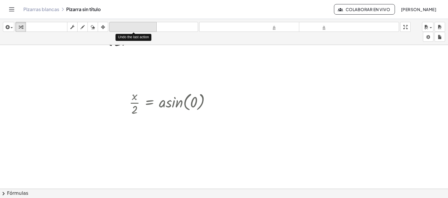
click at [140, 30] on icon "deshacer" at bounding box center [133, 27] width 44 height 7
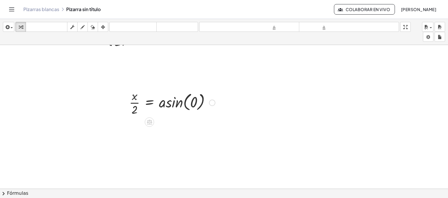
click at [176, 102] on div at bounding box center [172, 102] width 92 height 29
click at [149, 103] on div "· x · 2 = asin ( , 0 ) 0" at bounding box center [149, 103] width 0 height 0
drag, startPoint x: 133, startPoint y: 107, endPoint x: 158, endPoint y: 101, distance: 26.5
click at [158, 101] on div at bounding box center [152, 102] width 53 height 29
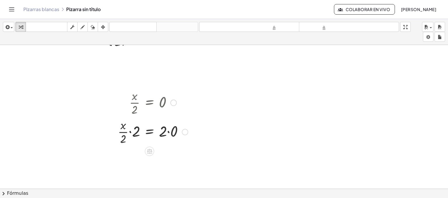
click at [131, 132] on div at bounding box center [153, 131] width 76 height 29
click at [131, 132] on div at bounding box center [156, 131] width 70 height 29
click at [149, 22] on button "deshacer deshacer" at bounding box center [132, 27] width 47 height 10
drag, startPoint x: 122, startPoint y: 143, endPoint x: 132, endPoint y: 133, distance: 13.6
click at [169, 155] on div at bounding box center [153, 156] width 76 height 20
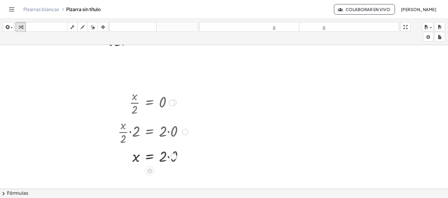
click at [169, 155] on div at bounding box center [153, 155] width 76 height 19
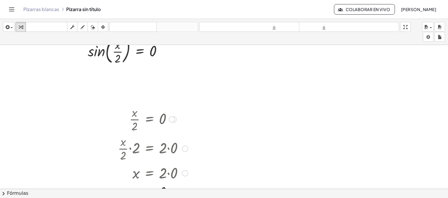
scroll to position [24, 0]
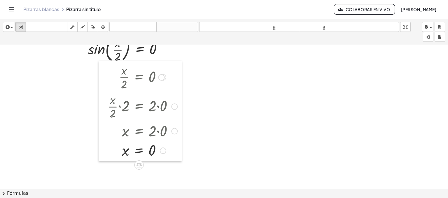
drag, startPoint x: 116, startPoint y: 116, endPoint x: 106, endPoint y: 76, distance: 41.3
click at [106, 76] on div at bounding box center [103, 111] width 9 height 100
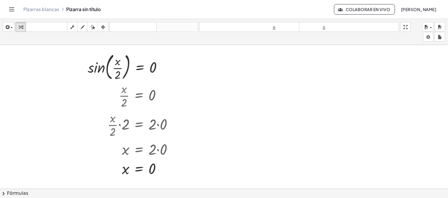
scroll to position [11, 0]
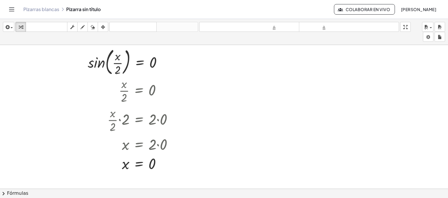
click at [265, 180] on div at bounding box center [224, 177] width 448 height 287
